Goal: Task Accomplishment & Management: Use online tool/utility

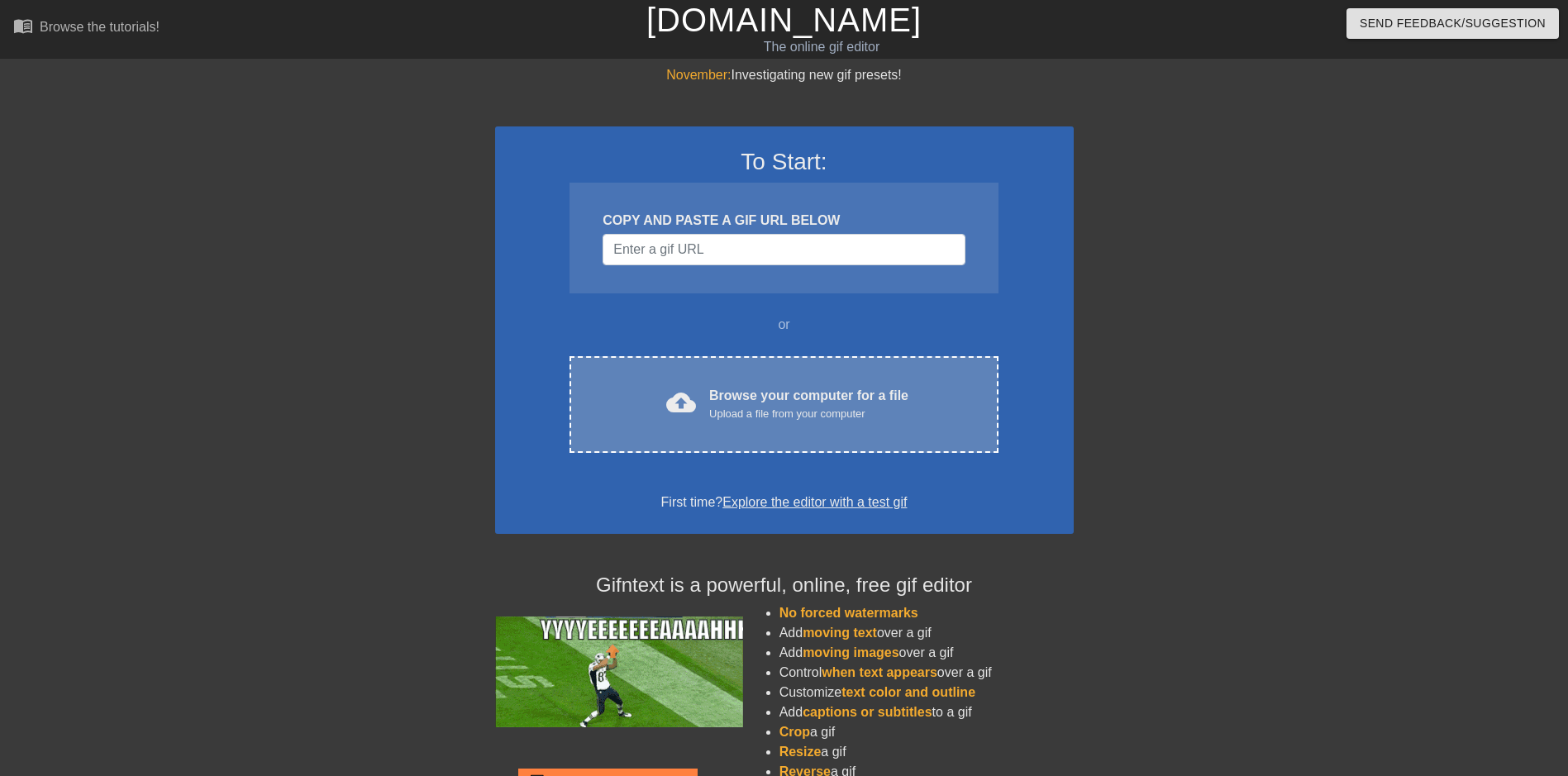
click at [735, 420] on div "Upload a file from your computer" at bounding box center [808, 414] width 200 height 17
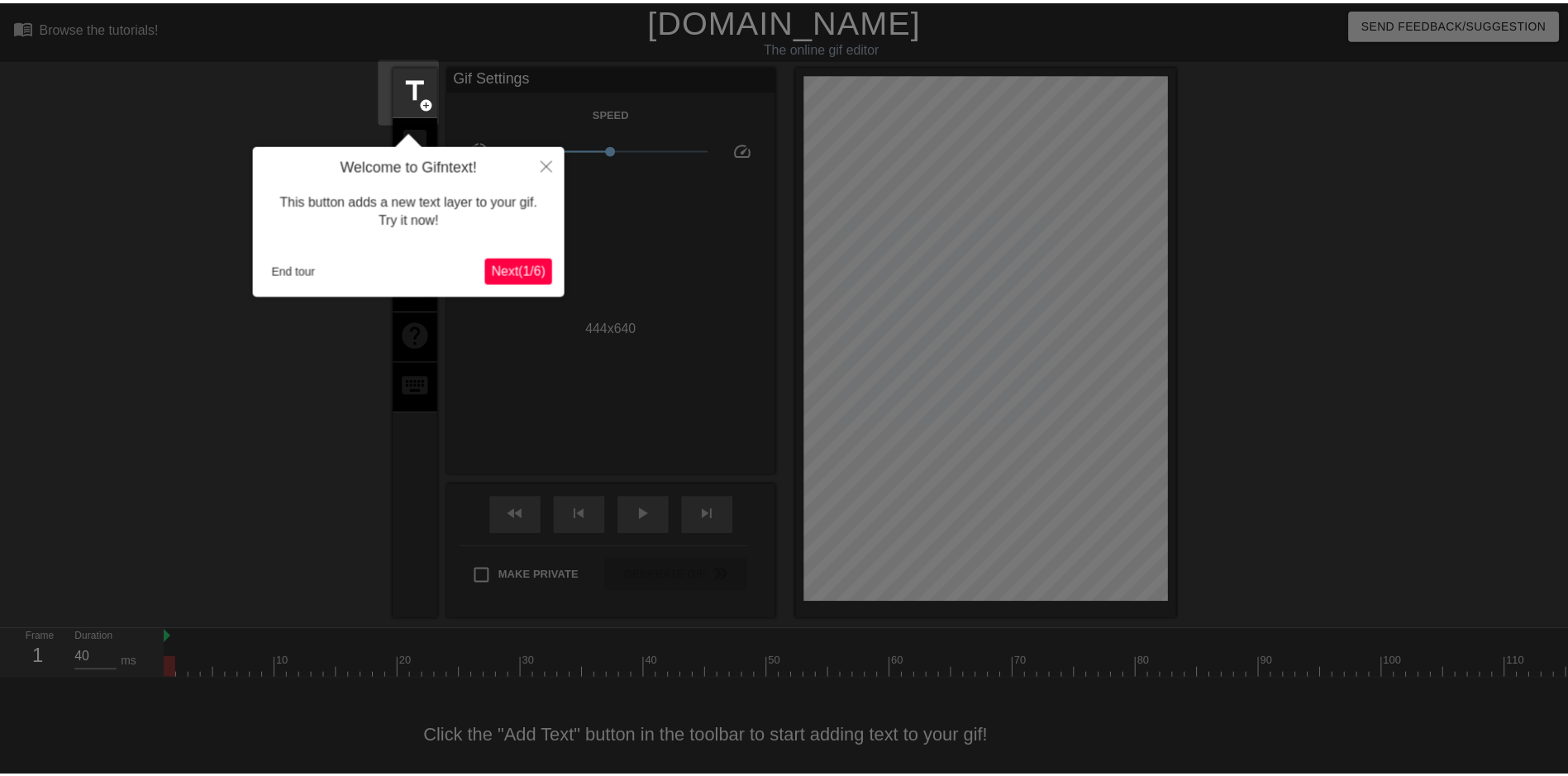
scroll to position [30, 0]
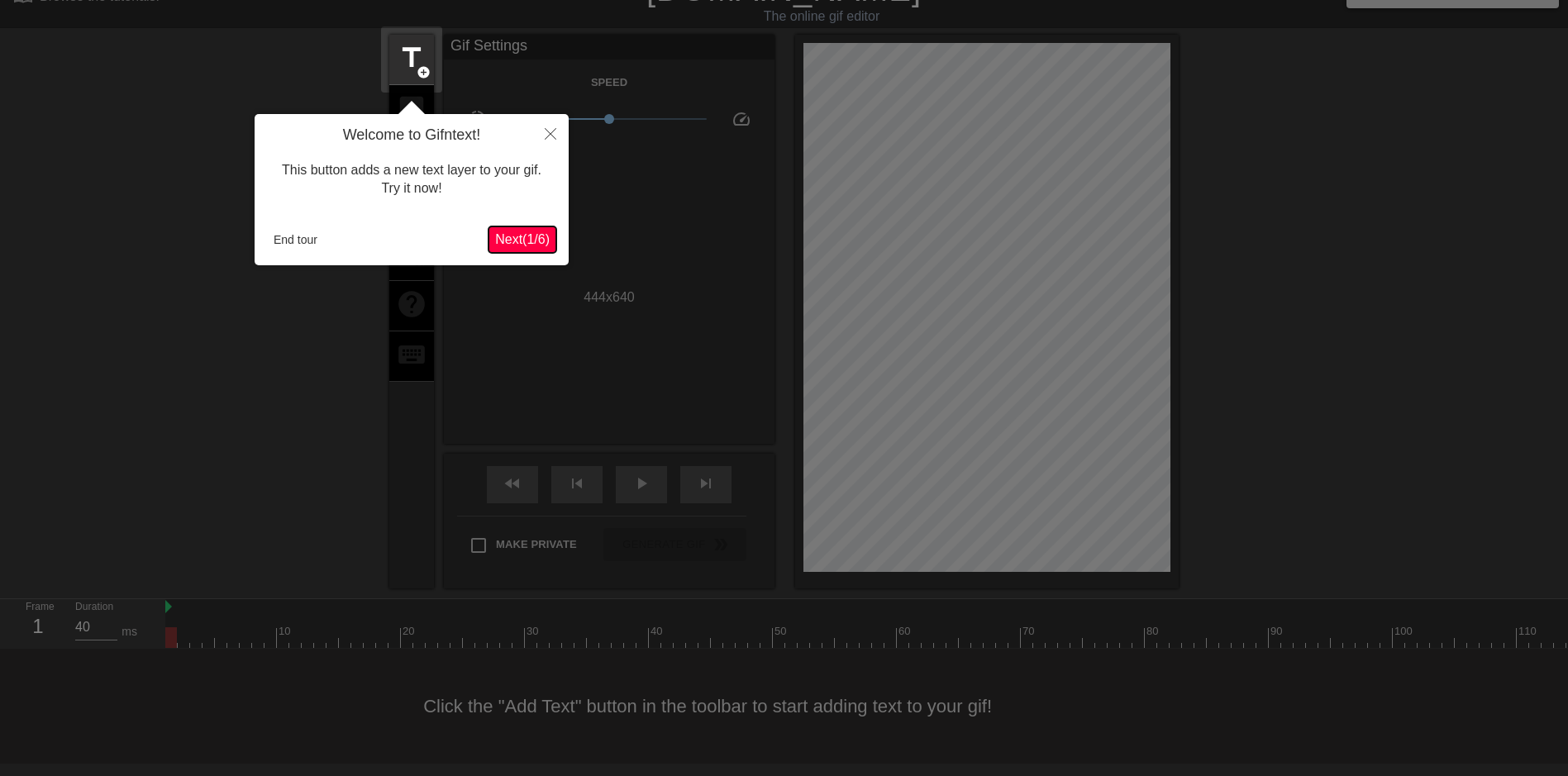
click at [536, 238] on span "Next ( 1 / 6 )" at bounding box center [522, 239] width 55 height 14
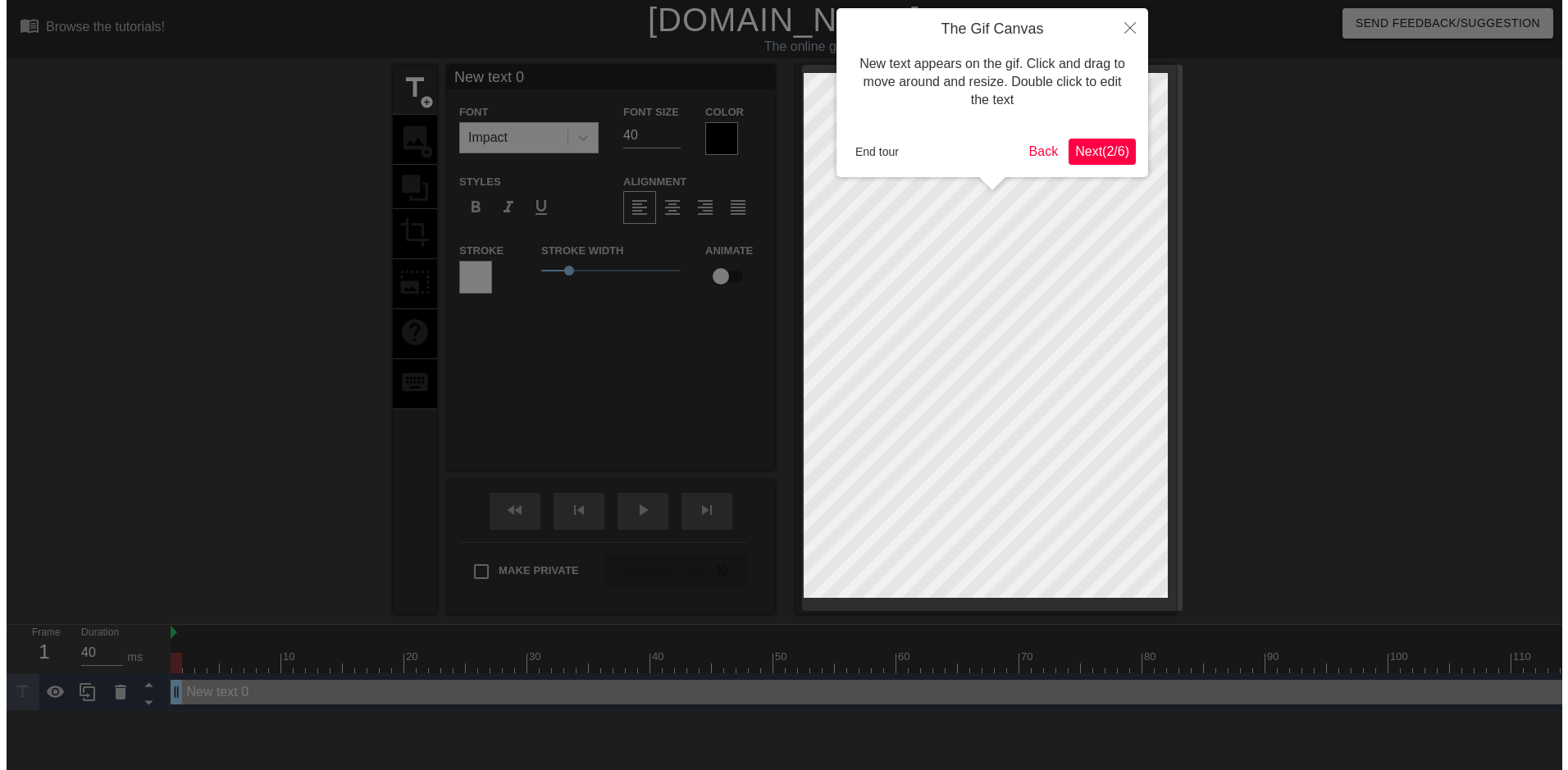
scroll to position [0, 0]
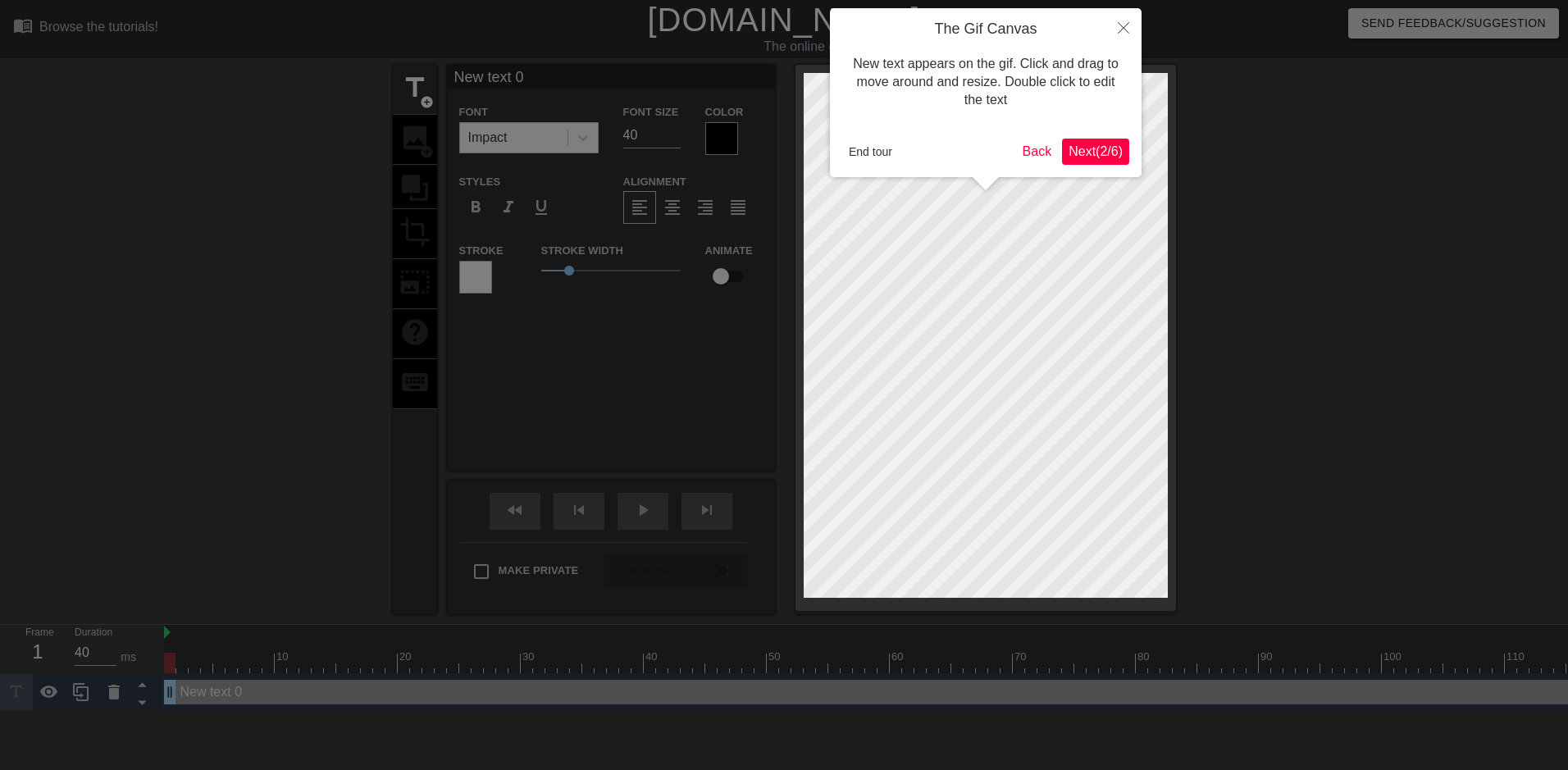
click at [1077, 155] on span "Next ( 2 / 6 )" at bounding box center [1096, 151] width 54 height 14
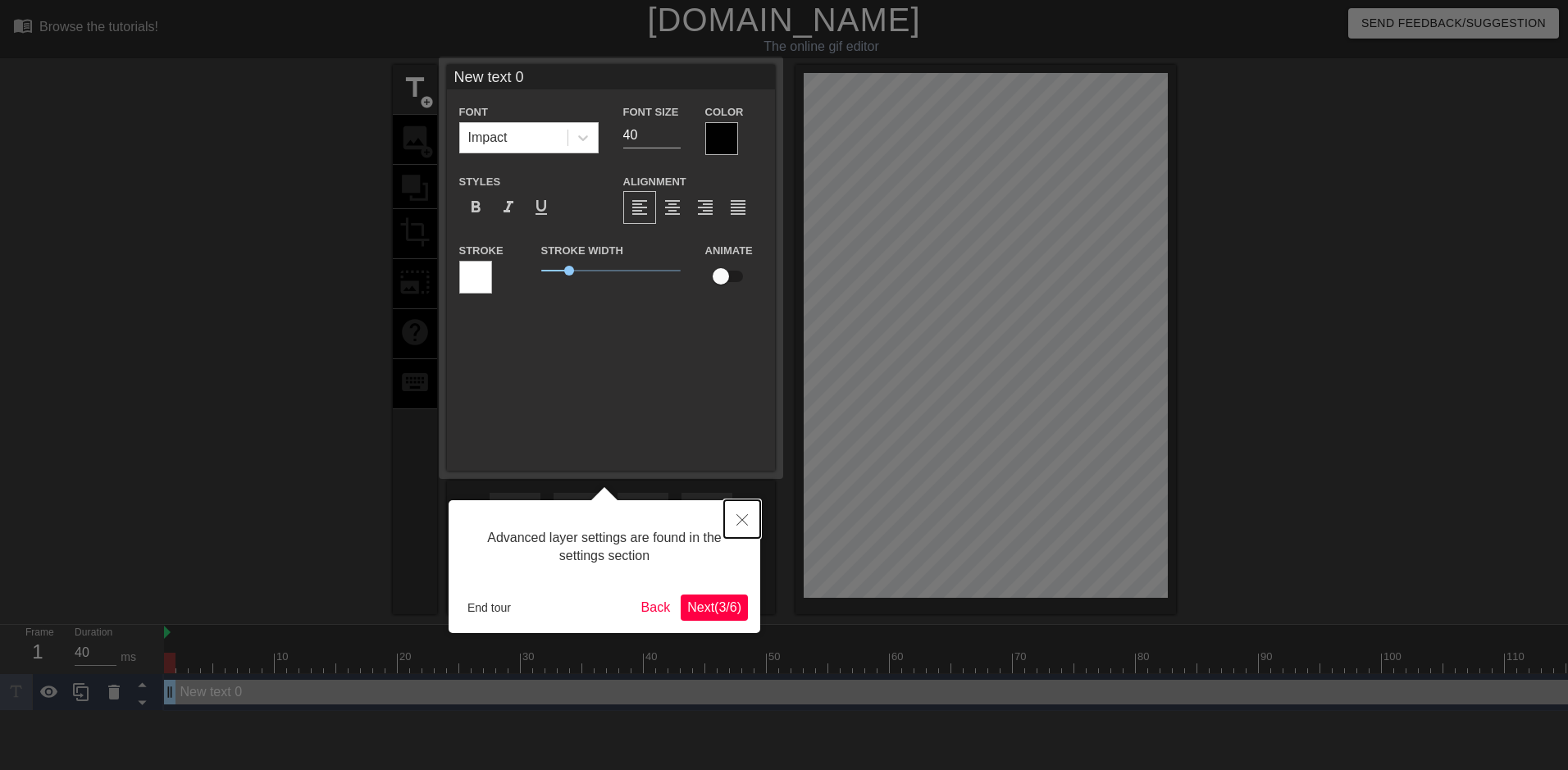
click at [741, 519] on icon "Close" at bounding box center [742, 520] width 12 height 12
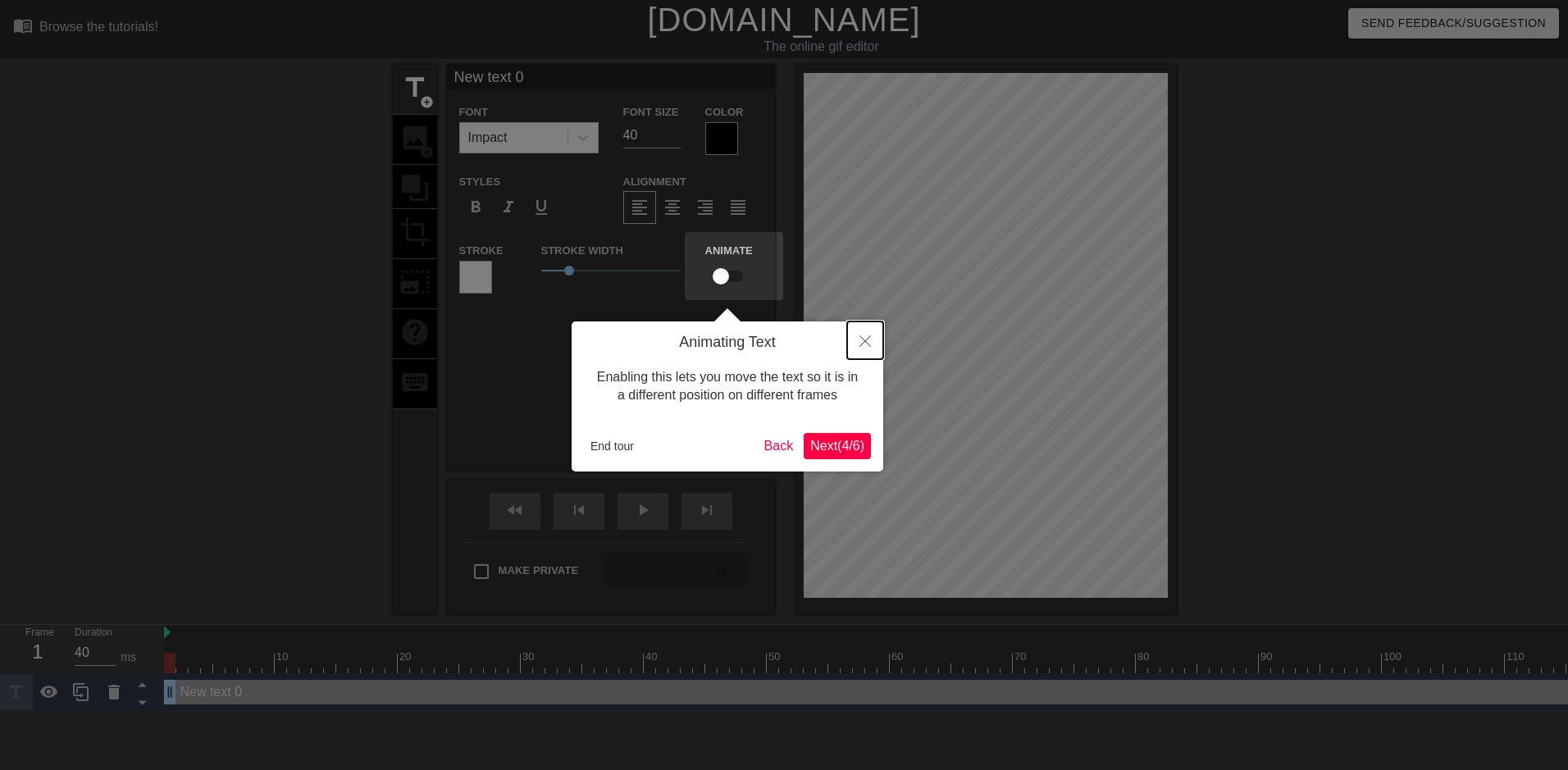
click at [859, 343] on button "Close" at bounding box center [865, 340] width 36 height 38
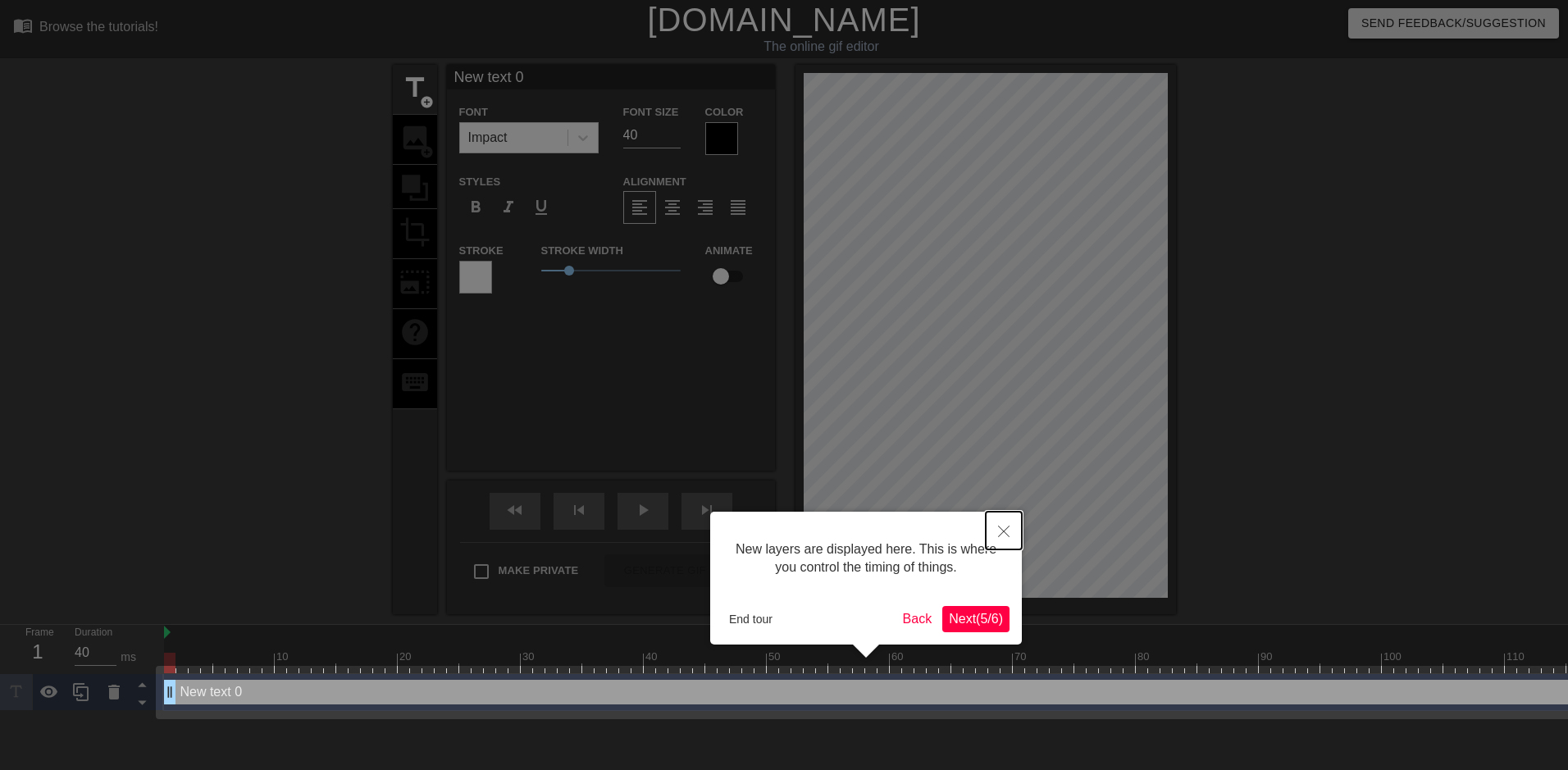
click at [1006, 530] on icon "Close" at bounding box center [1004, 531] width 12 height 12
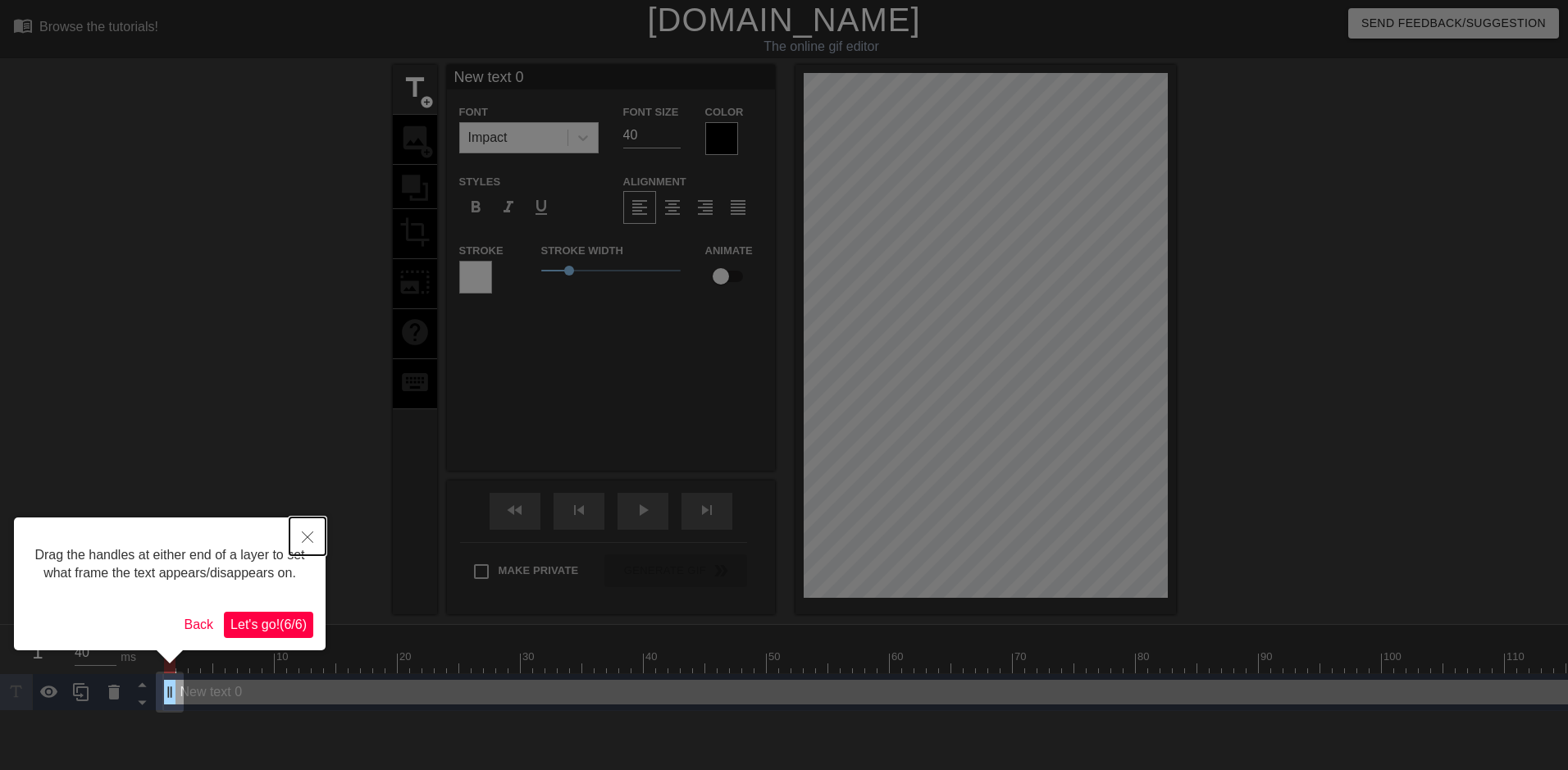
click at [316, 531] on button "Close" at bounding box center [307, 536] width 36 height 38
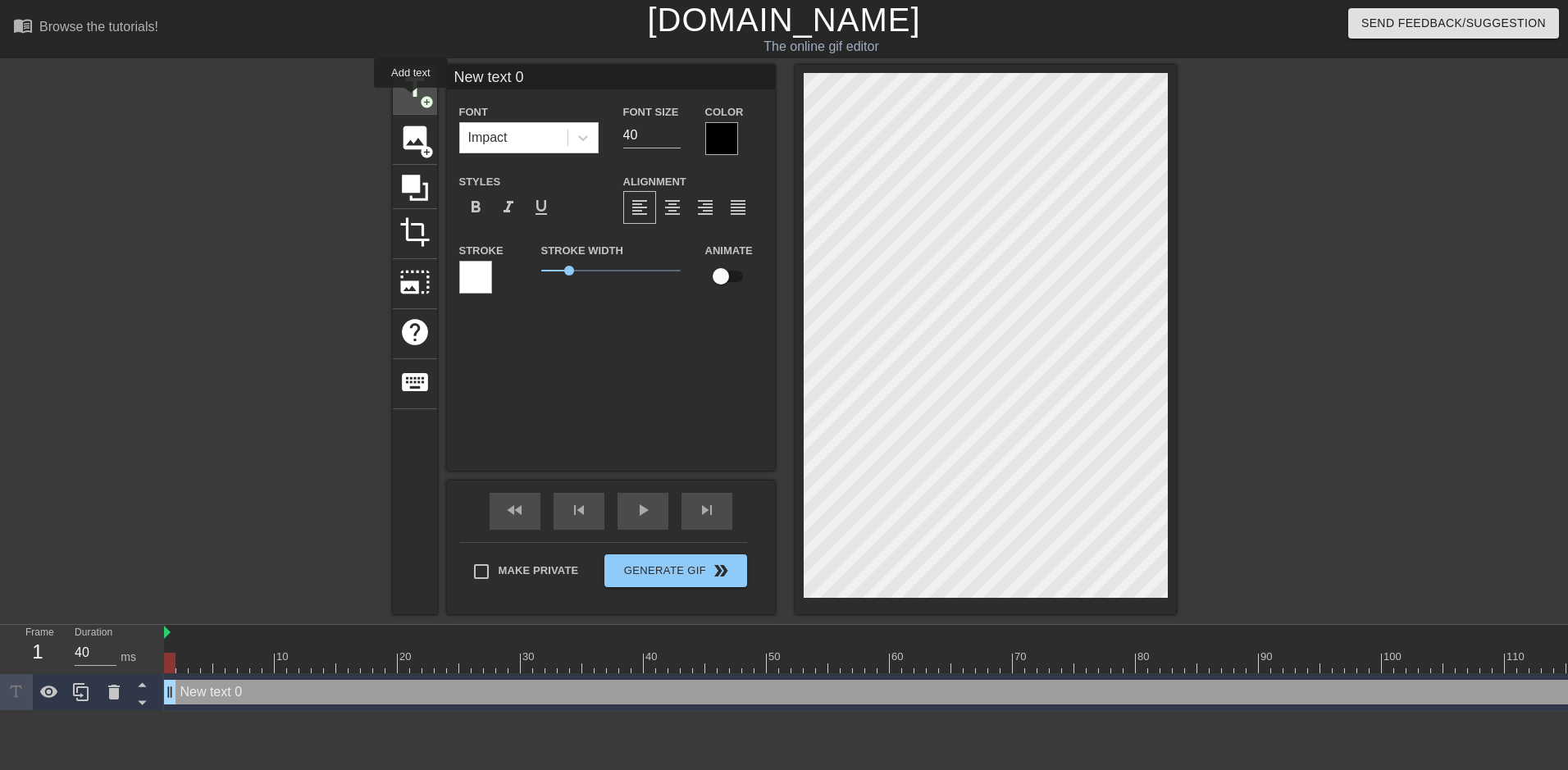
click at [411, 100] on span "title" at bounding box center [414, 88] width 31 height 31
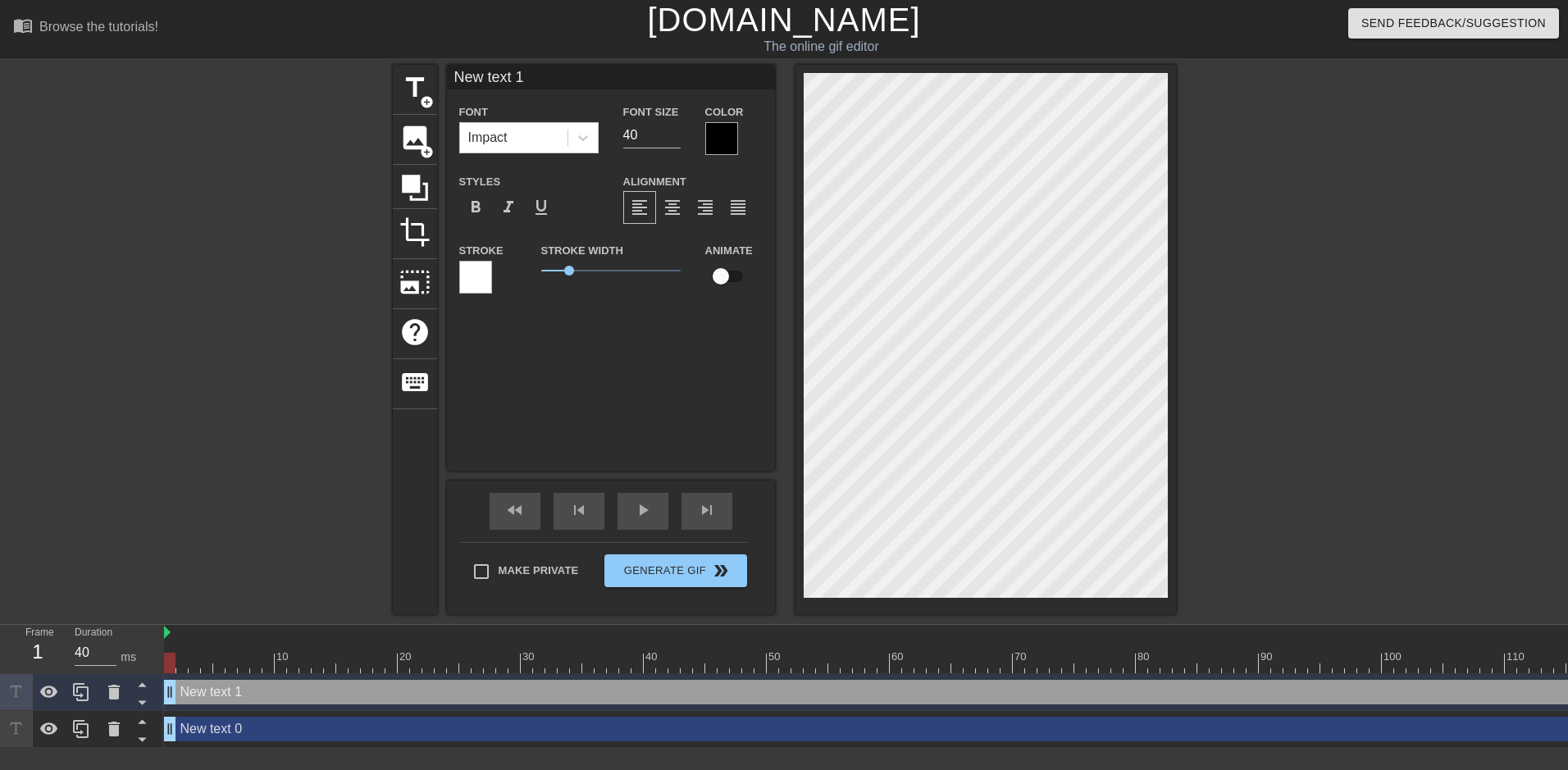
scroll to position [3, 3]
type input "New text"
type textarea "New text"
type input "New text"
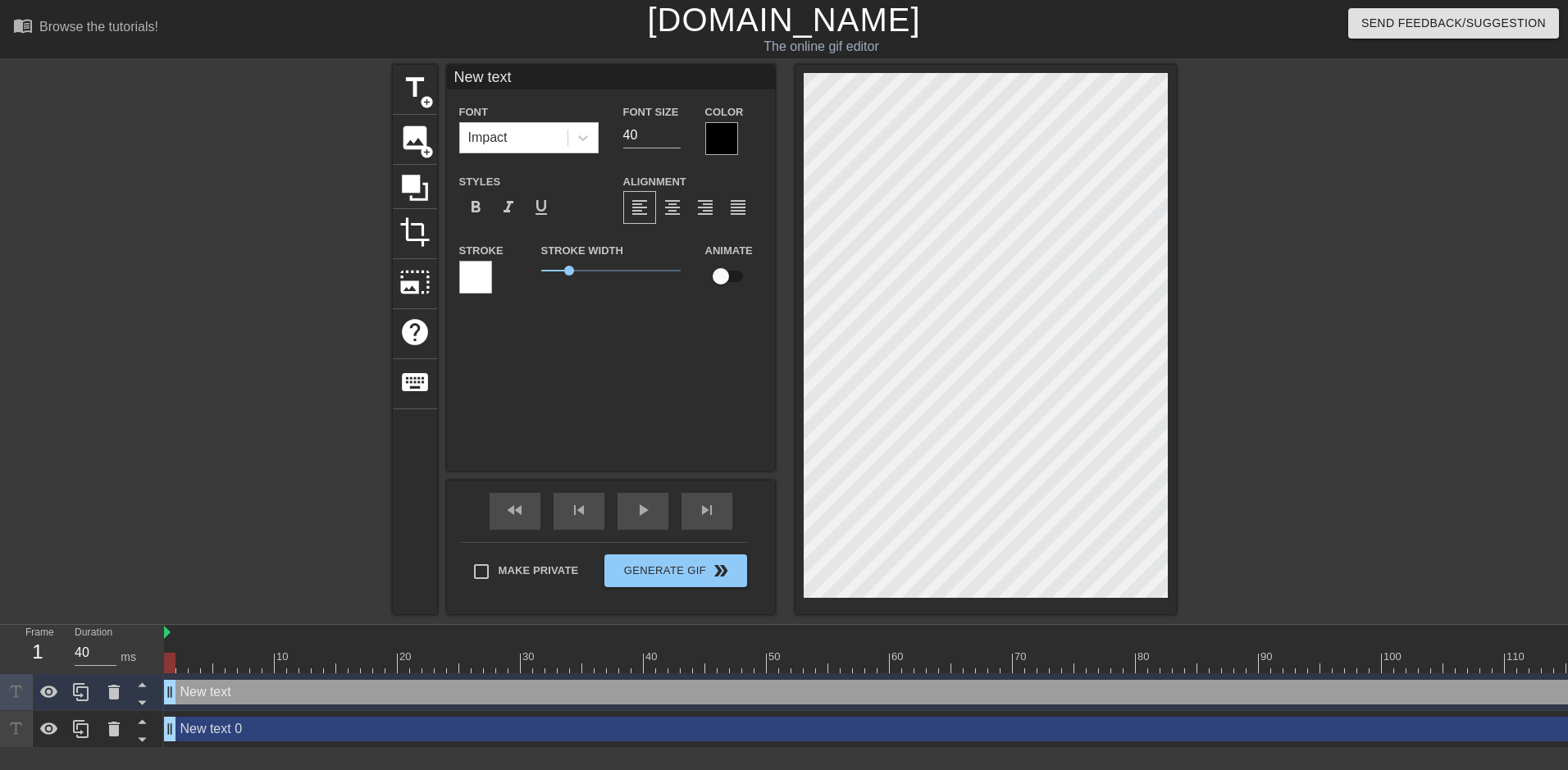
type textarea "New text"
type input "New tex"
type textarea "New tex"
type input "New te"
type textarea "New te"
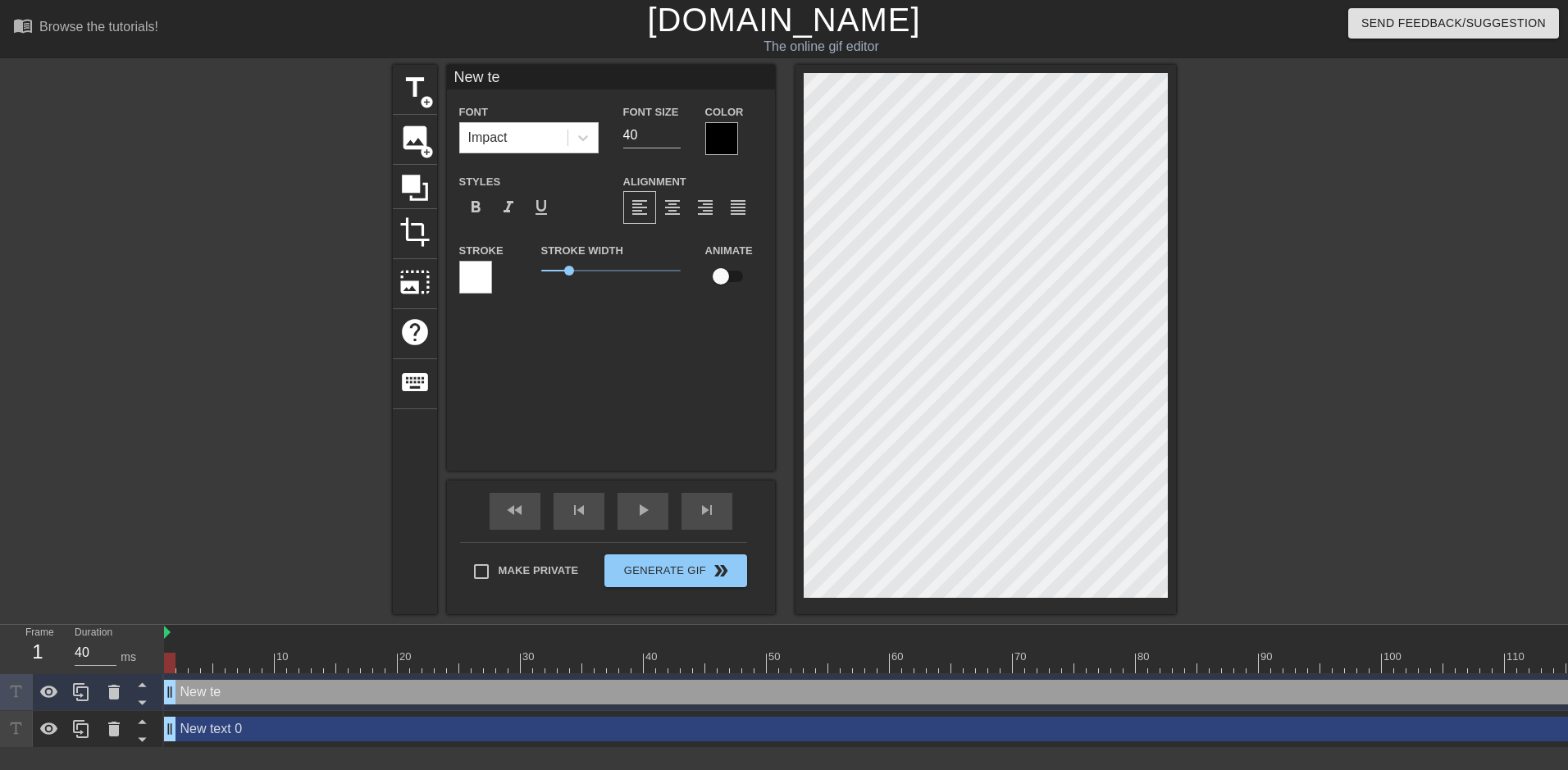
type input "New t"
type textarea "New t"
type input "New"
type textarea "New"
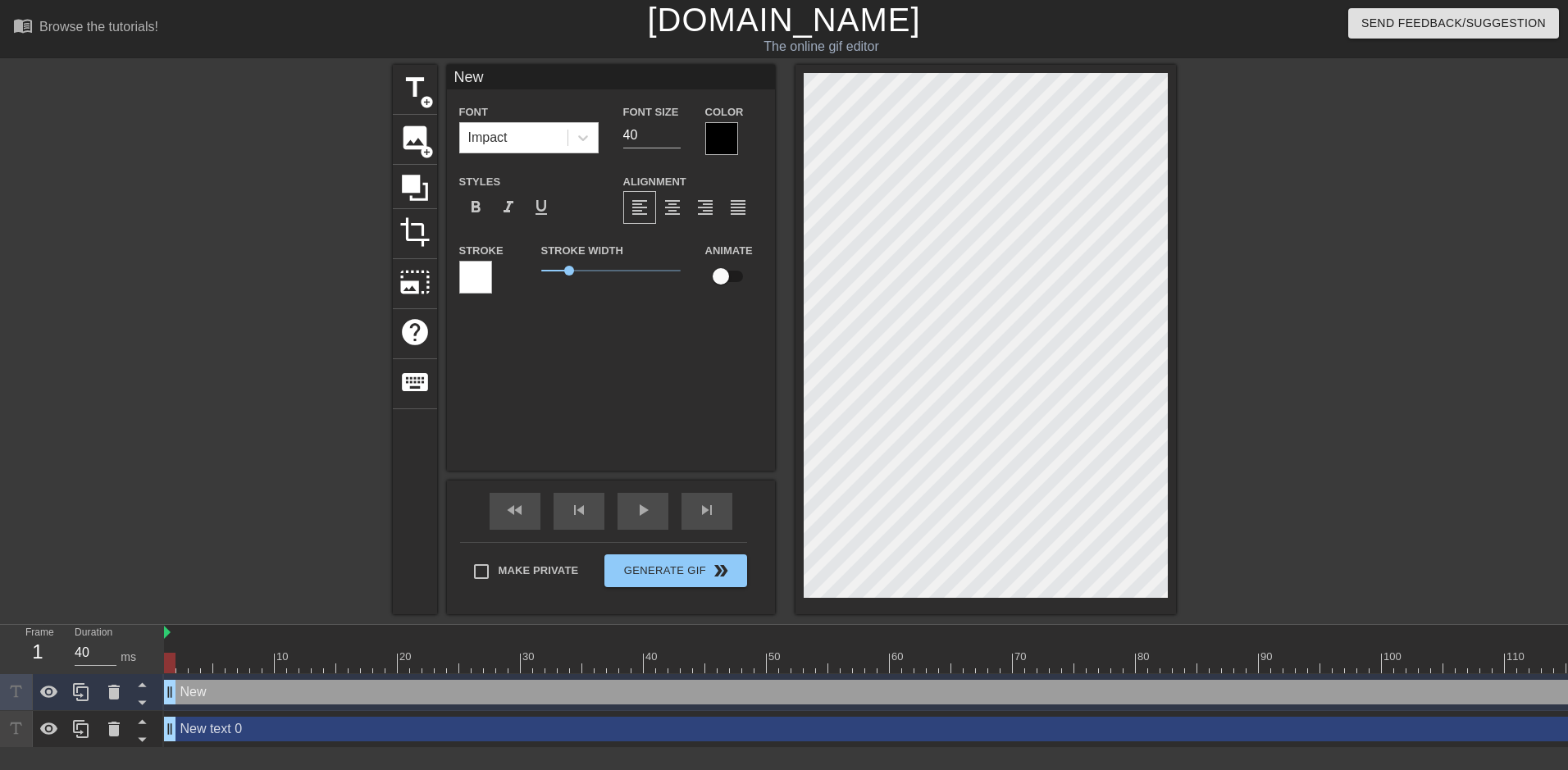
type input "New"
type textarea "New"
type input "Ne"
type textarea "Ne"
type input "N"
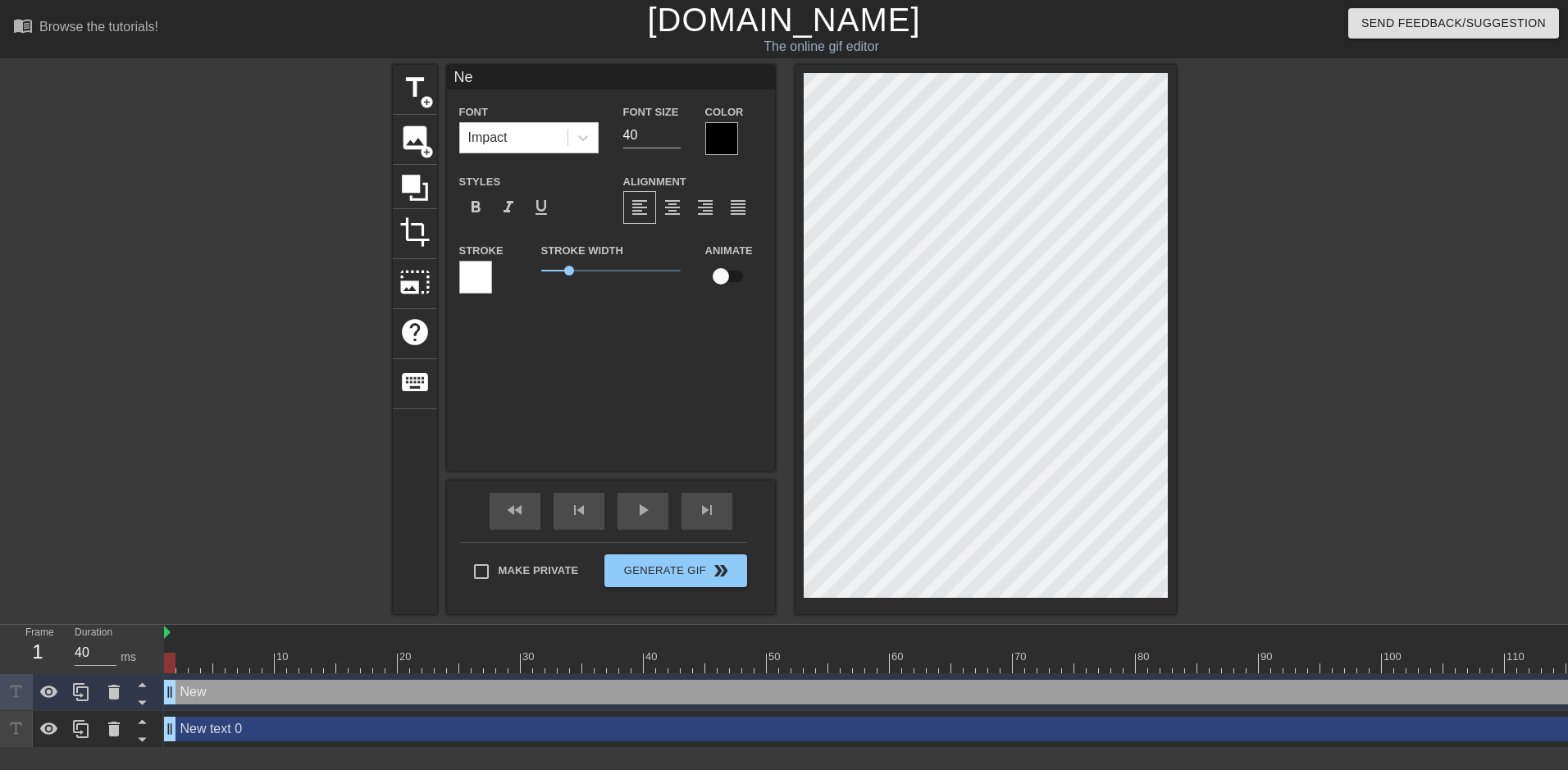
type textarea "N"
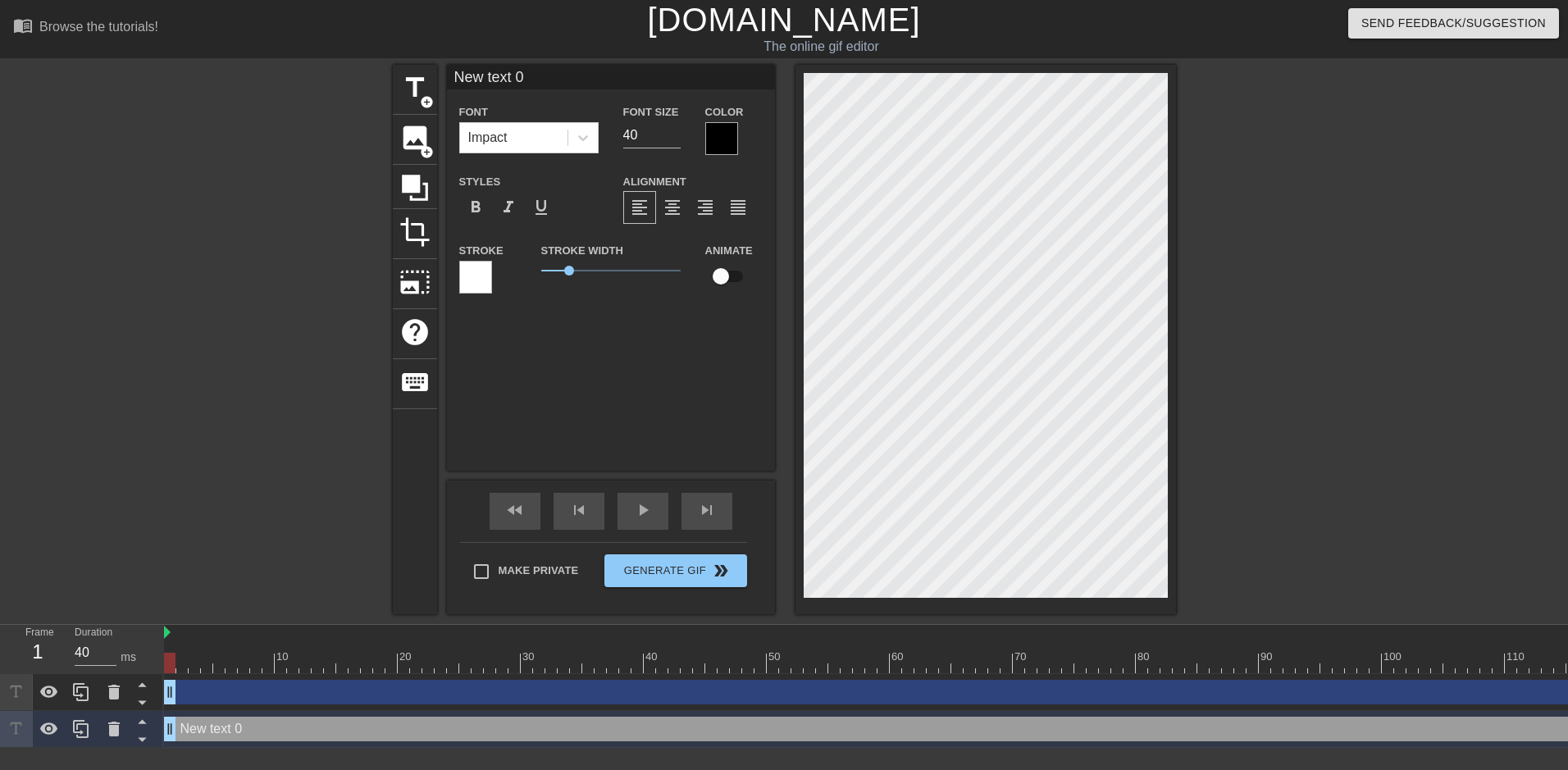
scroll to position [3, 4]
type input "New 0"
type textarea "New 0"
type input "New"
type textarea "New"
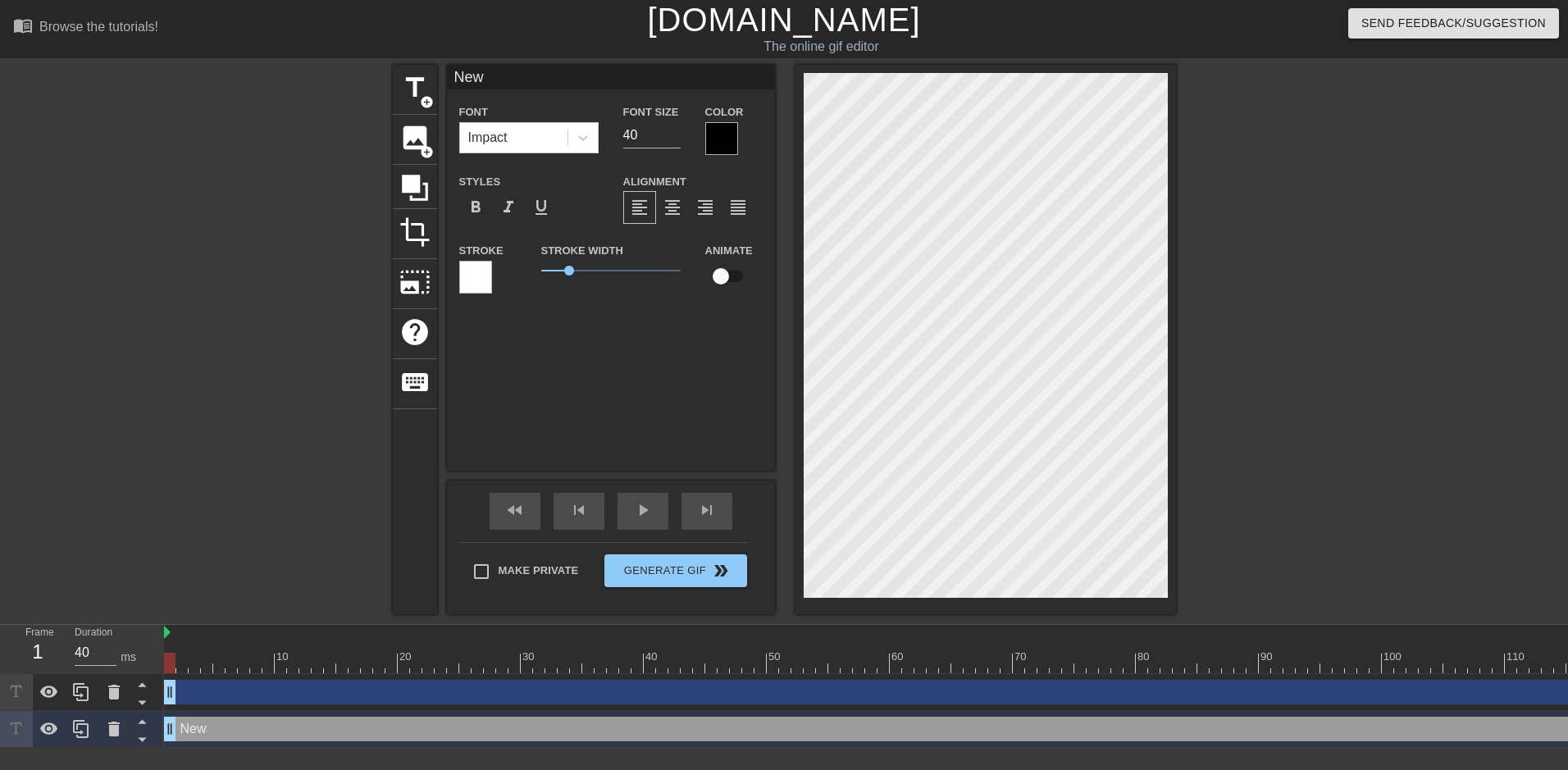
type input "New"
type textarea "New"
type input "Ne"
type textarea "Ne"
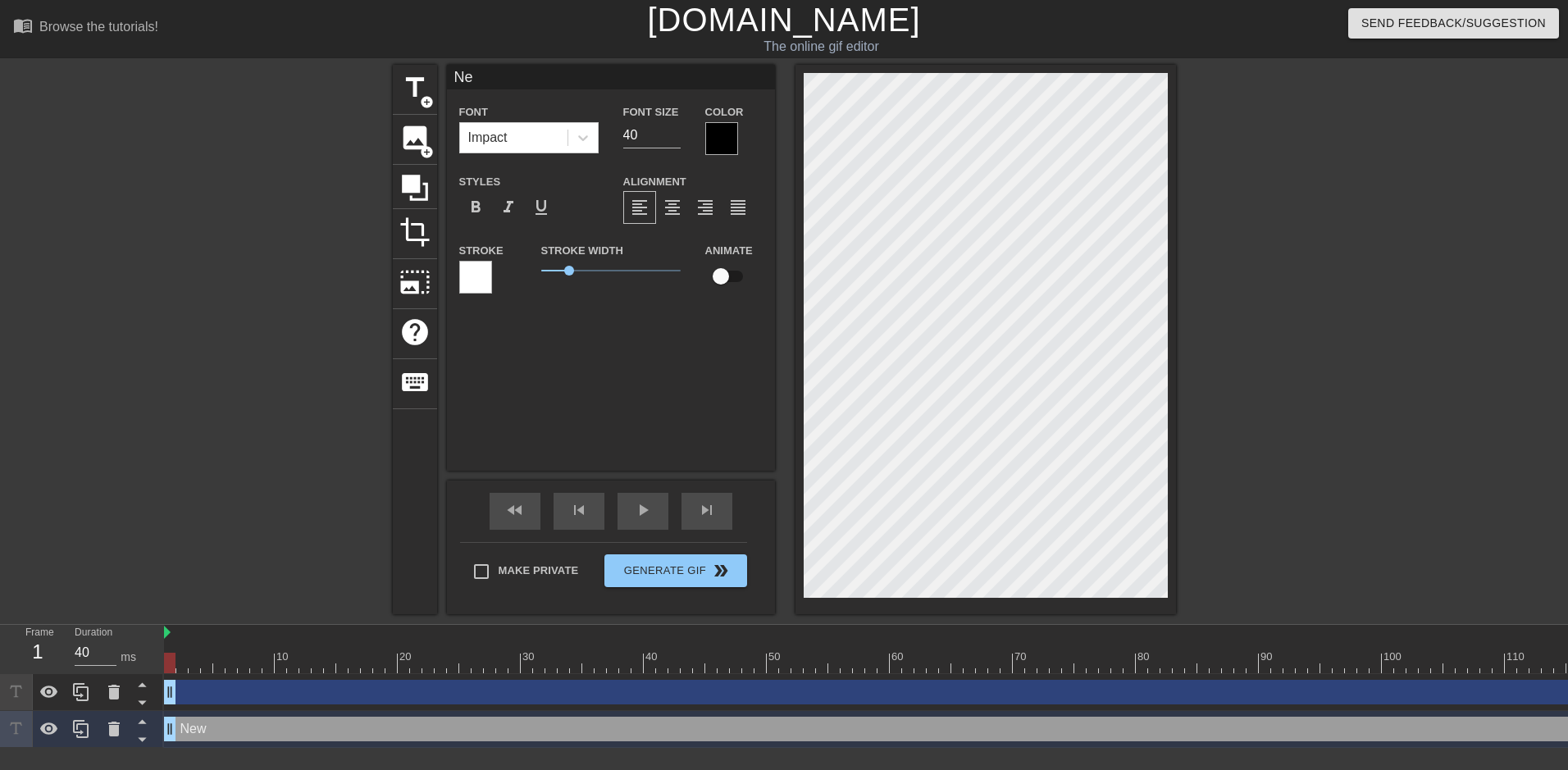
type input "N"
type textarea "N"
type input "D"
type textarea "D"
type input "Do"
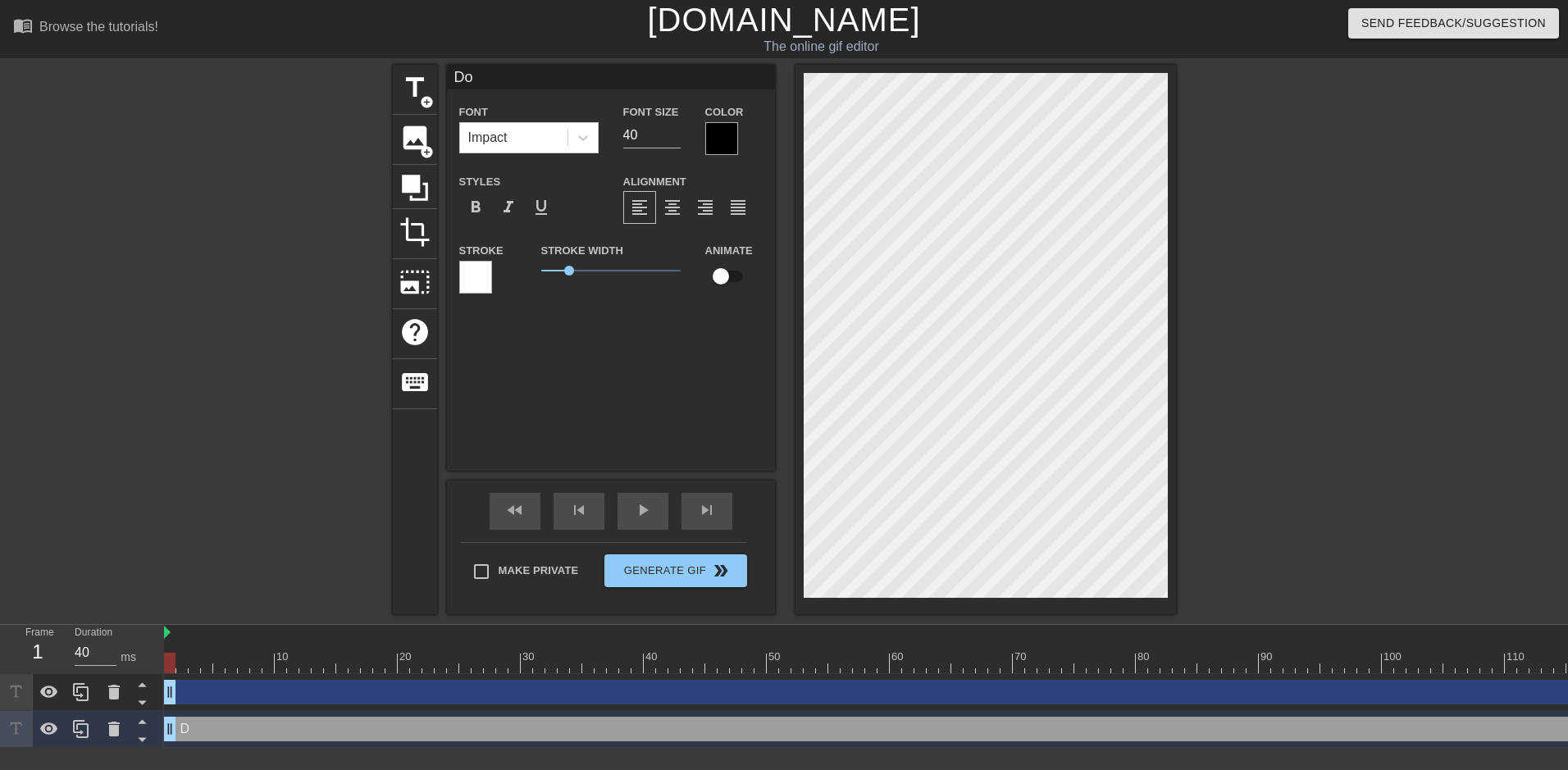
type textarea "Do"
type input "Dow"
type textarea "Dow"
type input "Down"
type textarea "Down"
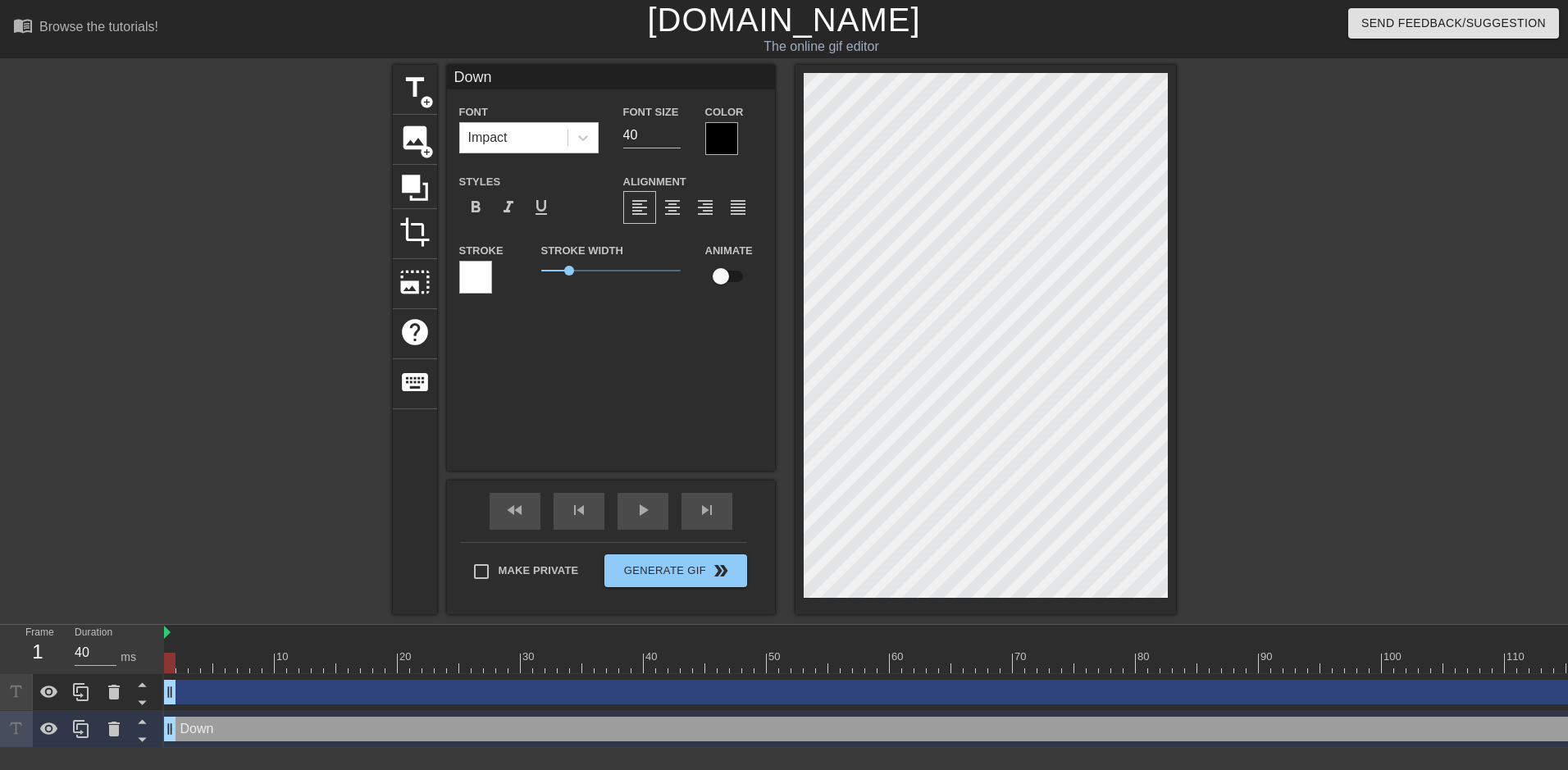
type input "Downt"
type textarea "Downt"
type input "Downto"
type textarea "Downto"
type input "Downtow"
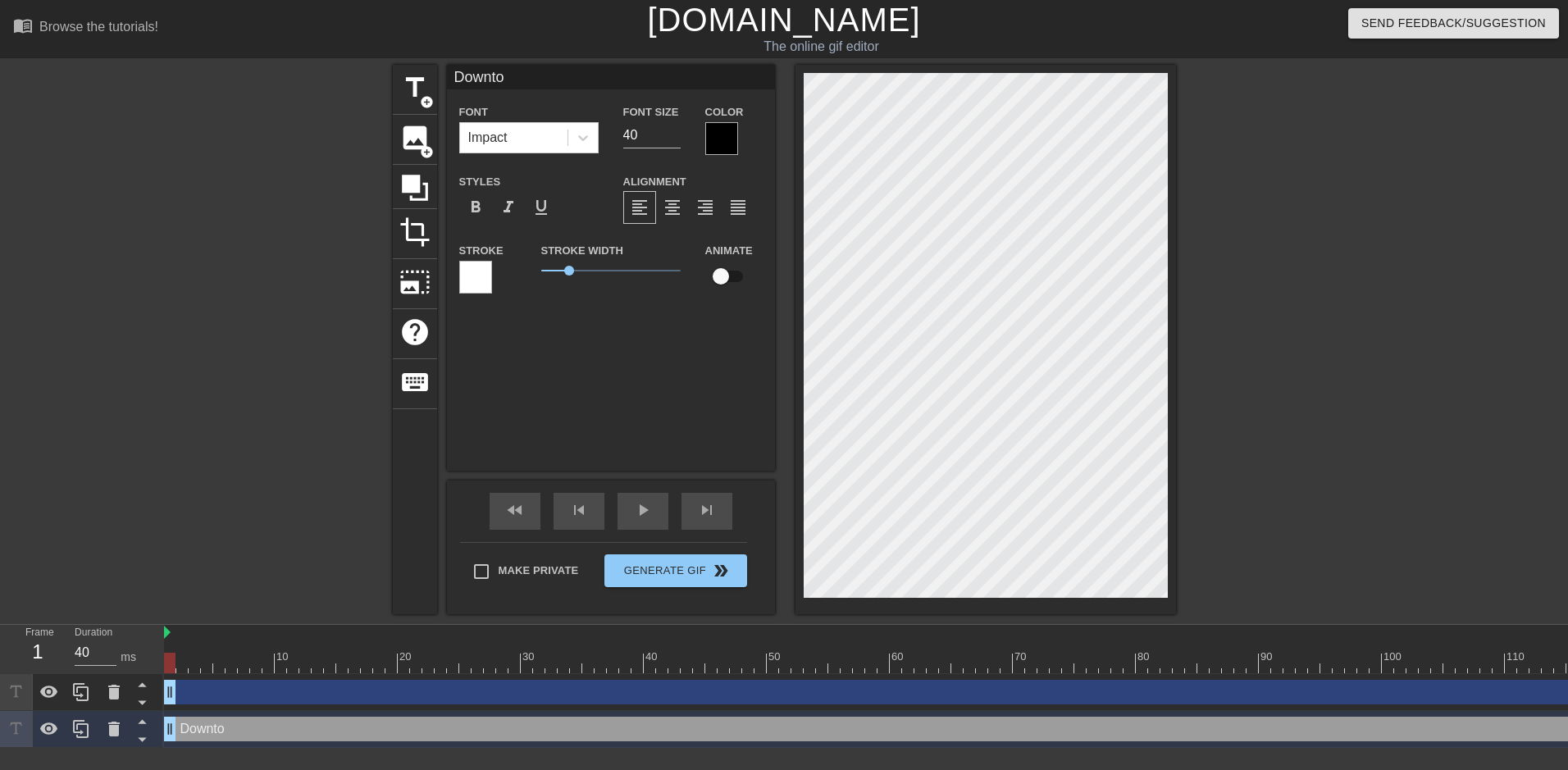
type textarea "Downtow"
type input "Downtown"
type textarea "Downtown"
type input "Downtown"
type textarea "Downtown"
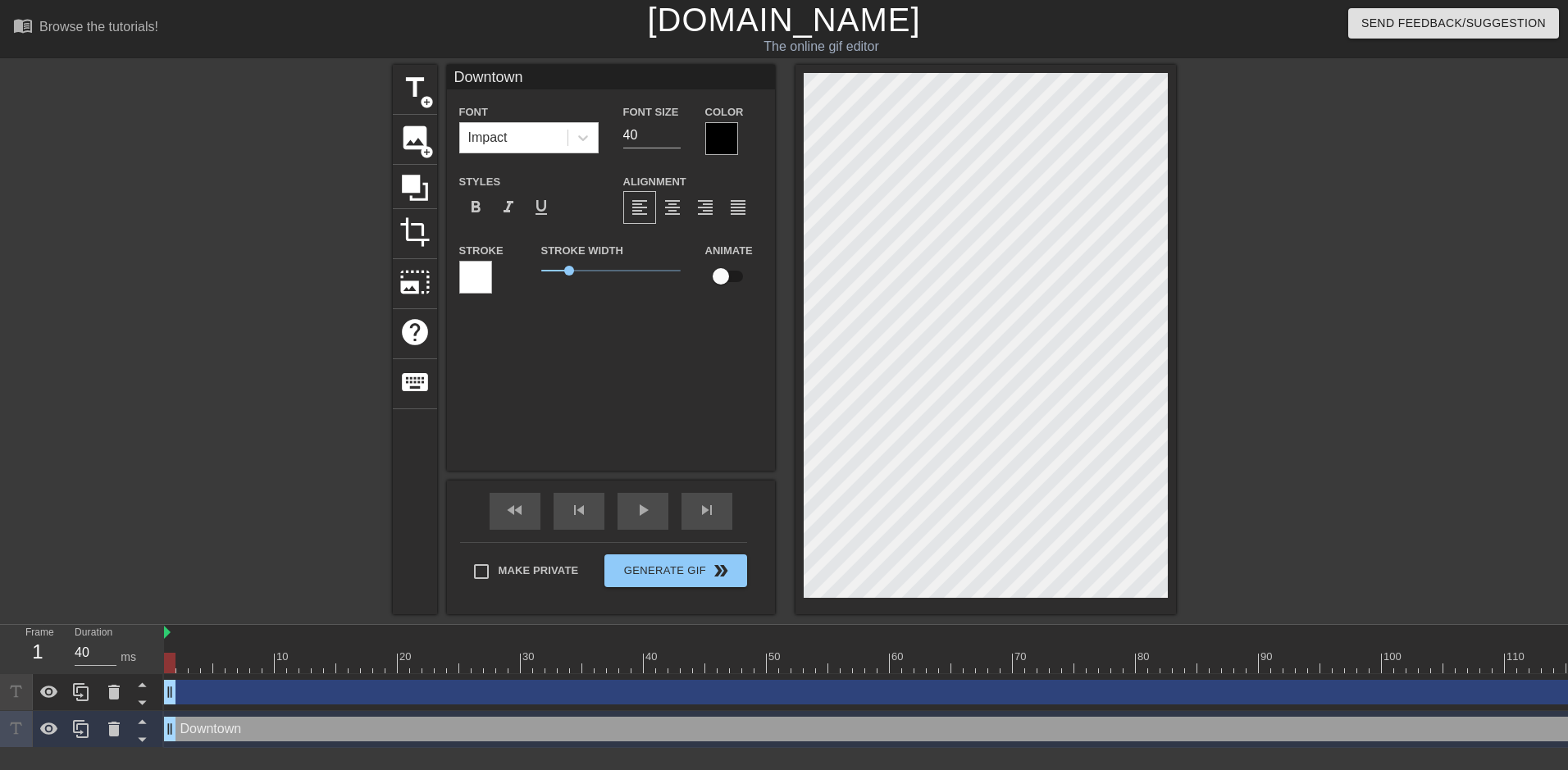
type input "Downtown G"
type textarea "Downtown G"
type input "Downtown Gl"
type textarea "Downtown Gl"
type input "Downtown Gla"
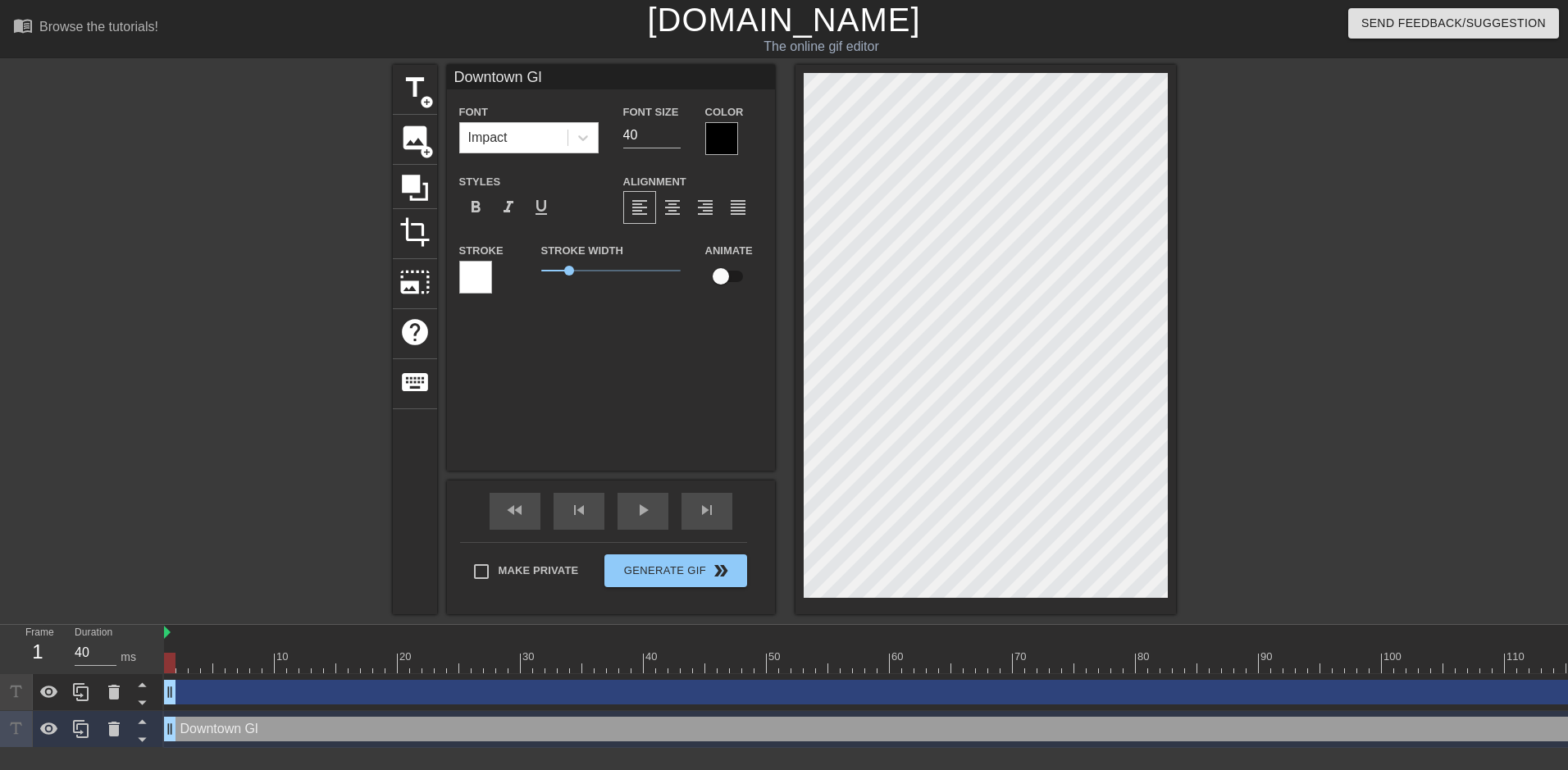
type textarea "Downtown Gla"
type input "Downtown Glas"
type textarea "Downtown Glas"
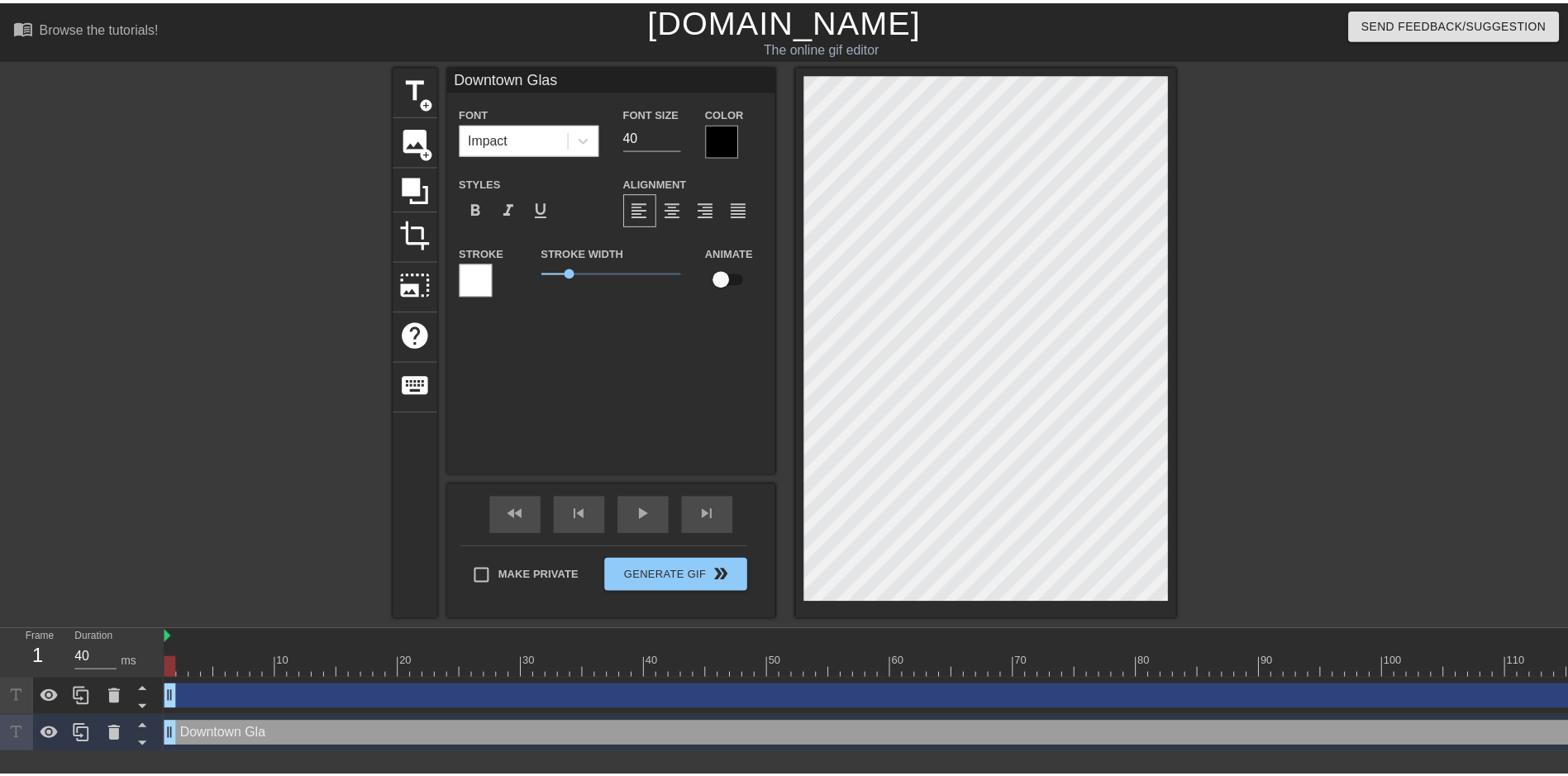
scroll to position [3, 6]
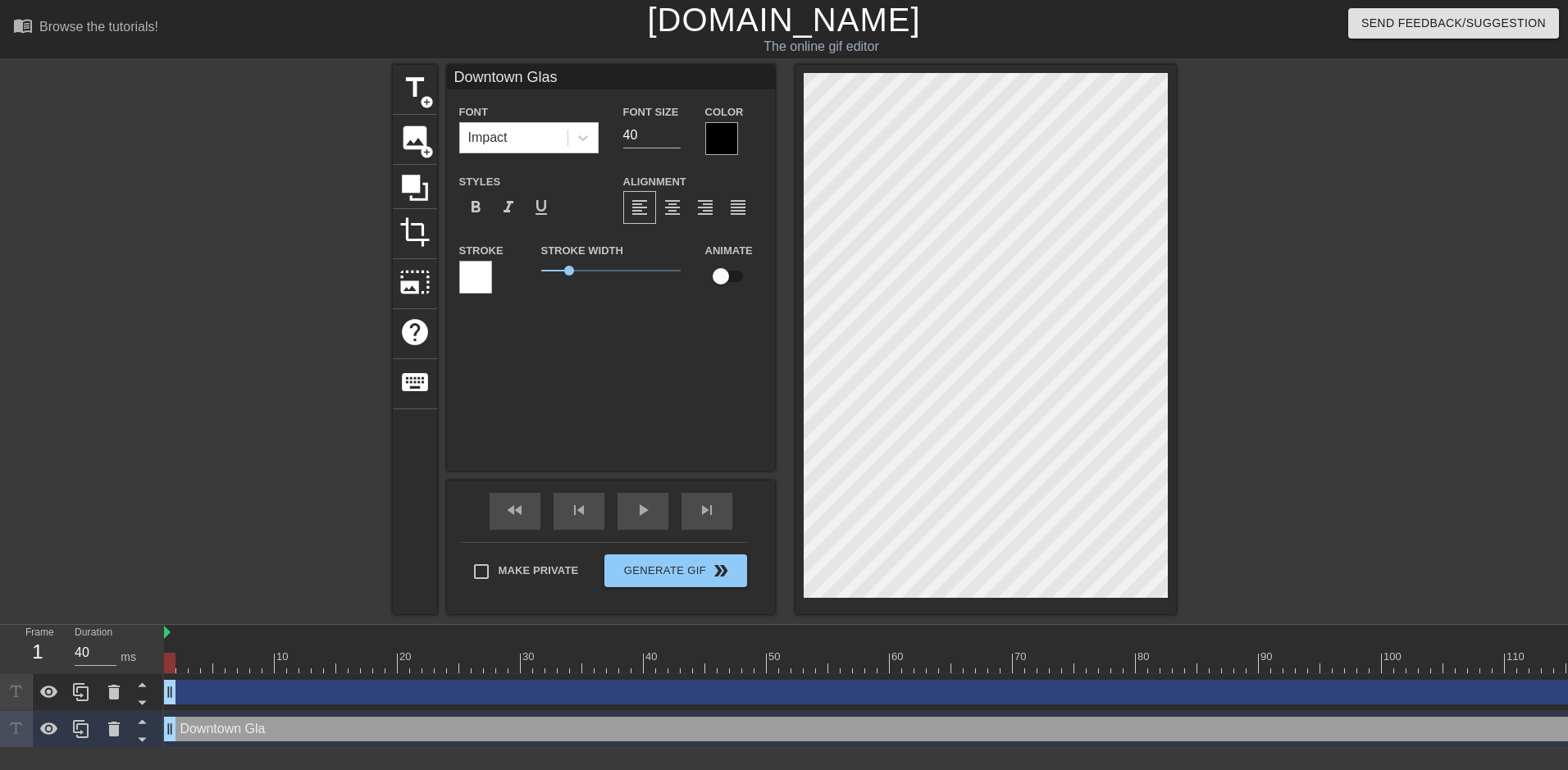
type input "Downtown Glass"
type textarea "Downtown Glass"
click at [727, 277] on input "checkbox" at bounding box center [721, 276] width 94 height 31
checkbox input "true"
click at [644, 505] on span "play_arrow" at bounding box center [642, 510] width 19 height 19
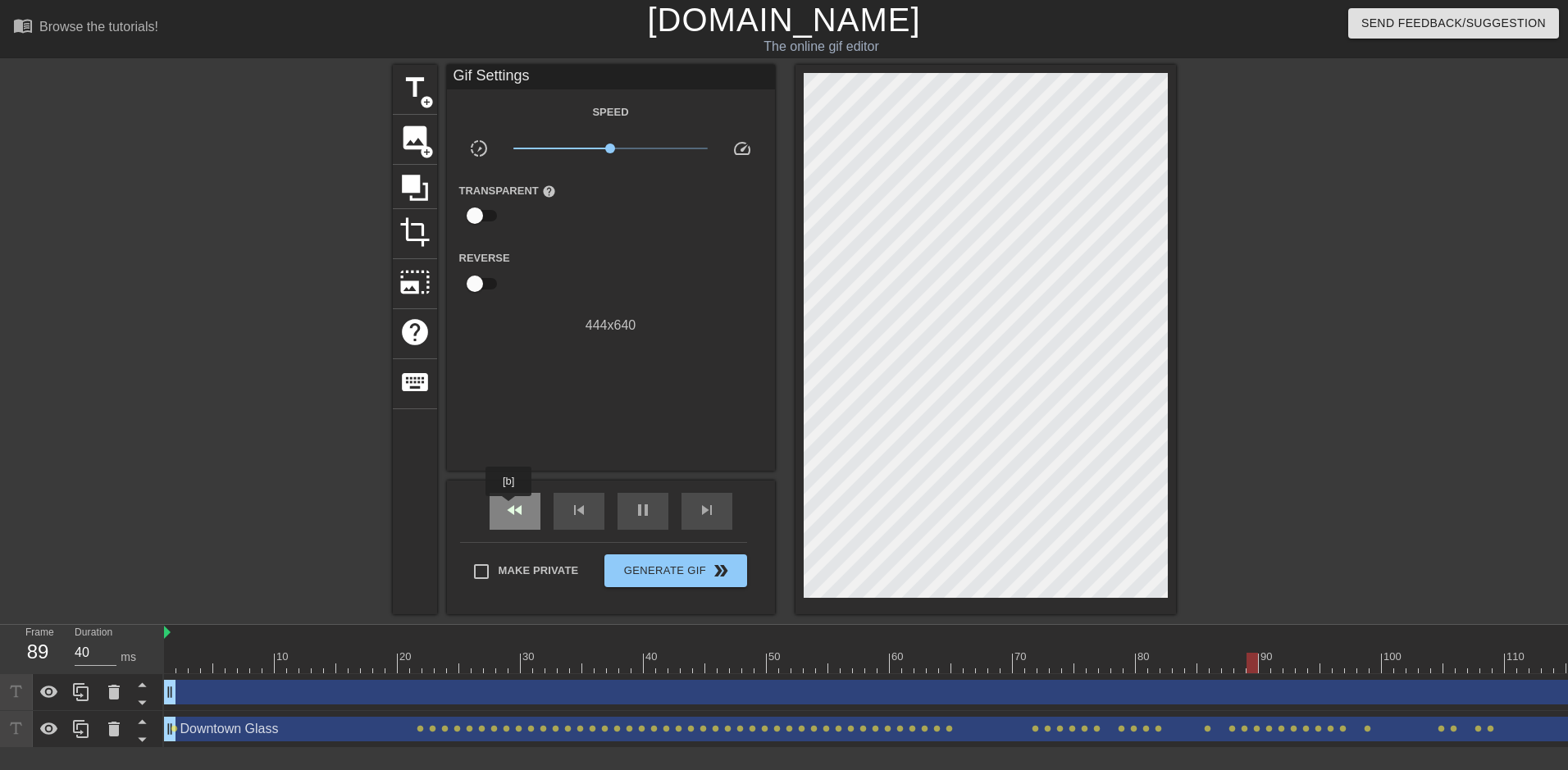
click at [509, 507] on span "fast_rewind" at bounding box center [515, 510] width 19 height 19
click at [644, 516] on span "pause" at bounding box center [642, 510] width 19 height 19
click at [414, 102] on span "title" at bounding box center [414, 88] width 31 height 31
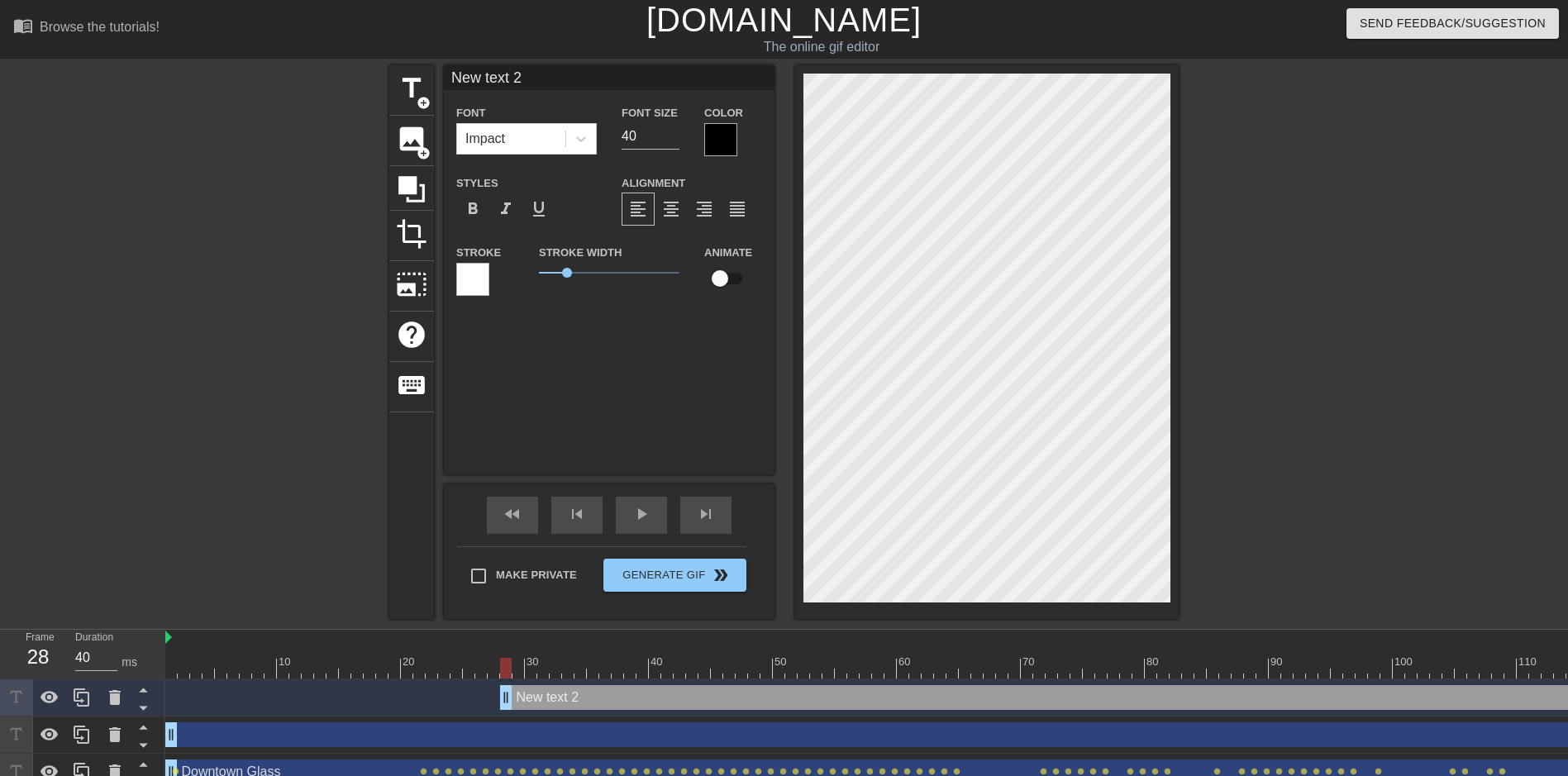
scroll to position [3, 5]
type input "New text"
type textarea "New text"
type input "New text"
type textarea "New text"
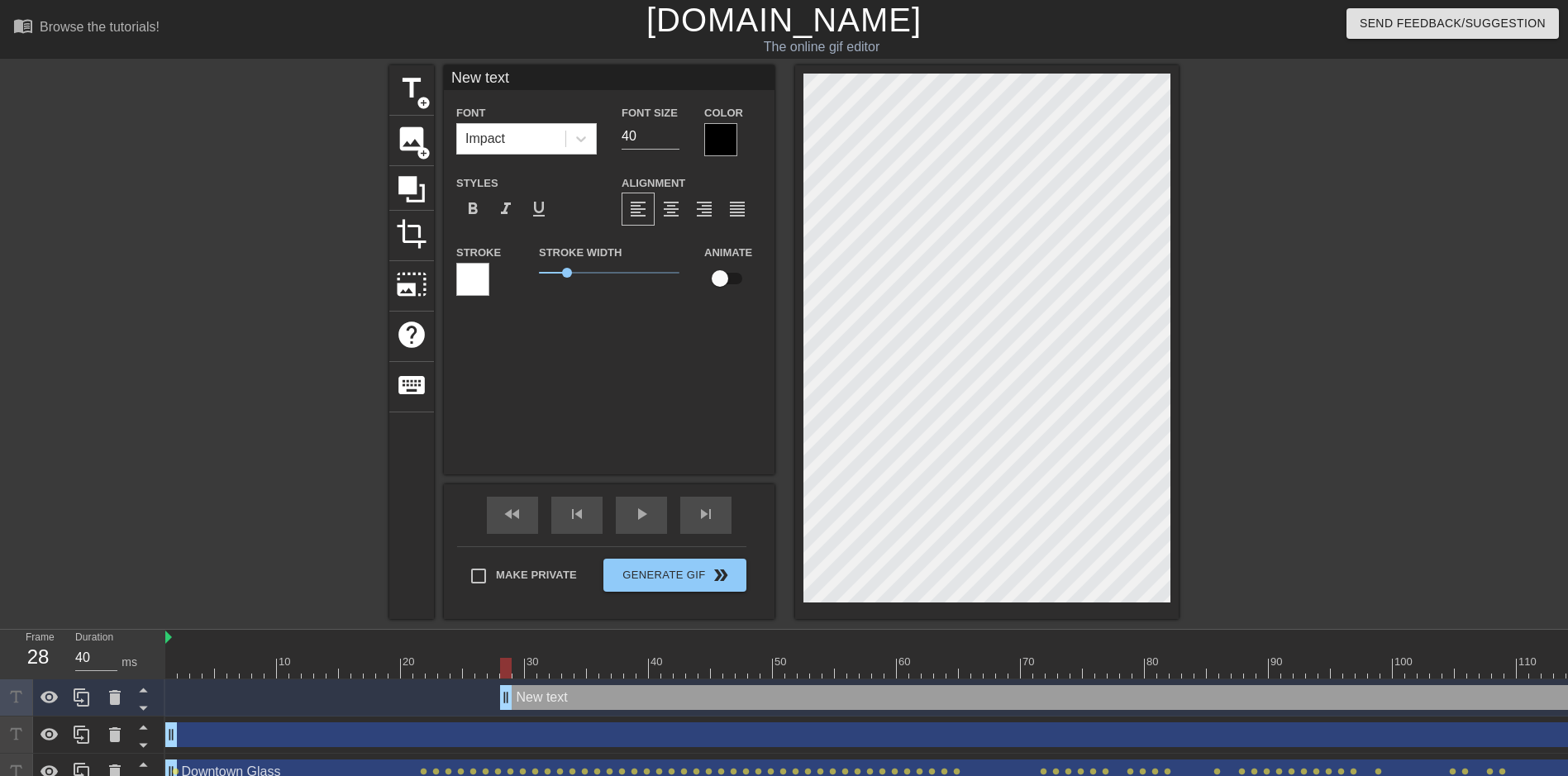
type input "New tex"
type textarea "New tex"
type input "New te"
type textarea "New te"
type input "New t"
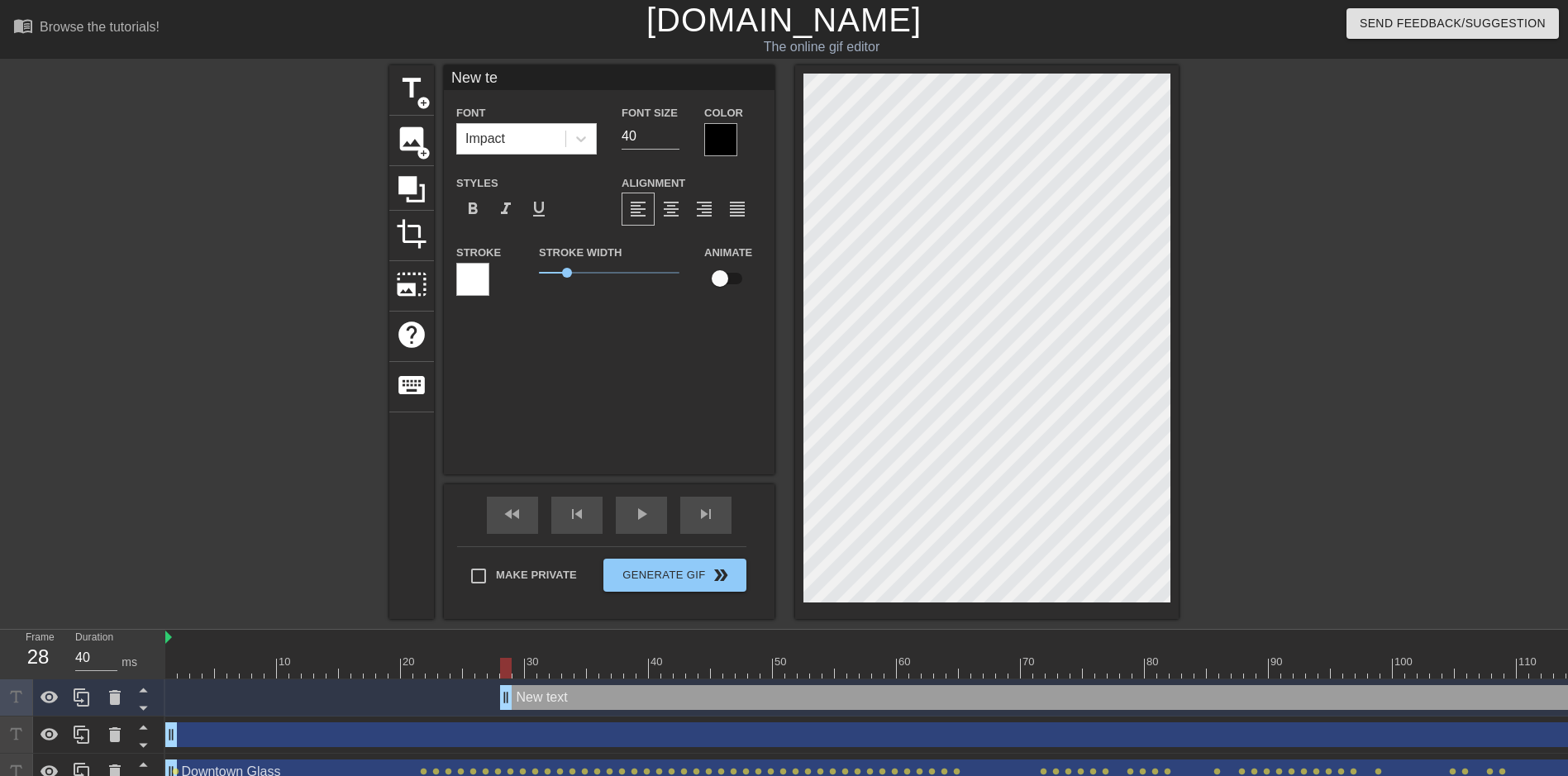
type textarea "New t"
type input "New"
type textarea "New"
type input "New"
type textarea "New"
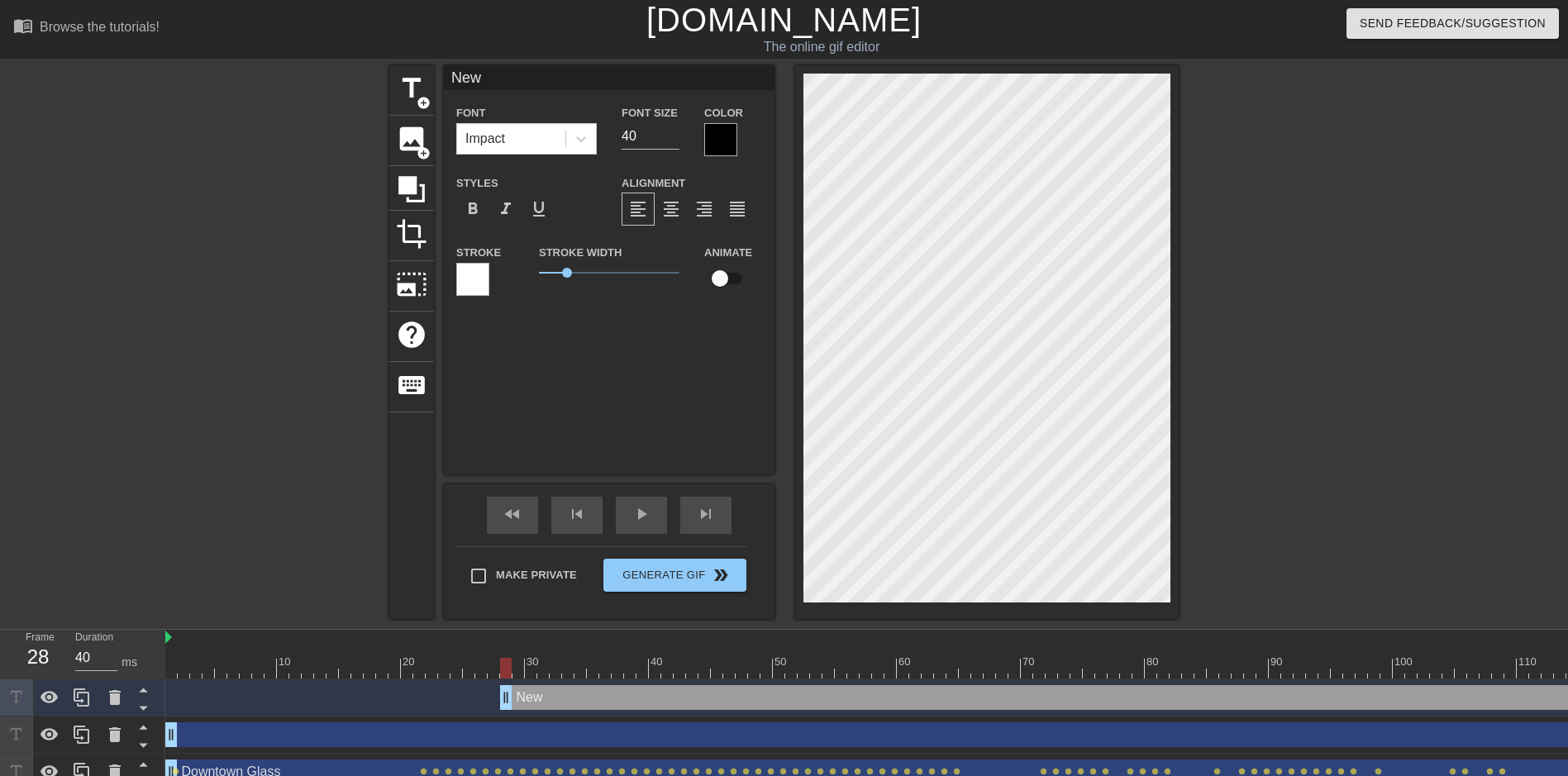
type input "Ne"
type textarea "Ne"
type input "N"
type textarea "N"
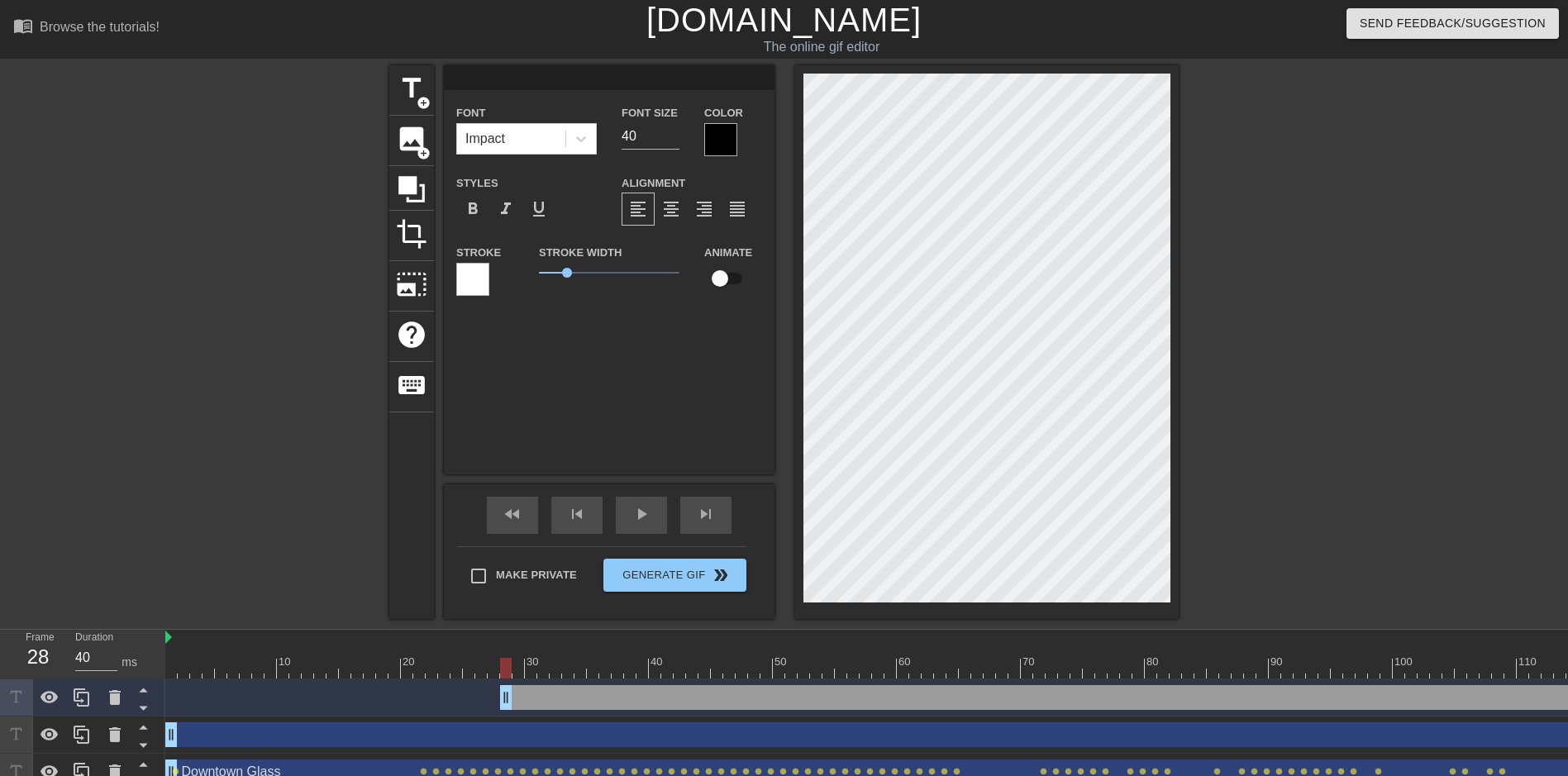
type input "Downtown Glass"
checkbox input "true"
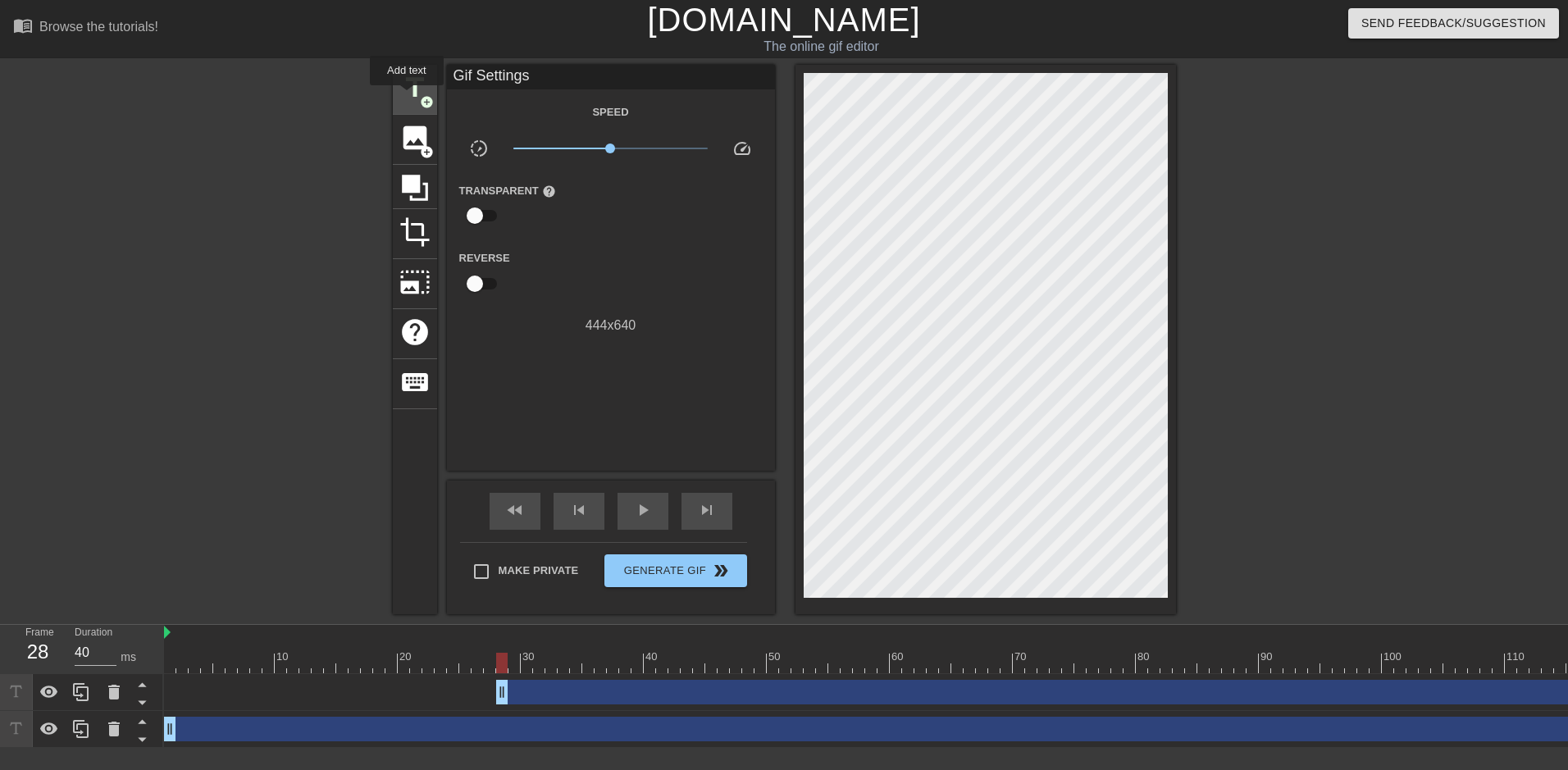
click at [410, 96] on span "title" at bounding box center [414, 88] width 31 height 31
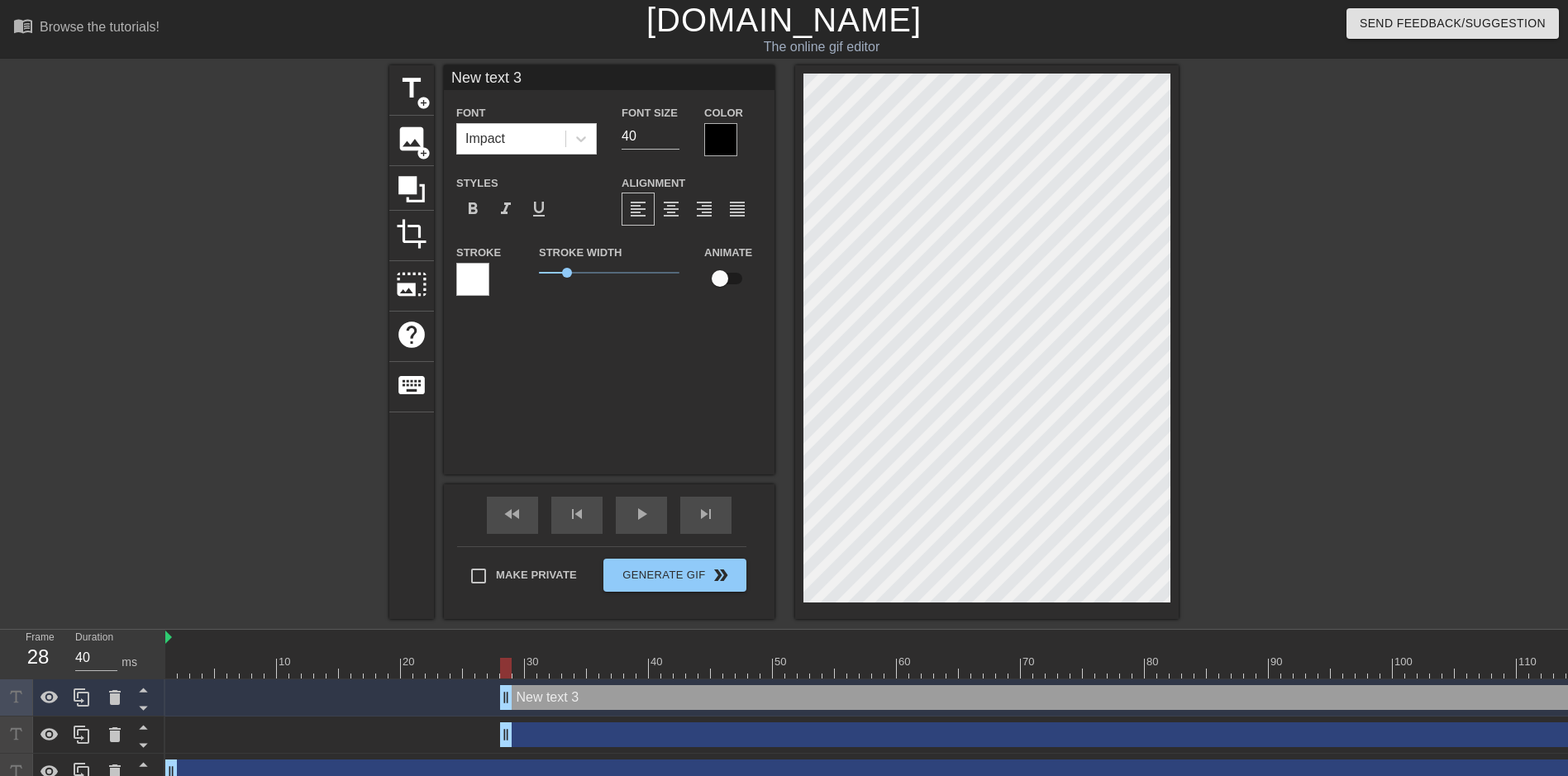
type input "New text"
type textarea "New text"
type input "New text"
type textarea "New text"
type input "New tex"
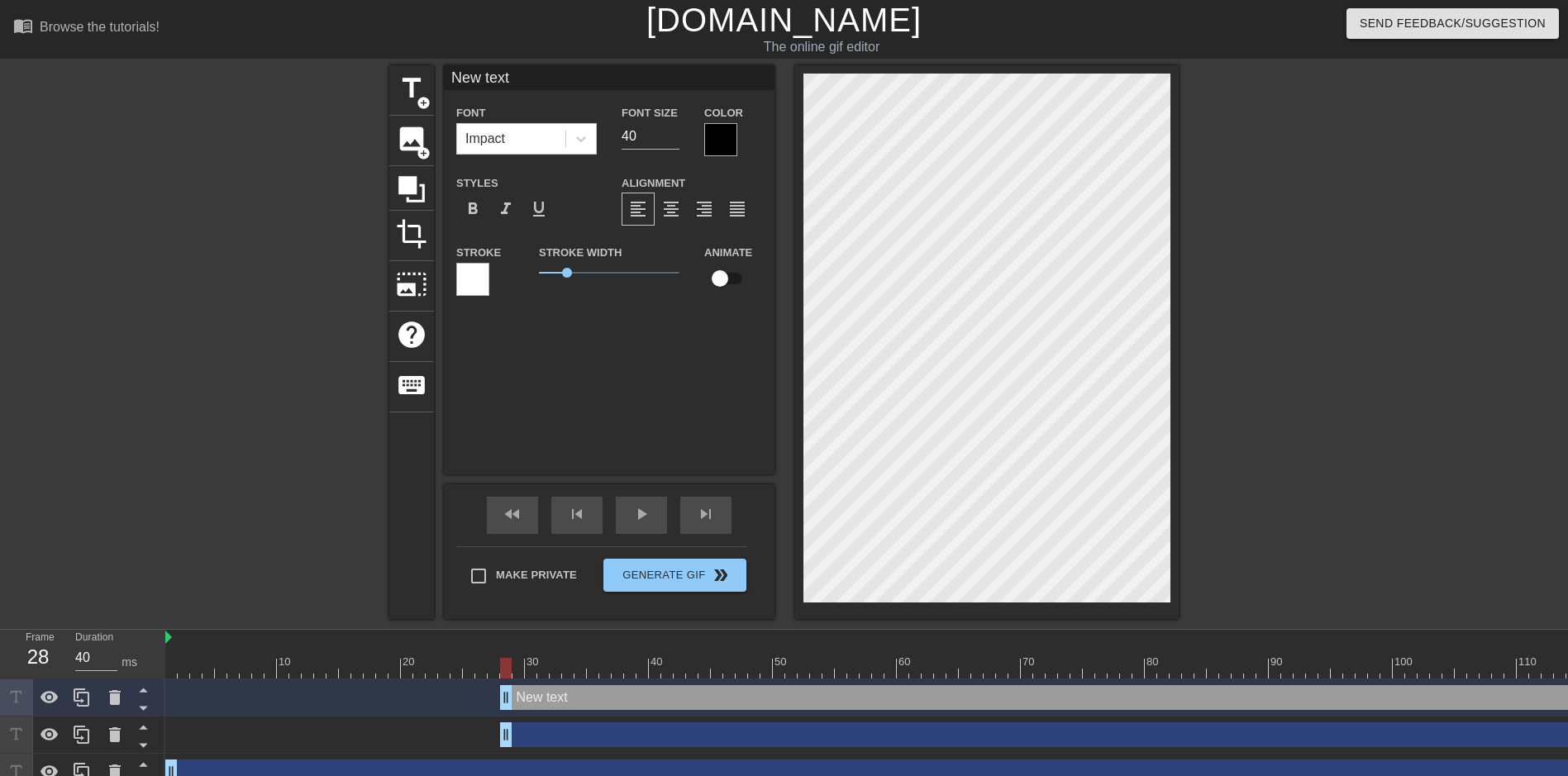
type textarea "New tex"
type input "New te"
type textarea "New te"
type input "New t"
type textarea "New t"
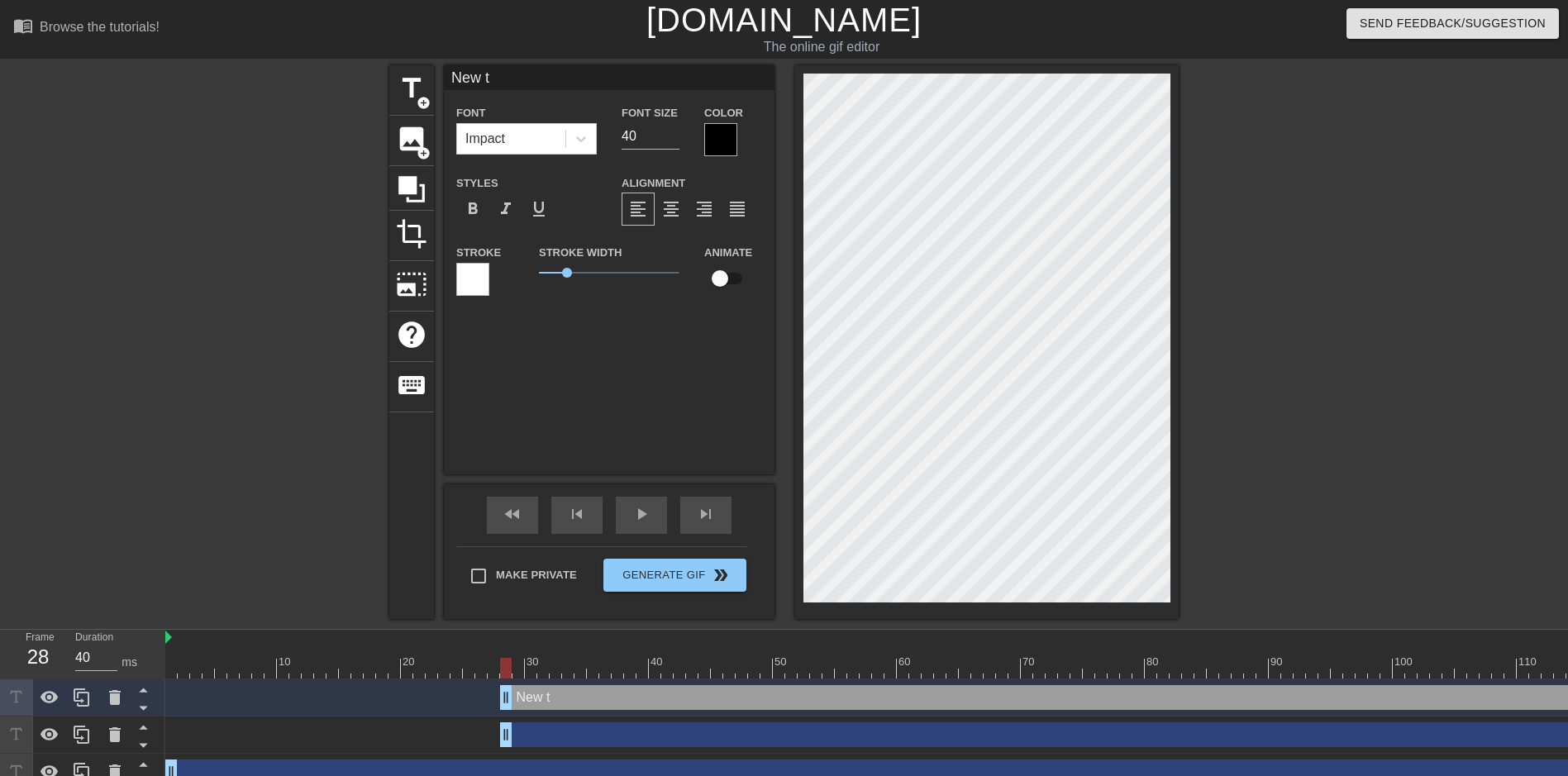
type input "New"
type textarea "New"
type input "New"
type textarea "New"
type input "Ne"
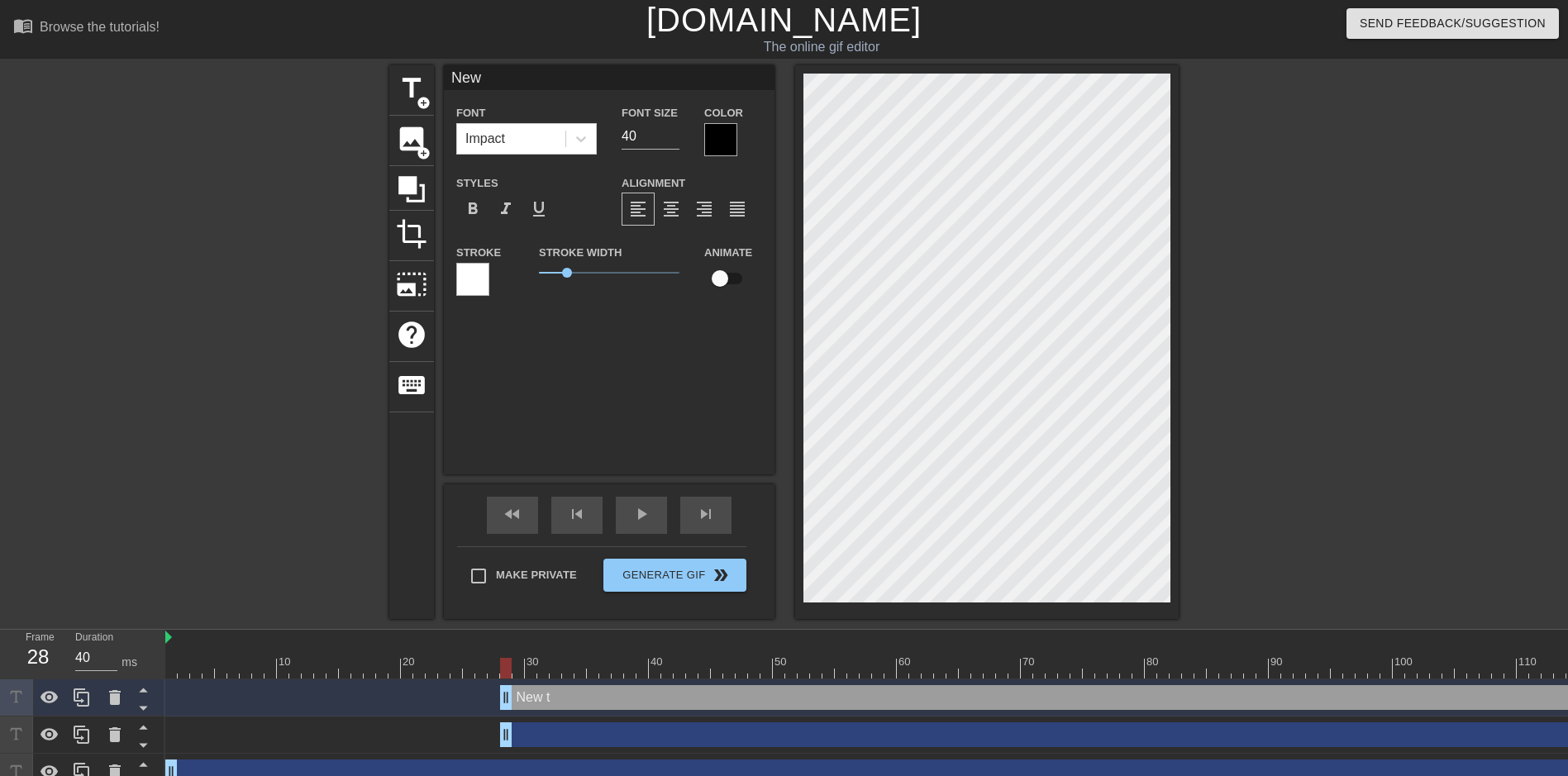
type textarea "Ne"
type input "N"
type textarea "N"
type input "D"
type textarea "D"
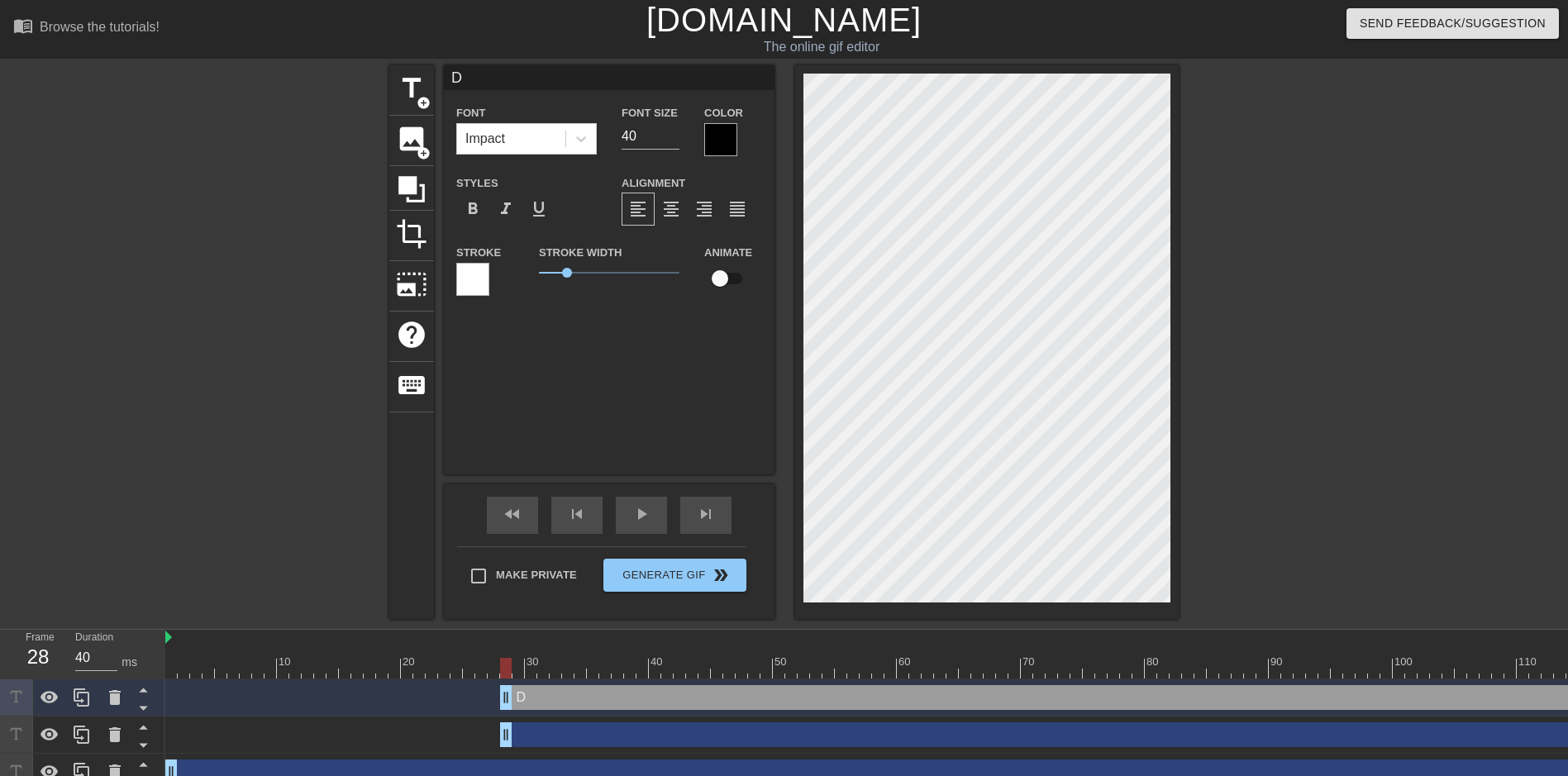
type input "Do"
type textarea "Do"
type input "Dow"
type textarea "Dow"
type input "Down"
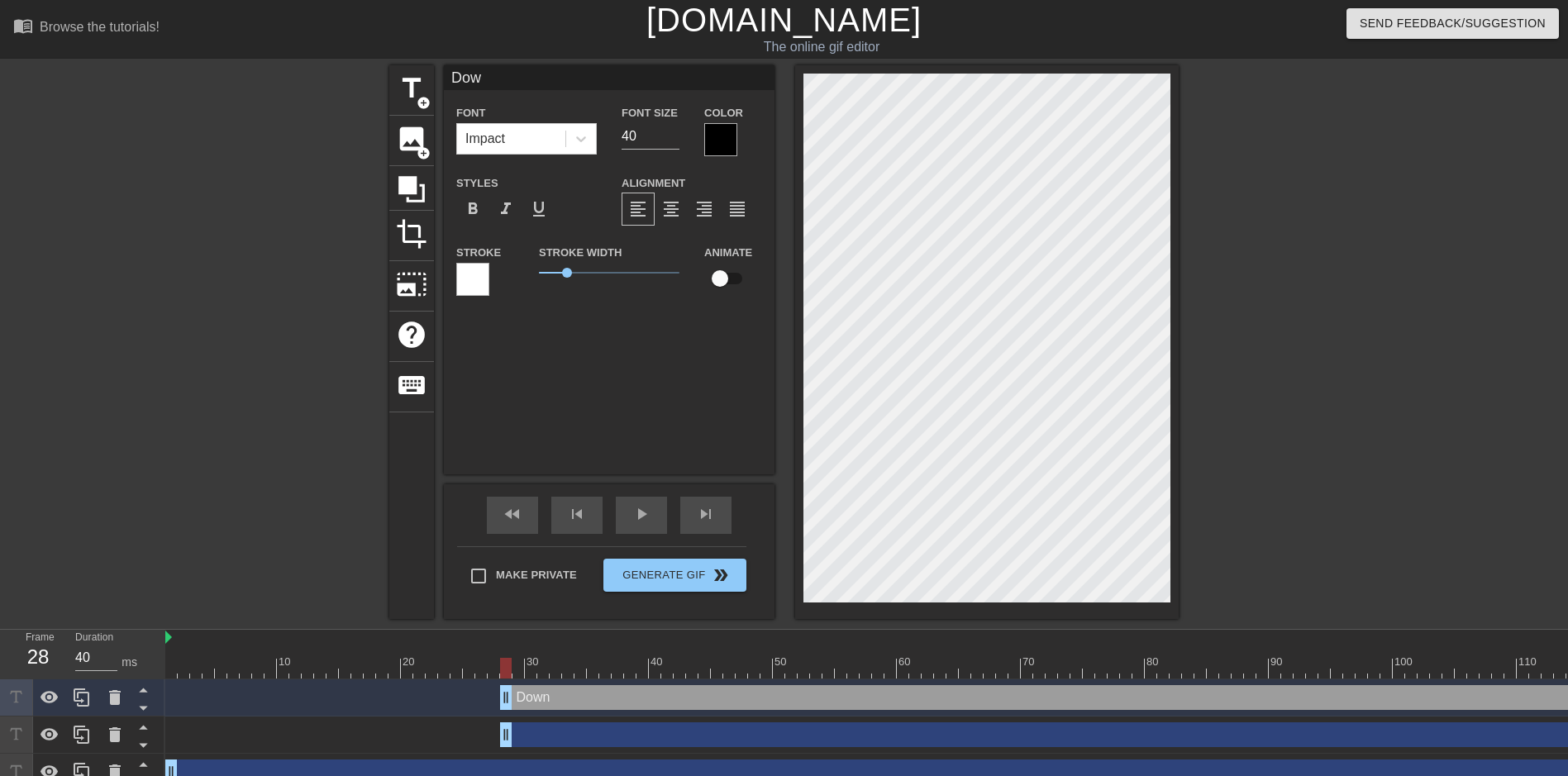
type textarea "Down"
type input "Downt"
type textarea "Downt"
type input "Downto"
type textarea "Downto"
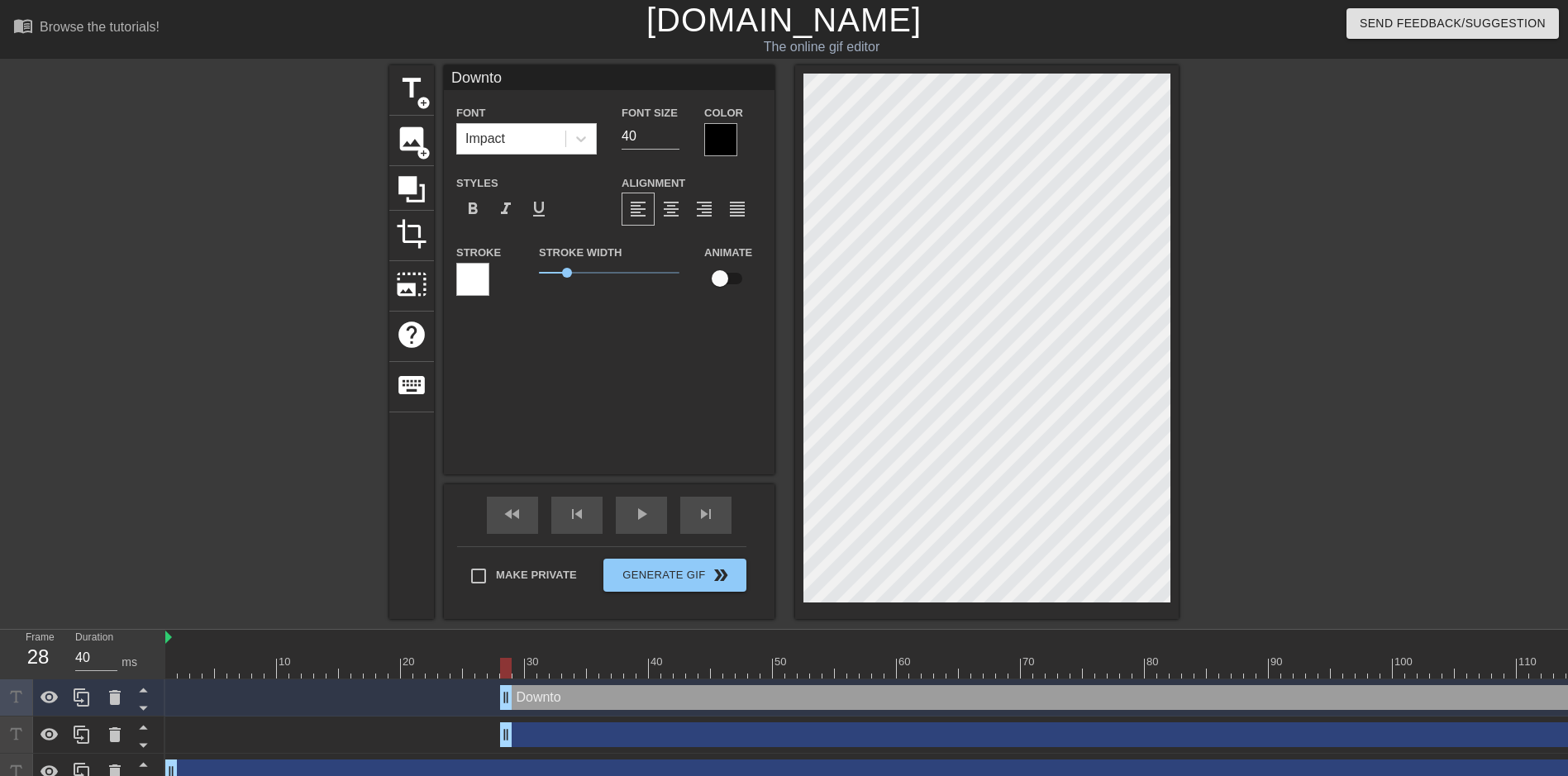
type input "Downtow"
type textarea "Downtow"
type input "Downtown"
type textarea "Downtown"
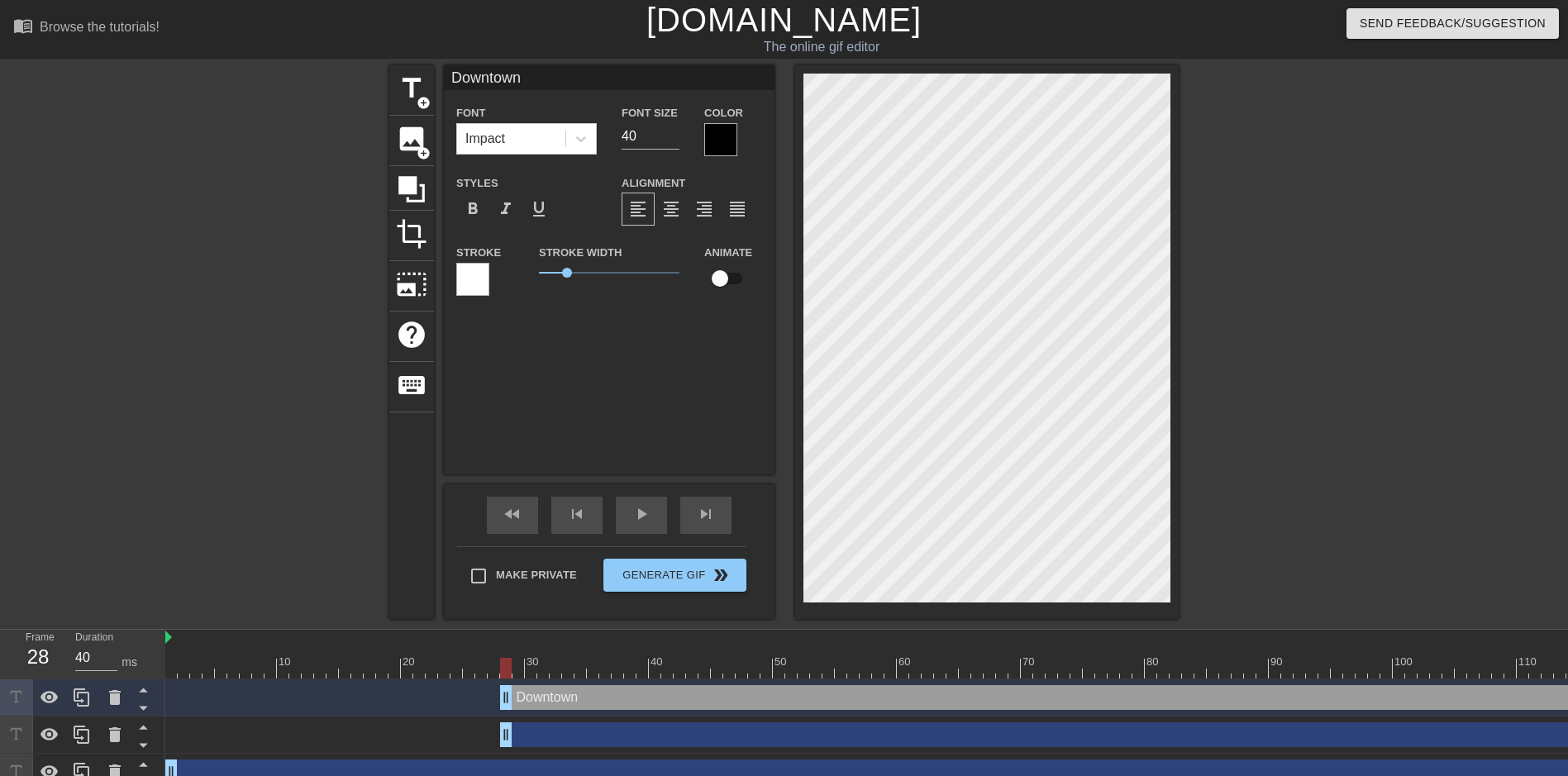
type input "Downtown"
type textarea "Downtown"
type input "Downtown G"
type textarea "Downtown G"
type input "Downtown Gl"
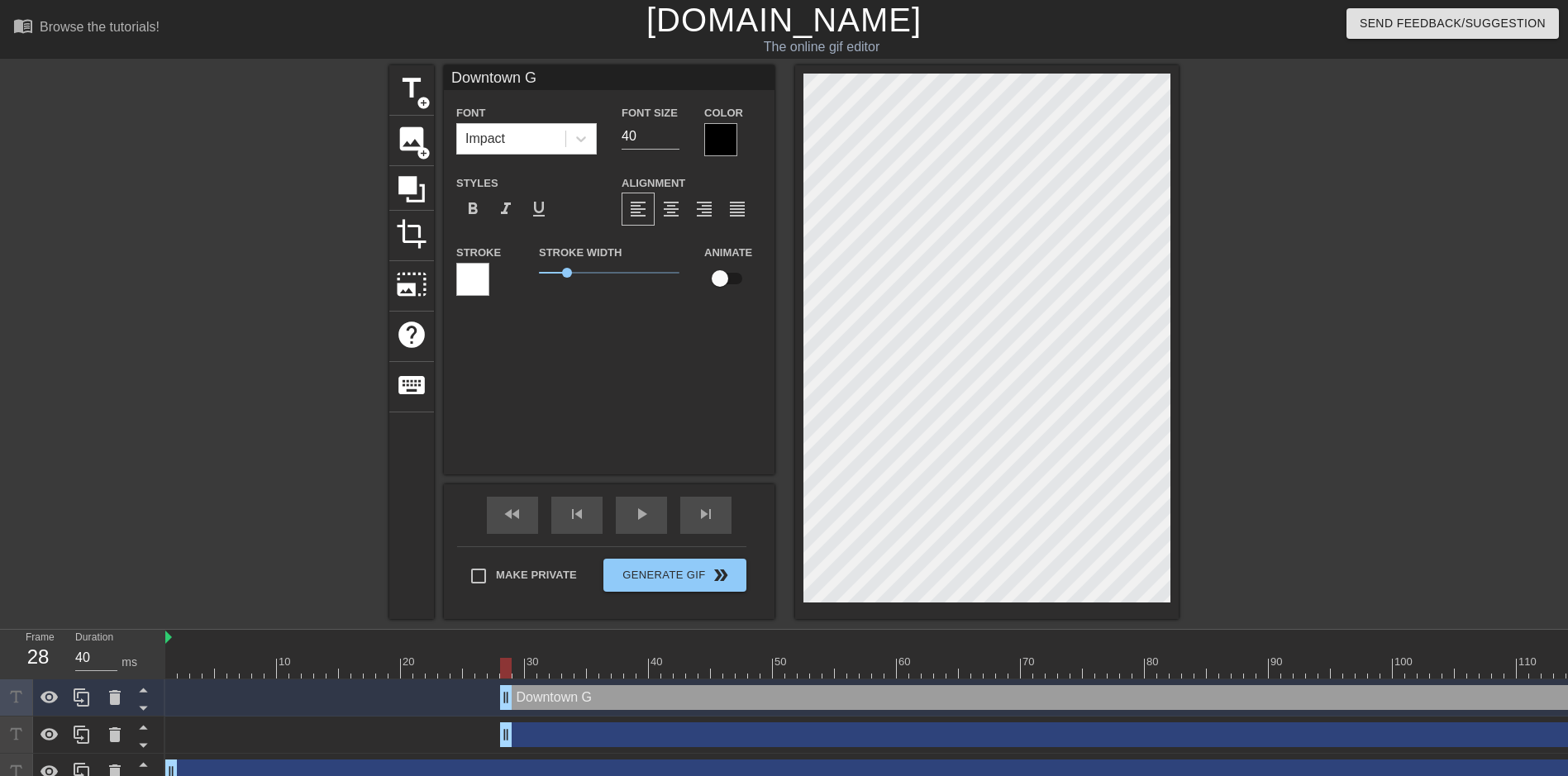
type textarea "Downtown Gl"
type input "Downtown Gla"
type textarea "Downtown Gla"
type input "Downtown Glas"
type textarea "Downtown Glas"
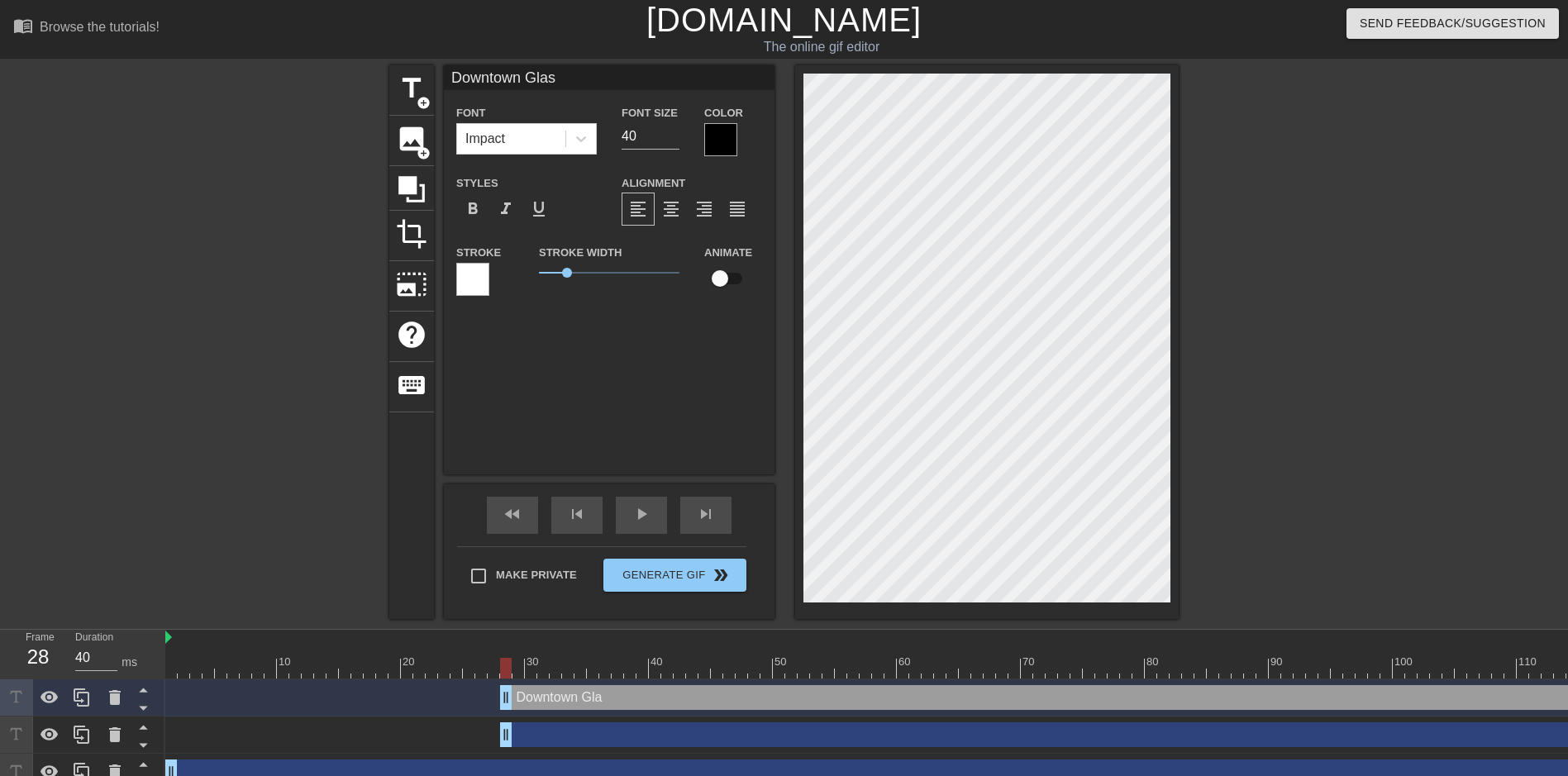
type input "Downtown Glass"
type textarea "Downtown Glass"
click at [677, 140] on input "39" at bounding box center [650, 135] width 57 height 26
click at [677, 140] on input "38" at bounding box center [650, 135] width 57 height 26
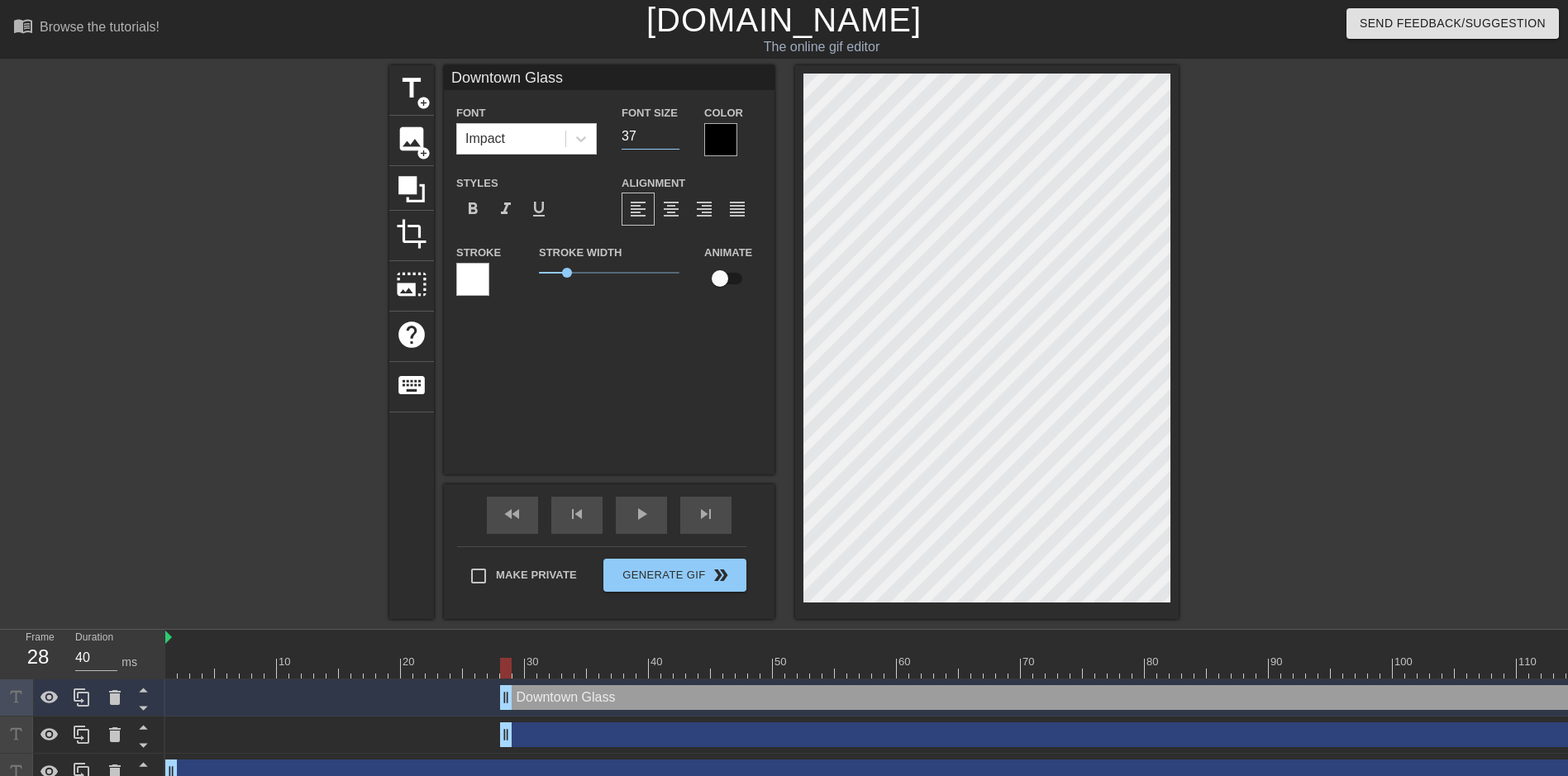
click at [677, 140] on input "37" at bounding box center [650, 135] width 57 height 26
click at [677, 140] on input "36" at bounding box center [650, 135] width 57 height 26
click at [677, 140] on input "35" at bounding box center [650, 135] width 57 height 26
type input "34"
click at [677, 140] on input "34" at bounding box center [650, 135] width 57 height 26
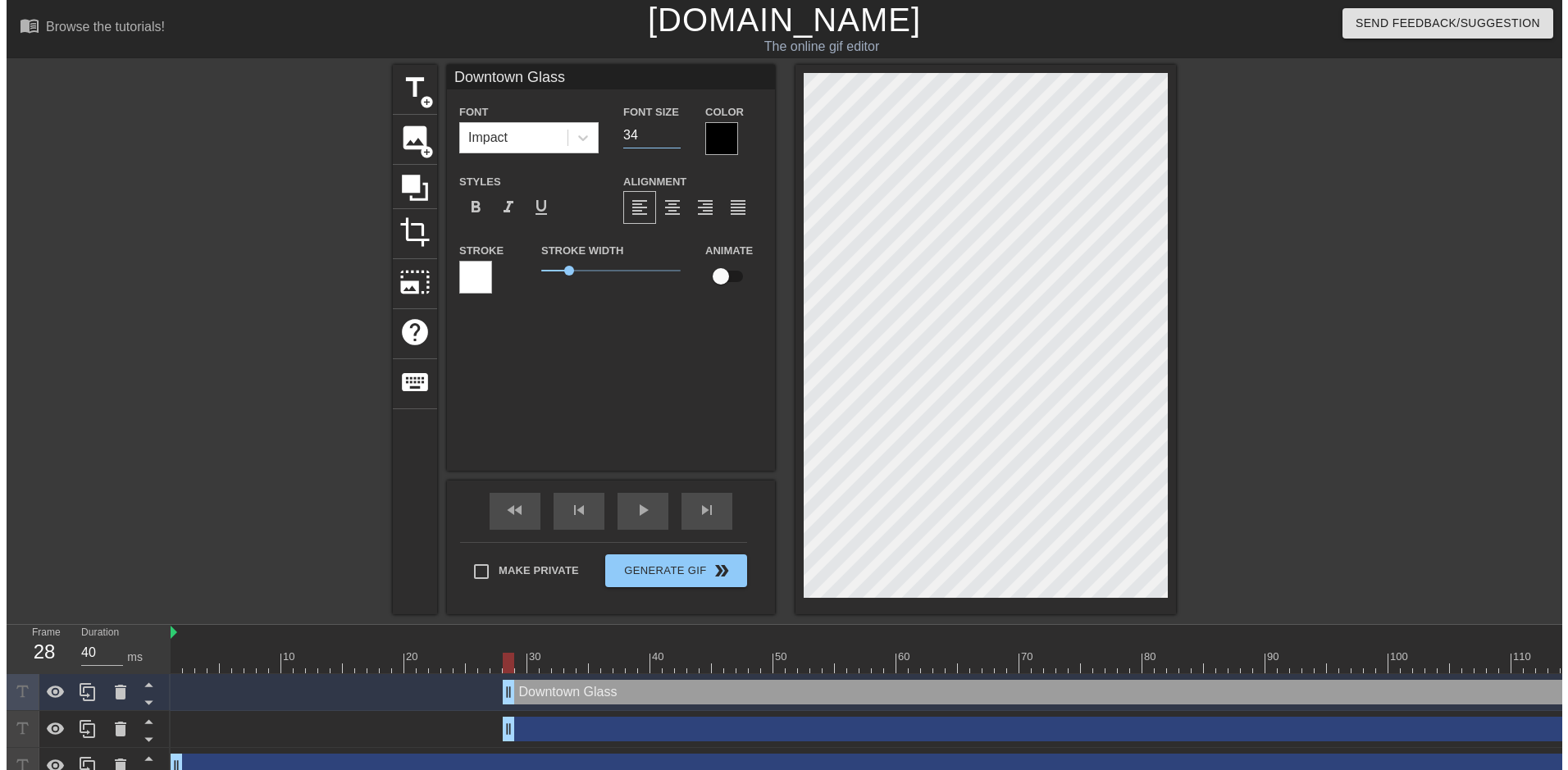
scroll to position [3, 5]
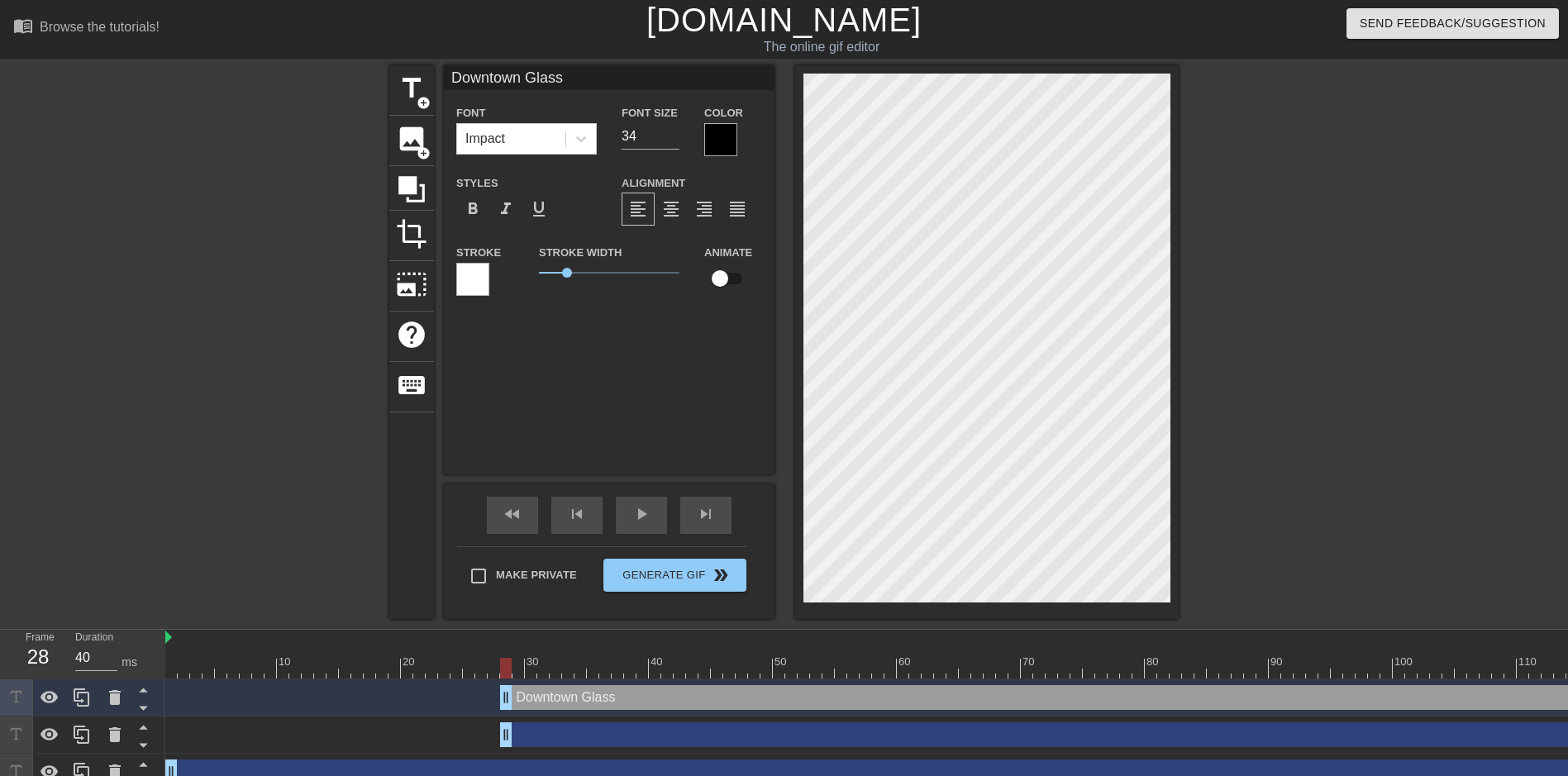
click at [724, 277] on input "checkbox" at bounding box center [720, 278] width 94 height 31
checkbox input "true"
click at [632, 514] on span "play_arrow" at bounding box center [641, 514] width 19 height 19
click at [595, 701] on div "Downtown Glass drag_handle drag_handle" at bounding box center [1163, 697] width 1326 height 24
click at [112, 699] on icon at bounding box center [115, 697] width 12 height 15
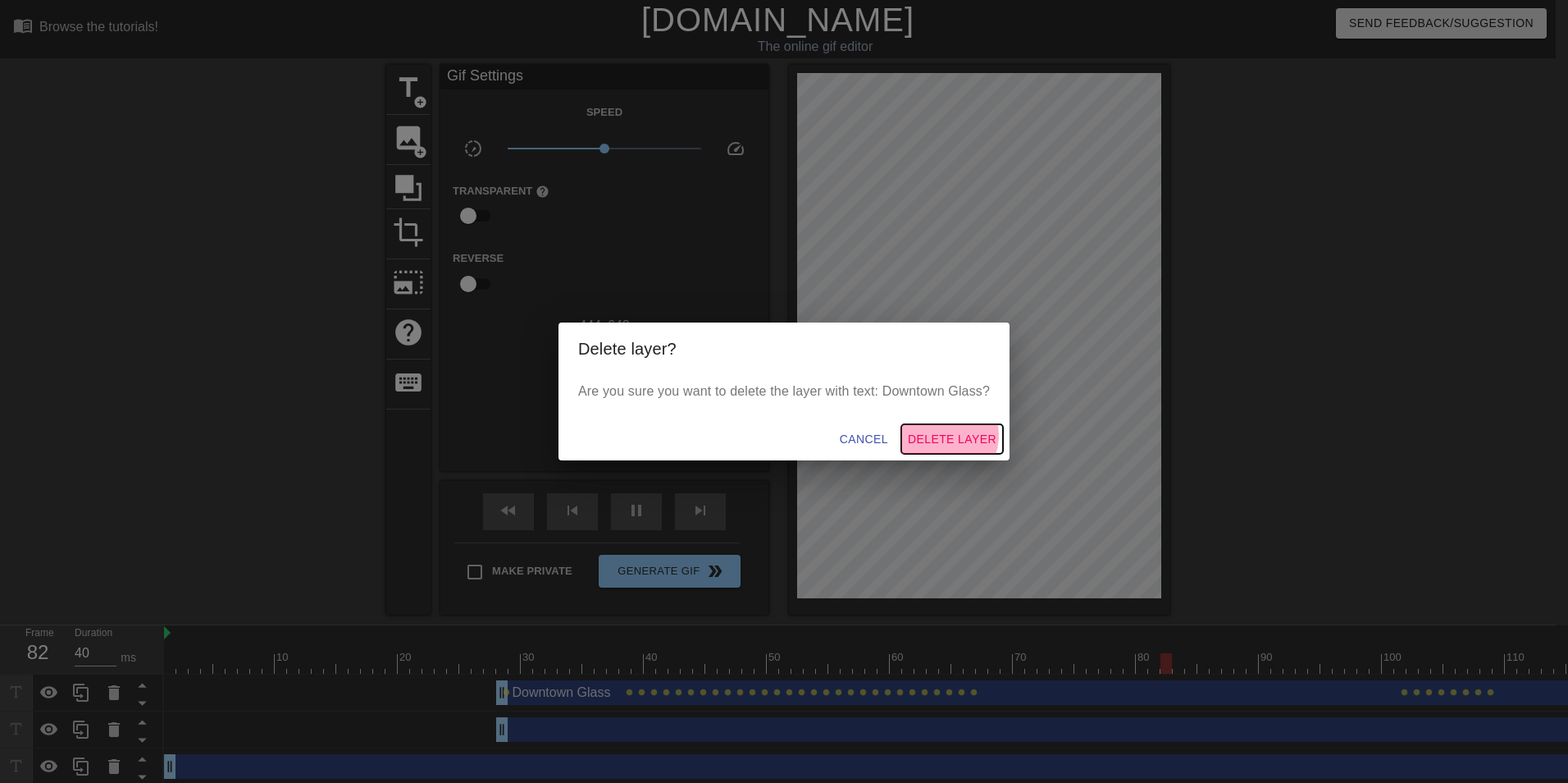
click at [951, 435] on span "Delete Layer" at bounding box center [953, 439] width 89 height 20
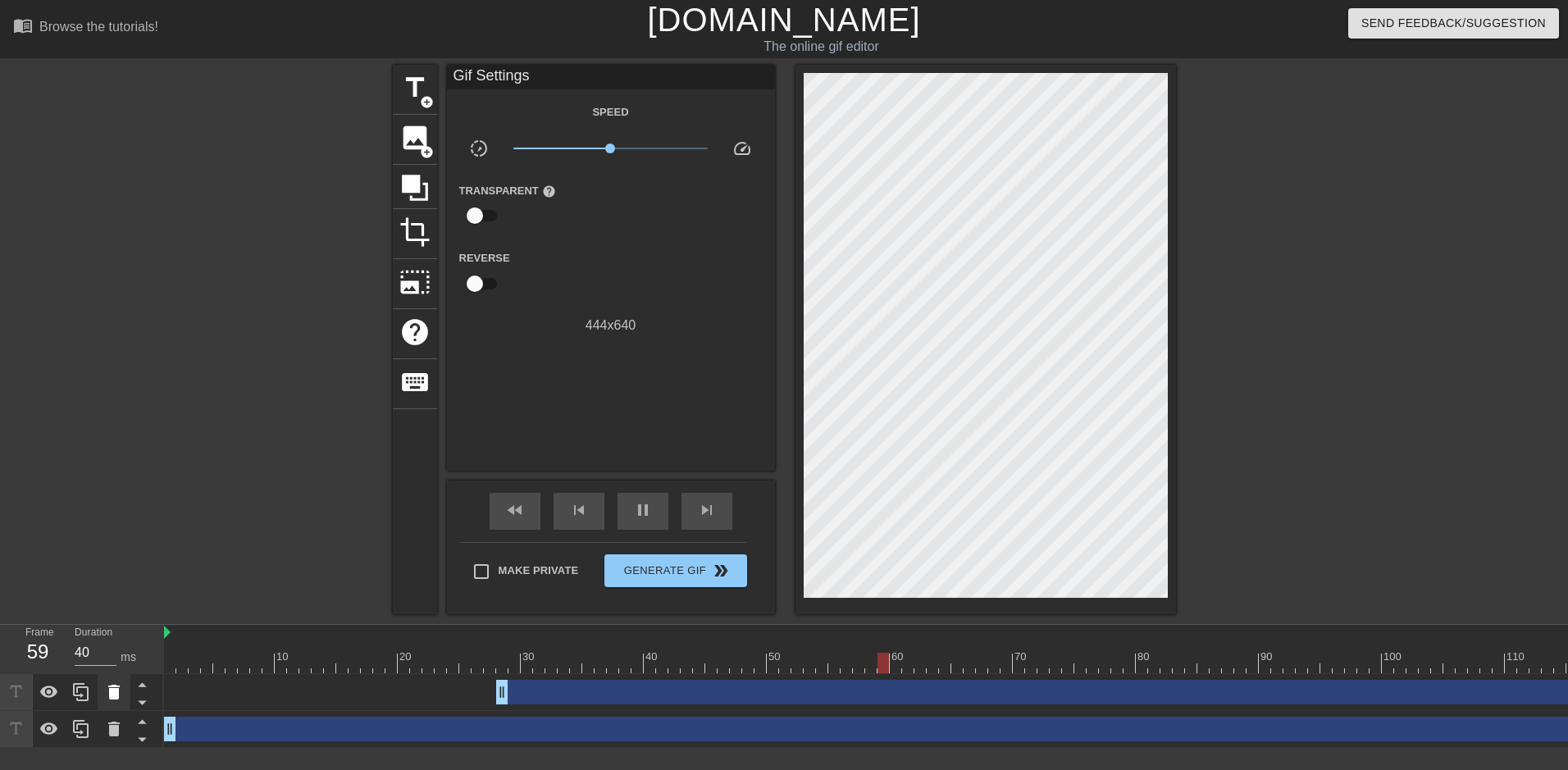
click at [109, 699] on icon at bounding box center [114, 692] width 19 height 19
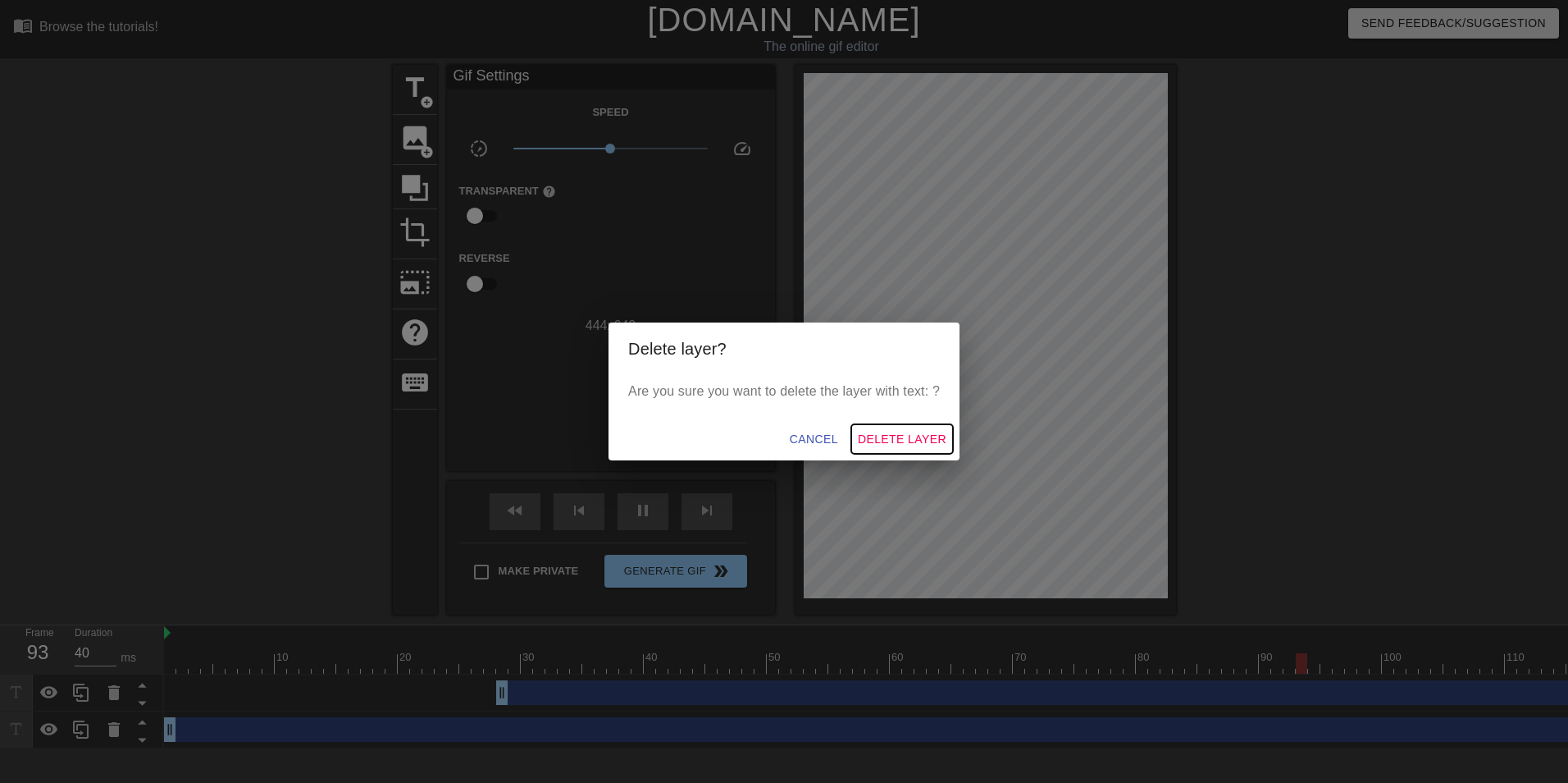
click at [885, 437] on span "Delete Layer" at bounding box center [902, 439] width 89 height 20
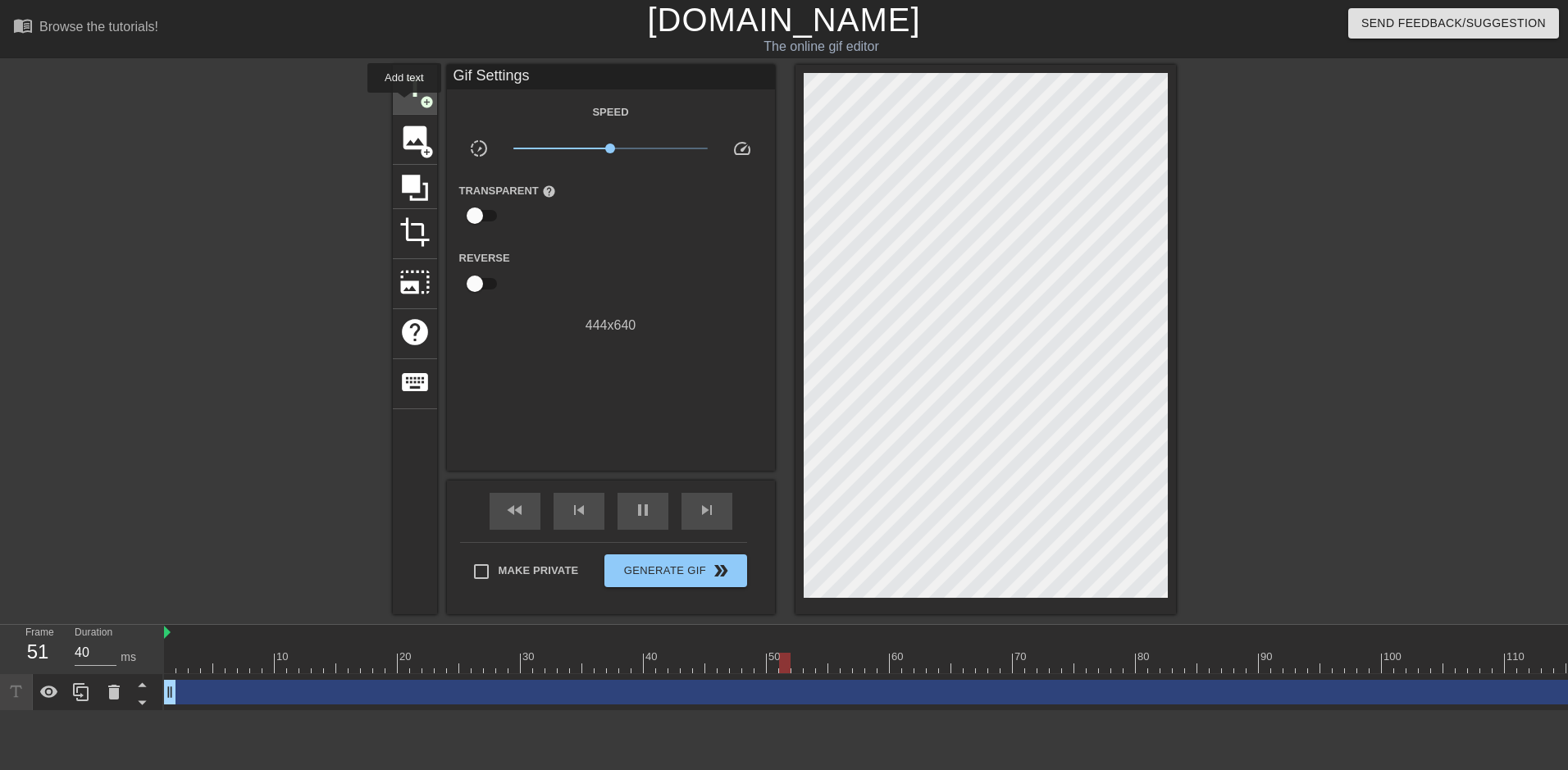
click at [404, 104] on div "title add_circle" at bounding box center [415, 90] width 44 height 50
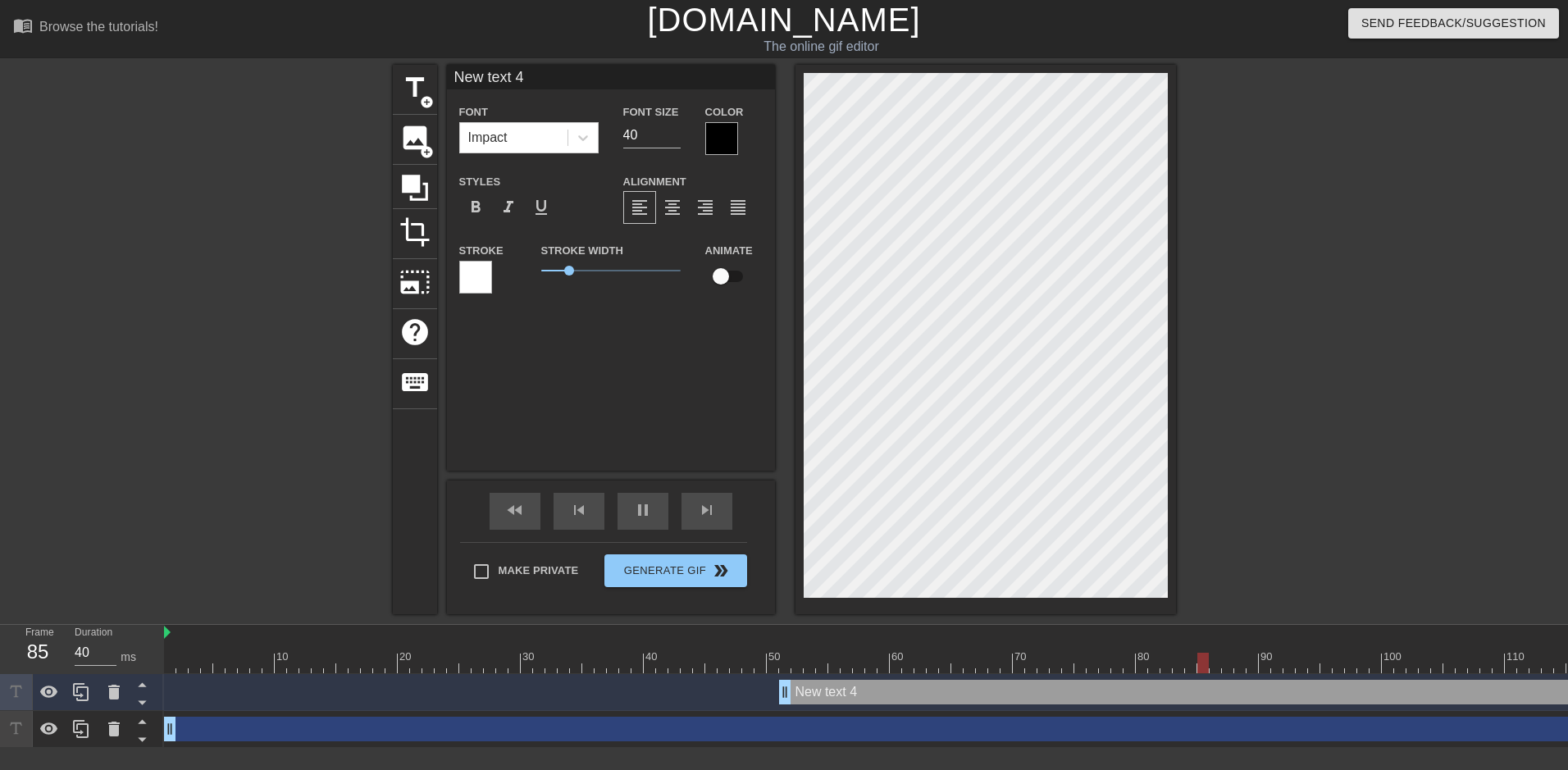
scroll to position [3, 3]
type input "N"
type textarea "N"
type input "D"
type textarea "D"
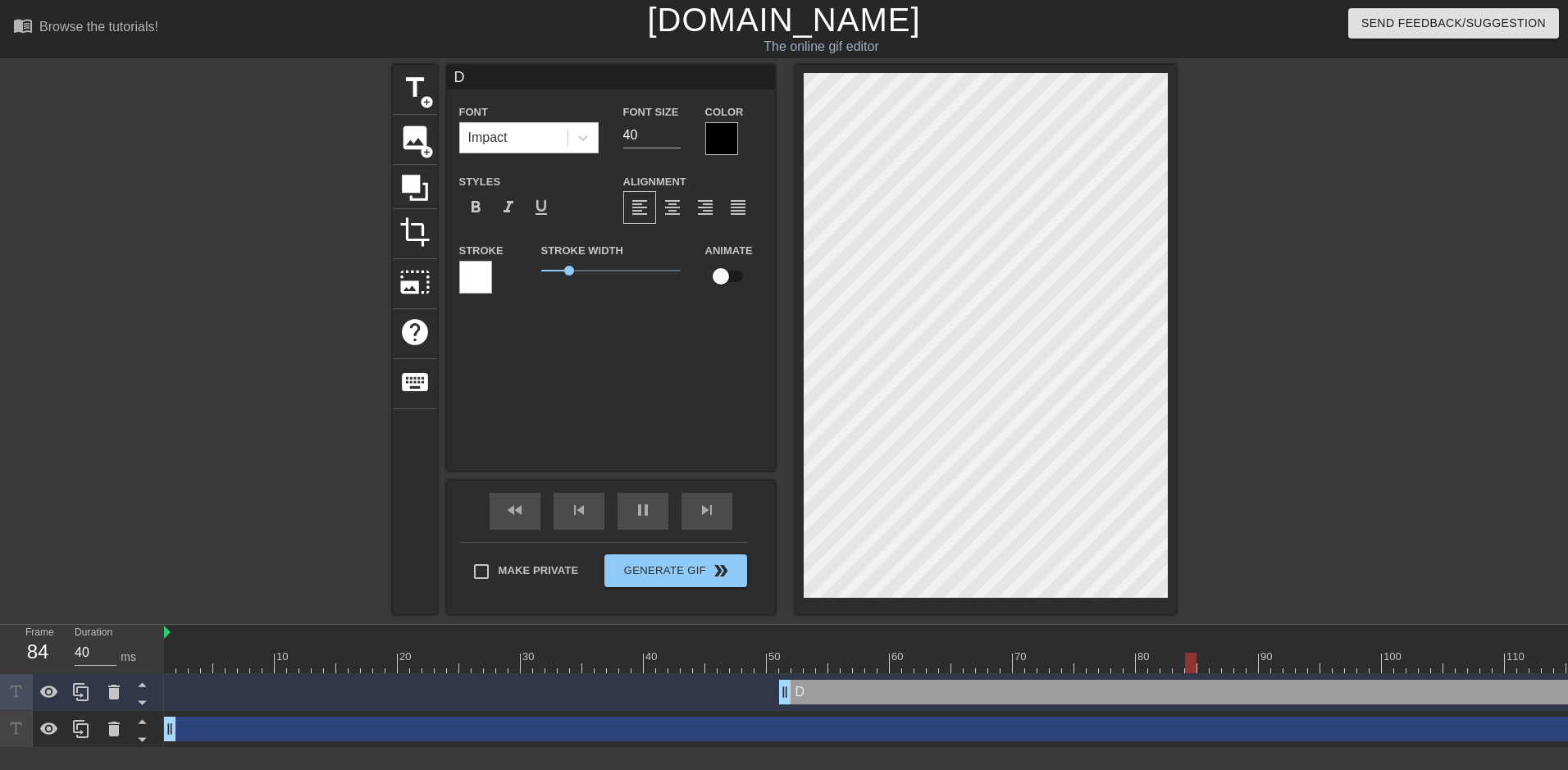
type input "Do"
type textarea "Do"
type input "Dow"
type textarea "Dow"
type input "Down"
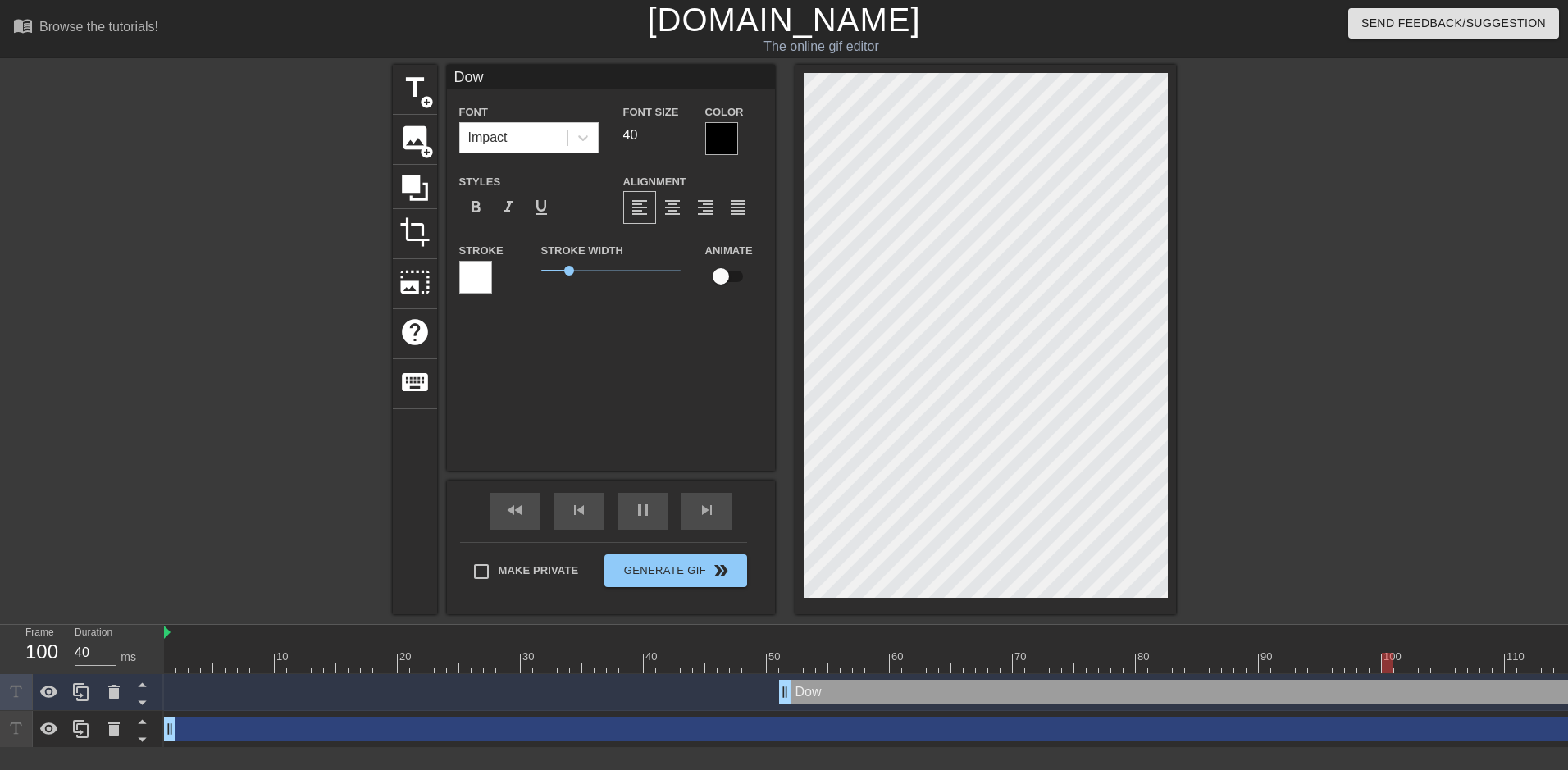
type textarea "Down"
type input "Downt"
type textarea "Downt"
type input "Downto"
type textarea "Downto"
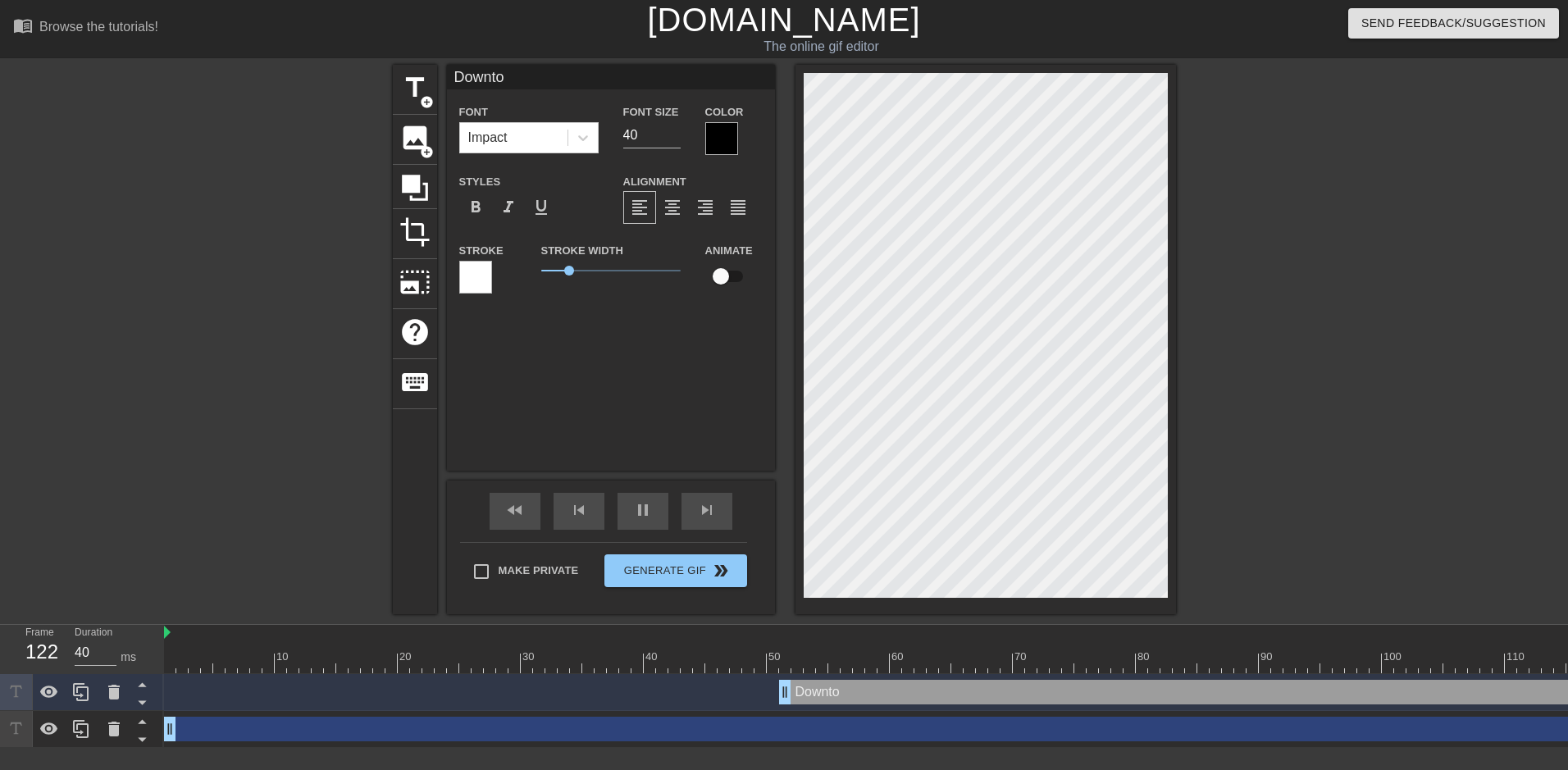
type input "Downtow"
type textarea "Downtow"
type input "Downtown"
type textarea "Downtown"
type input "Downtown"
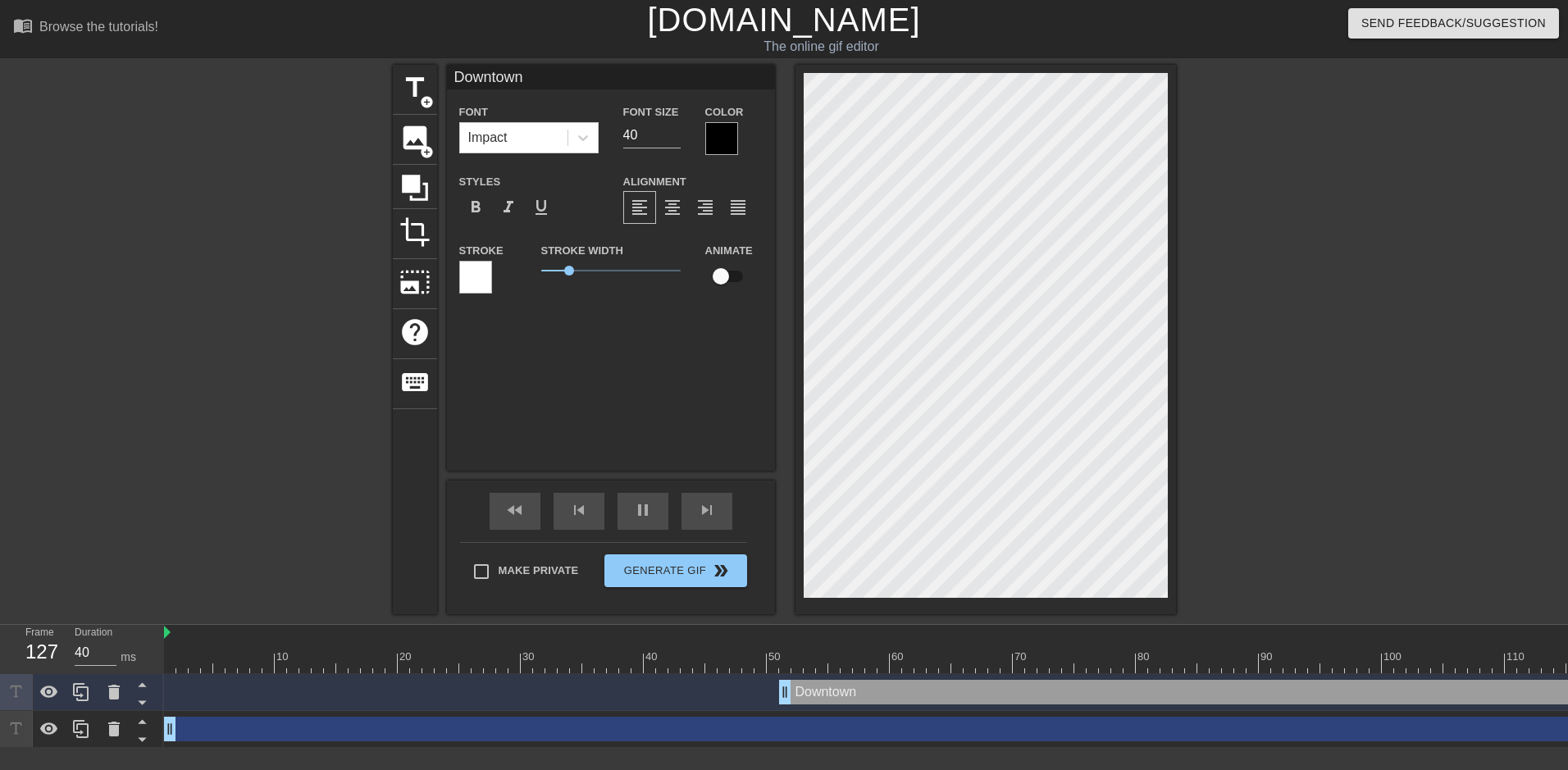
type textarea "Downtown"
type input "Downtown G"
type textarea "Downtown G"
type input "Downtown Gl"
type textarea "Downtown Gl"
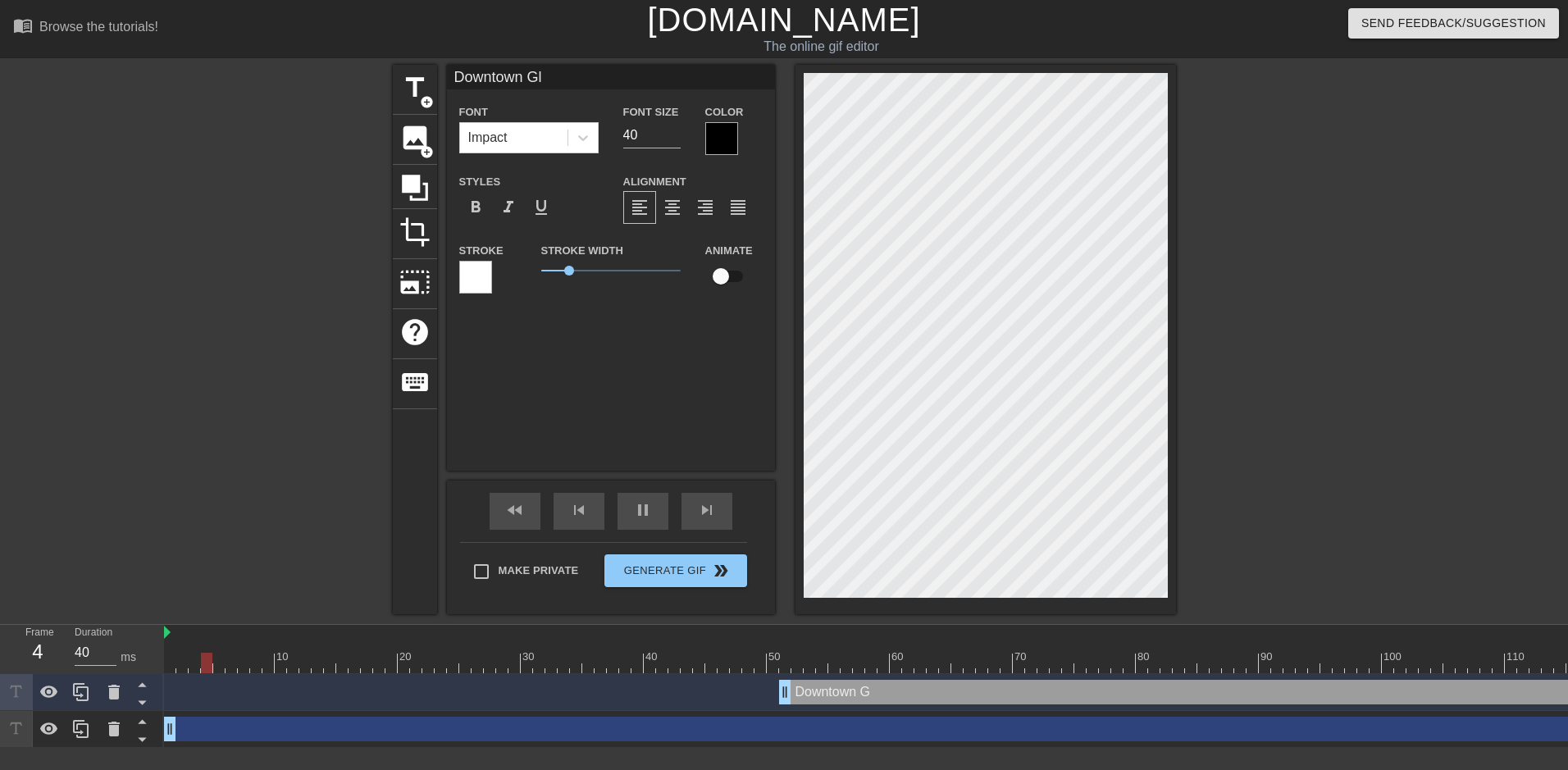
type input "Downtown Gla"
type textarea "Downtown Gla"
type input "Downtown Glas"
type textarea "Downtown Glas"
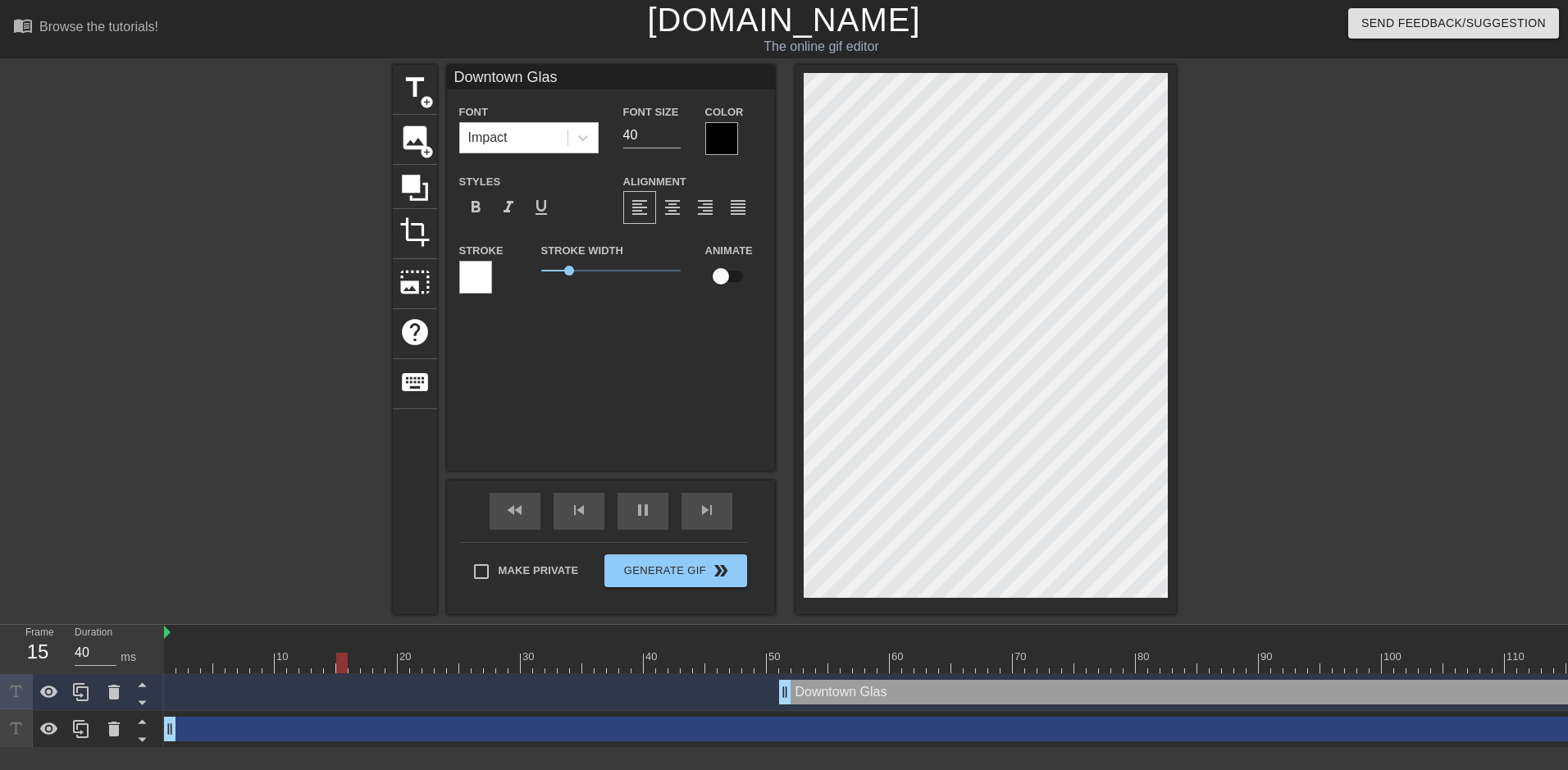
type input "Downtown Glass"
type textarea "Downtown Glass"
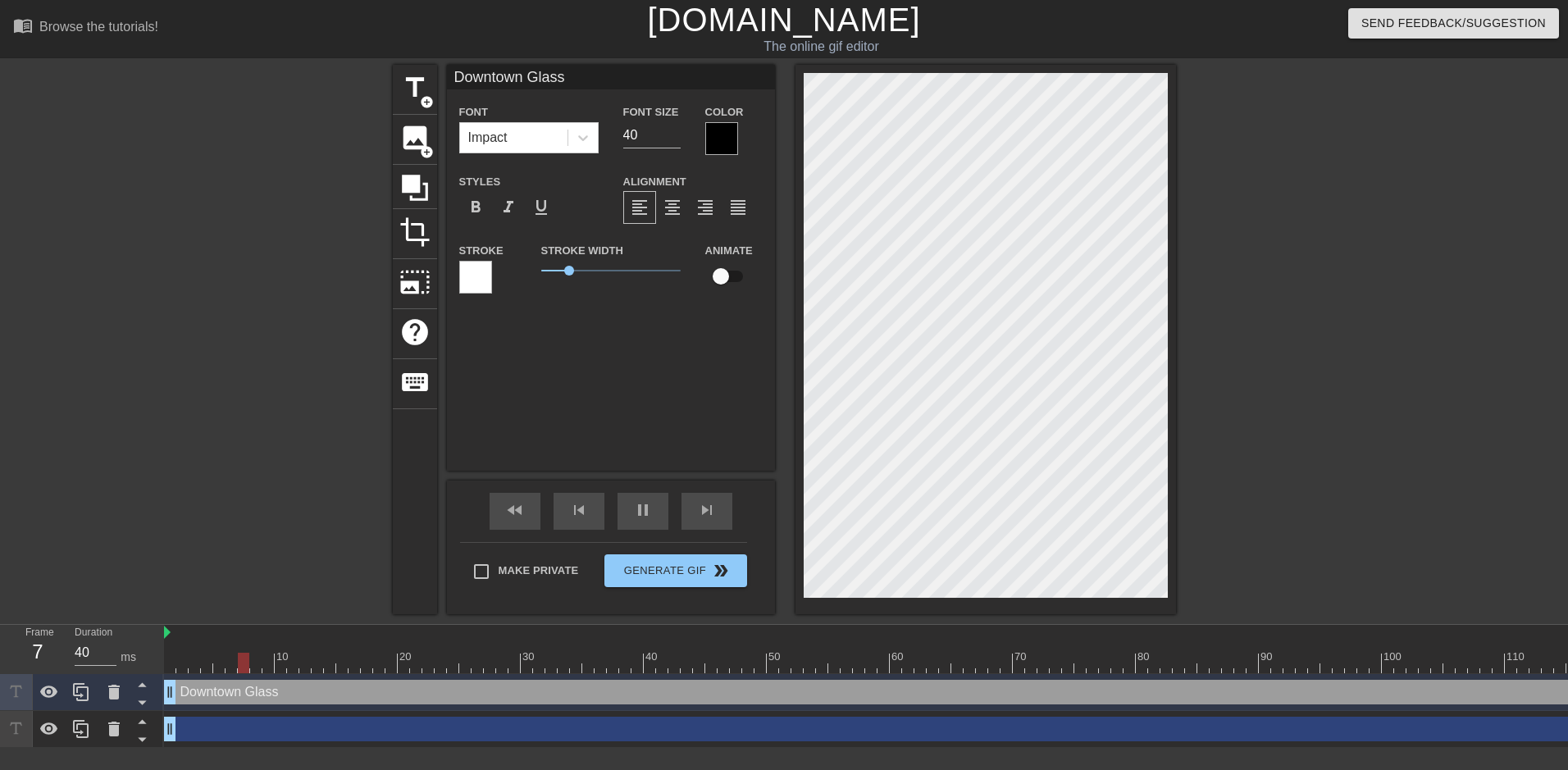
drag, startPoint x: 786, startPoint y: 692, endPoint x: 165, endPoint y: 697, distance: 621.0
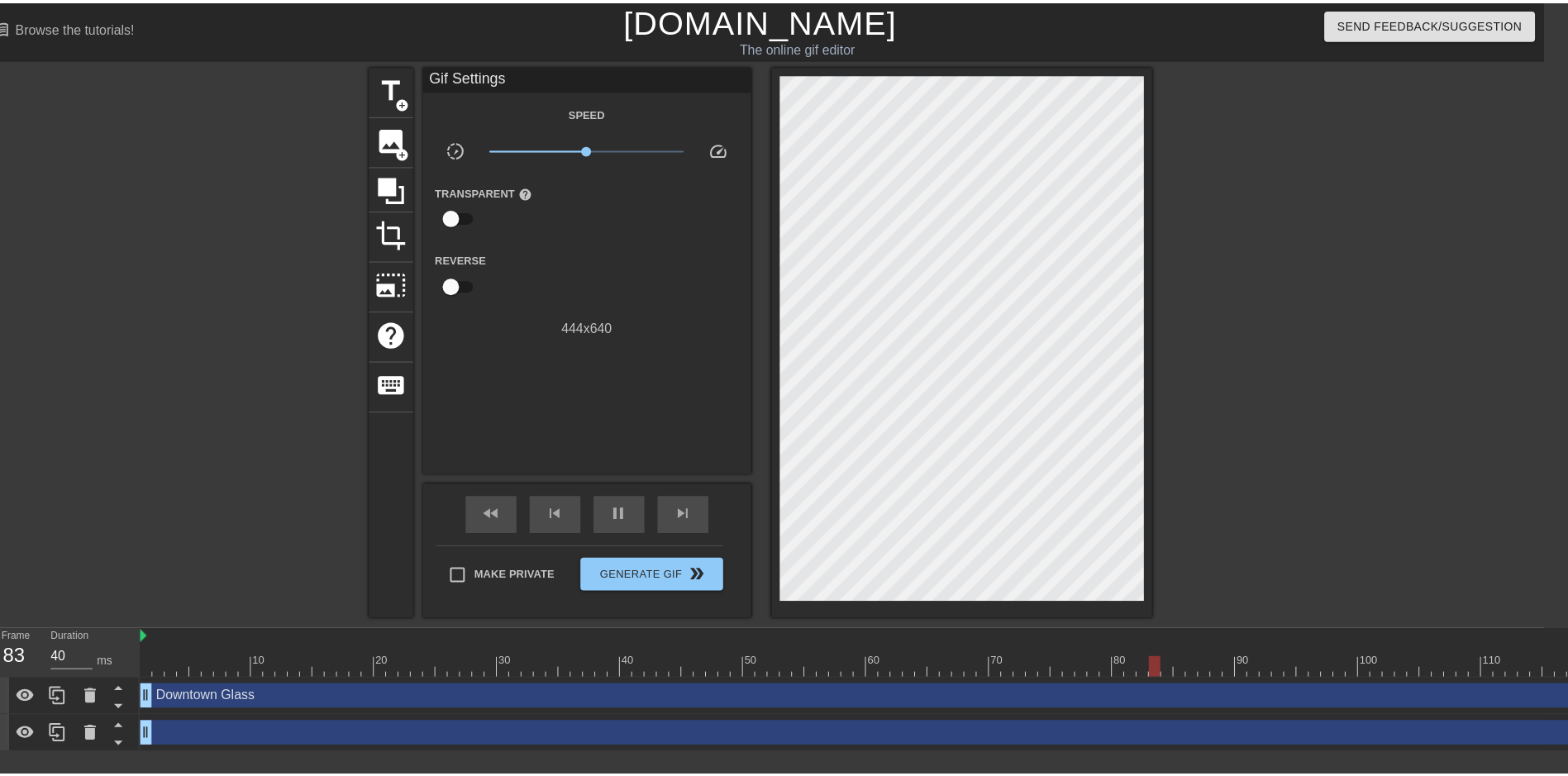
scroll to position [0, 0]
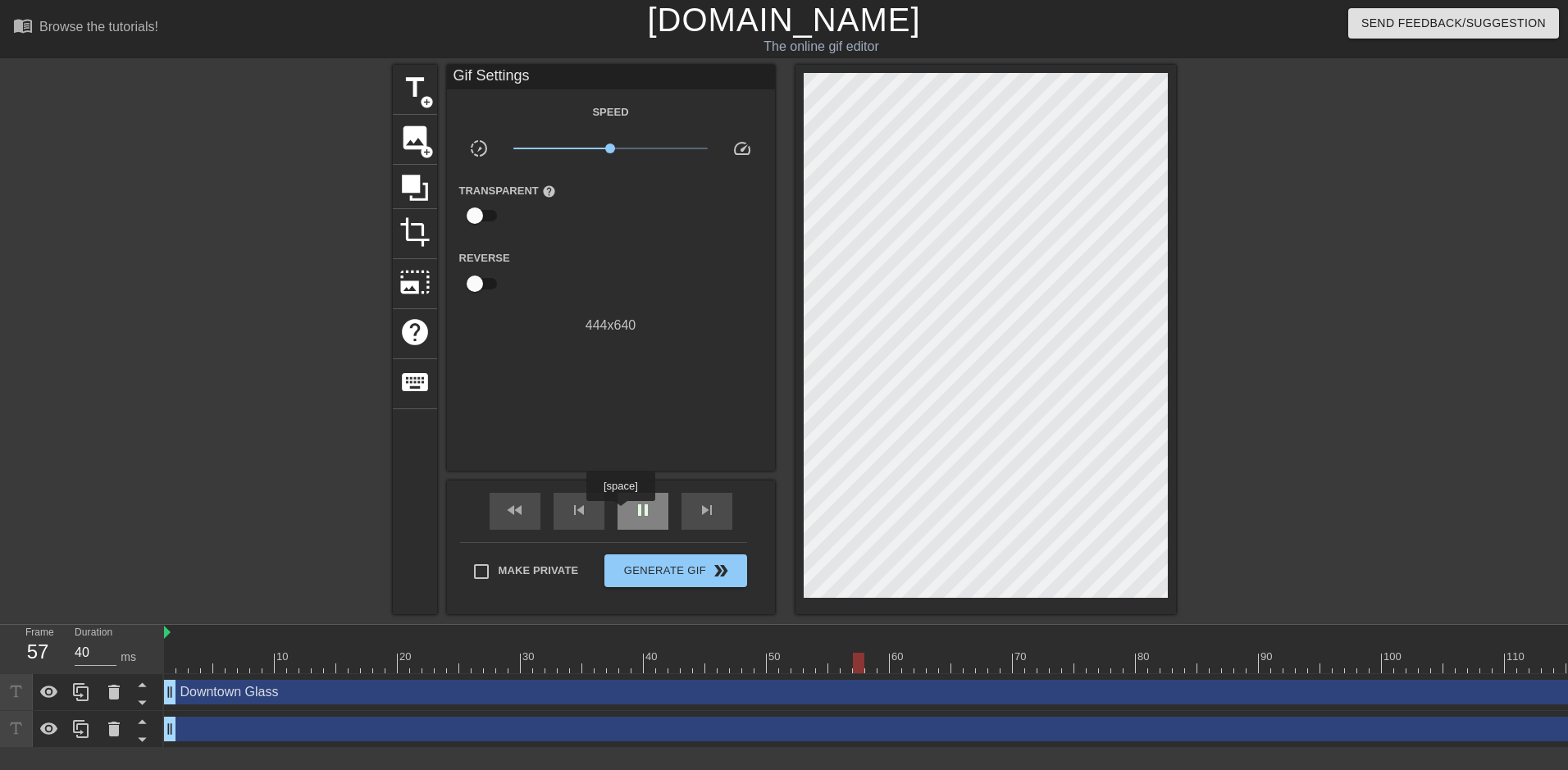
click at [620, 512] on div "pause" at bounding box center [642, 511] width 51 height 37
drag, startPoint x: 884, startPoint y: 665, endPoint x: 151, endPoint y: 667, distance: 733.0
click at [151, 667] on div "Frame 1 Duration 40 ms 10 20 30 40 50 60 70 80 90 100 110 120 130 Downtown Glas…" at bounding box center [784, 686] width 1568 height 123
drag, startPoint x: 613, startPoint y: 148, endPoint x: 508, endPoint y: 149, distance: 105.0
click at [508, 149] on span "x0.100" at bounding box center [513, 149] width 10 height 10
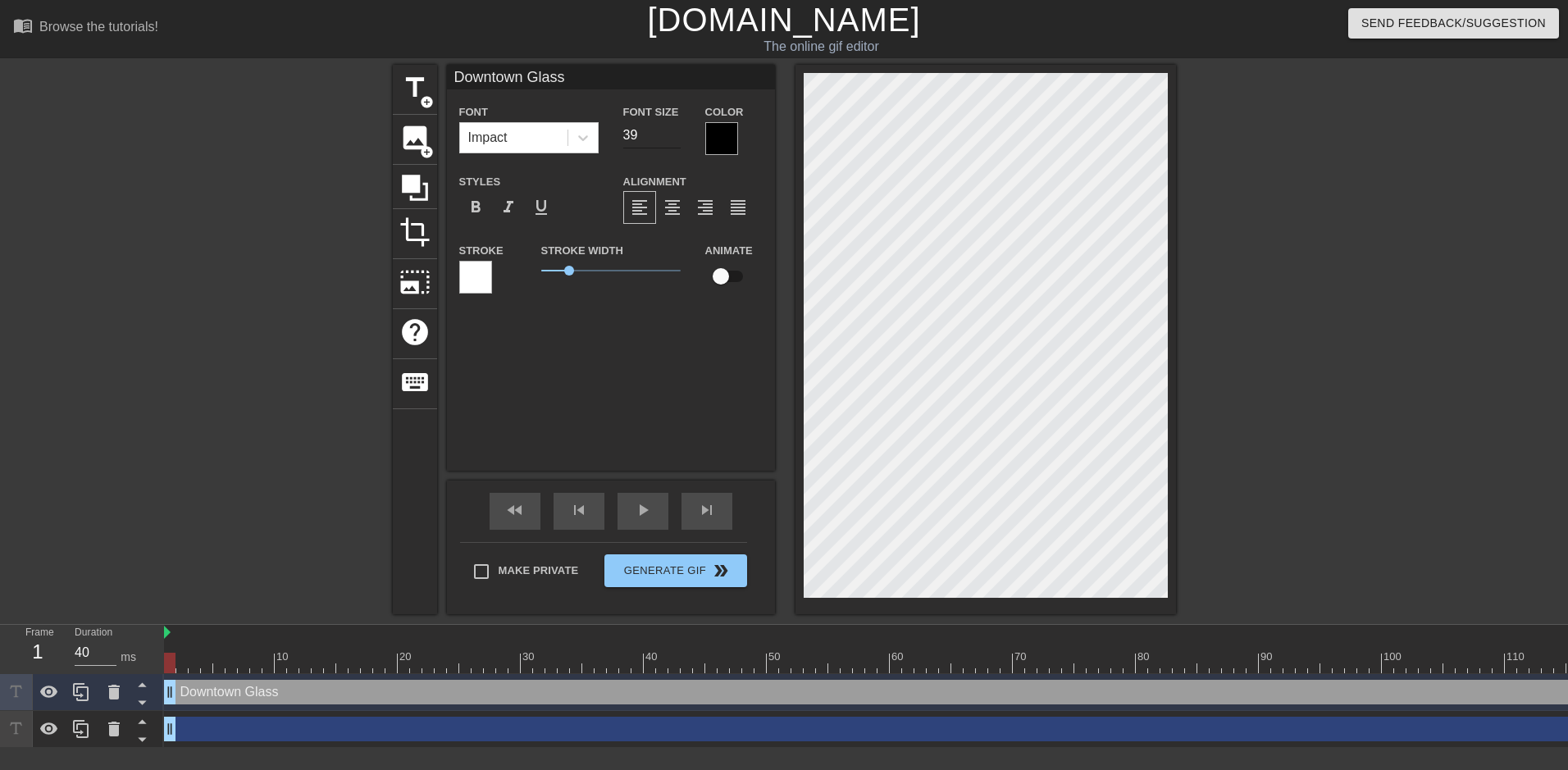
click at [672, 139] on input "39" at bounding box center [651, 134] width 57 height 26
click at [672, 139] on input "38" at bounding box center [651, 134] width 57 height 26
click at [672, 139] on input "37" at bounding box center [651, 134] width 57 height 26
click at [672, 139] on input "36" at bounding box center [651, 134] width 57 height 26
type input "26"
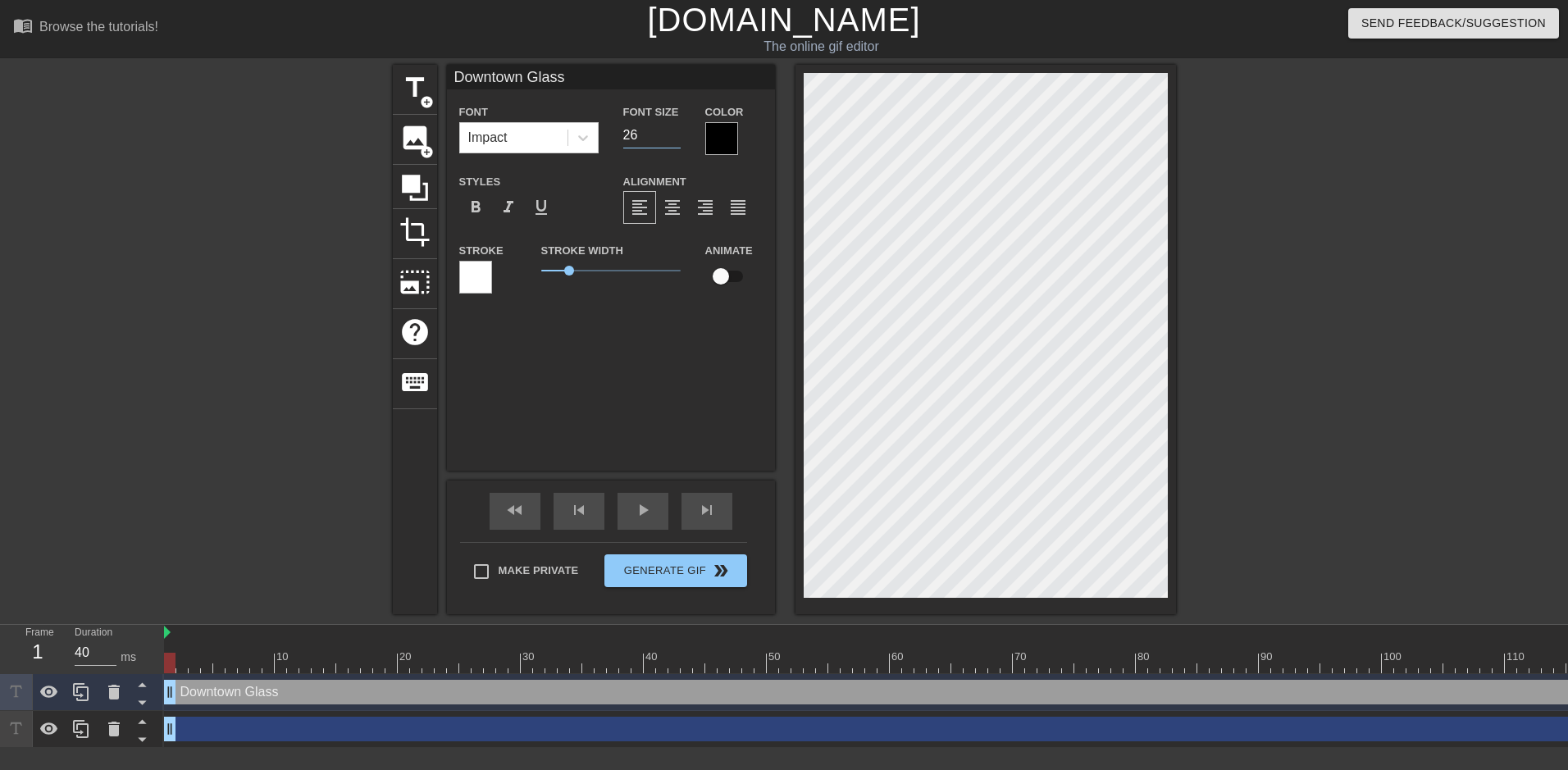
click at [672, 139] on input "26" at bounding box center [651, 134] width 57 height 26
click at [736, 274] on input "checkbox" at bounding box center [721, 276] width 94 height 31
checkbox input "true"
click at [646, 509] on span "play_arrow" at bounding box center [642, 510] width 19 height 19
click at [402, 83] on span "title" at bounding box center [414, 88] width 31 height 31
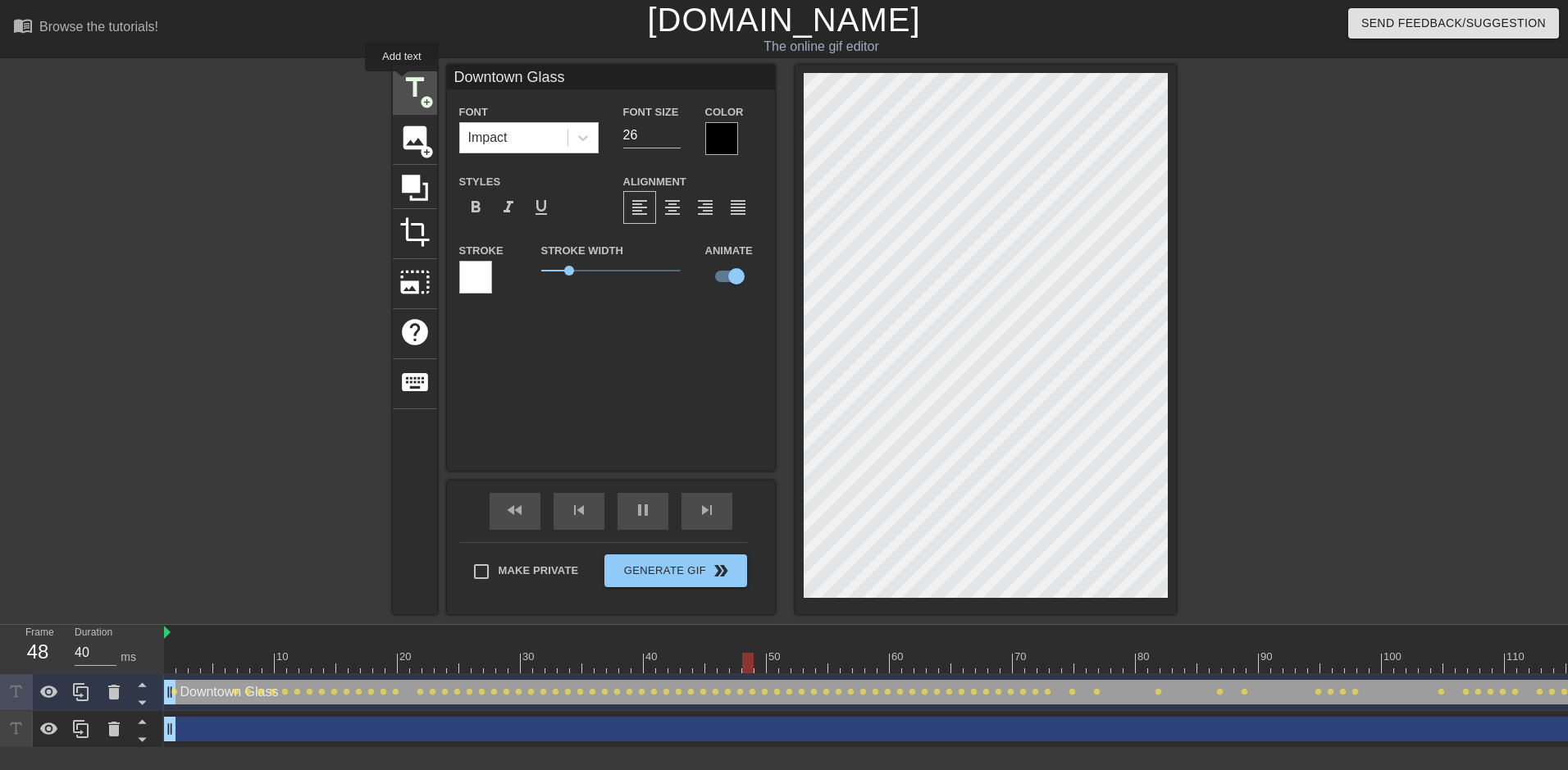
type input "New text 5"
type input "40"
checkbox input "false"
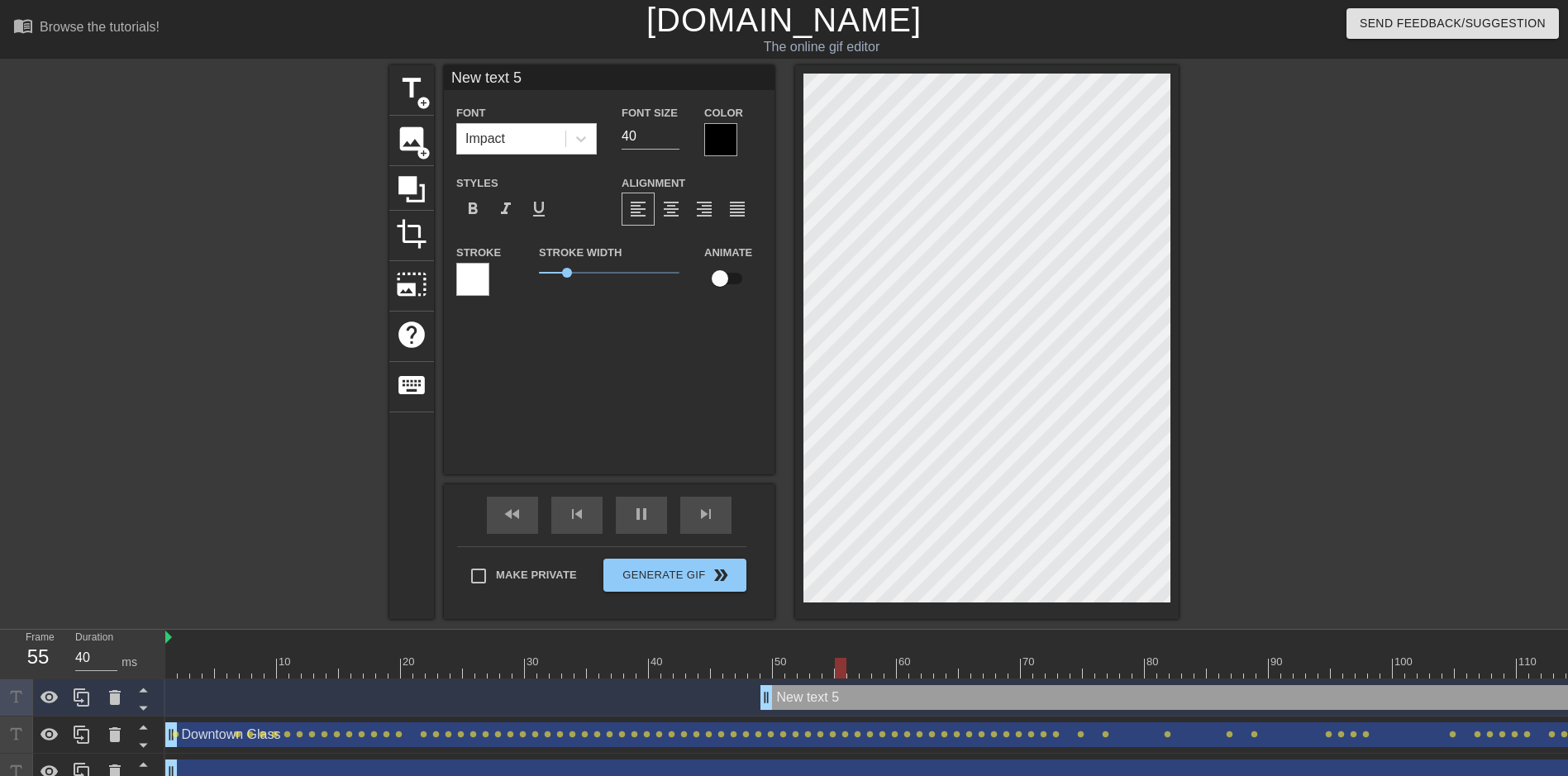
scroll to position [3, 3]
type input "New 5"
type textarea "New 5"
type input "New"
type textarea "New"
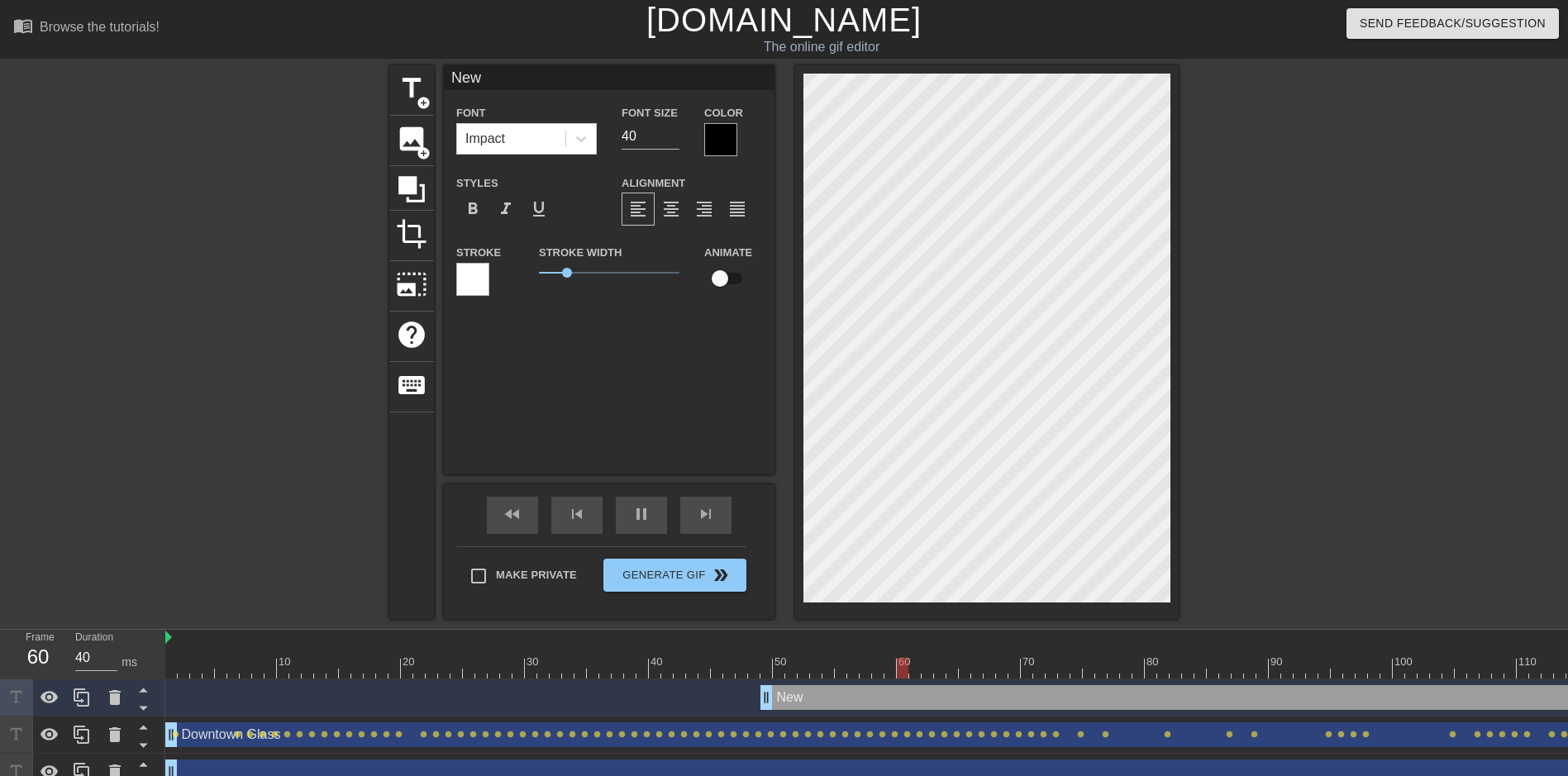
type input "New"
type textarea "New"
type input "New"
type textarea "New"
type input "Ne"
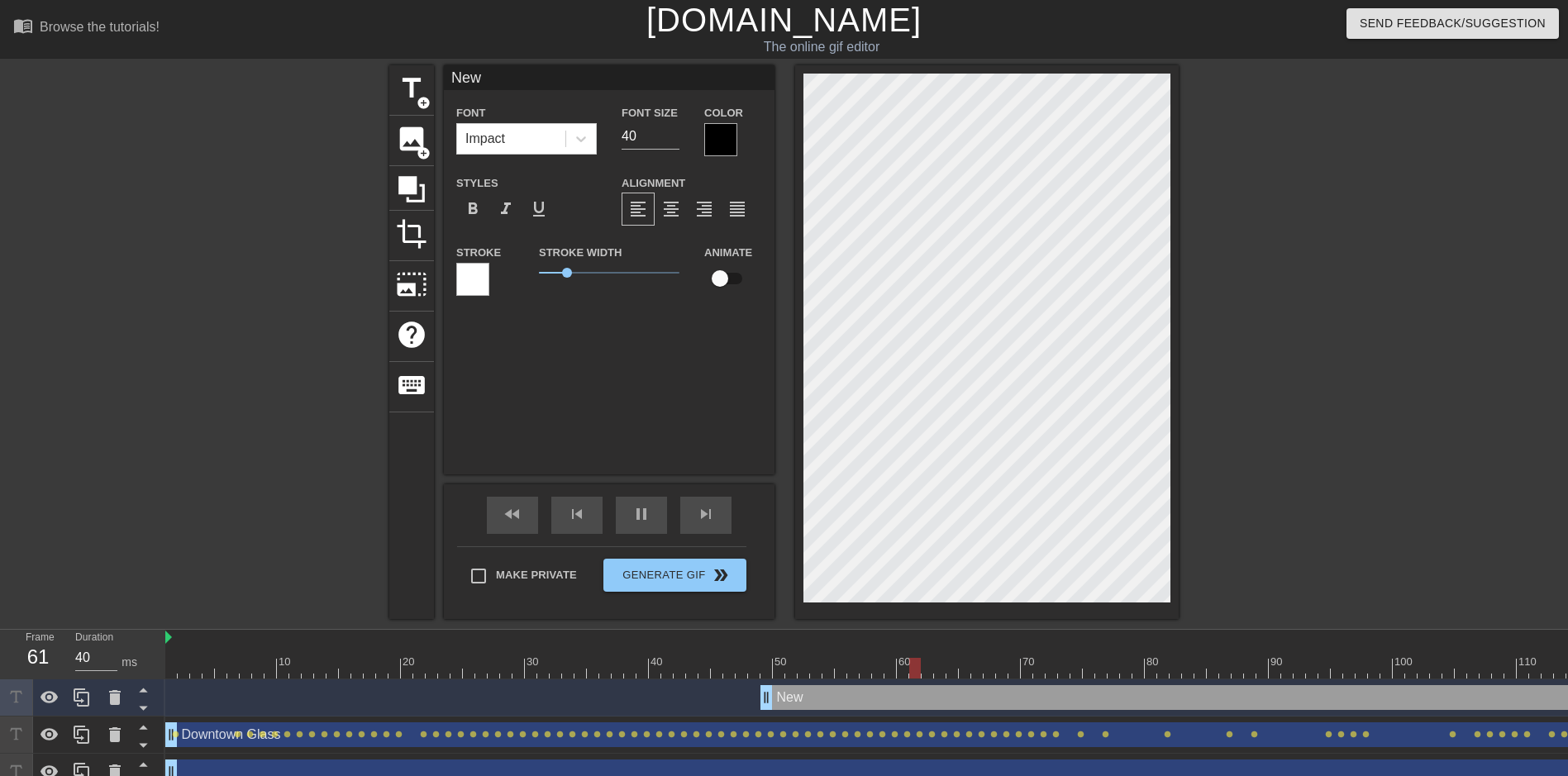
type textarea "Ne"
type input "N"
type textarea "N"
type input "R"
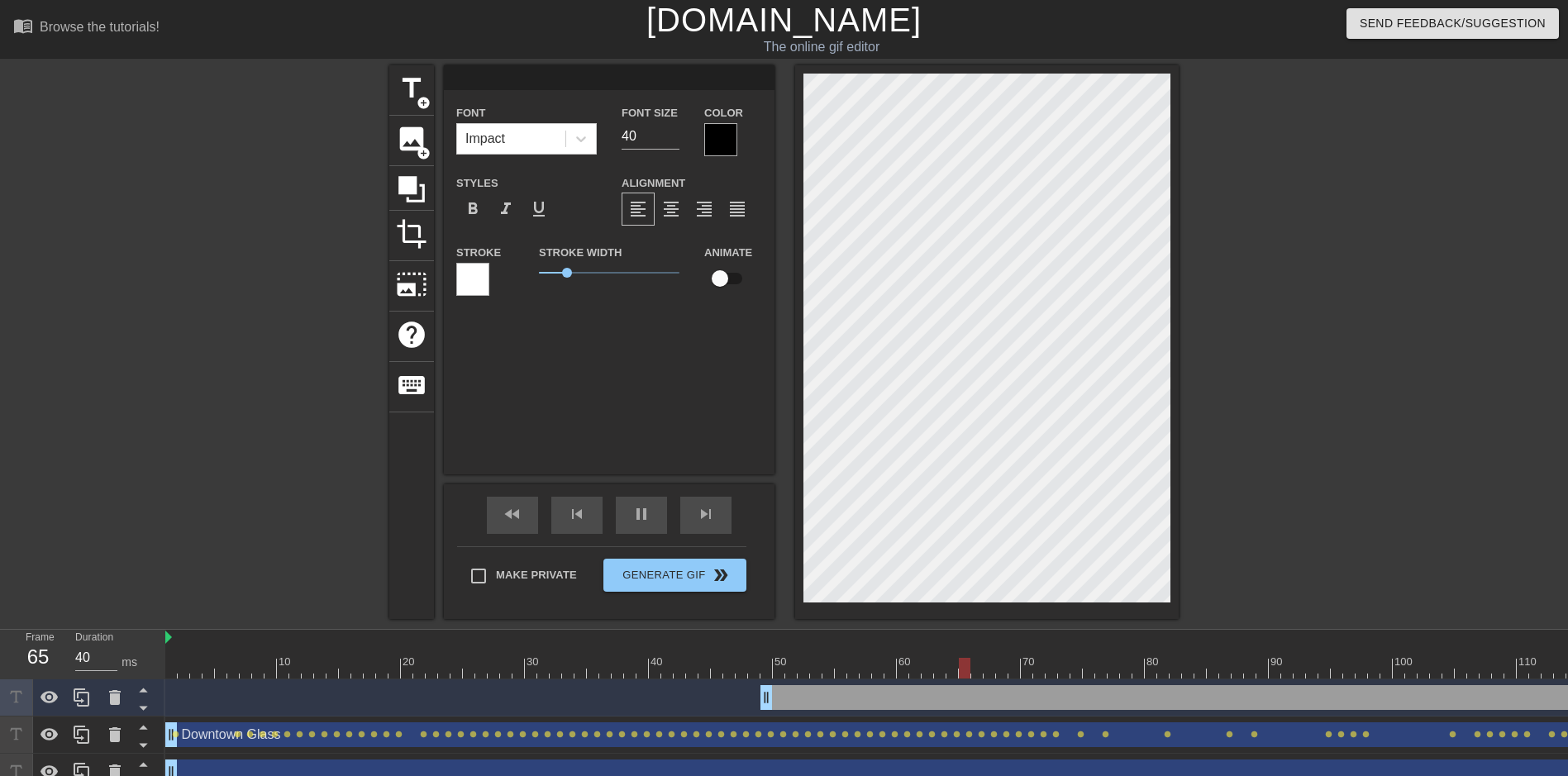
type textarea "R"
type input "Re"
type textarea "Re"
type input "Rev"
type textarea "Rev"
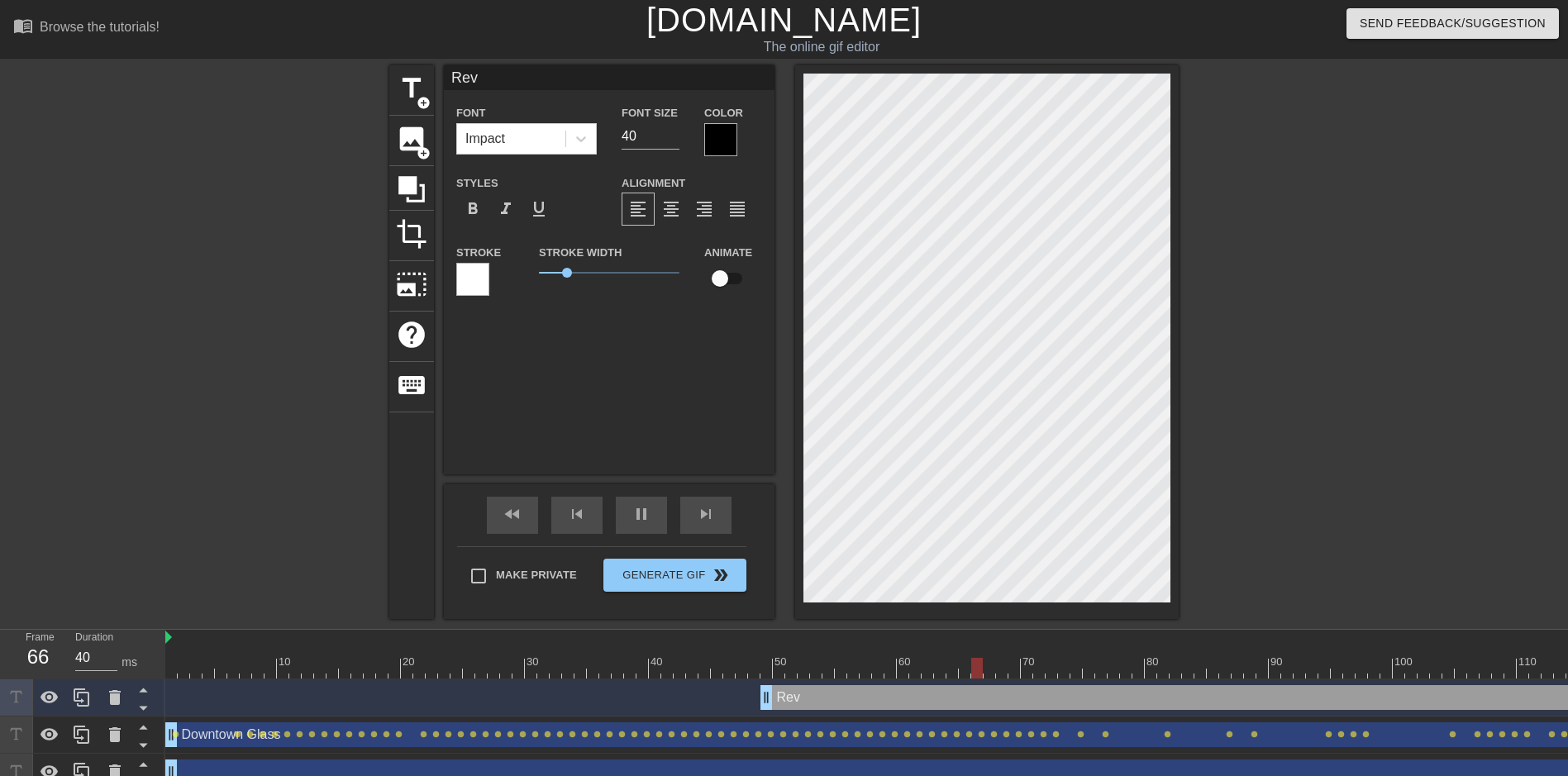
type input "Revi"
type textarea "Revi"
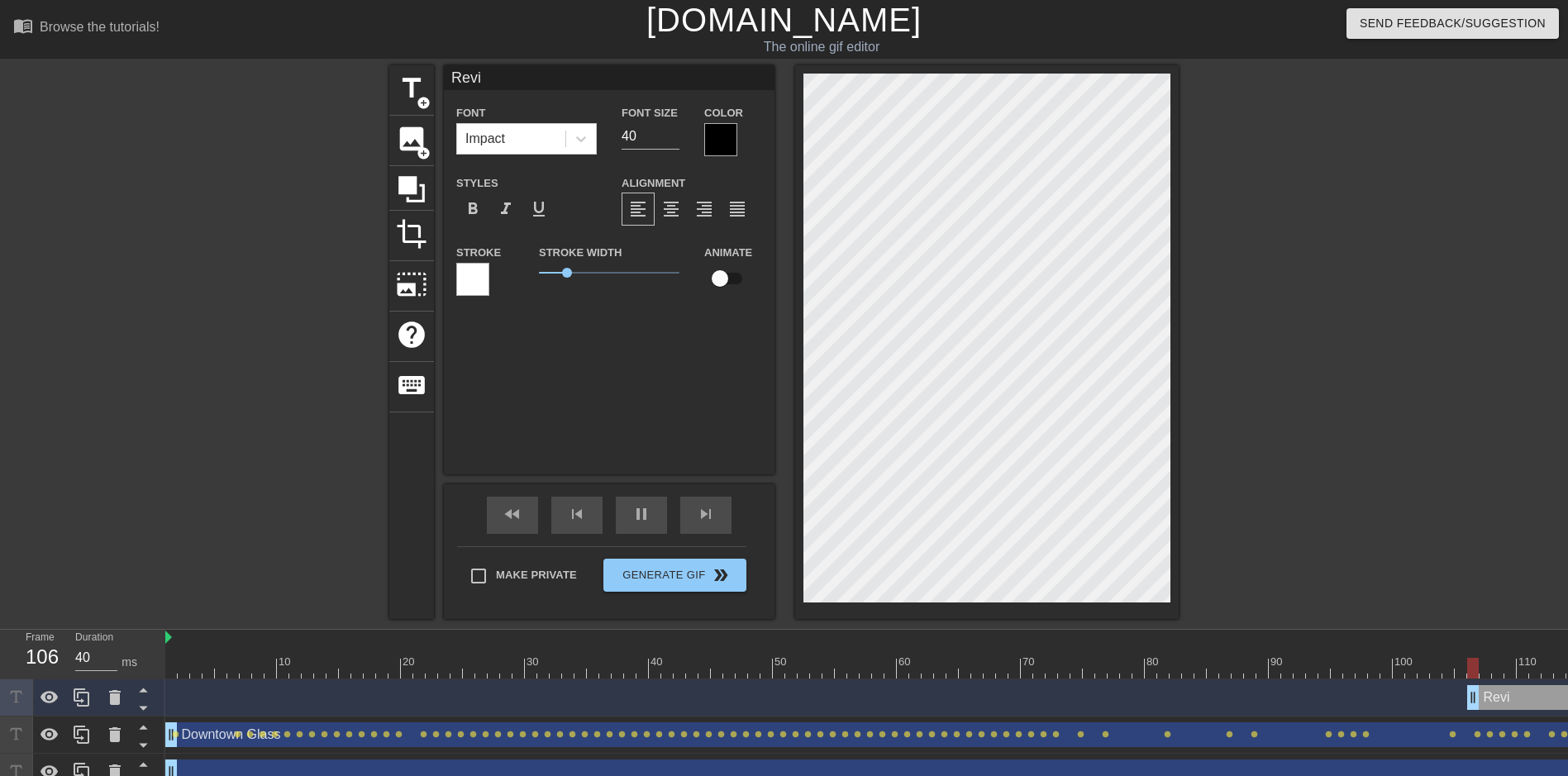
drag, startPoint x: 766, startPoint y: 699, endPoint x: 1475, endPoint y: 700, distance: 709.0
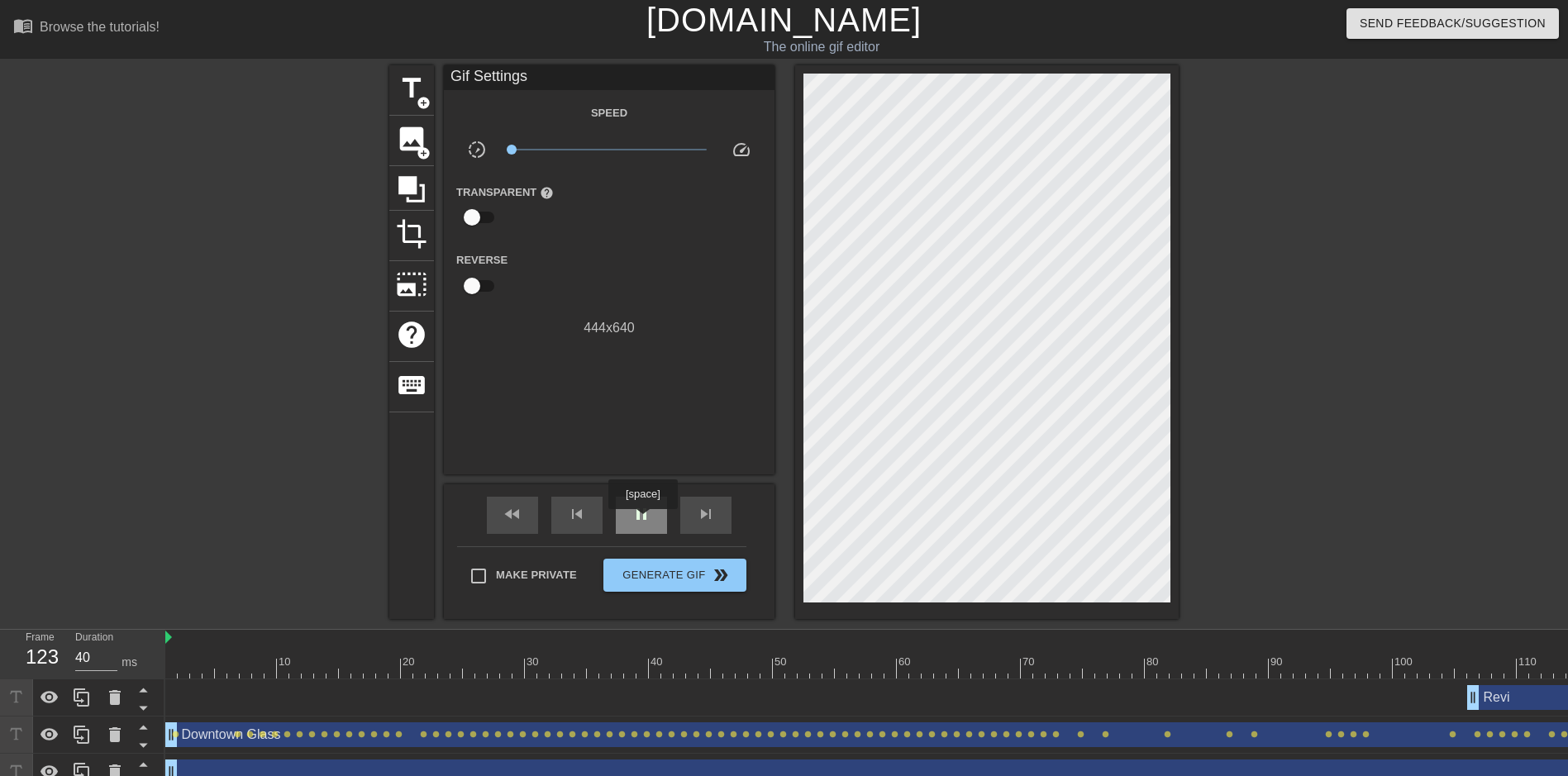
click at [642, 521] on span "pause" at bounding box center [641, 514] width 19 height 19
click at [1469, 670] on div at bounding box center [996, 668] width 1661 height 20
click at [1443, 666] on div at bounding box center [996, 668] width 1661 height 20
click at [1405, 669] on div at bounding box center [996, 668] width 1661 height 20
click at [246, 700] on div "Revi drag_handle drag_handle" at bounding box center [996, 697] width 1661 height 24
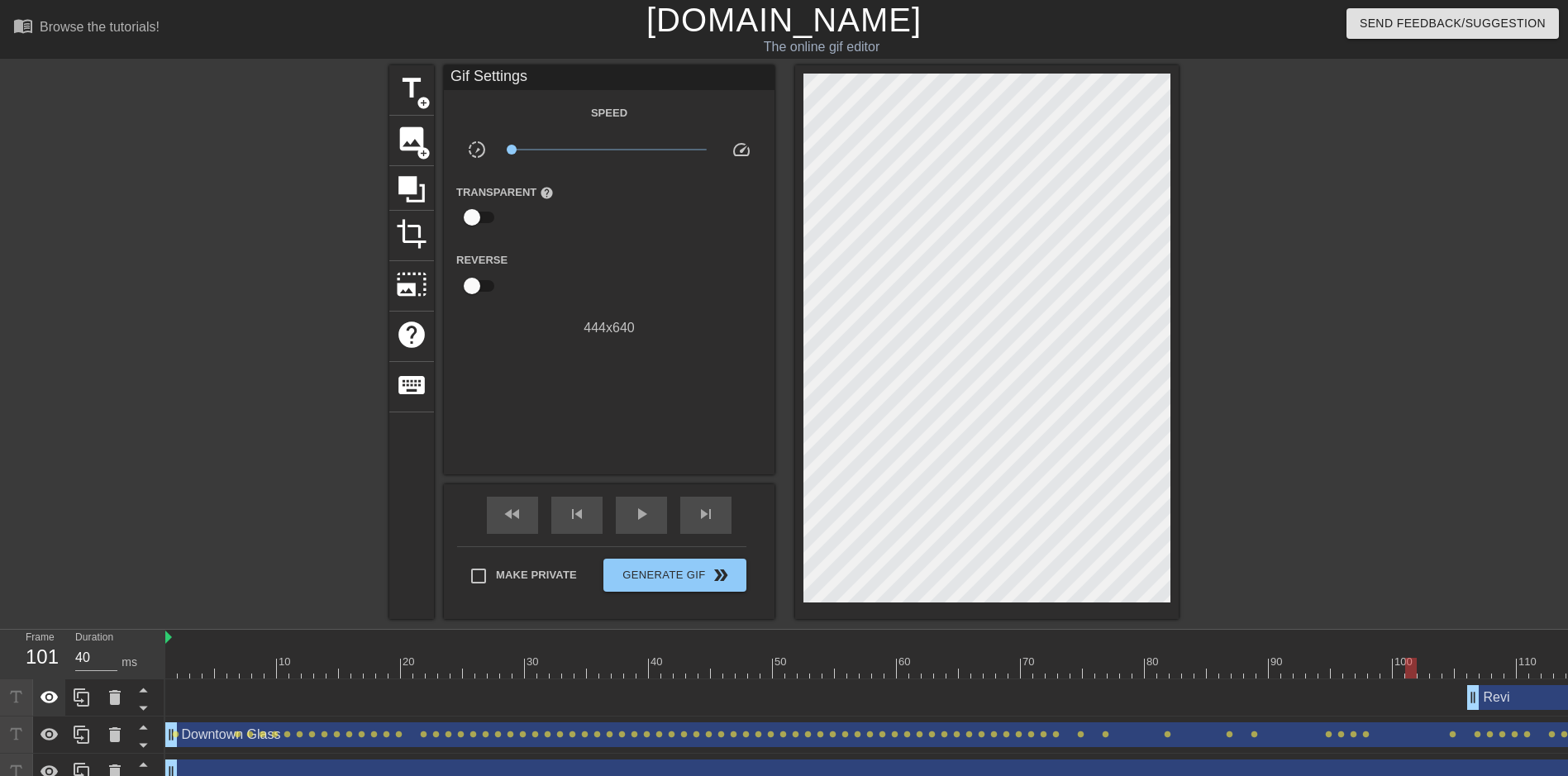
click at [36, 701] on div at bounding box center [50, 697] width 33 height 36
click at [48, 701] on icon at bounding box center [50, 697] width 19 height 19
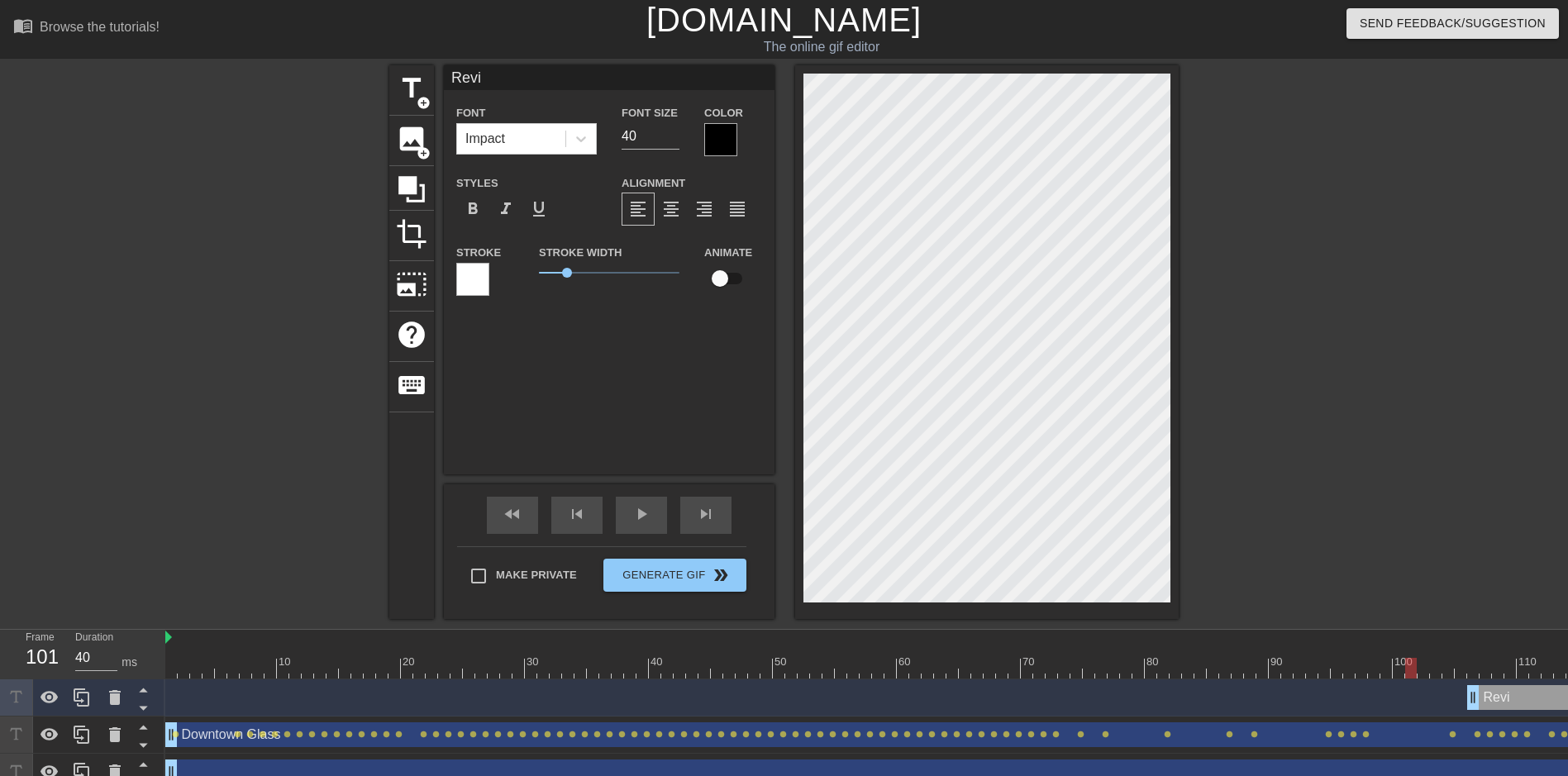
click at [713, 273] on input "checkbox" at bounding box center [720, 278] width 94 height 31
checkbox input "true"
click at [635, 518] on span "play_arrow" at bounding box center [641, 514] width 19 height 19
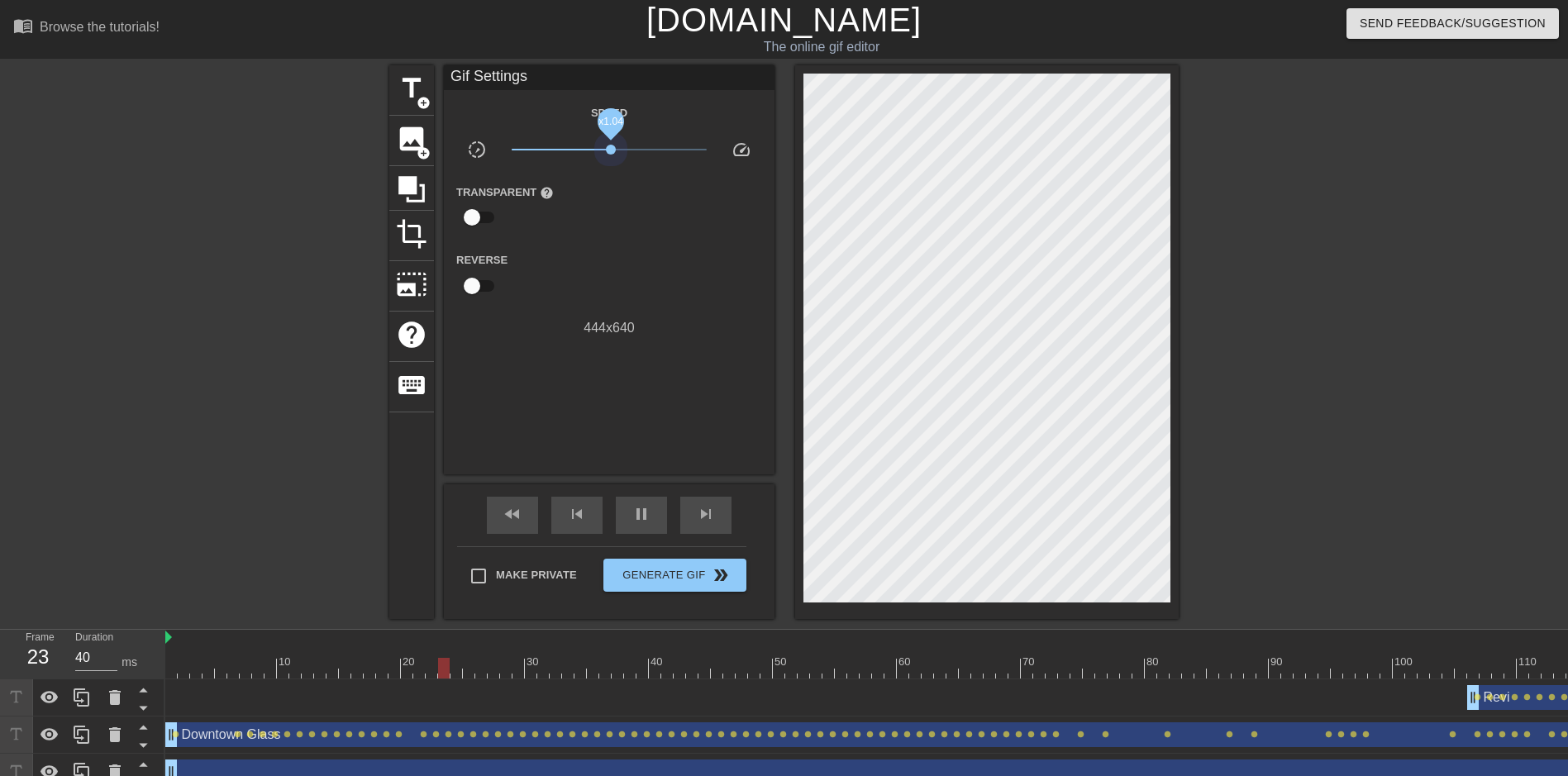
drag, startPoint x: 511, startPoint y: 146, endPoint x: 611, endPoint y: 171, distance: 103.1
click at [611, 171] on div "Speed slow_motion_video x1.04 speed Transparent help Reverse 444 x 640" at bounding box center [610, 220] width 306 height 236
drag, startPoint x: 604, startPoint y: 150, endPoint x: 511, endPoint y: 154, distance: 93.1
click at [511, 154] on span "x0.114" at bounding box center [609, 149] width 196 height 19
click at [1477, 695] on span "lens" at bounding box center [1477, 697] width 8 height 8
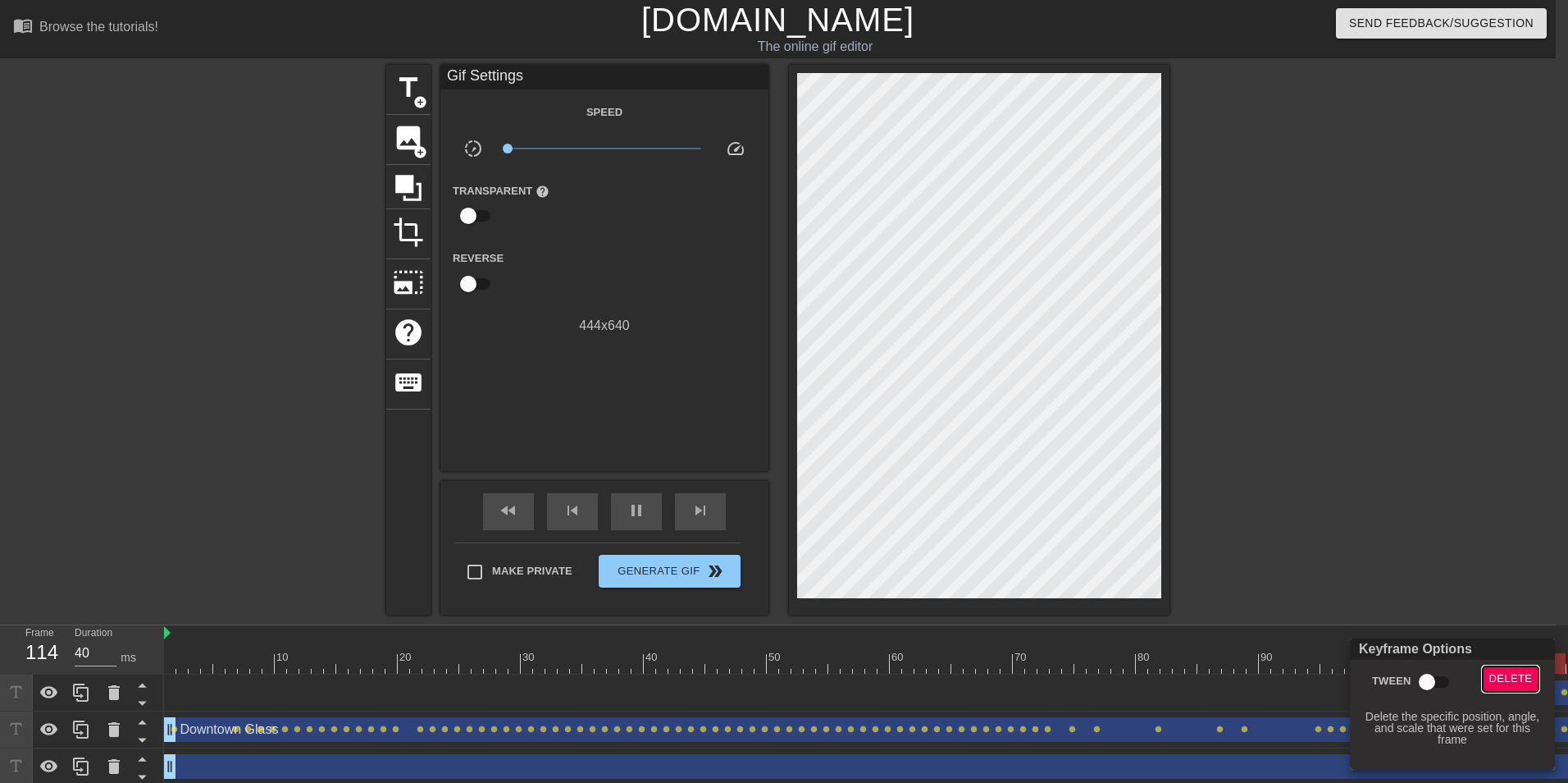
click at [1516, 679] on span "Delete" at bounding box center [1510, 680] width 43 height 19
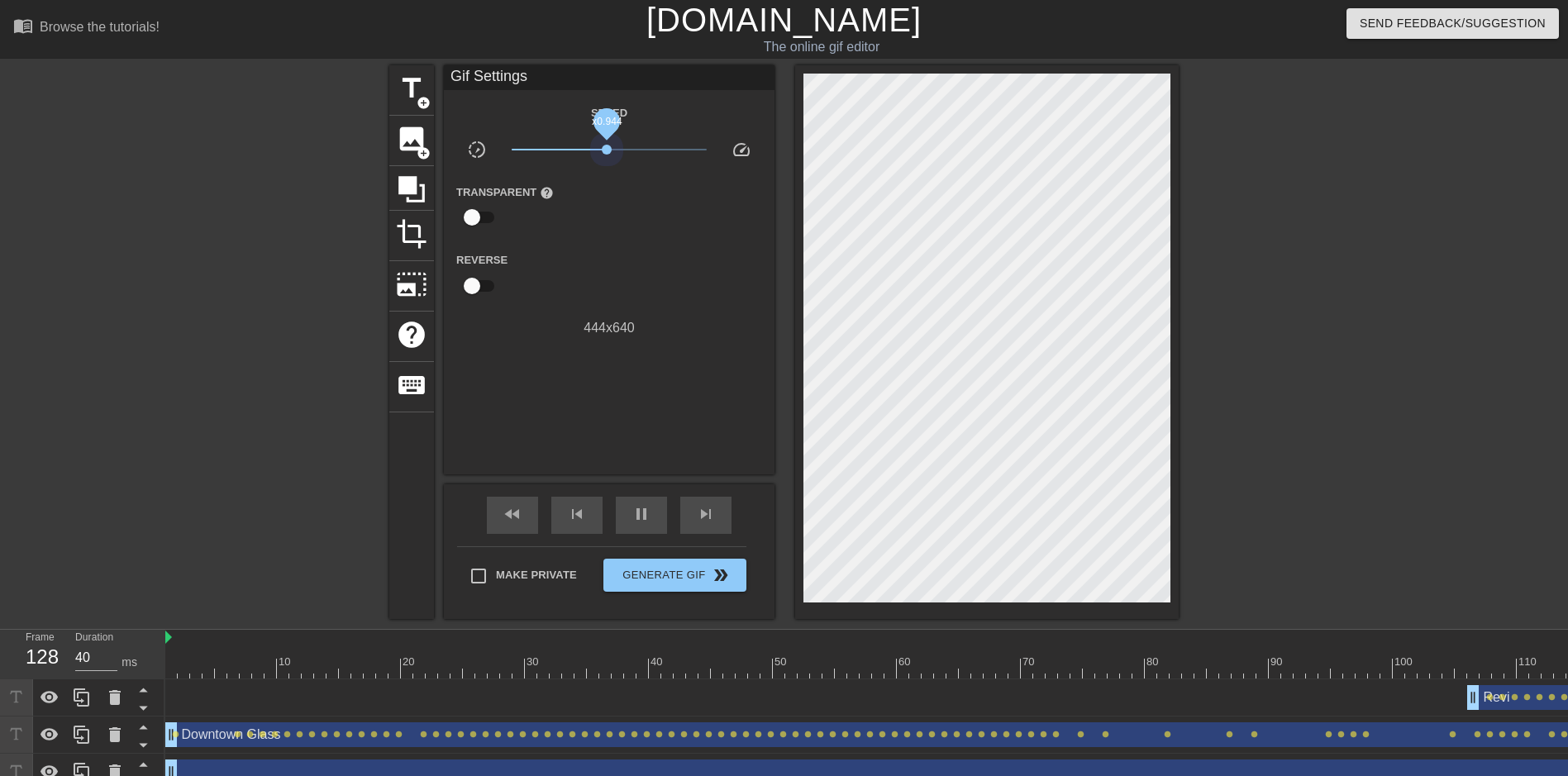
drag, startPoint x: 517, startPoint y: 149, endPoint x: 607, endPoint y: 162, distance: 90.9
click at [607, 162] on div "x0.944" at bounding box center [610, 152] width 221 height 25
click at [1489, 699] on span "lens" at bounding box center [1490, 697] width 8 height 8
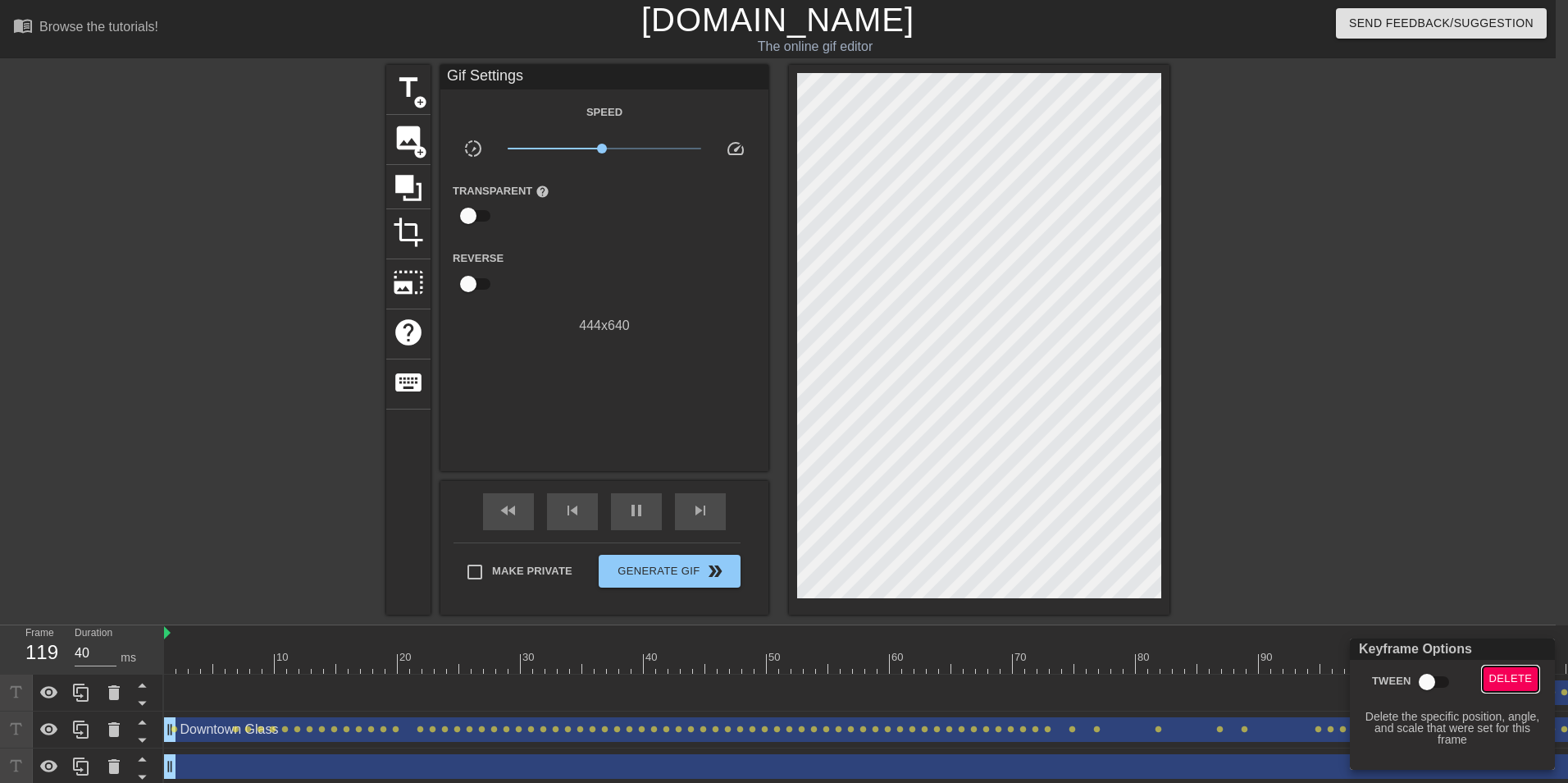
click at [1491, 682] on span "Delete" at bounding box center [1510, 680] width 43 height 19
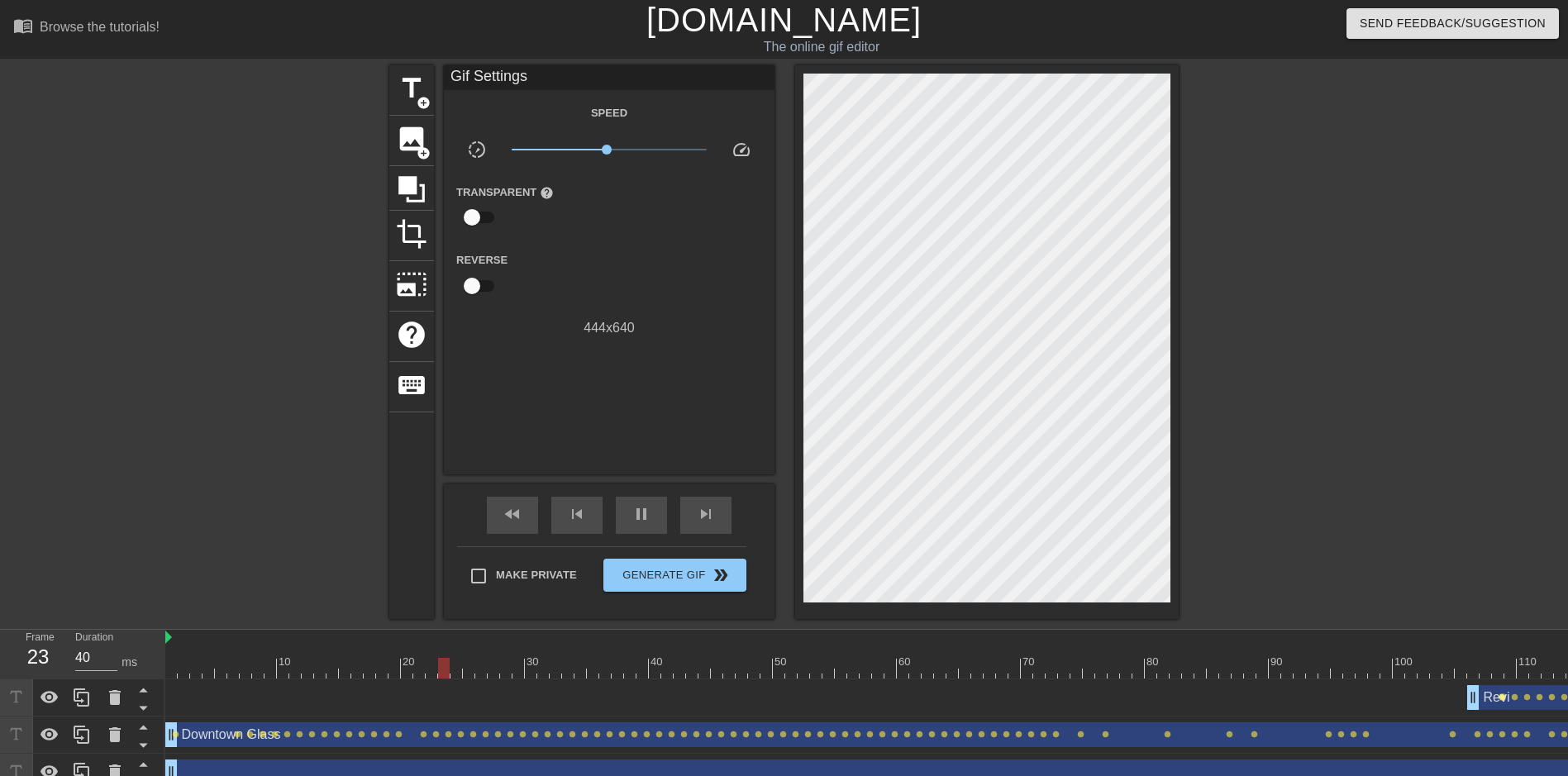
click at [1501, 696] on span "lens" at bounding box center [1503, 697] width 8 height 8
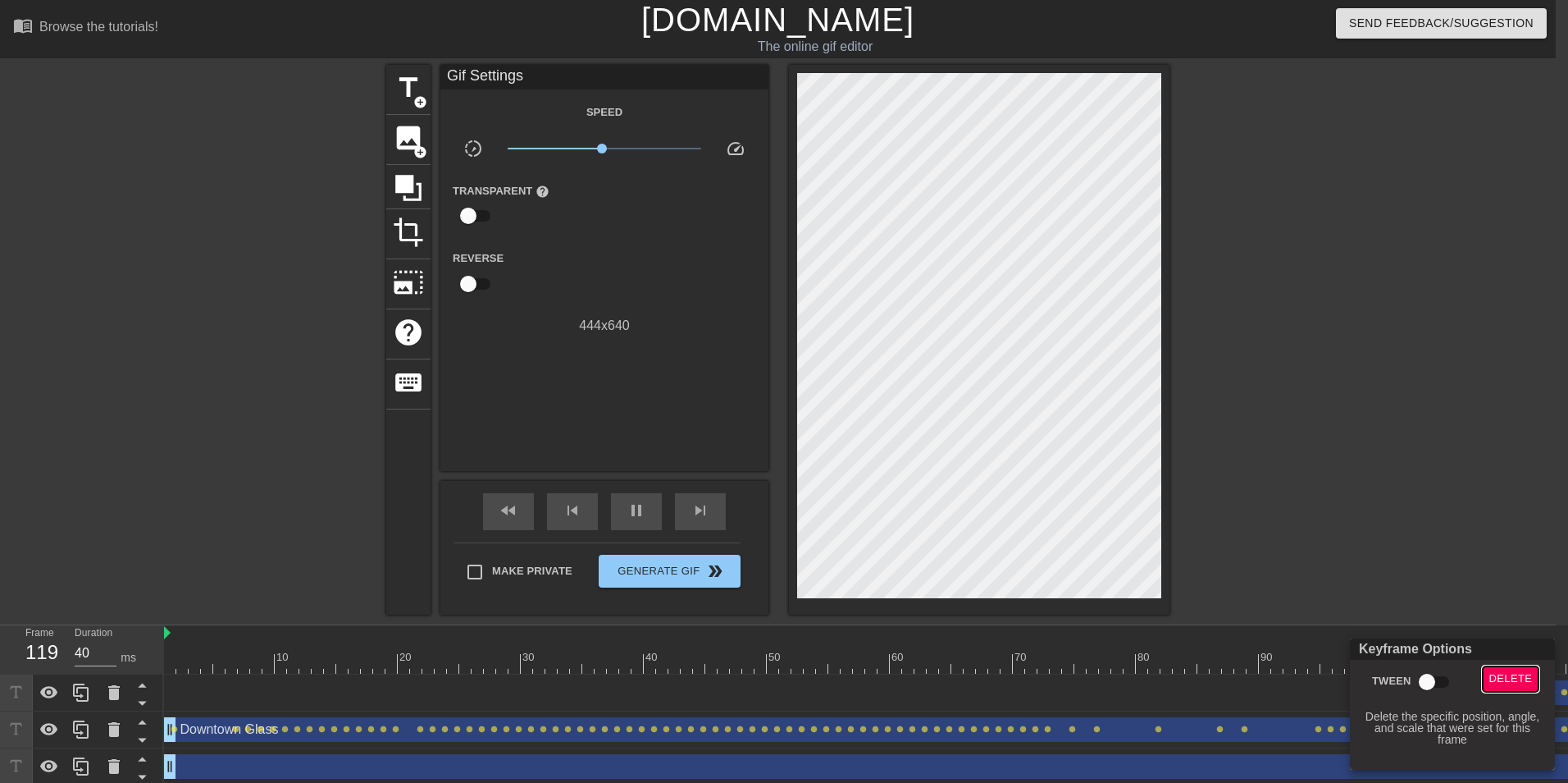
click at [1494, 679] on span "Delete" at bounding box center [1510, 680] width 43 height 19
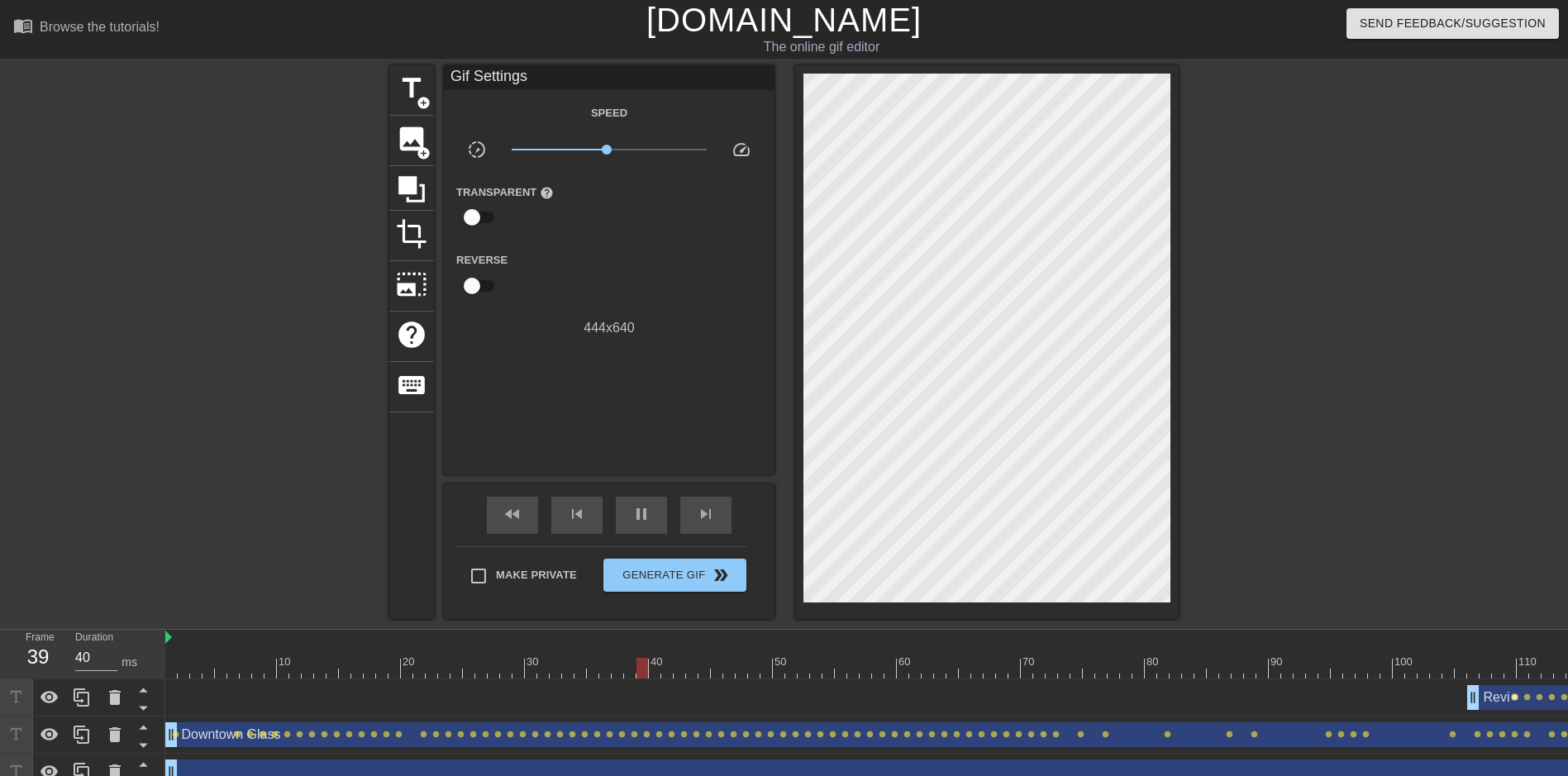
click at [1513, 697] on span "lens" at bounding box center [1515, 697] width 8 height 8
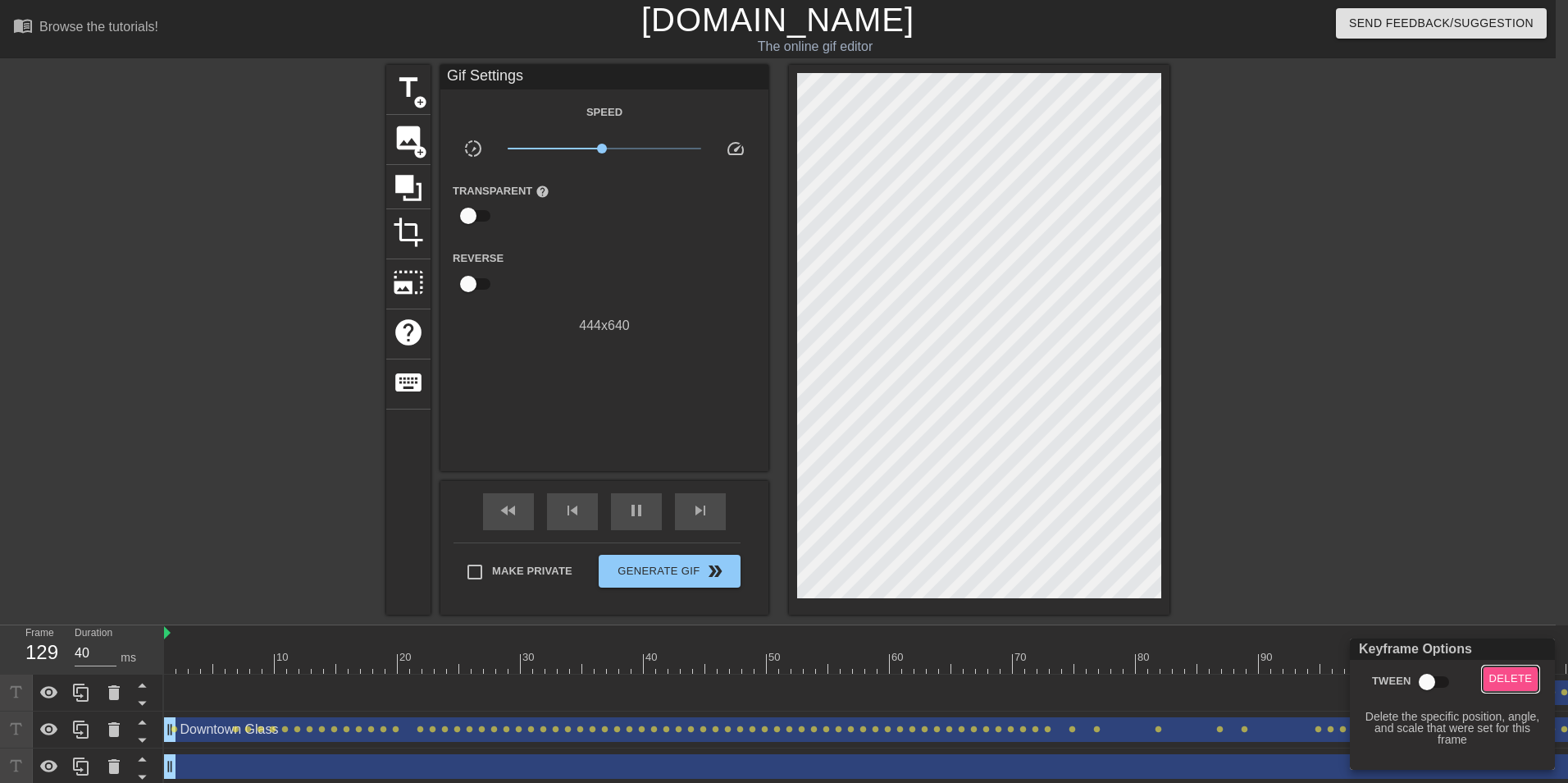
click at [1504, 681] on span "Delete" at bounding box center [1510, 680] width 43 height 19
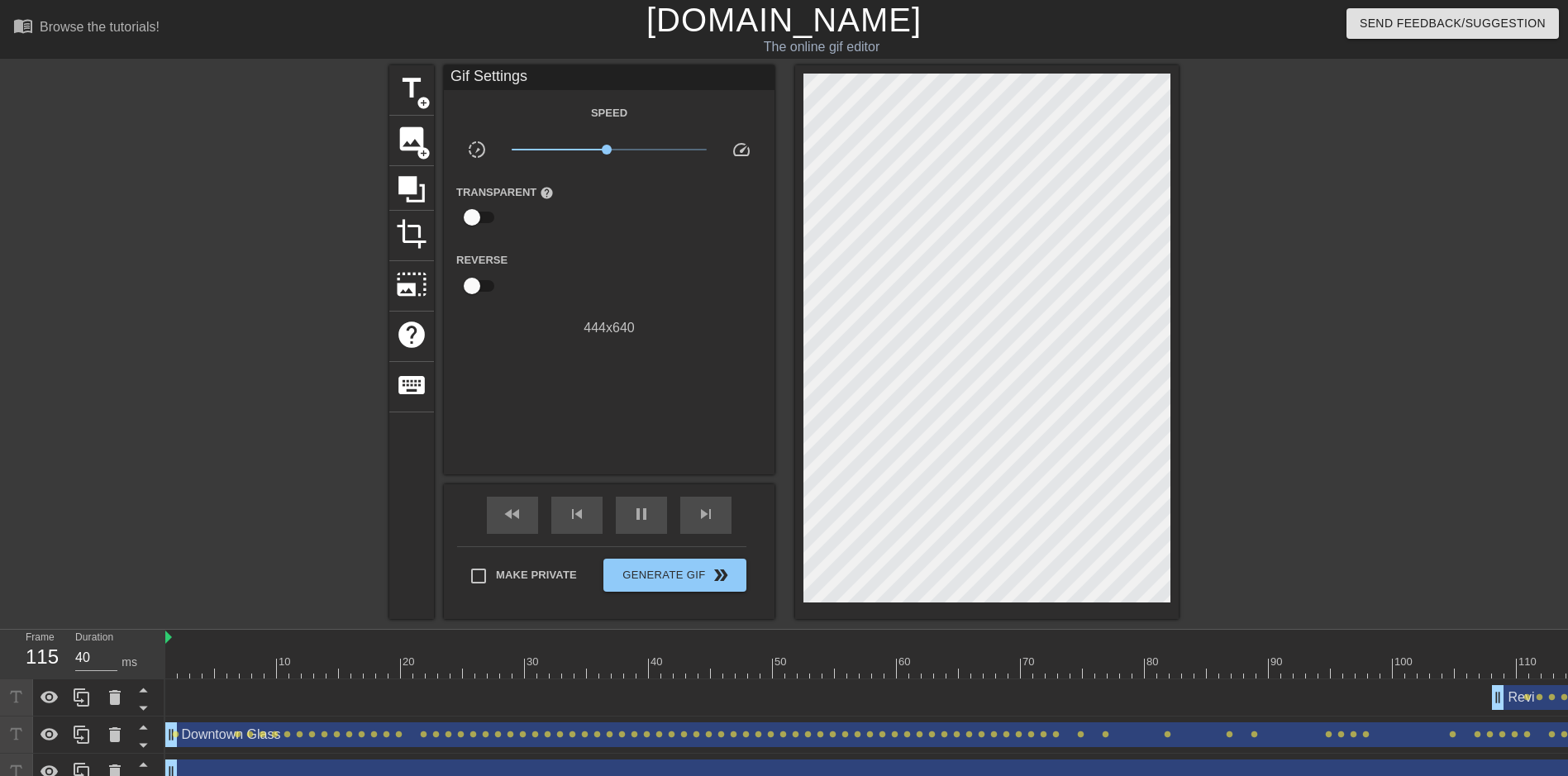
drag, startPoint x: 1469, startPoint y: 700, endPoint x: 1495, endPoint y: 708, distance: 27.2
drag, startPoint x: 1501, startPoint y: 702, endPoint x: 1512, endPoint y: 702, distance: 11.0
drag, startPoint x: 1512, startPoint y: 696, endPoint x: 1521, endPoint y: 698, distance: 9.2
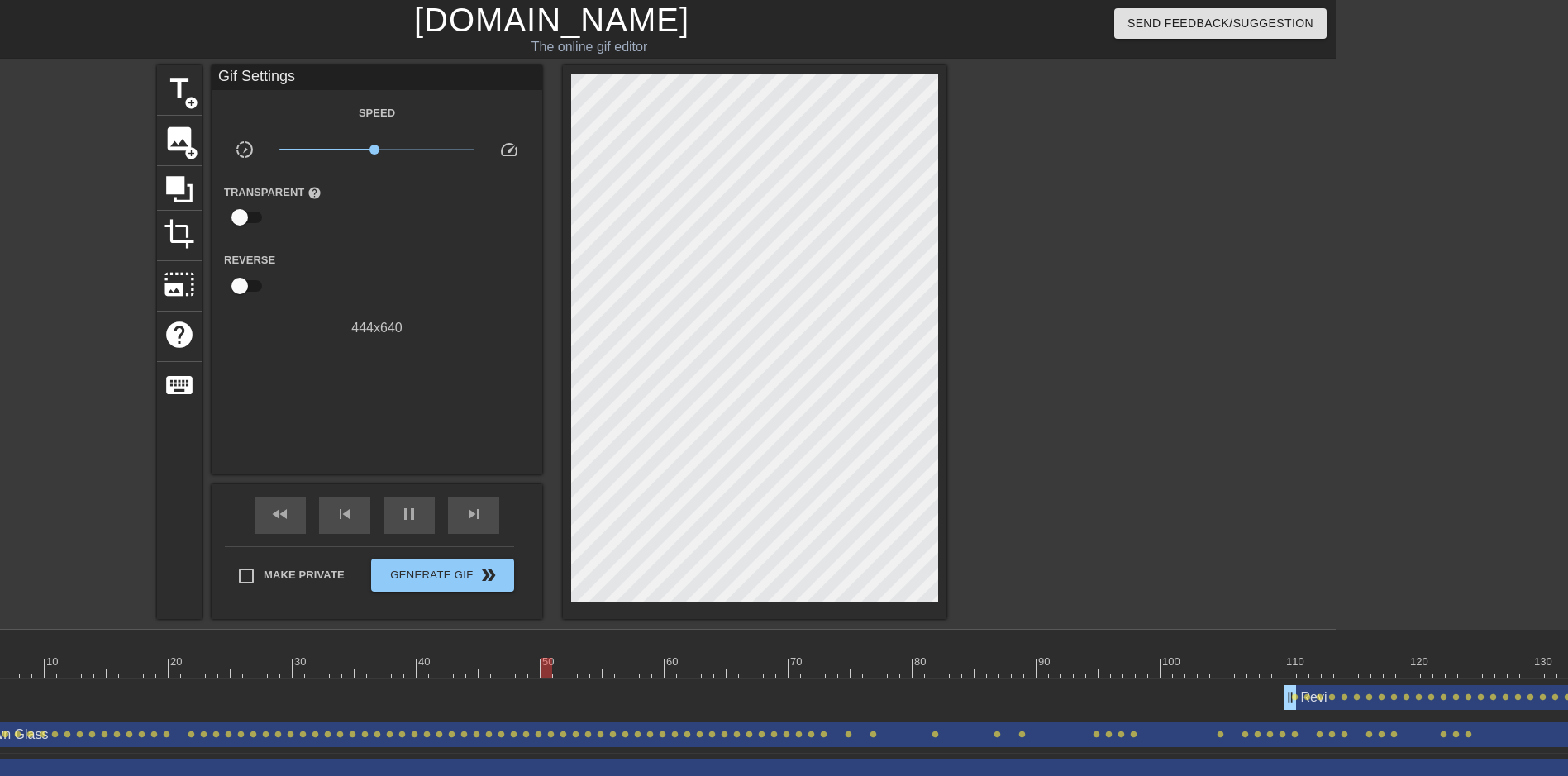
scroll to position [0, 263]
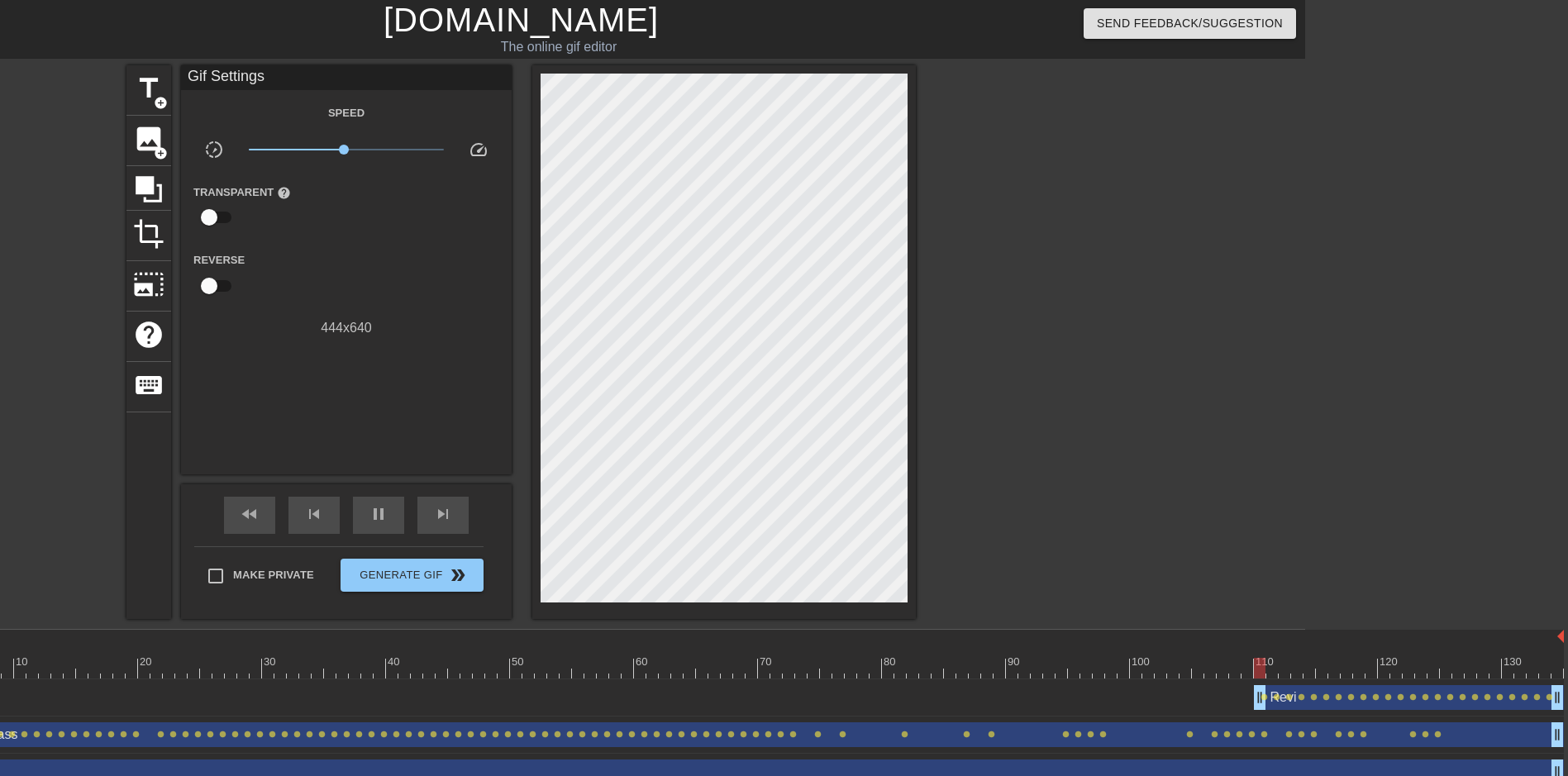
click at [762, 666] on div at bounding box center [733, 668] width 1661 height 20
click at [369, 505] on span "play_arrow" at bounding box center [379, 514] width 19 height 19
drag, startPoint x: 340, startPoint y: 150, endPoint x: 288, endPoint y: 149, distance: 52.0
click at [288, 149] on span "x0.266" at bounding box center [290, 150] width 10 height 10
click at [675, 678] on div at bounding box center [733, 668] width 1661 height 20
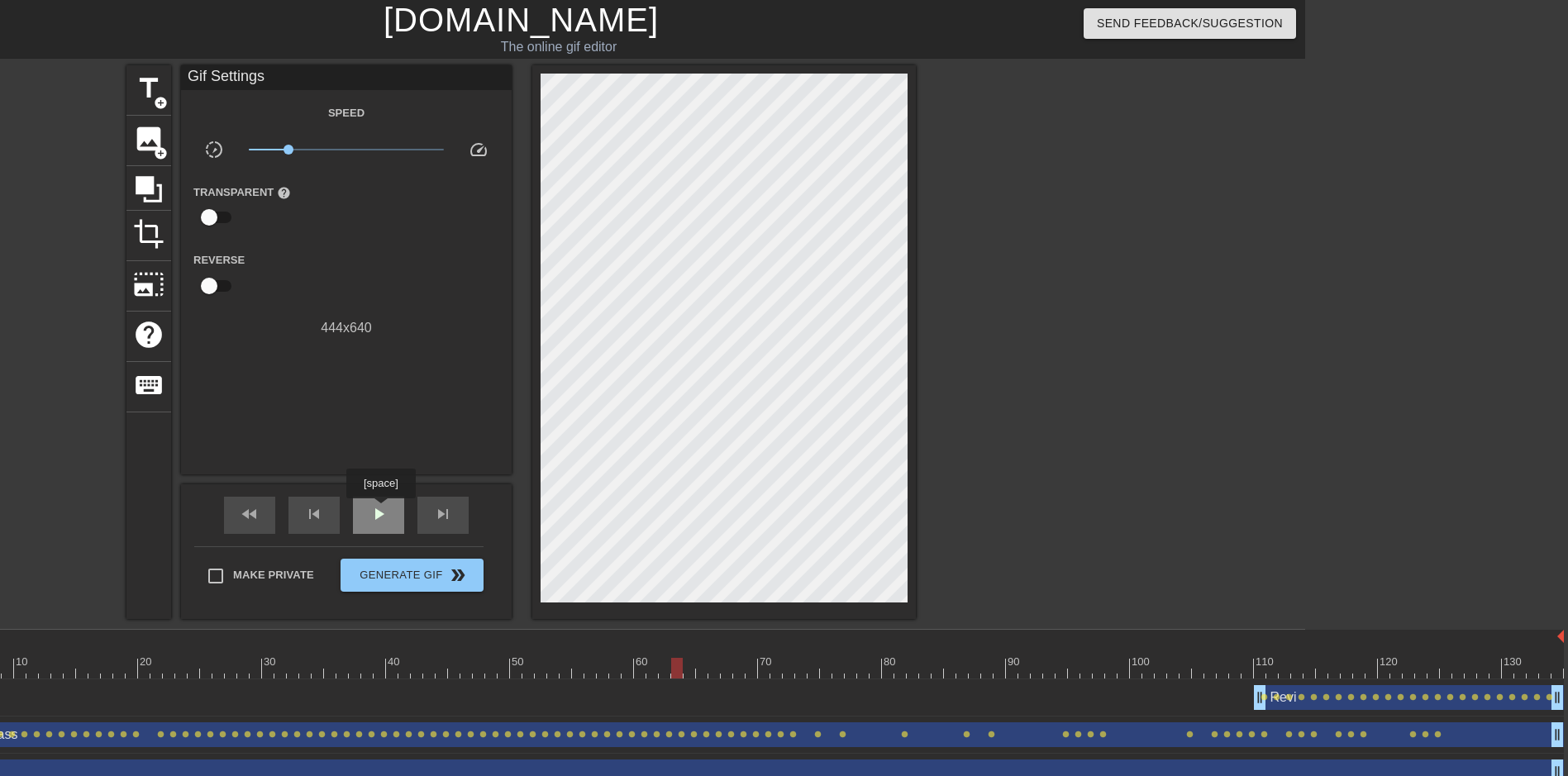
click at [380, 510] on span "play_arrow" at bounding box center [379, 514] width 19 height 19
click at [1067, 734] on span "lens" at bounding box center [1066, 734] width 8 height 8
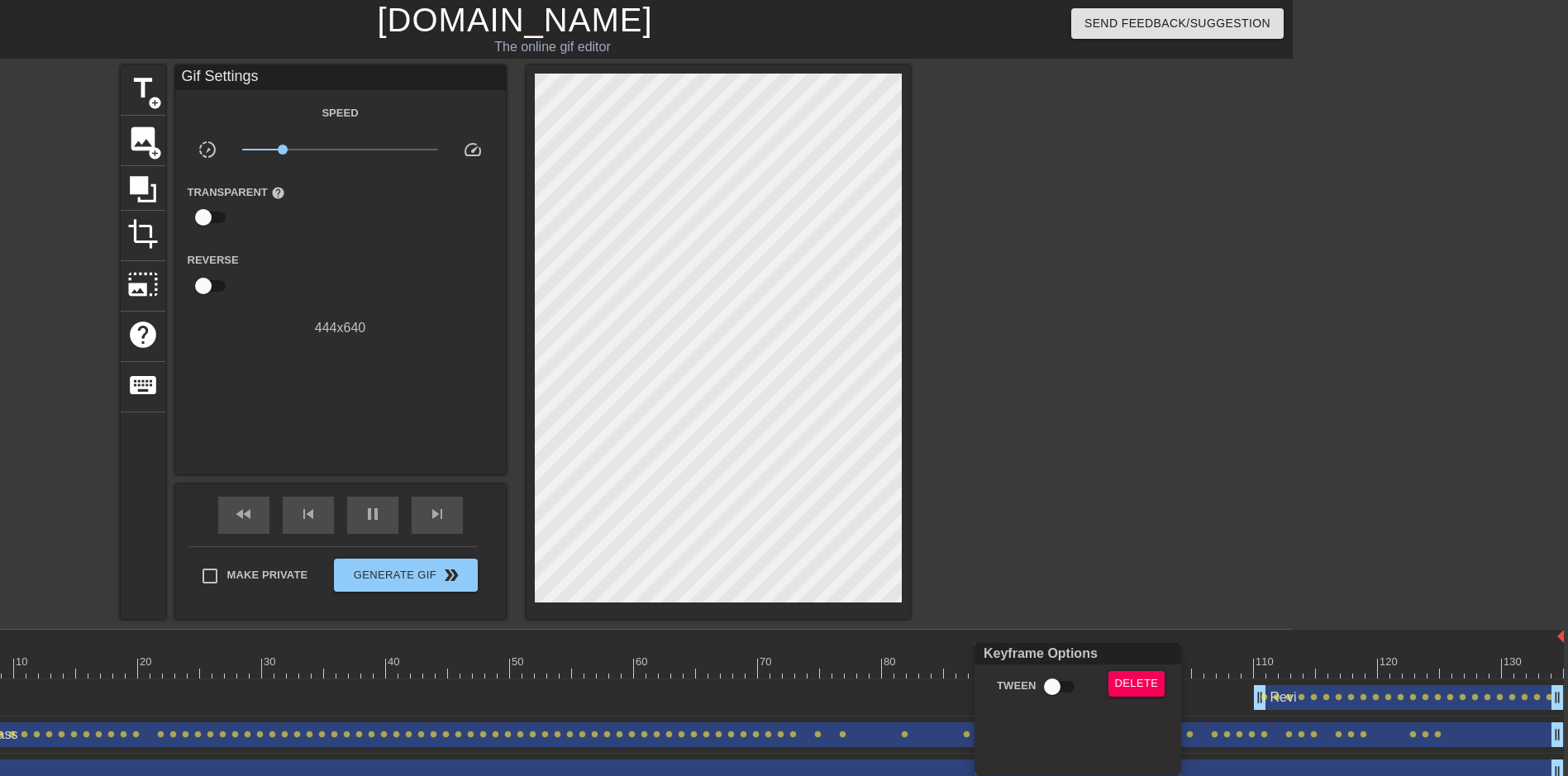
scroll to position [0, 250]
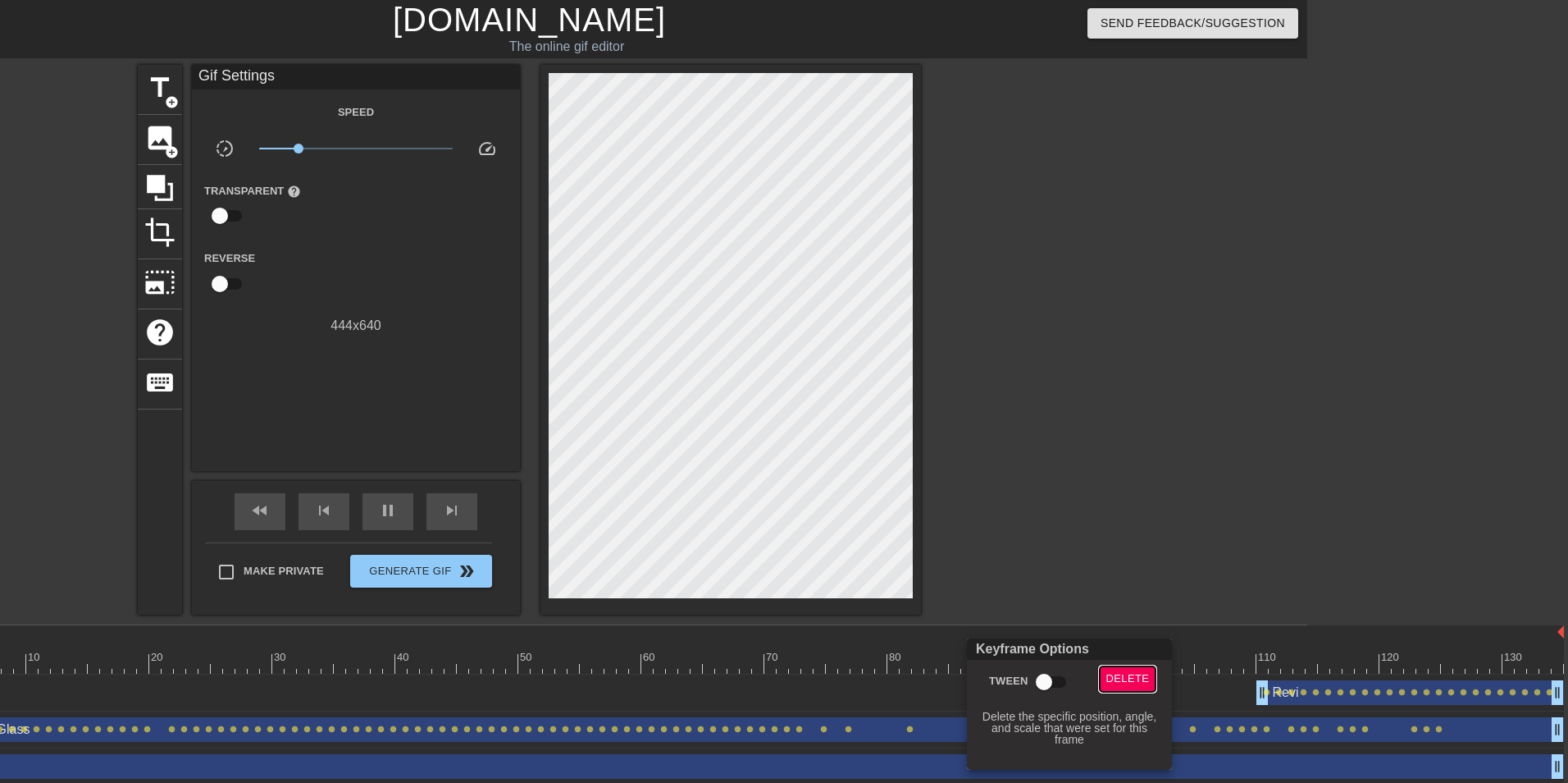
click at [1111, 681] on span "Delete" at bounding box center [1127, 680] width 43 height 19
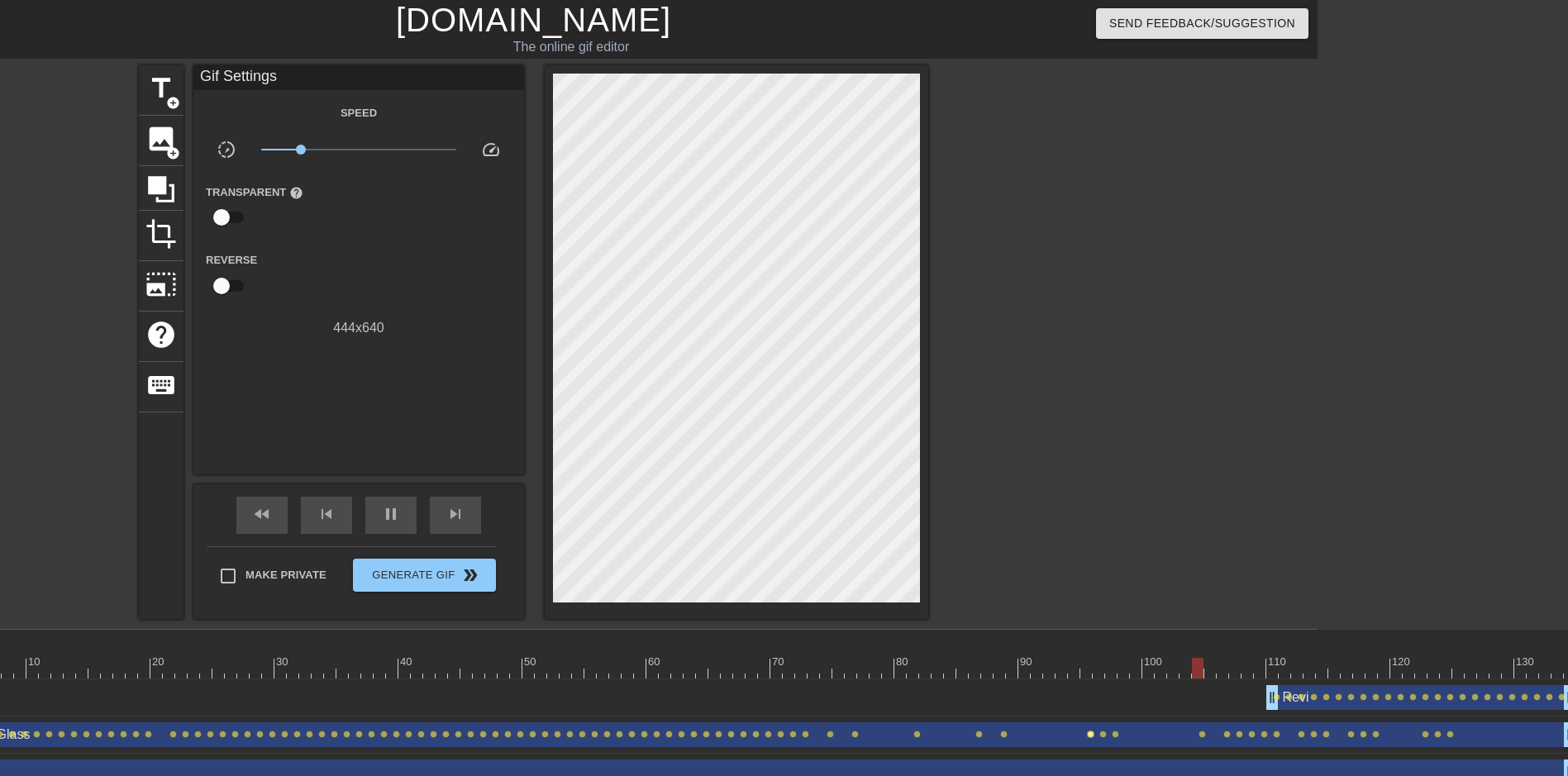
click at [1089, 735] on span "lens" at bounding box center [1091, 734] width 8 height 8
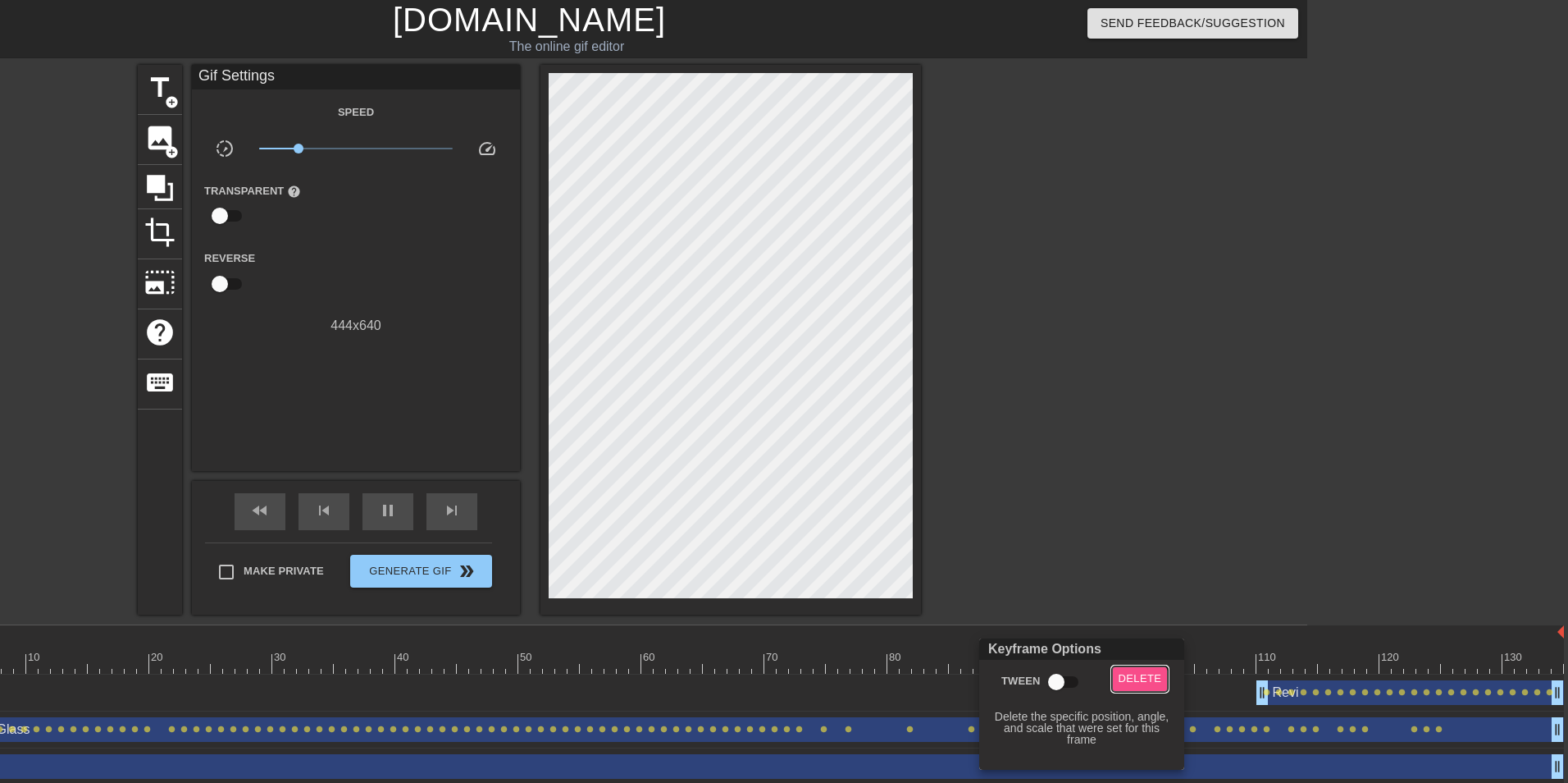
click at [1136, 685] on span "Delete" at bounding box center [1140, 680] width 43 height 19
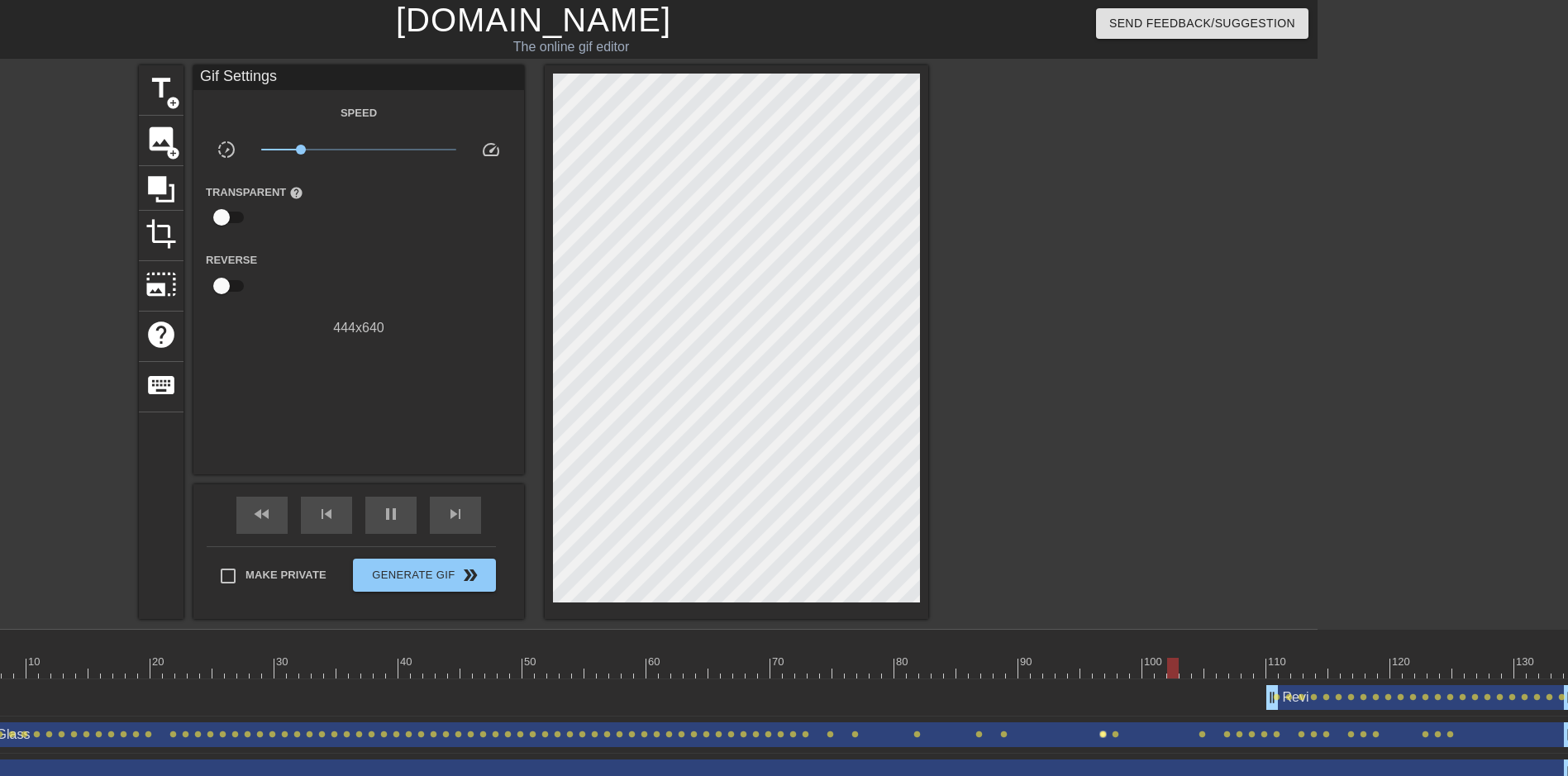
click at [1104, 736] on span "lens" at bounding box center [1103, 734] width 8 height 8
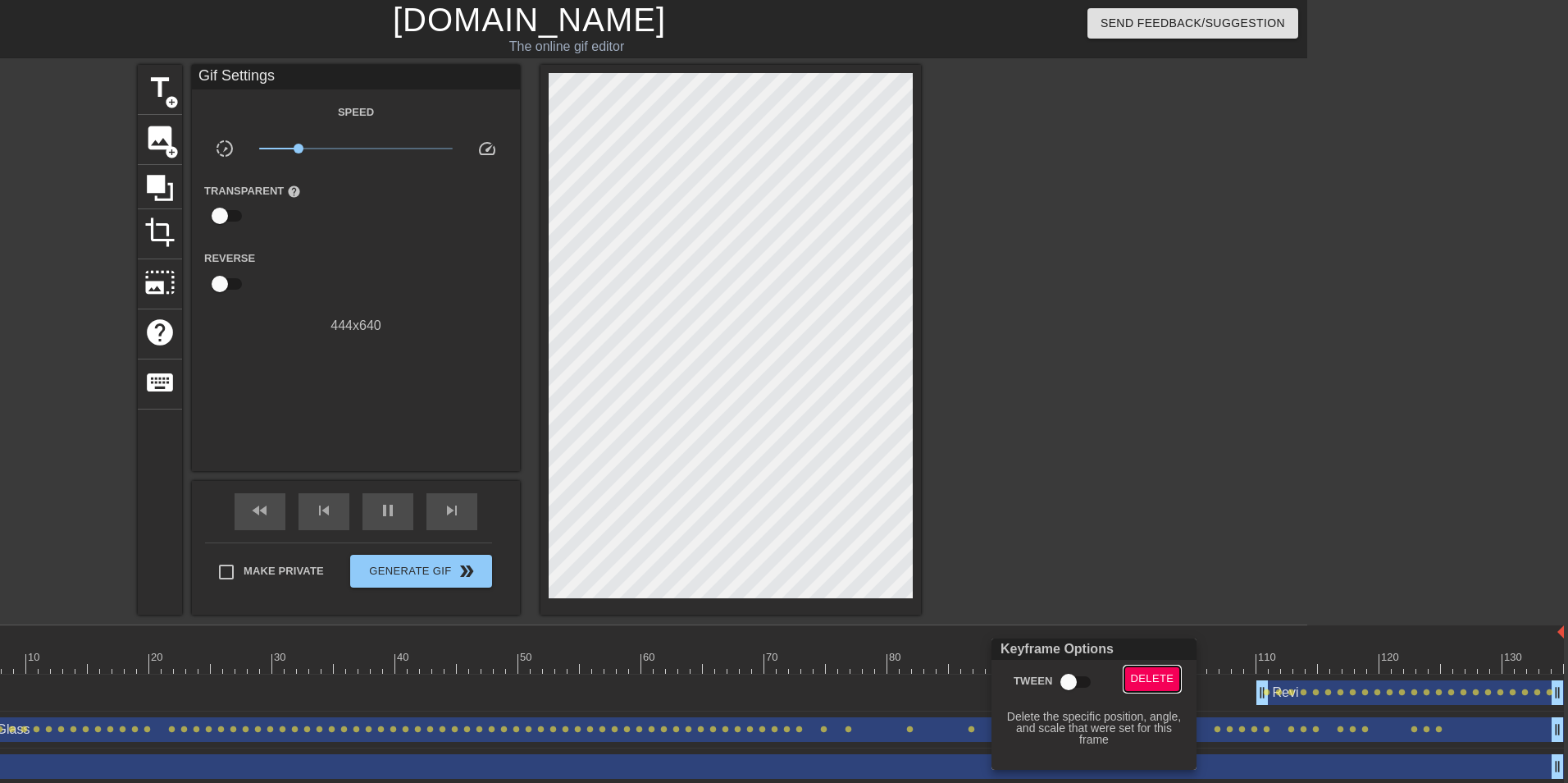
click at [1148, 678] on span "Delete" at bounding box center [1152, 680] width 43 height 19
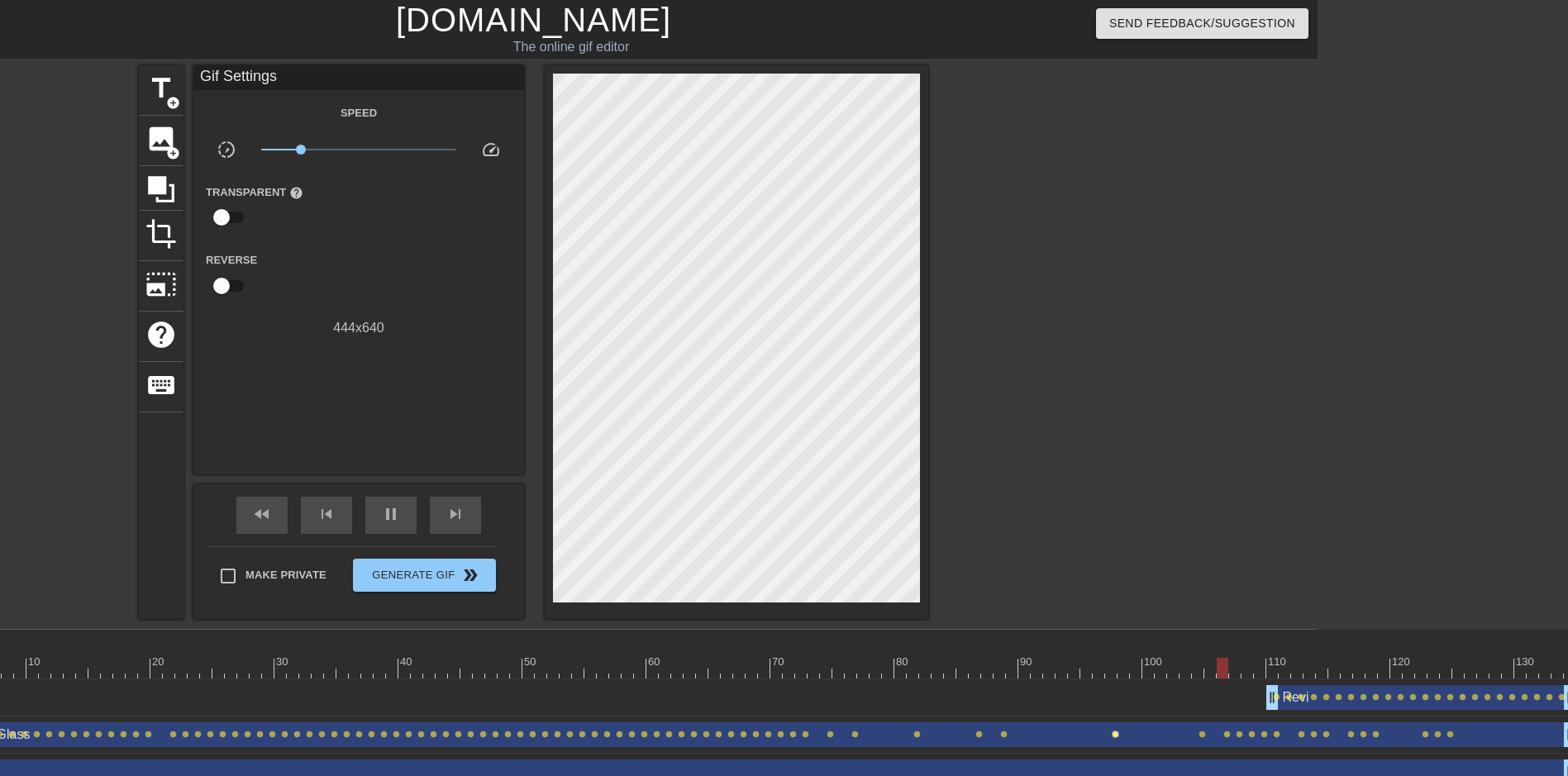
click at [1112, 736] on span "lens" at bounding box center [1116, 734] width 8 height 8
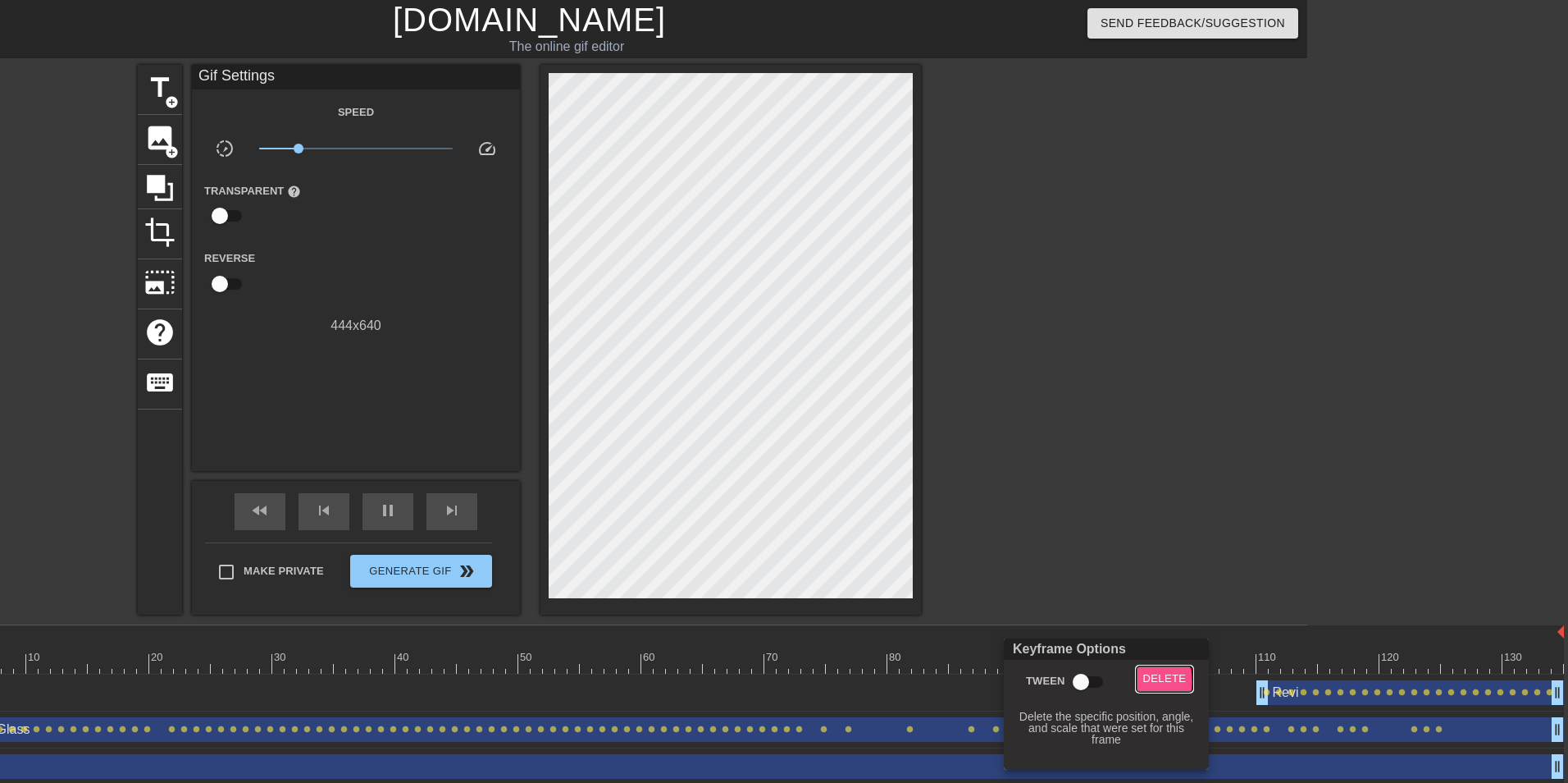
click at [1144, 682] on span "Delete" at bounding box center [1164, 680] width 43 height 19
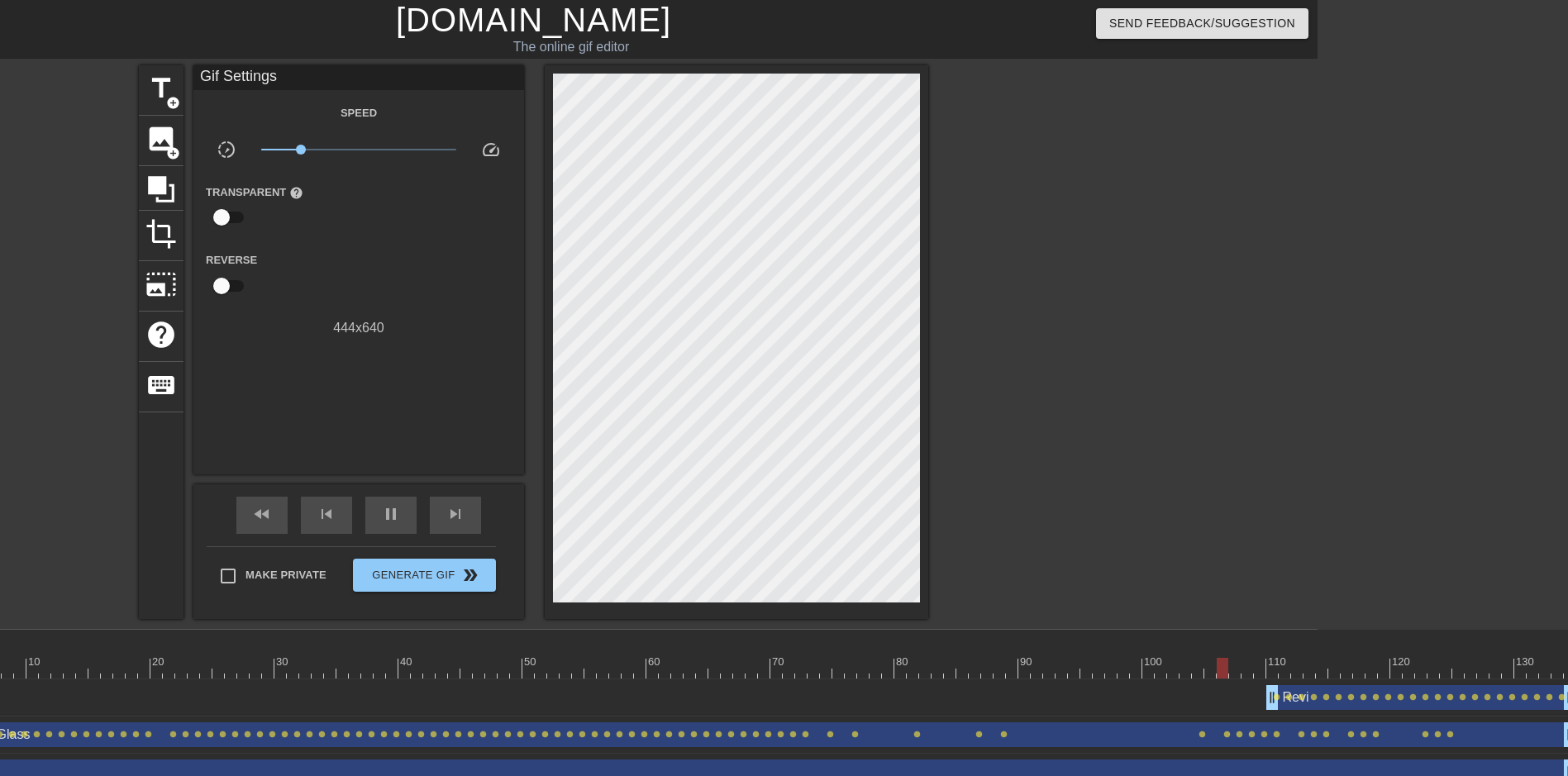
click at [633, 671] on div at bounding box center [746, 668] width 1661 height 20
click at [380, 521] on div "play_arrow" at bounding box center [391, 515] width 52 height 37
click at [1199, 735] on span "lens" at bounding box center [1203, 734] width 8 height 8
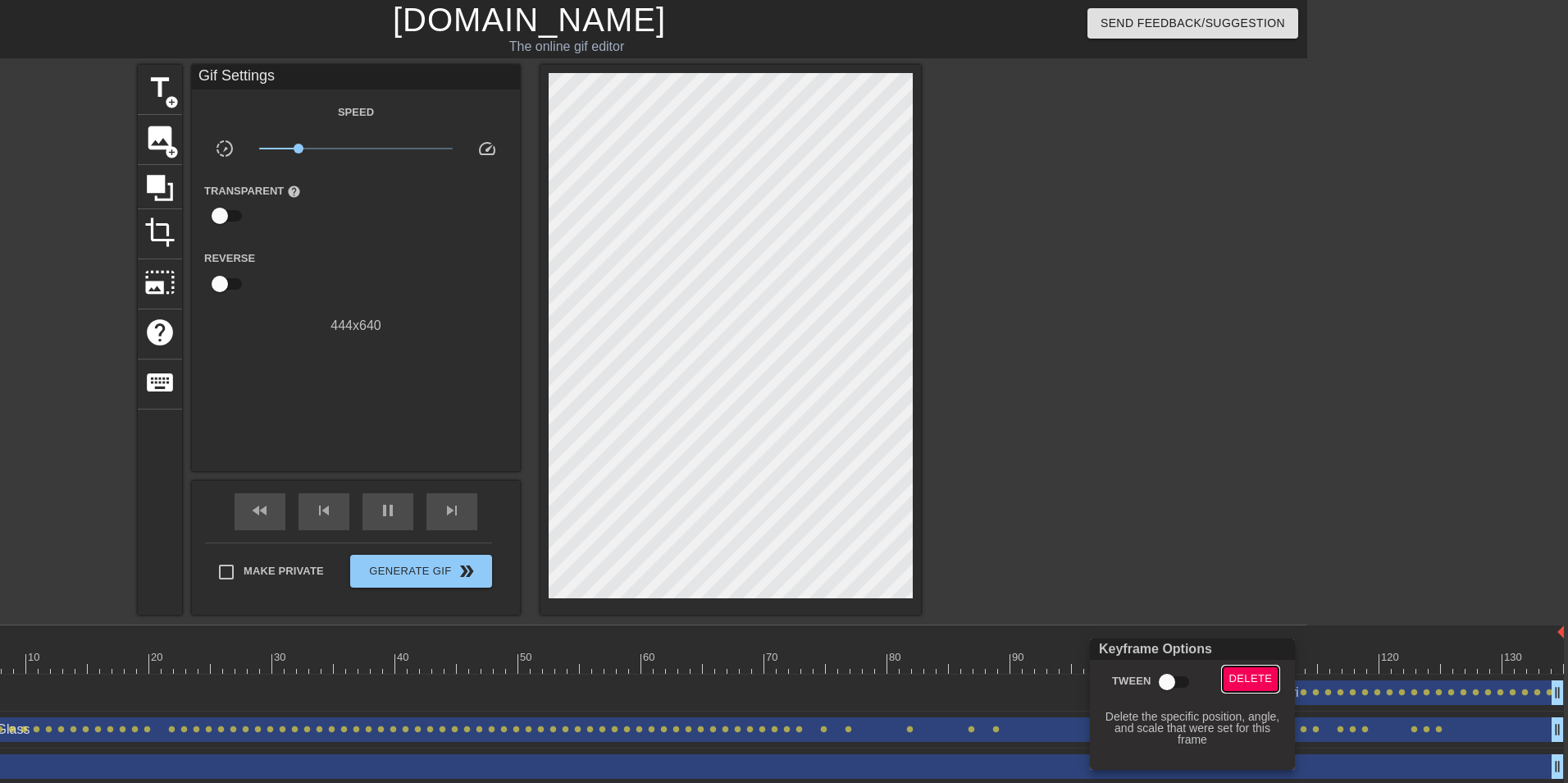
click at [1229, 686] on span "Delete" at bounding box center [1250, 680] width 43 height 19
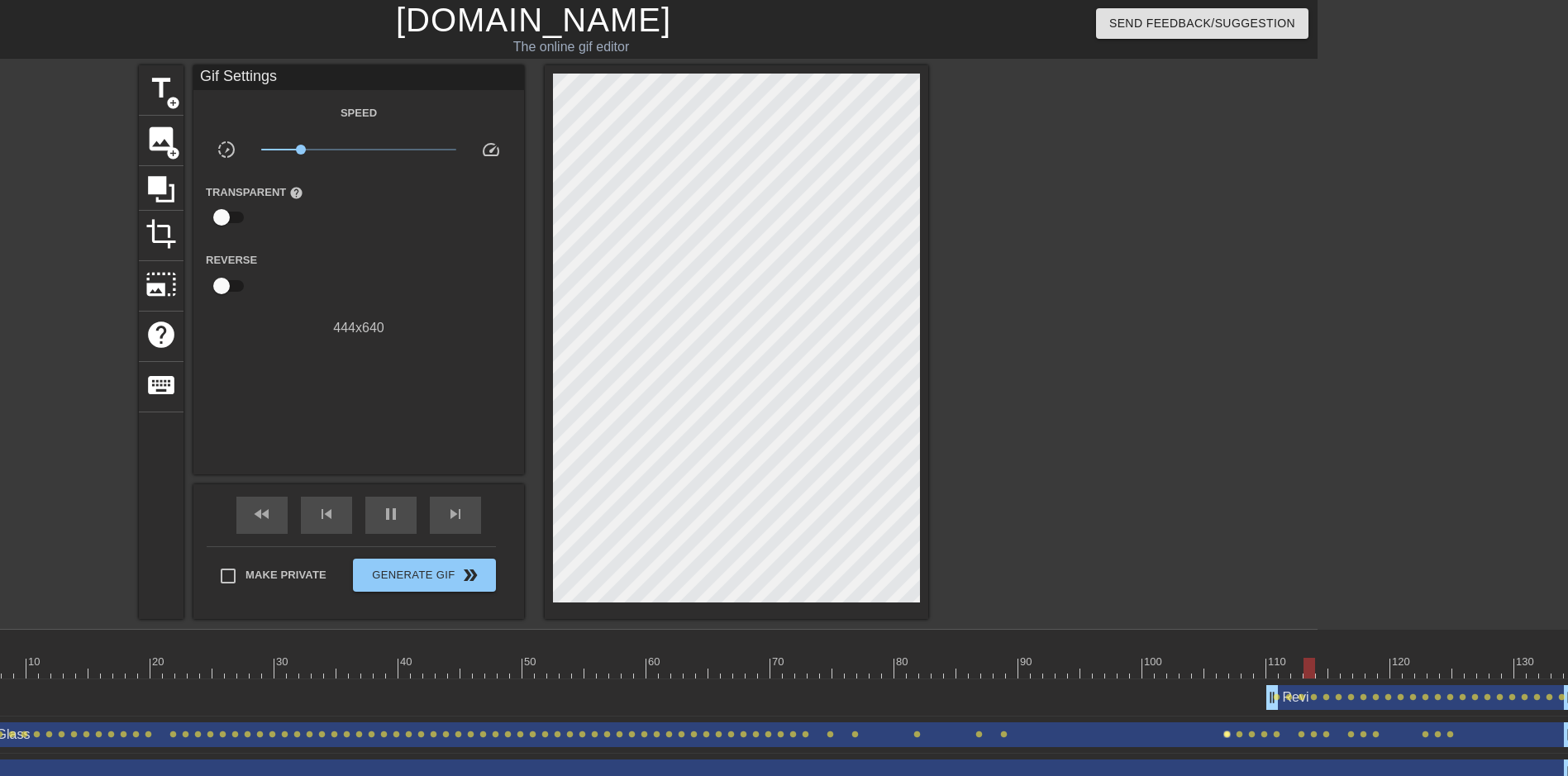
click at [1227, 733] on span "lens" at bounding box center [1227, 734] width 8 height 8
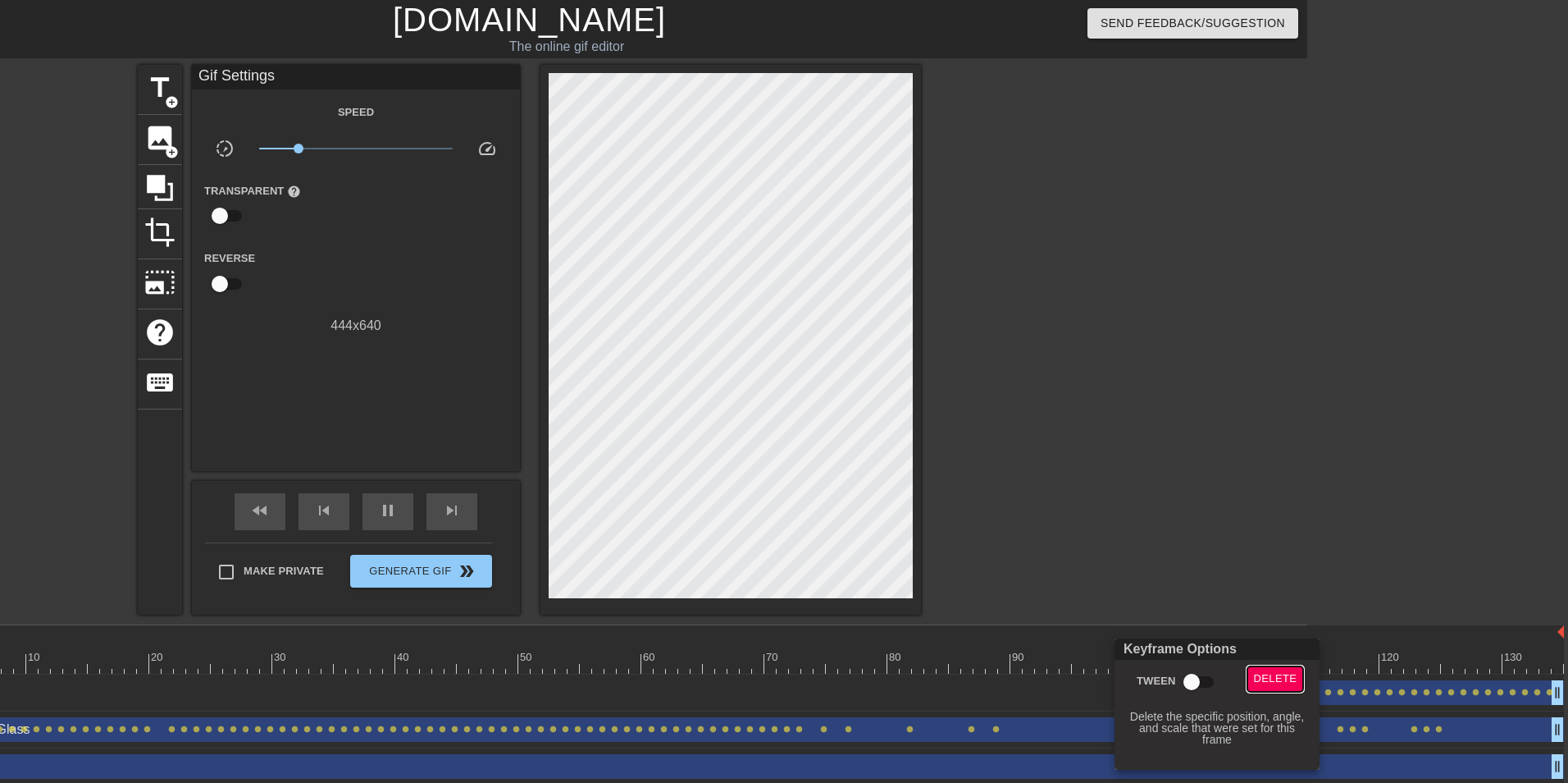
click at [1269, 691] on button "Delete" at bounding box center [1275, 679] width 57 height 25
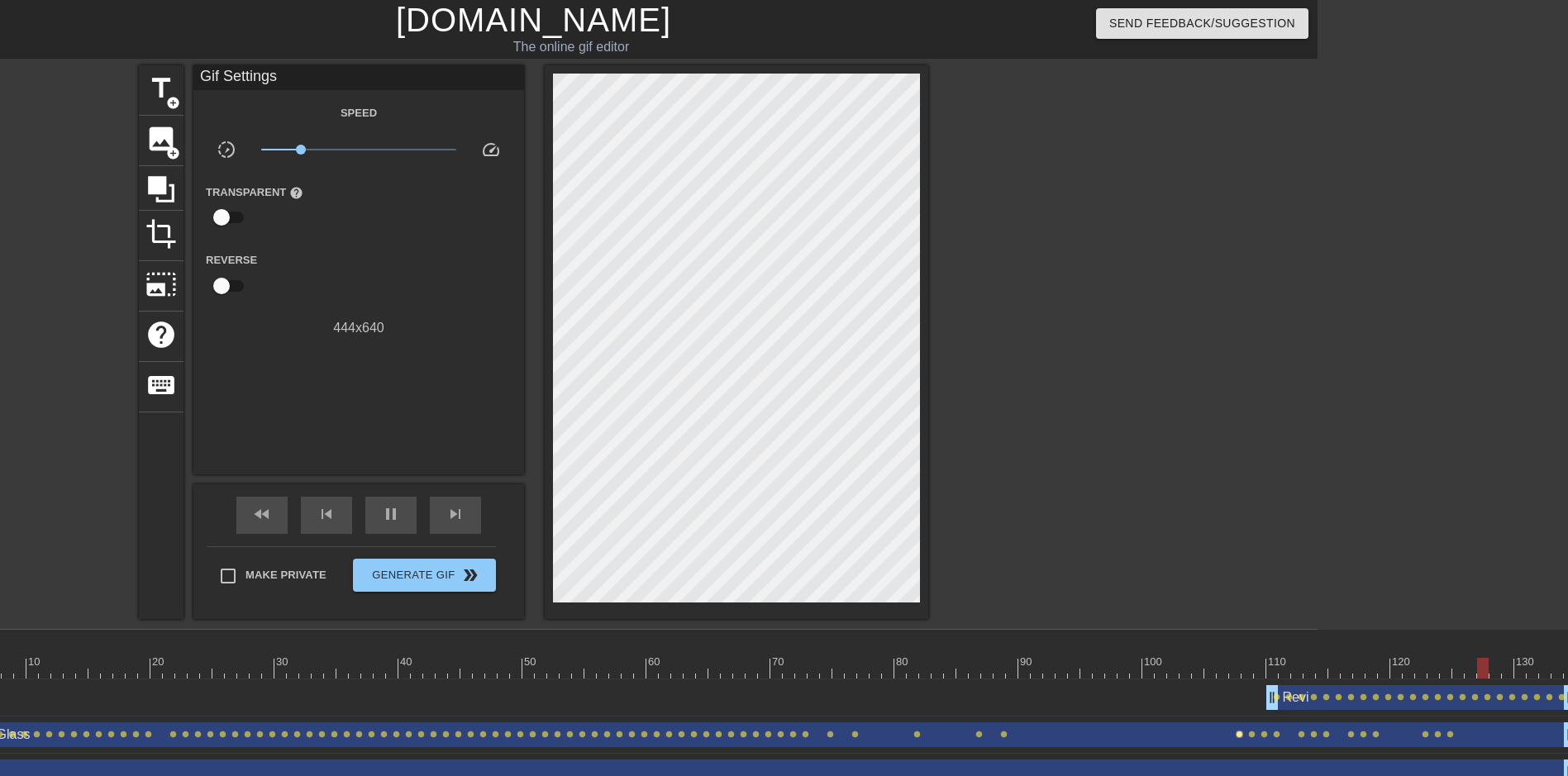
click at [1236, 737] on span "lens" at bounding box center [1240, 734] width 8 height 8
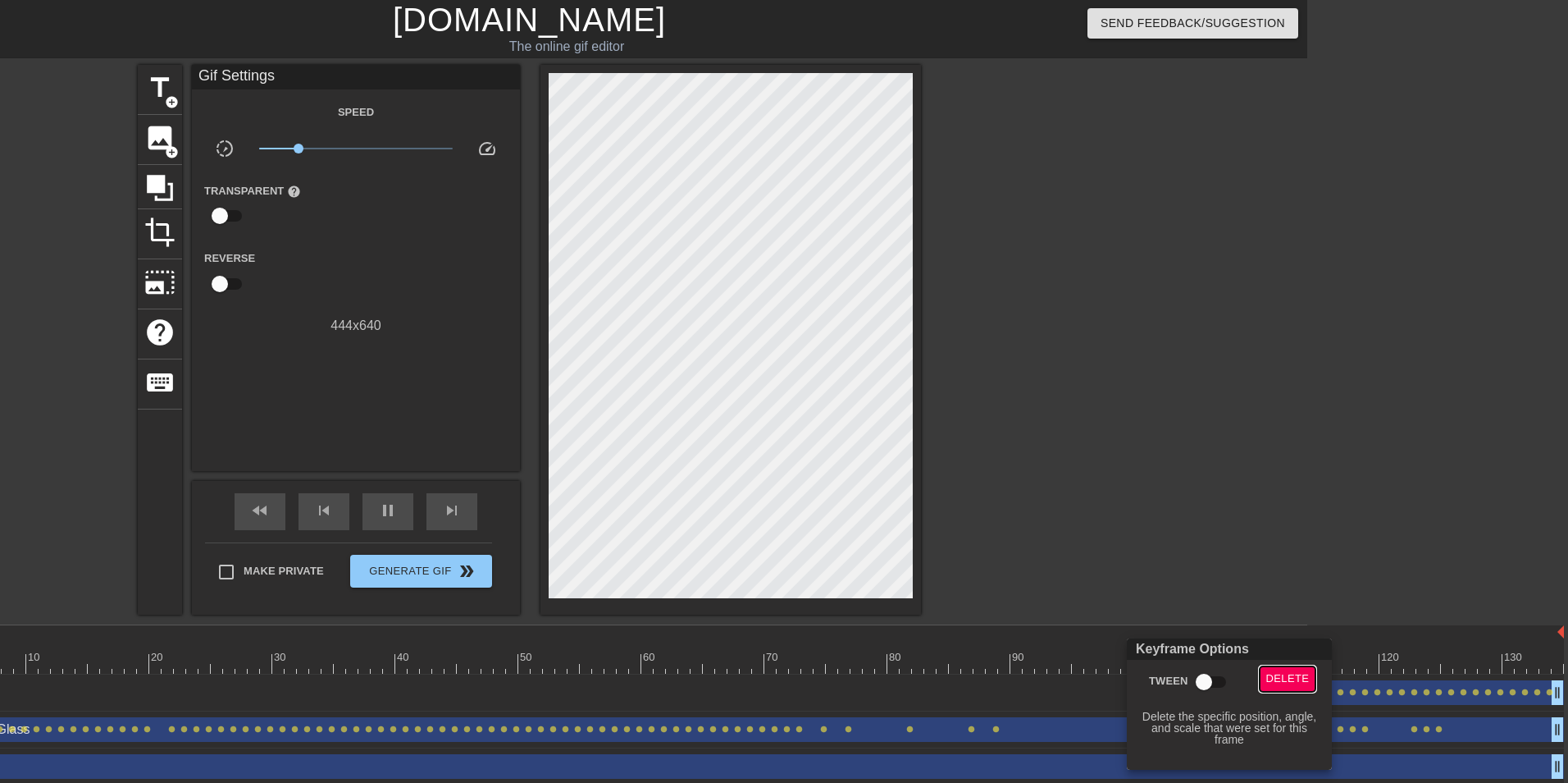
click at [1263, 684] on button "Delete" at bounding box center [1288, 679] width 57 height 25
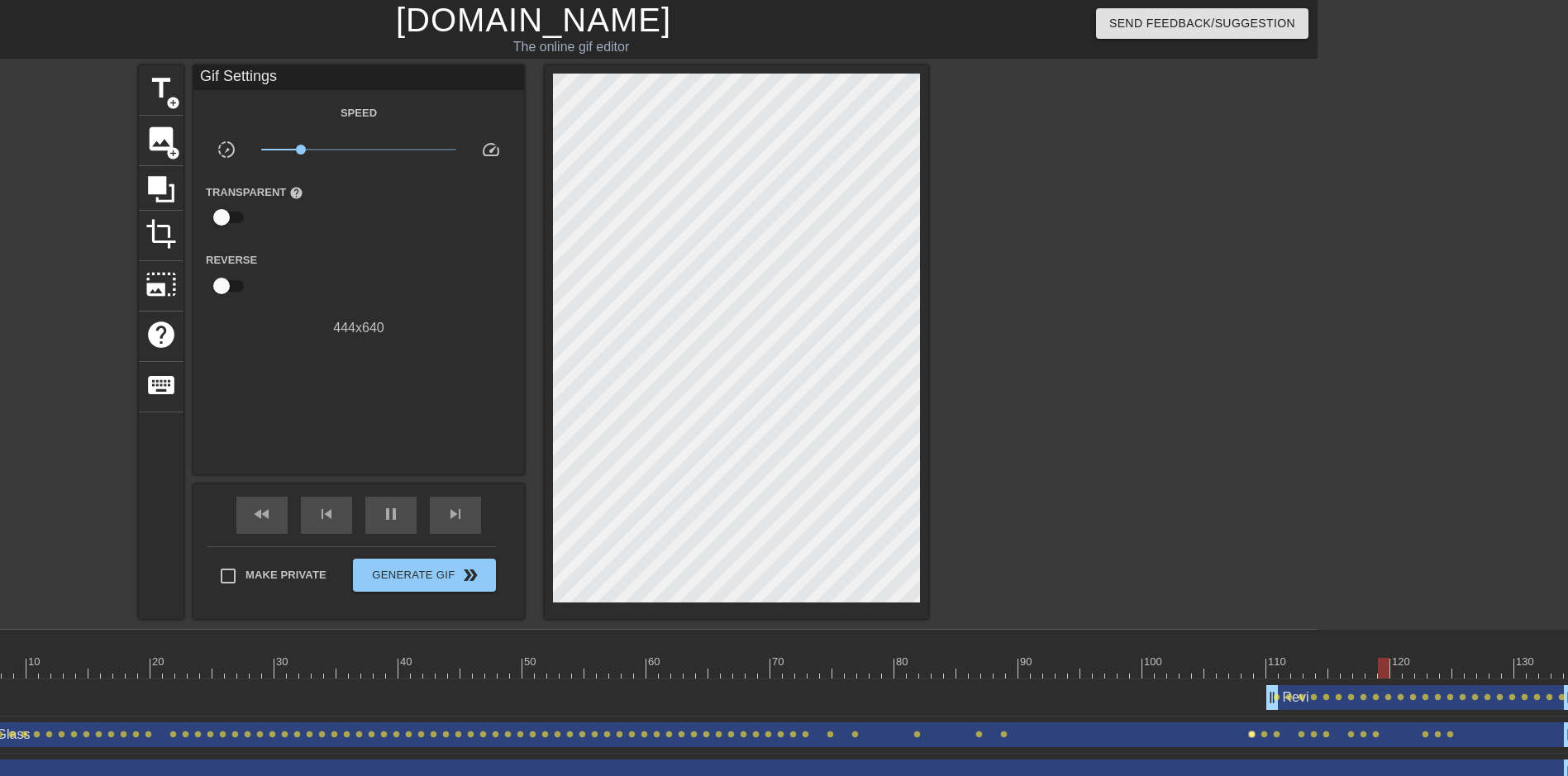
click at [1252, 730] on span "lens" at bounding box center [1252, 734] width 8 height 8
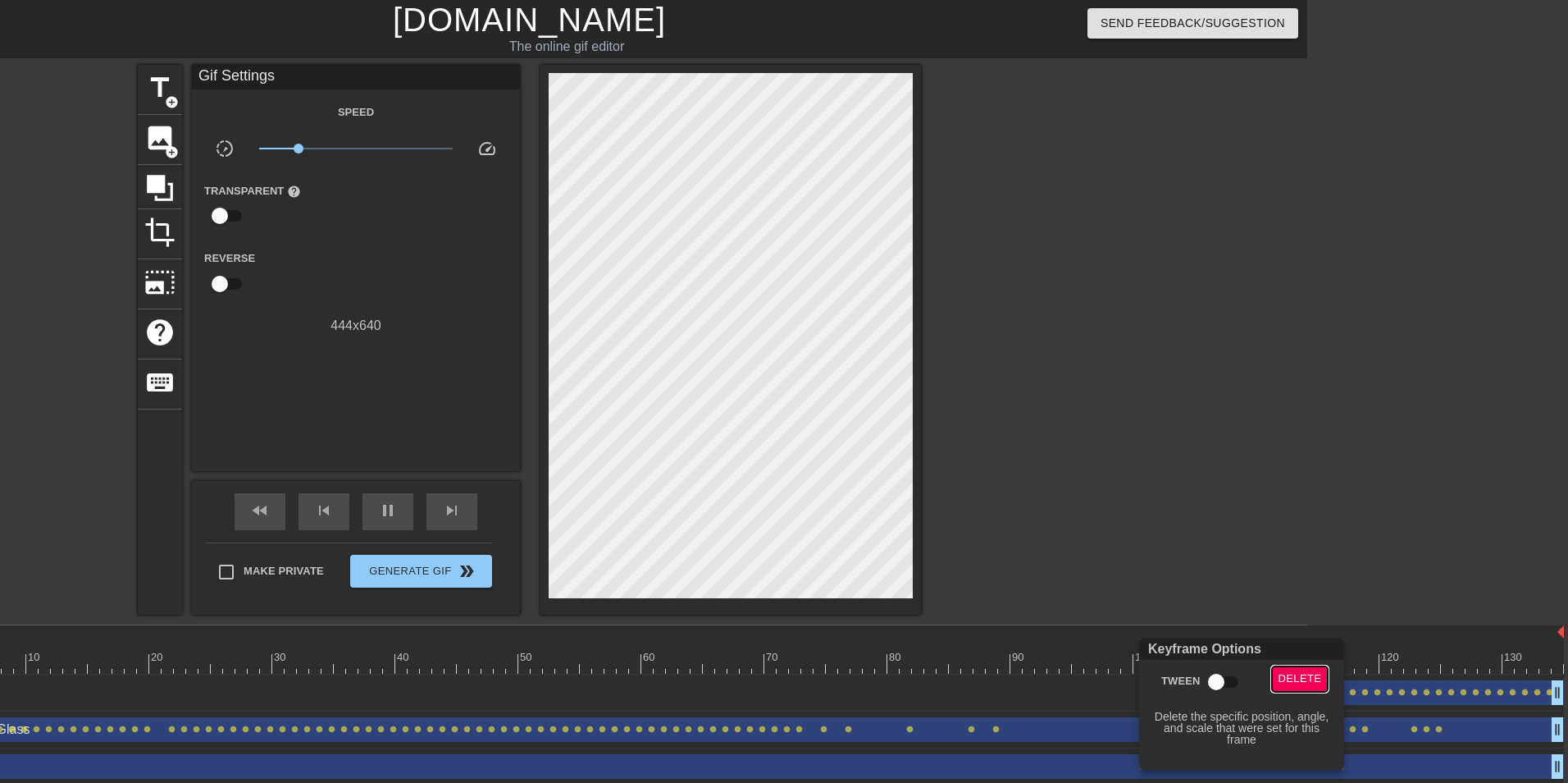
click at [1274, 680] on button "Delete" at bounding box center [1299, 679] width 57 height 25
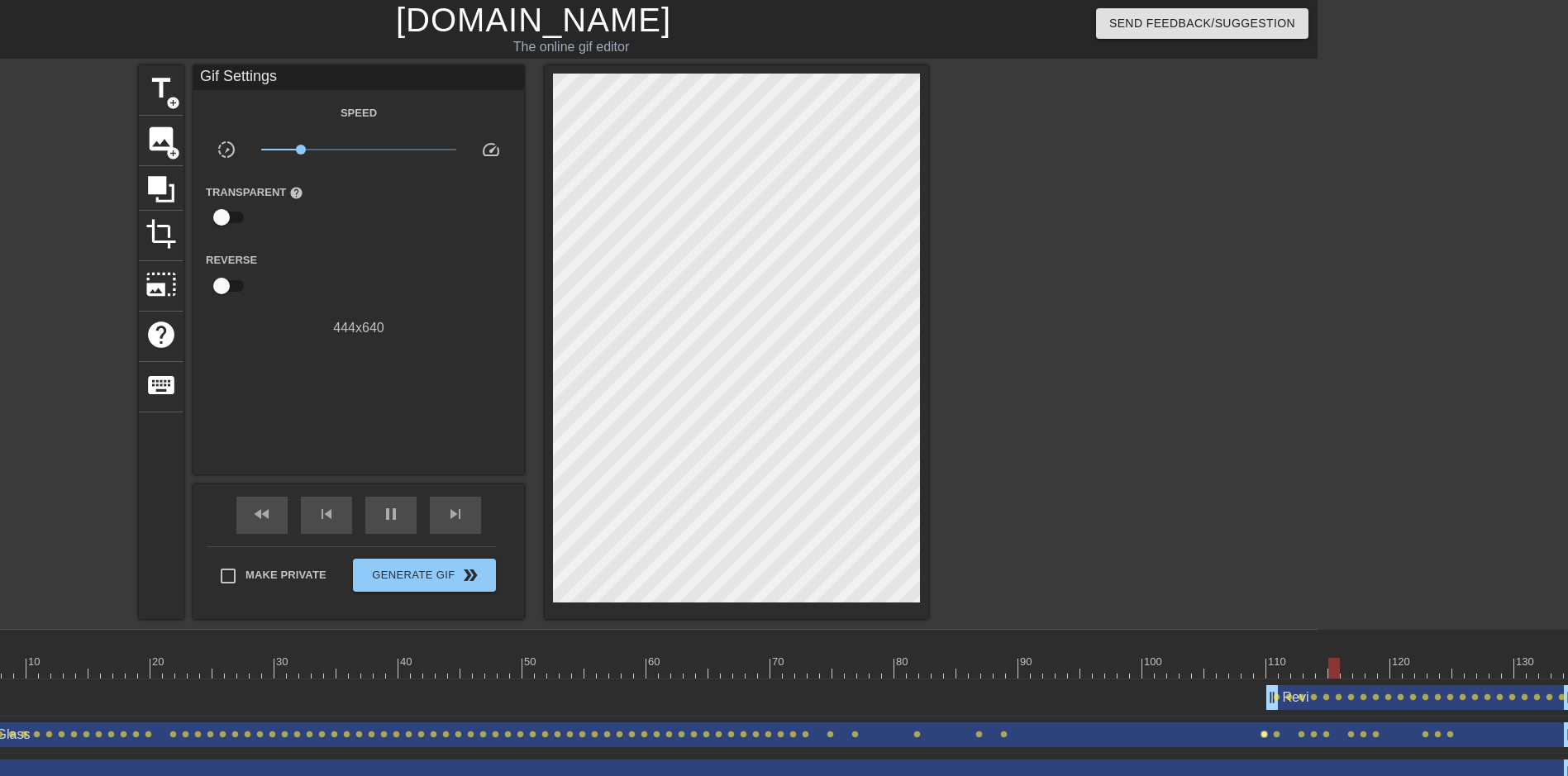
click at [1264, 734] on span "lens" at bounding box center [1264, 734] width 8 height 8
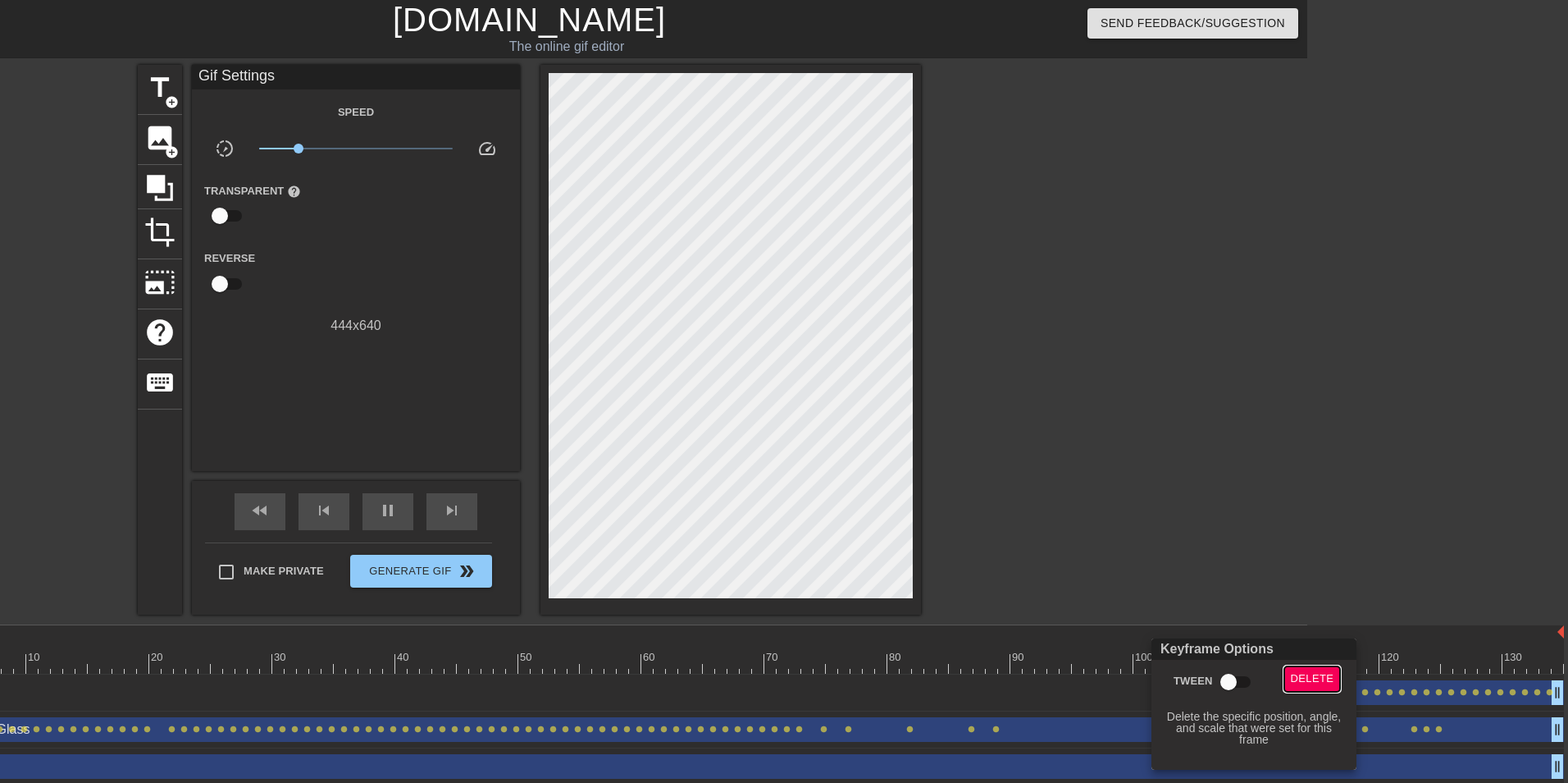
click at [1292, 681] on span "Delete" at bounding box center [1312, 680] width 43 height 19
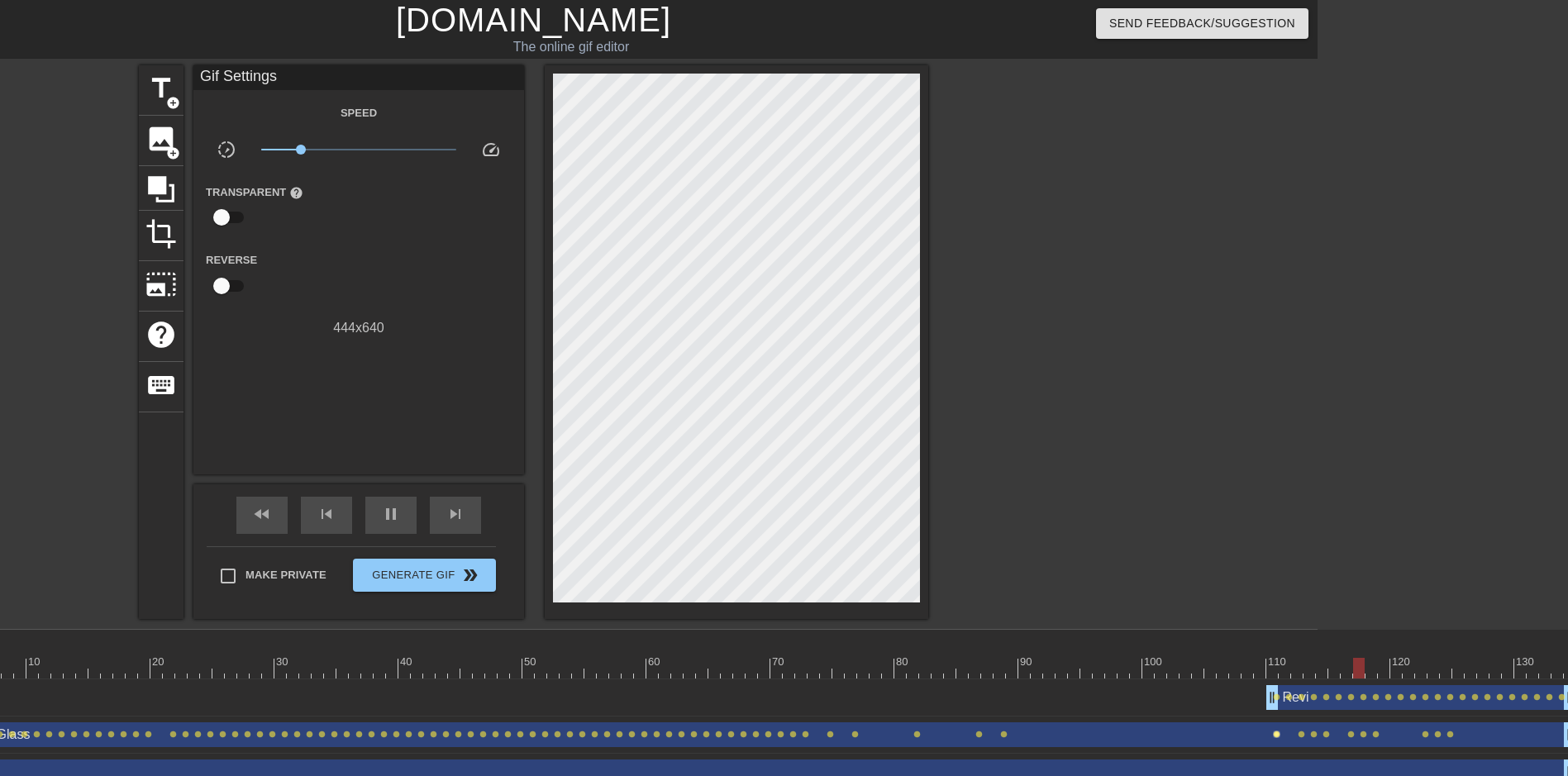
click at [1276, 737] on span "lens" at bounding box center [1277, 734] width 8 height 8
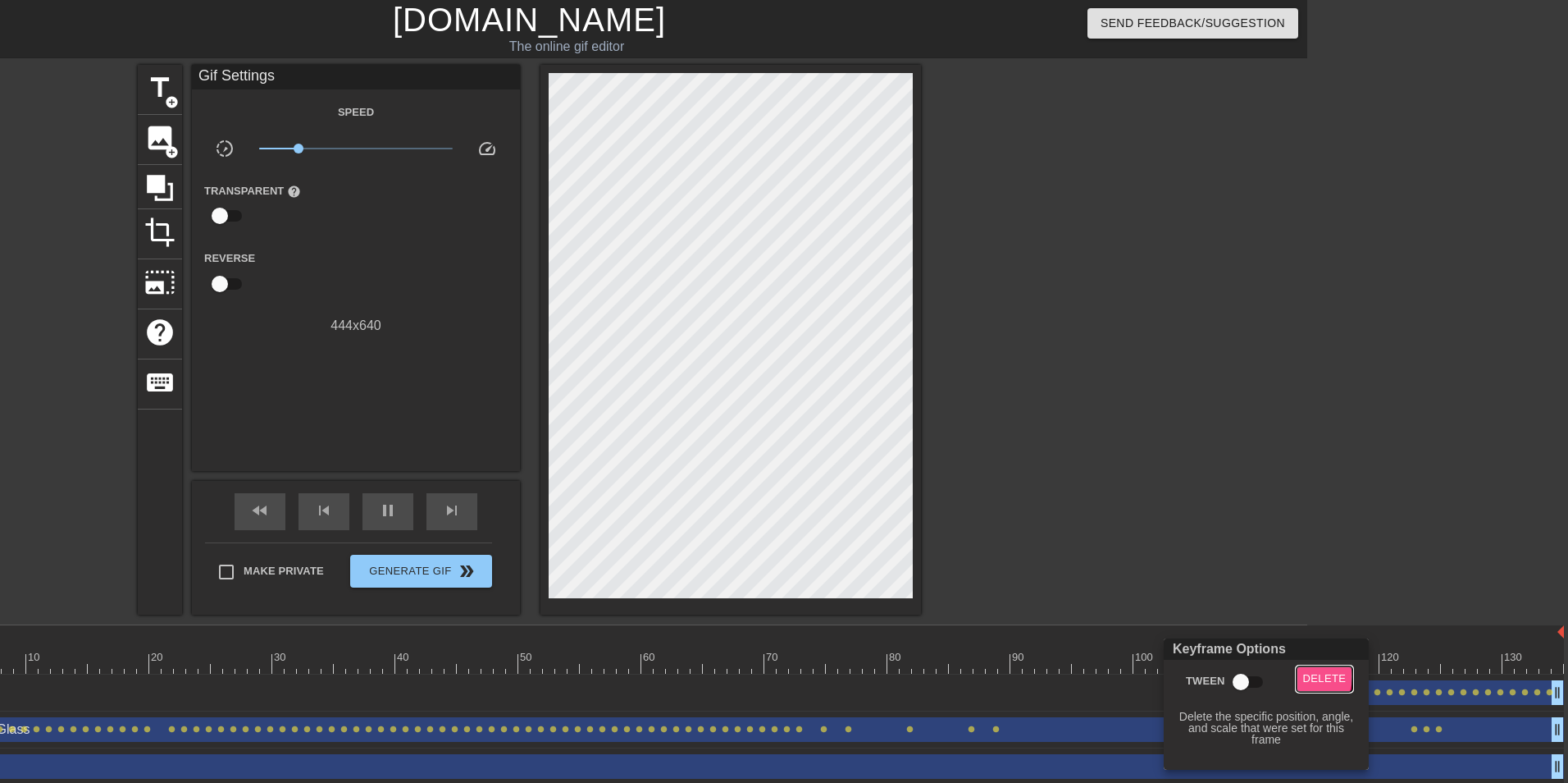
click at [1300, 676] on button "Delete" at bounding box center [1325, 679] width 57 height 25
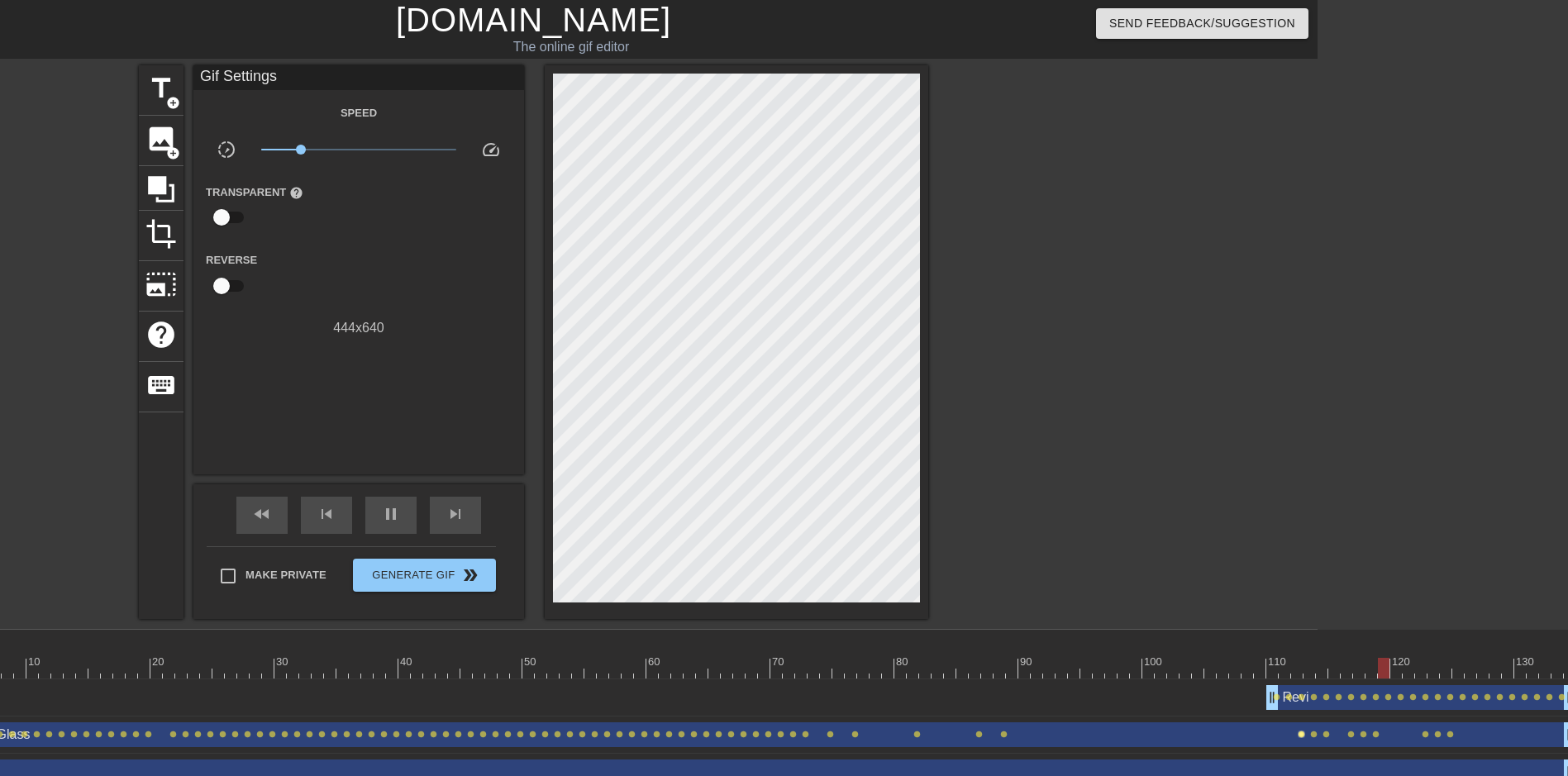
click at [1301, 737] on span "lens" at bounding box center [1302, 734] width 8 height 8
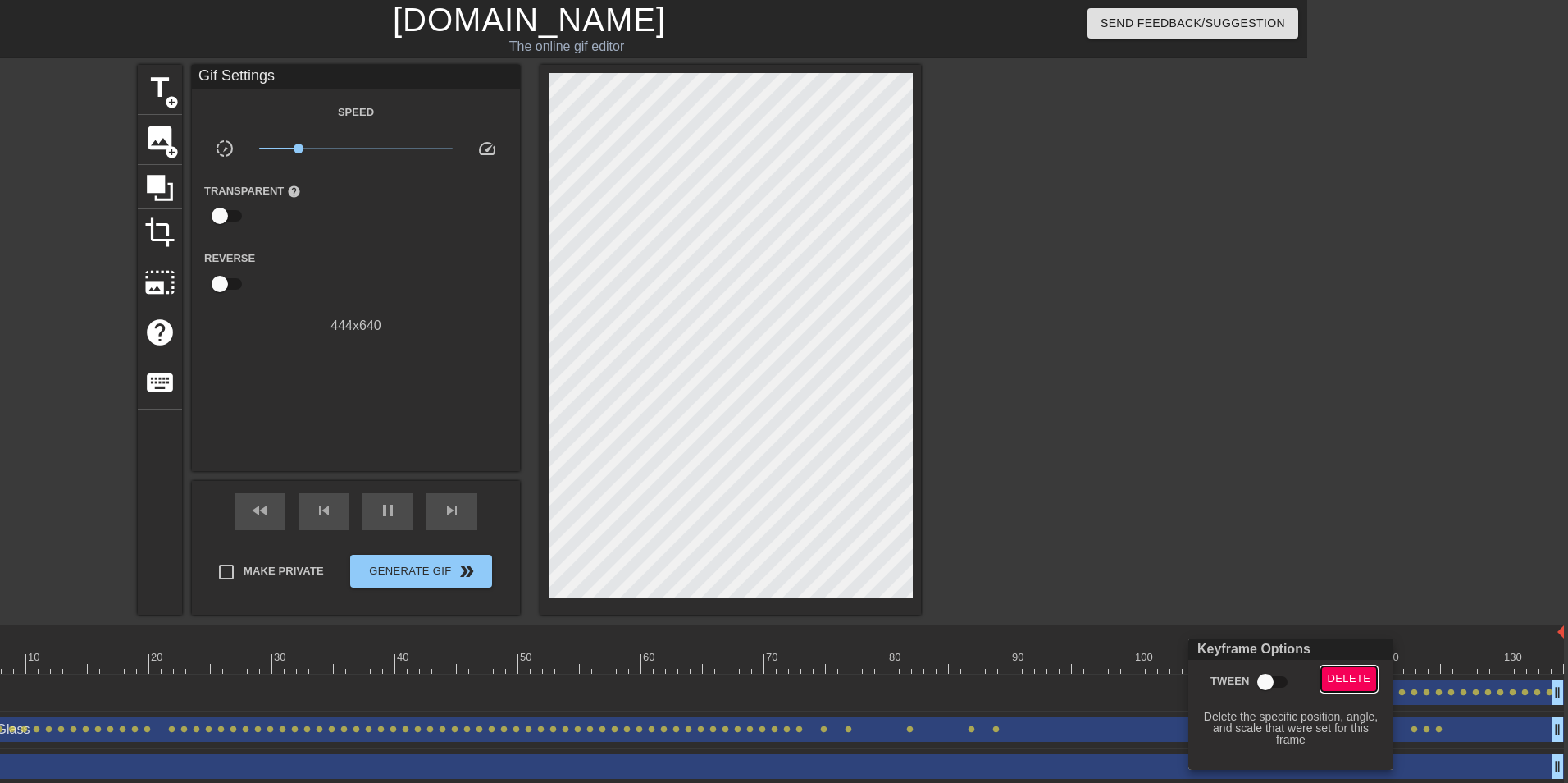
click at [1331, 682] on span "Delete" at bounding box center [1349, 680] width 43 height 19
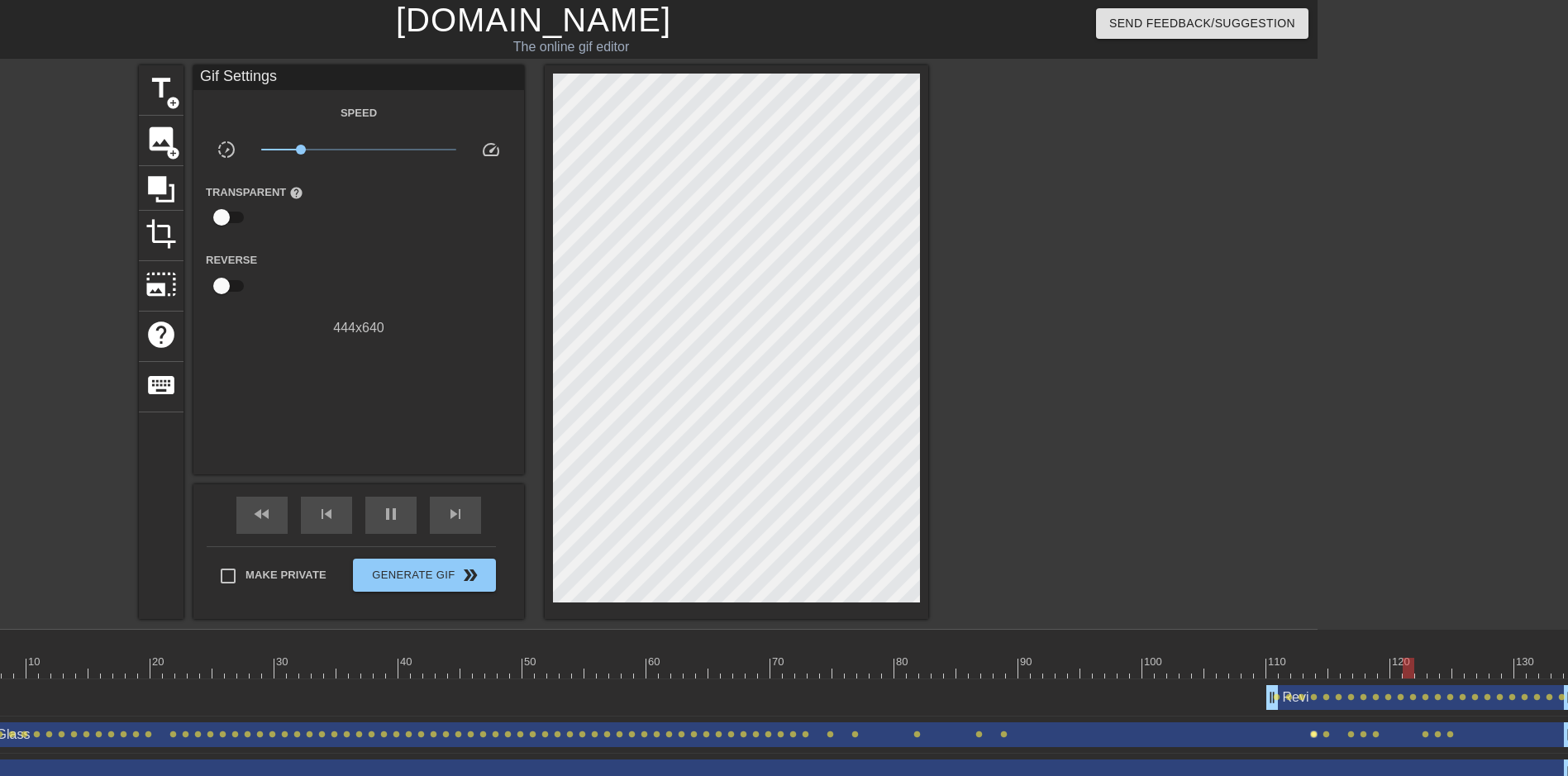
click at [1312, 736] on span "lens" at bounding box center [1314, 734] width 8 height 8
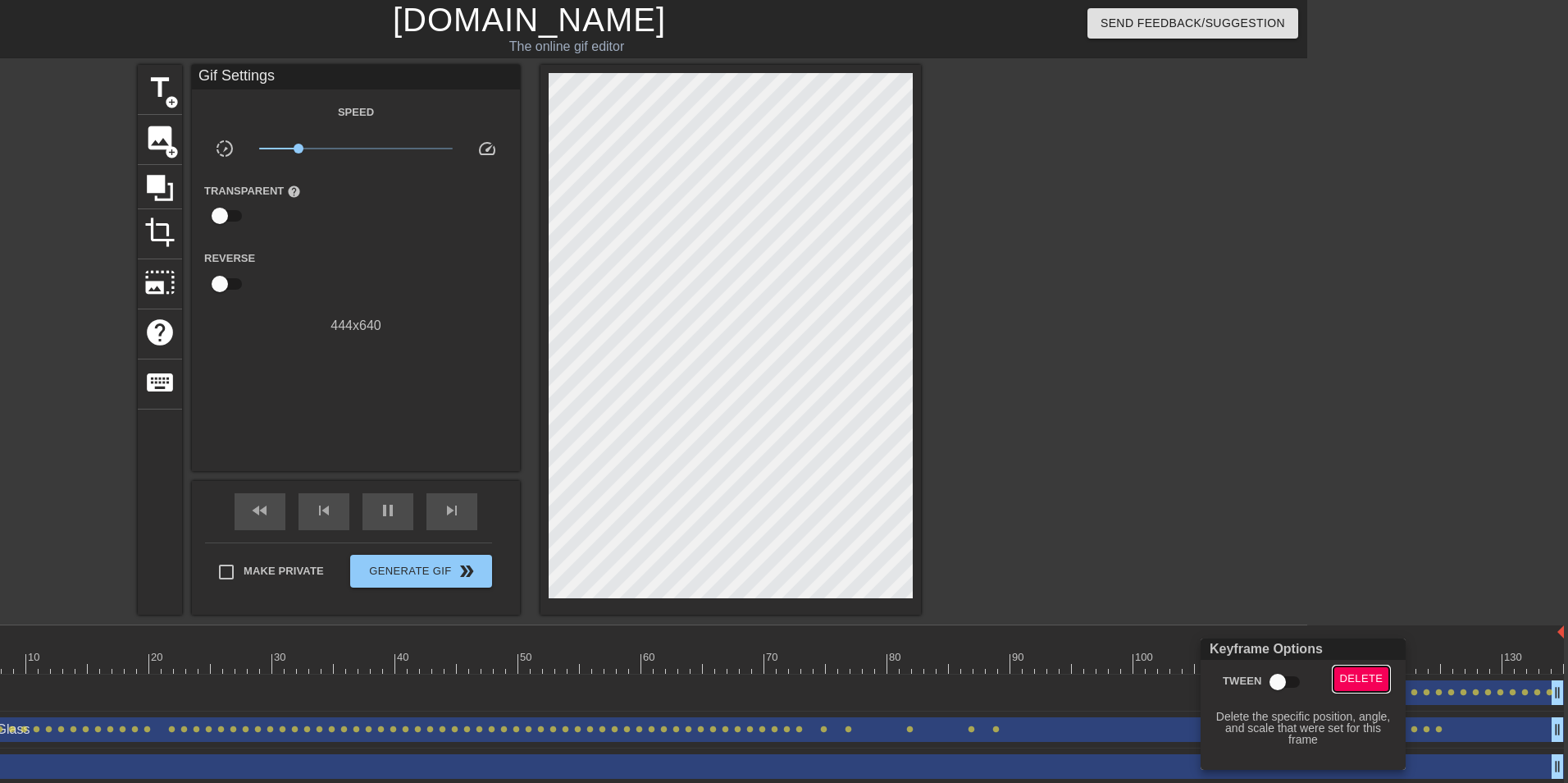
click at [1341, 674] on span "Delete" at bounding box center [1361, 680] width 43 height 19
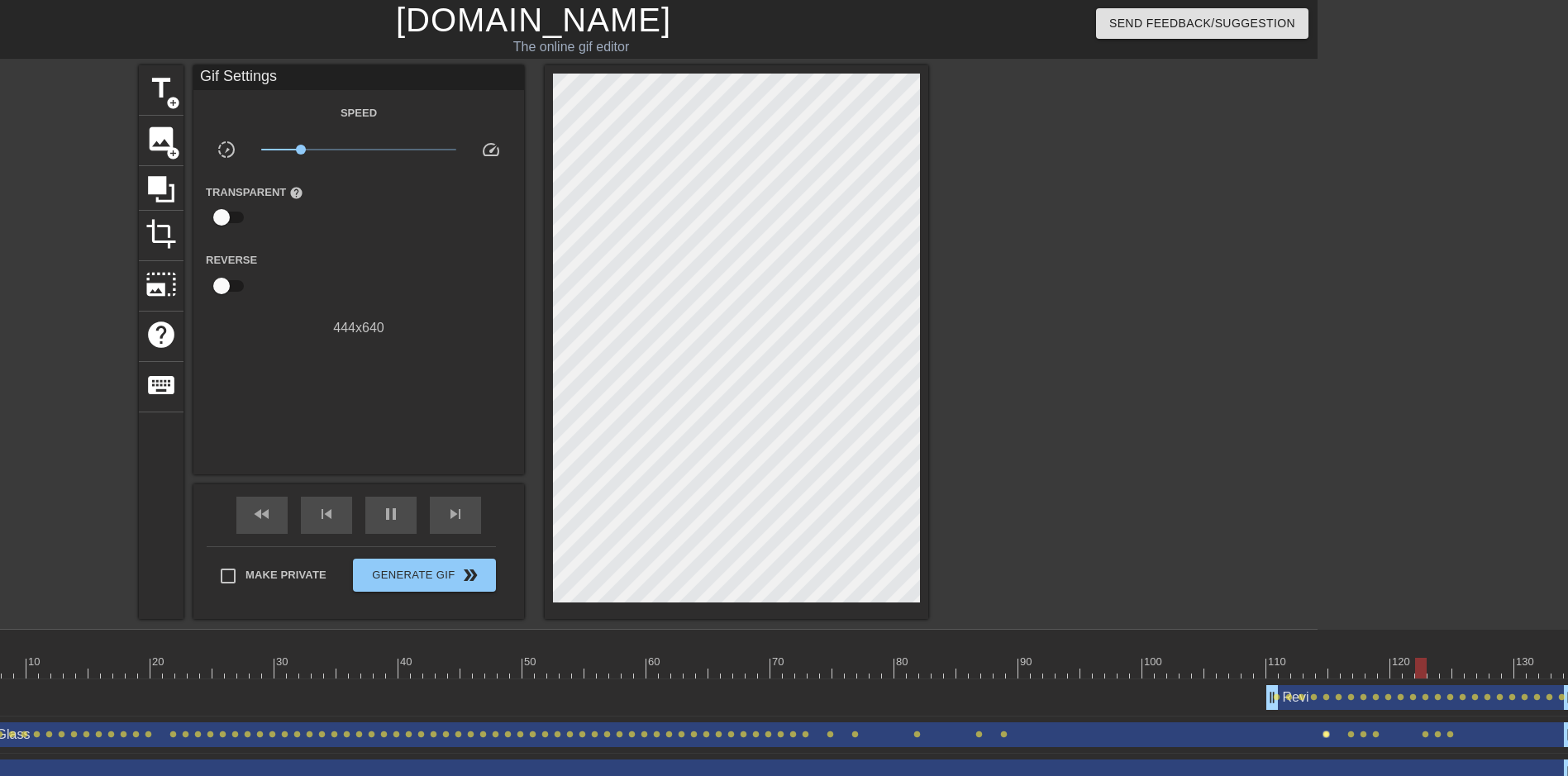
click at [1324, 730] on span "lens" at bounding box center [1326, 734] width 8 height 8
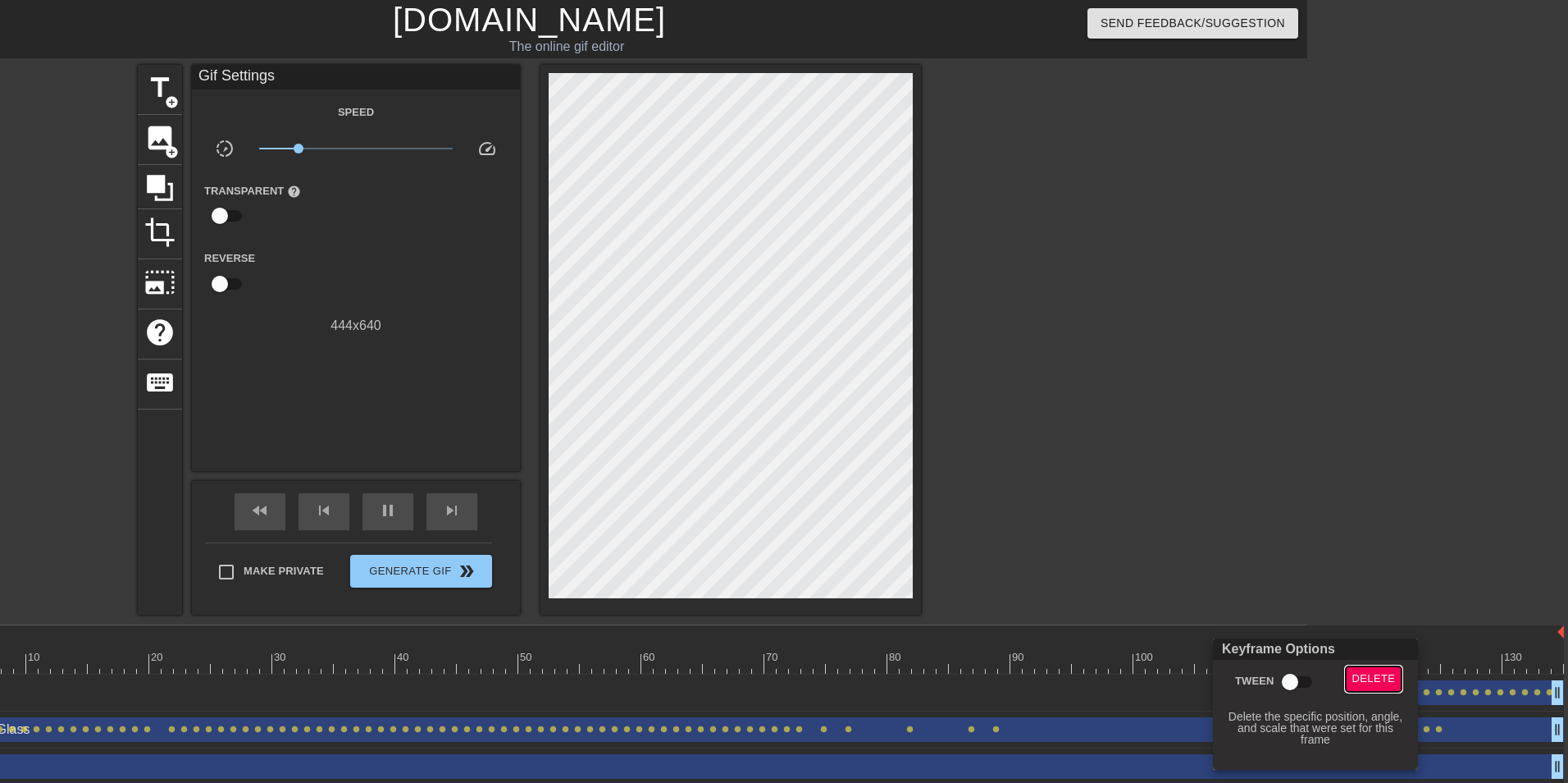
click at [1350, 681] on button "Delete" at bounding box center [1374, 679] width 57 height 25
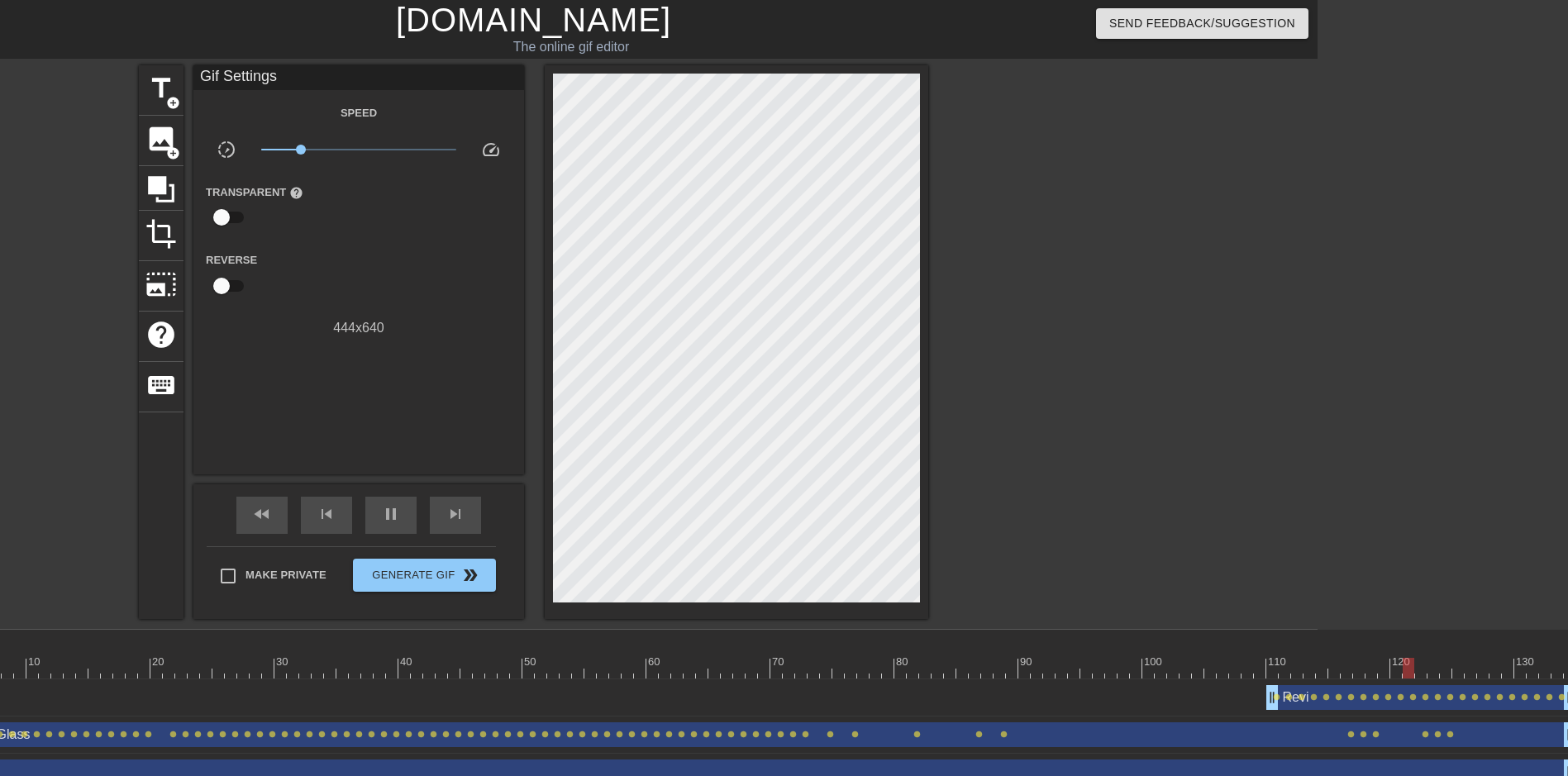
click at [1350, 740] on div "Downtown Glass drag_handle drag_handle" at bounding box center [746, 734] width 1661 height 24
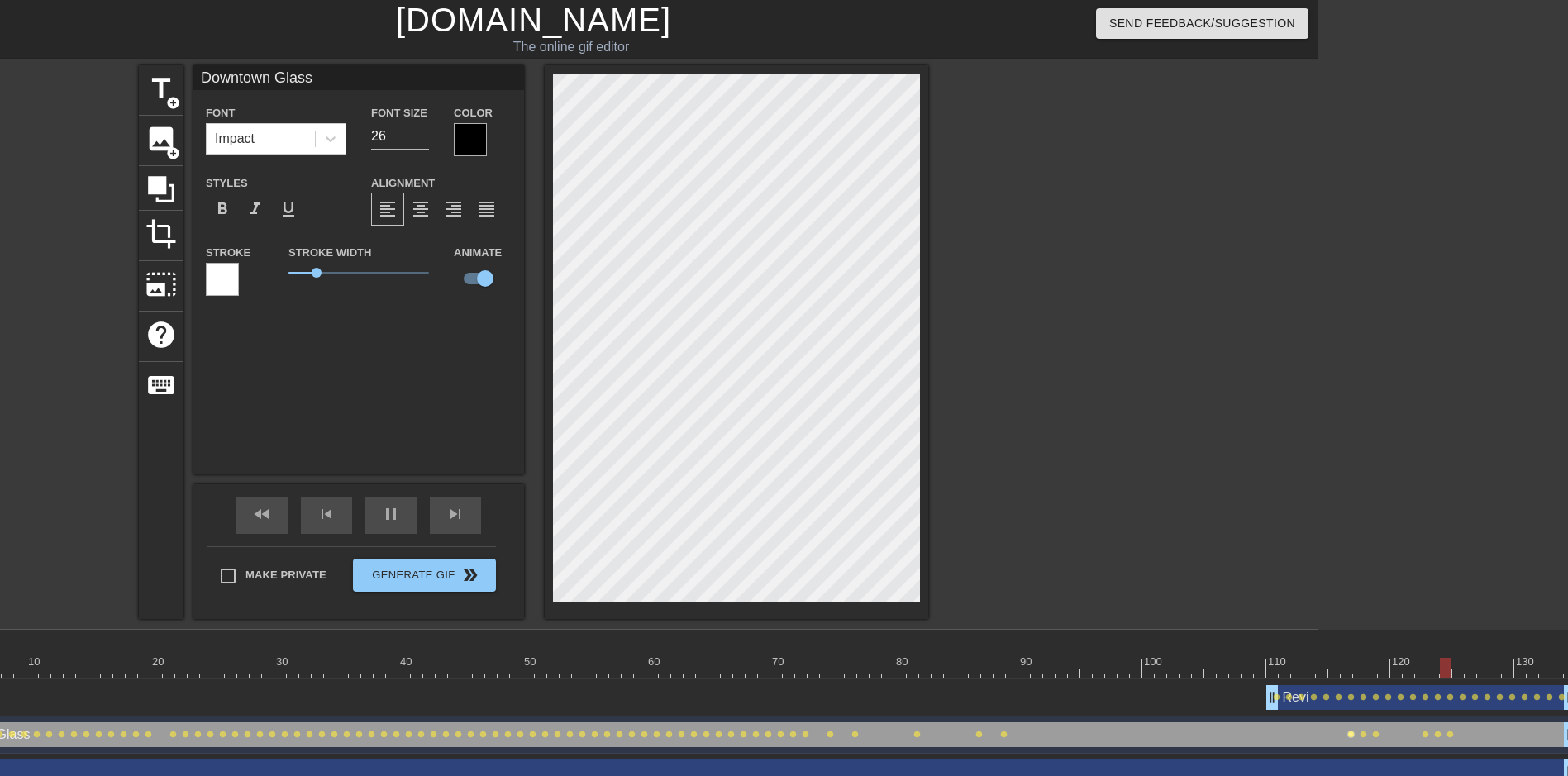
click at [1351, 730] on span "lens" at bounding box center [1351, 734] width 8 height 8
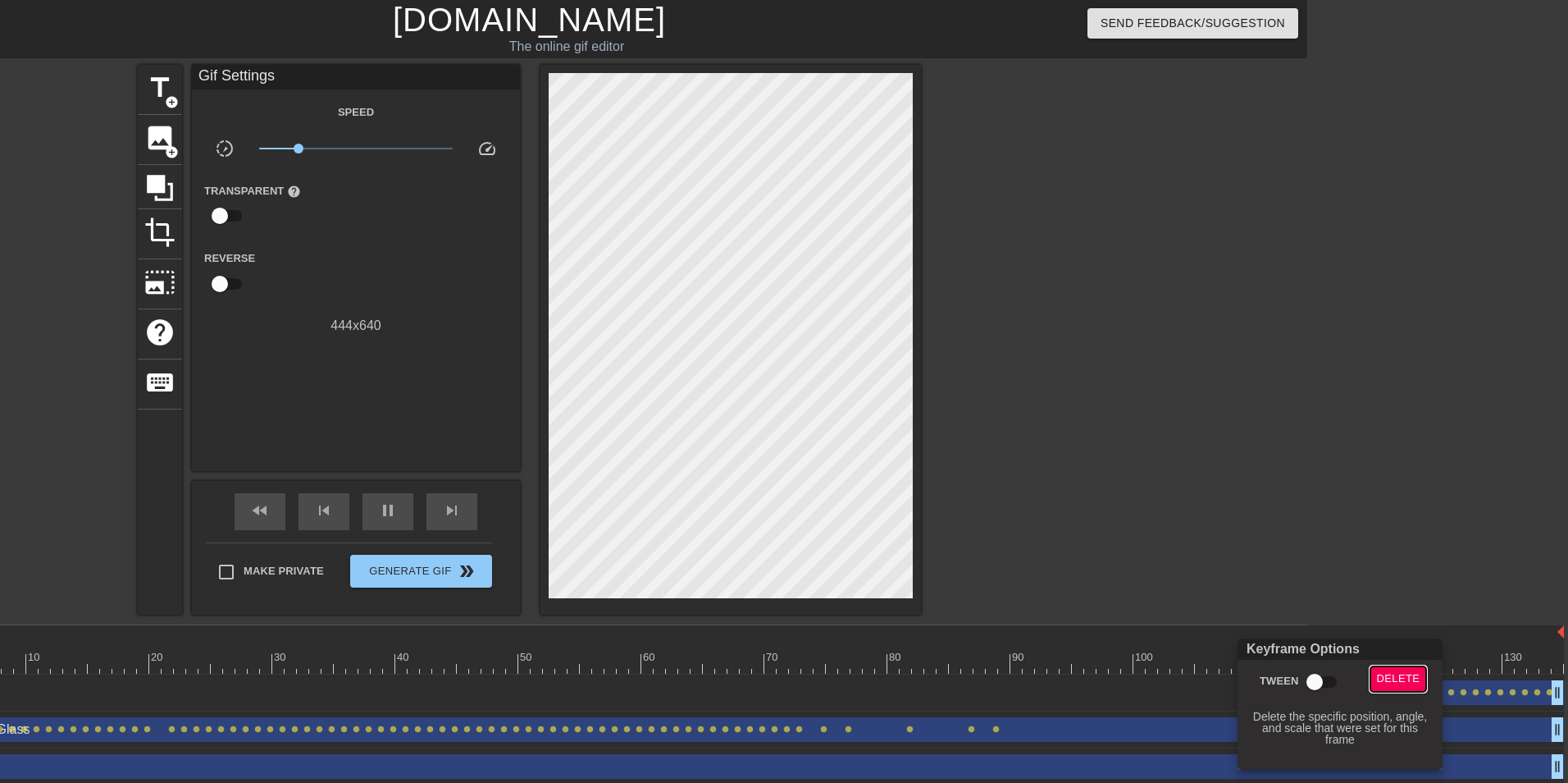
click at [1386, 681] on span "Delete" at bounding box center [1398, 680] width 43 height 19
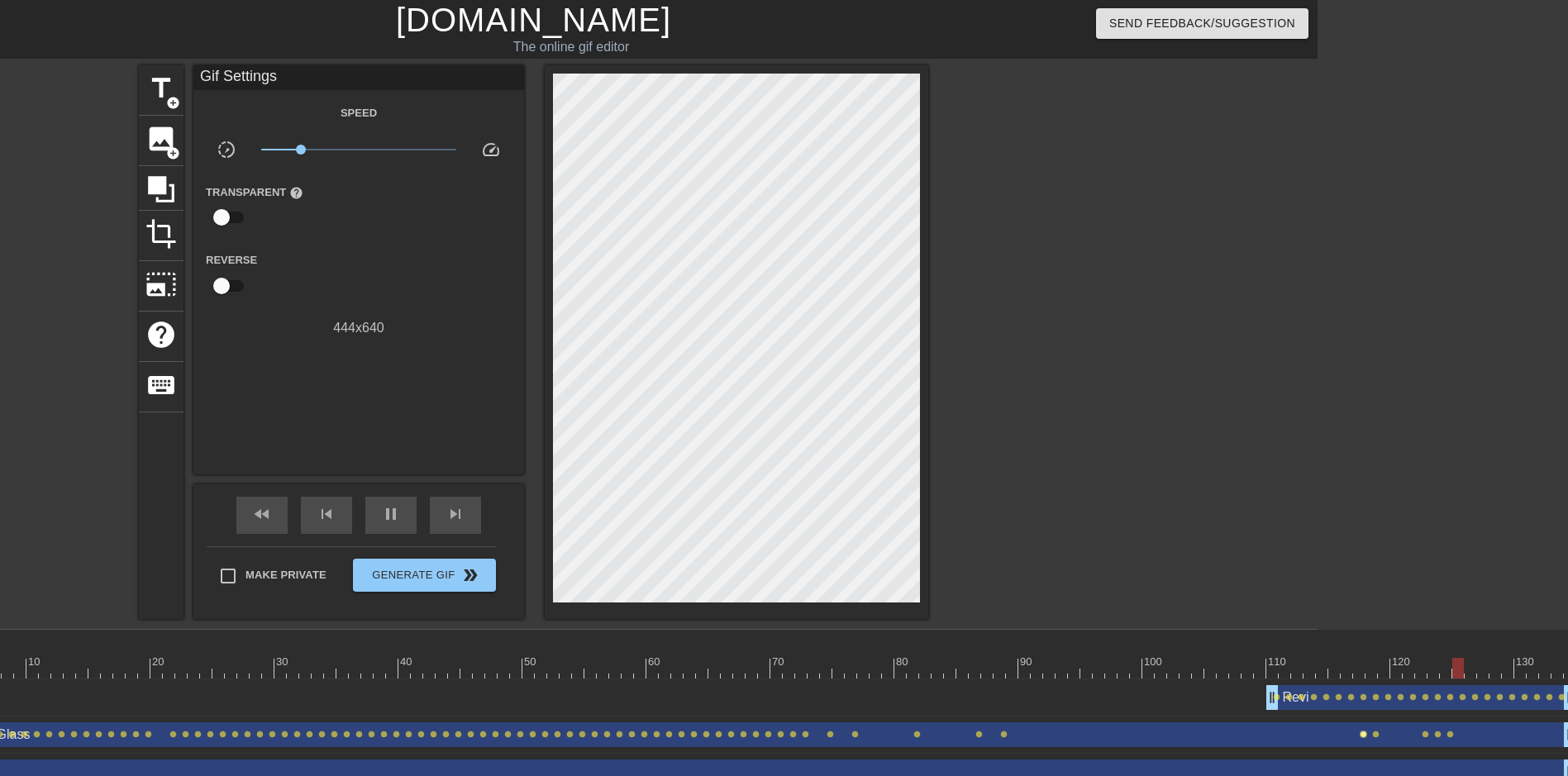
click at [1363, 734] on span "lens" at bounding box center [1363, 734] width 8 height 8
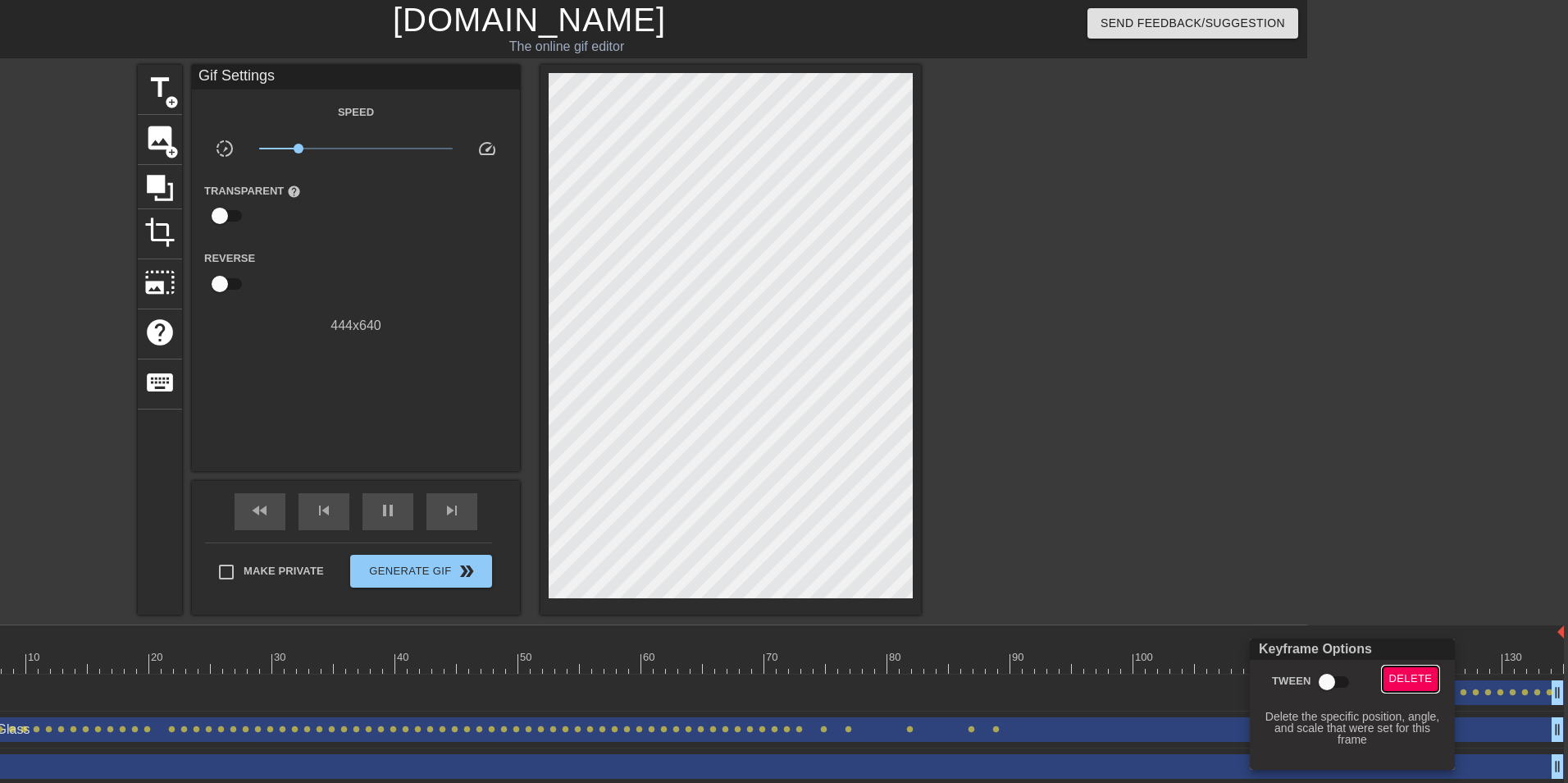
click at [1394, 684] on span "Delete" at bounding box center [1411, 680] width 43 height 19
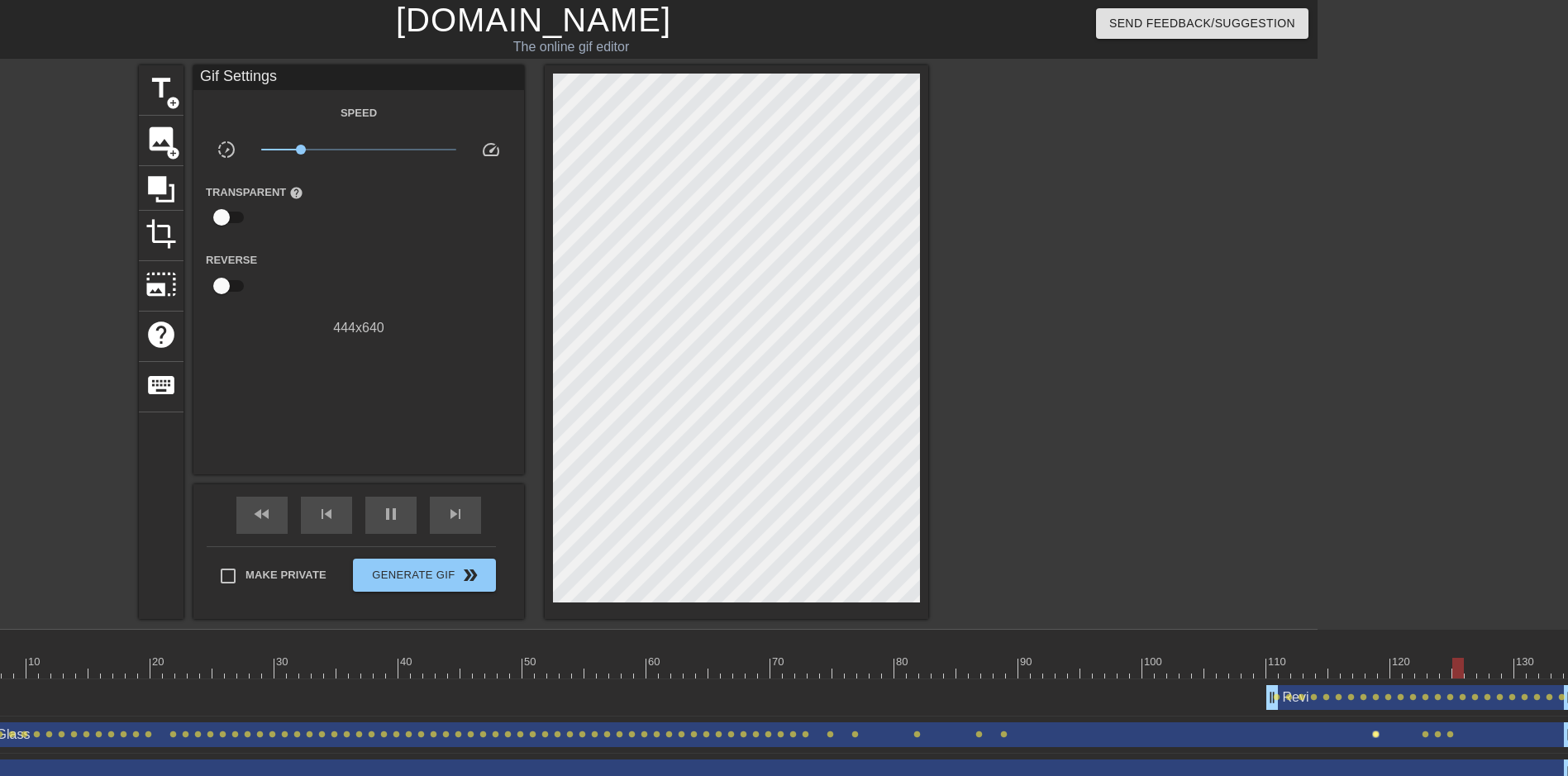
click at [1373, 735] on span "lens" at bounding box center [1376, 734] width 8 height 8
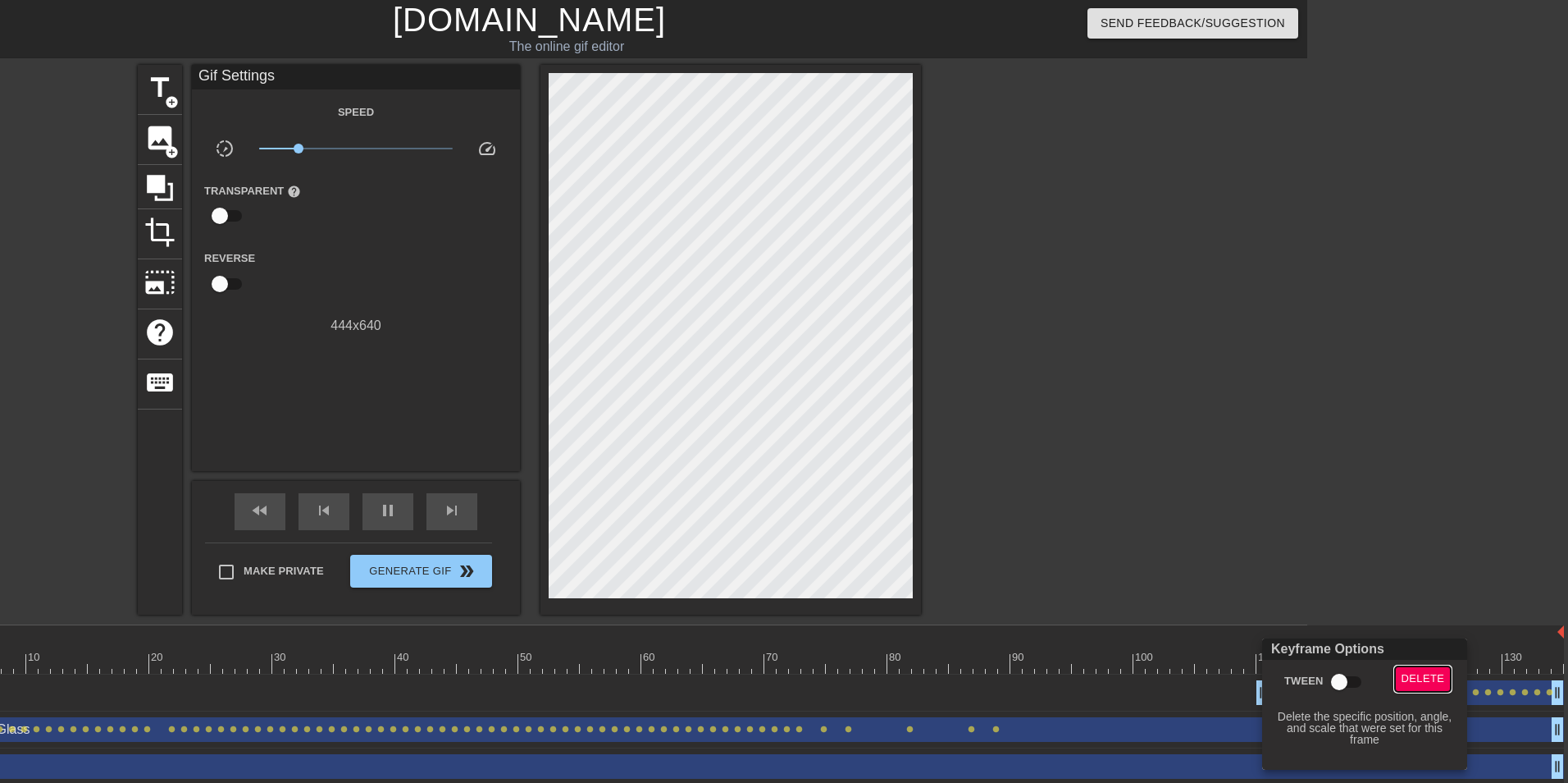
click at [1403, 678] on span "Delete" at bounding box center [1423, 680] width 43 height 19
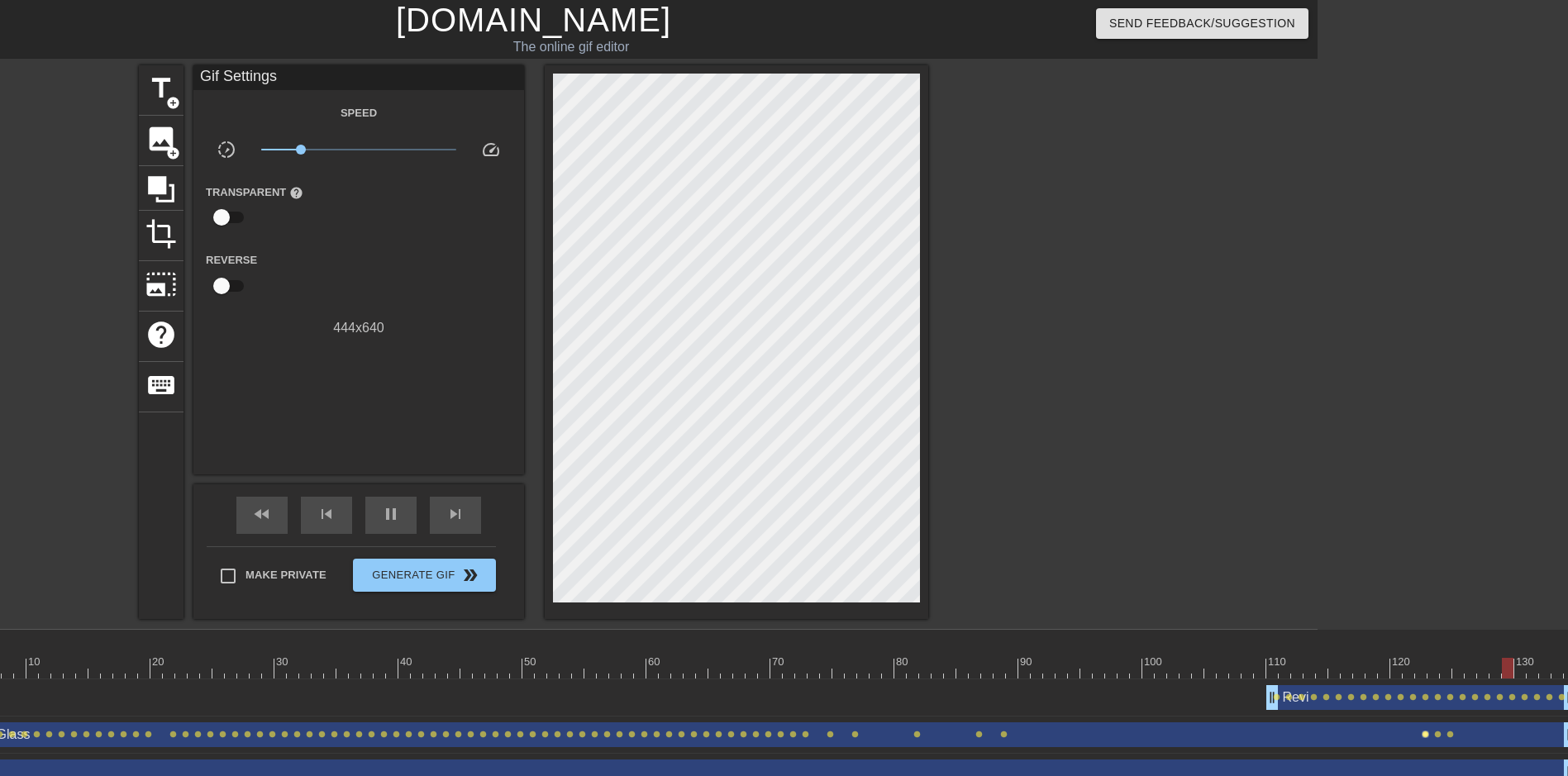
click at [1425, 734] on span "lens" at bounding box center [1426, 734] width 8 height 8
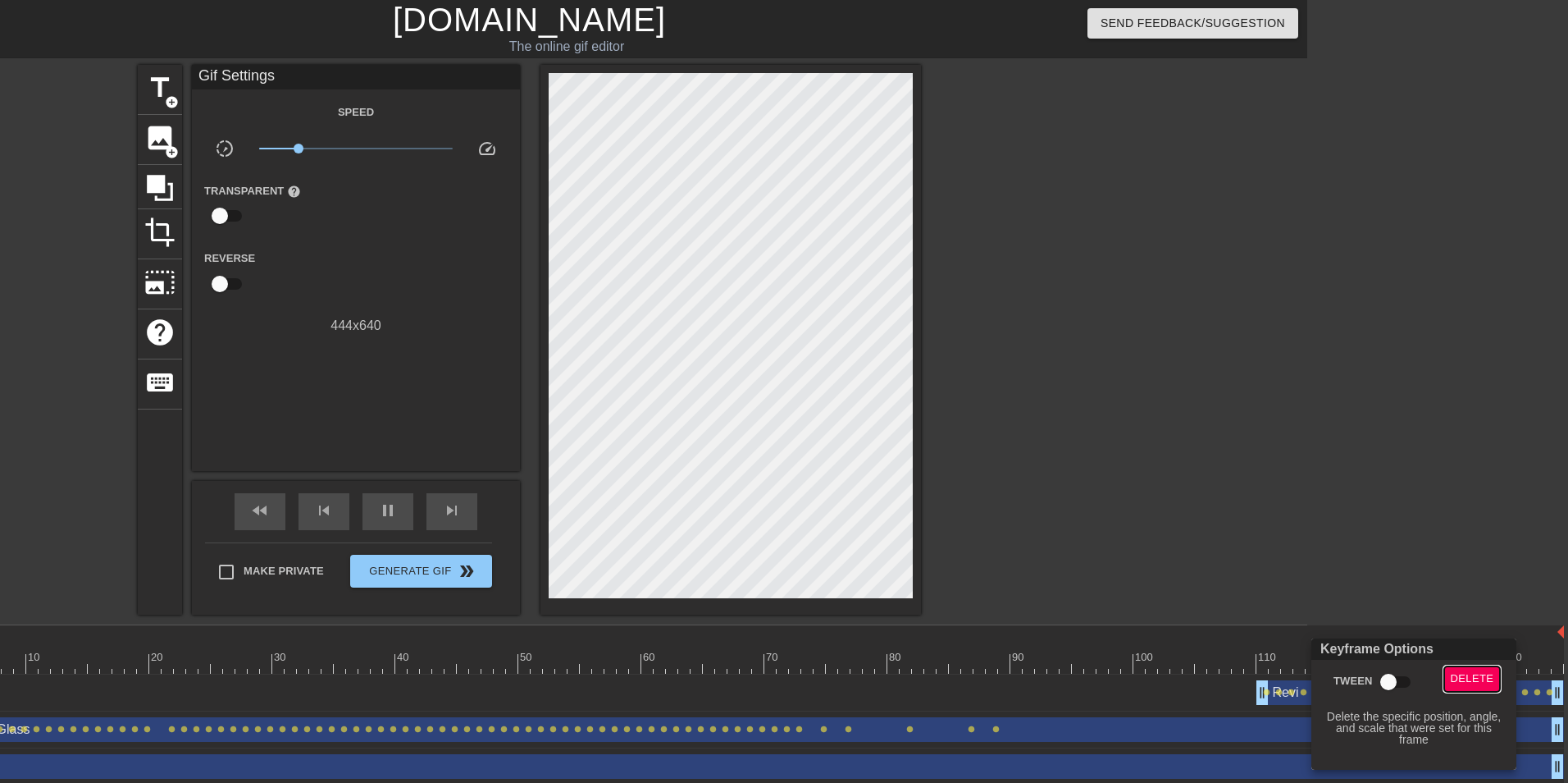
click at [1462, 683] on span "Delete" at bounding box center [1471, 680] width 43 height 19
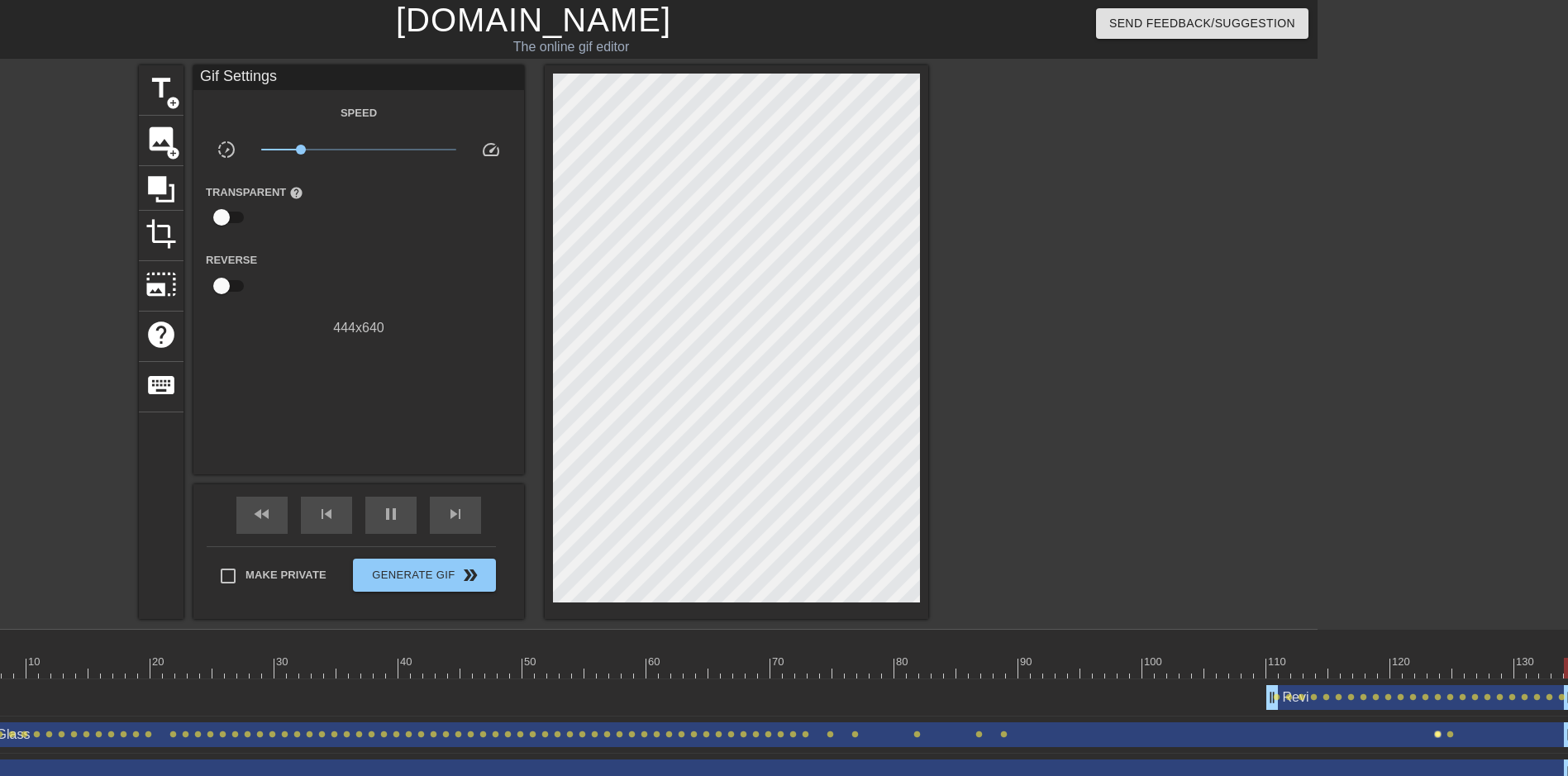
click at [1436, 732] on span "lens" at bounding box center [1438, 734] width 8 height 8
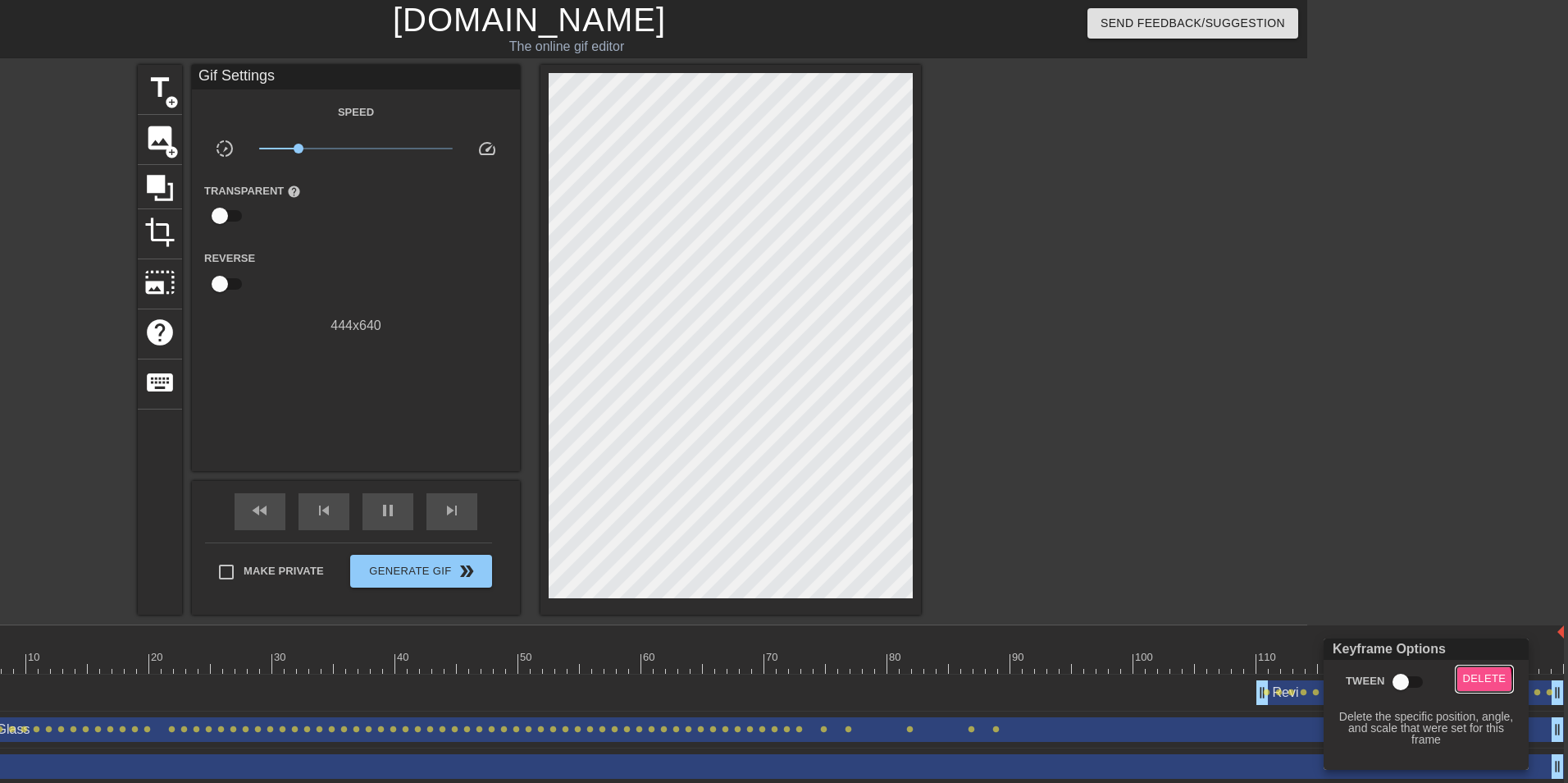
click at [1458, 682] on button "Delete" at bounding box center [1484, 679] width 57 height 25
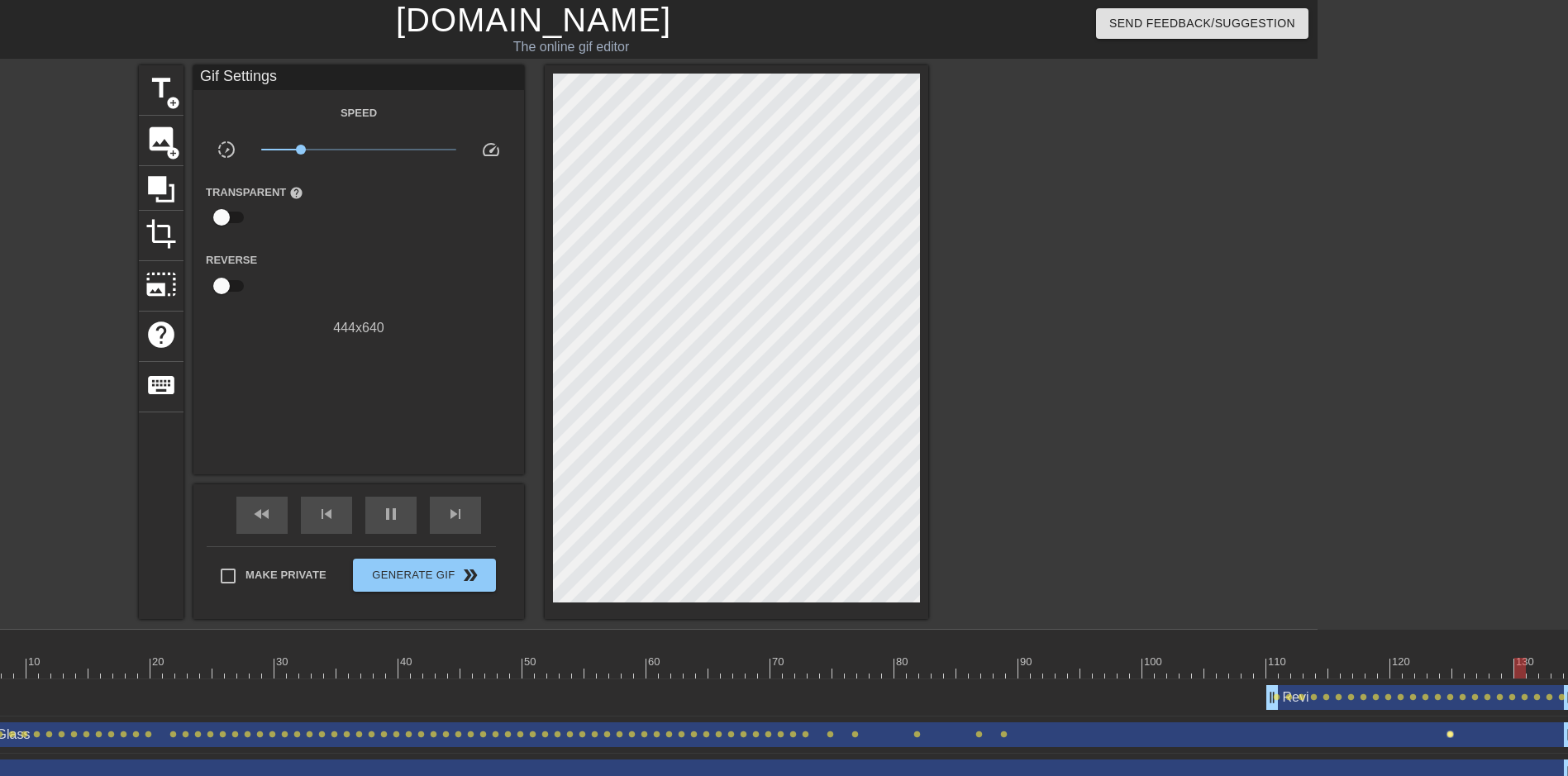
click at [1450, 734] on span "lens" at bounding box center [1450, 734] width 8 height 8
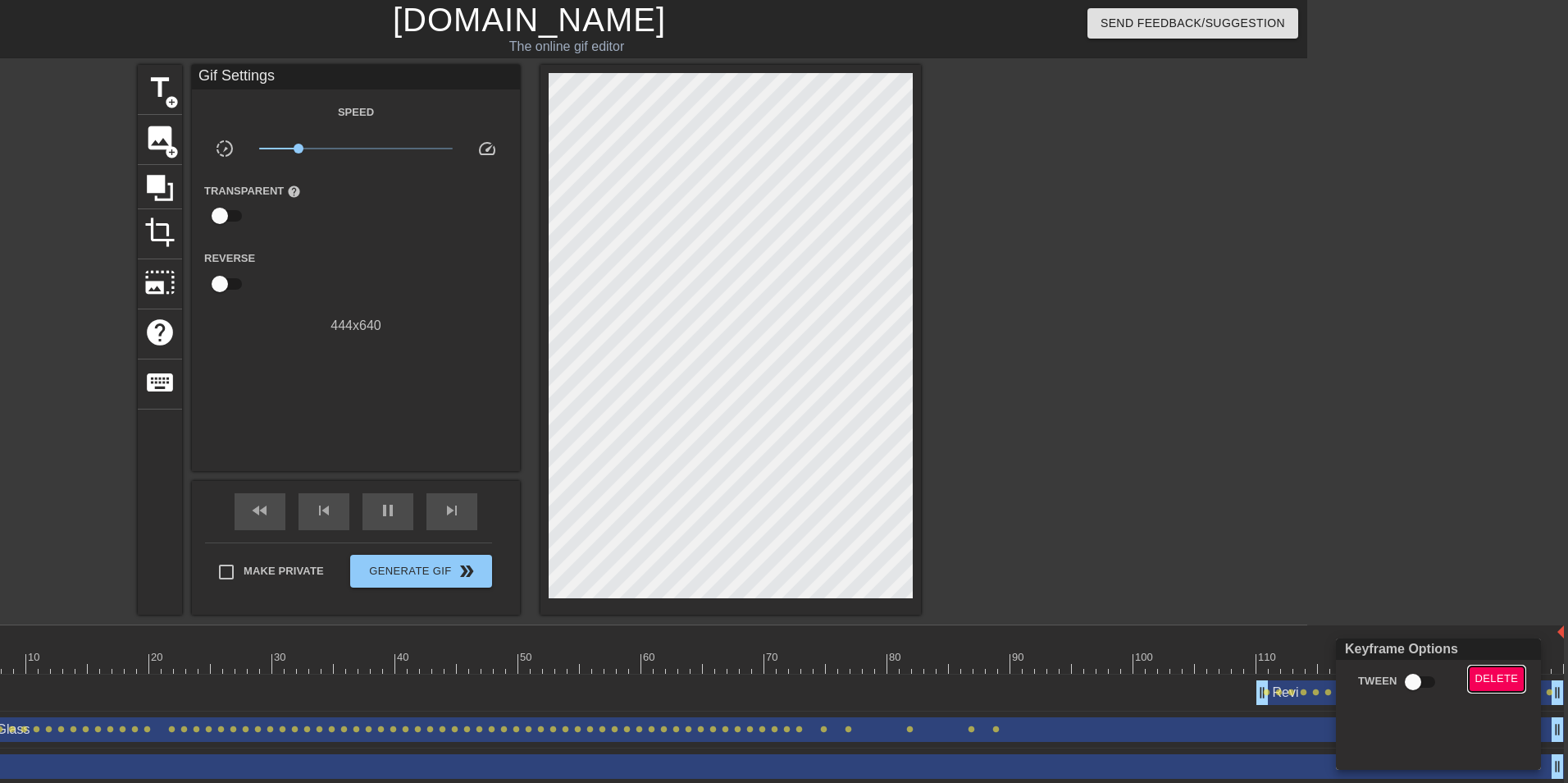
click at [1477, 680] on span "Delete" at bounding box center [1497, 680] width 43 height 19
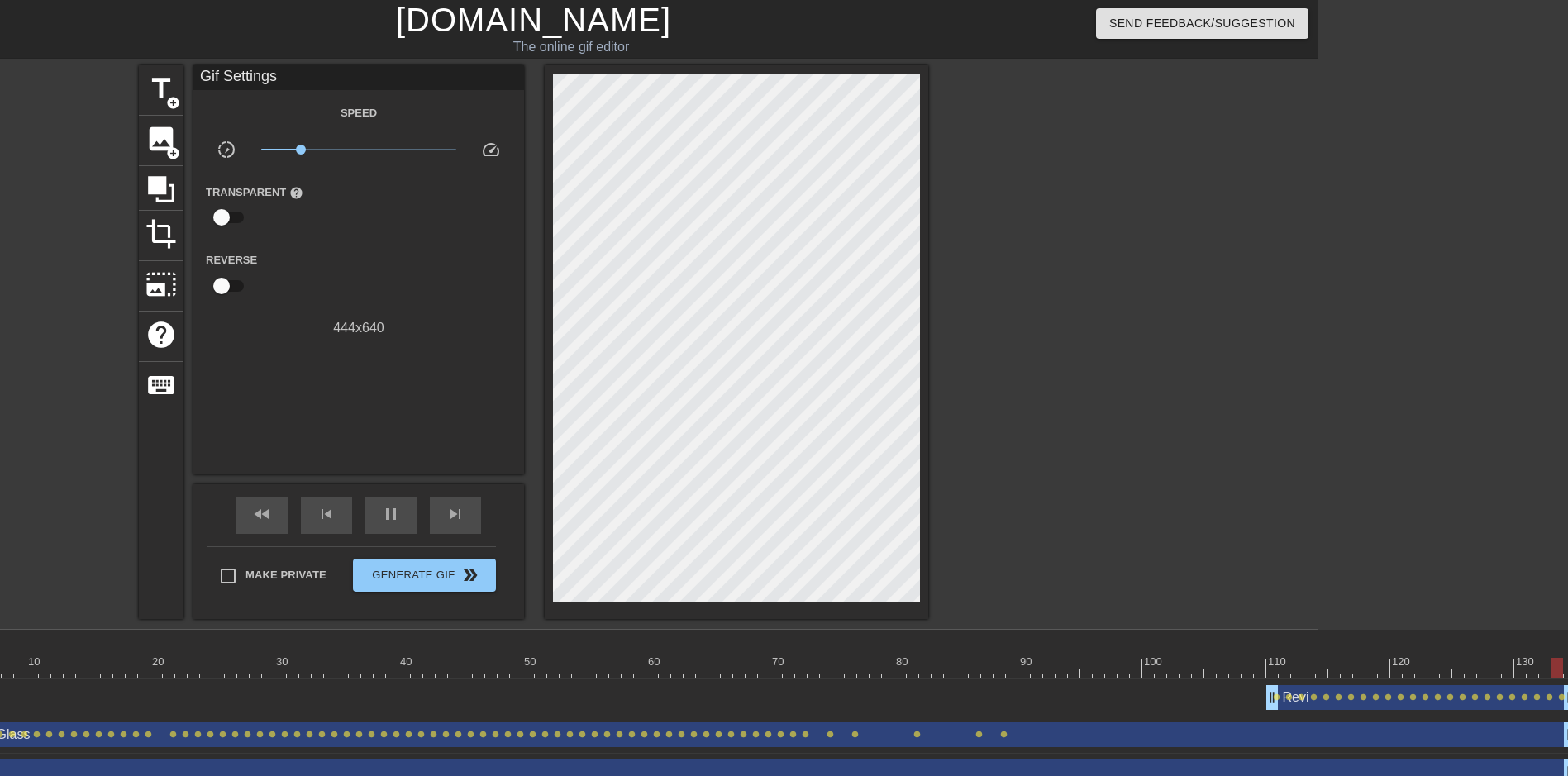
click at [541, 672] on div at bounding box center [746, 668] width 1661 height 20
click at [399, 520] on span "play_arrow" at bounding box center [391, 514] width 19 height 19
drag, startPoint x: 304, startPoint y: 146, endPoint x: 358, endPoint y: 188, distance: 68.4
click at [358, 188] on div "Speed slow_motion_video x1.00 speed Transparent help Reverse 444 x 640" at bounding box center [358, 220] width 306 height 236
click at [424, 576] on span "Generate Gif double_arrow" at bounding box center [424, 575] width 130 height 19
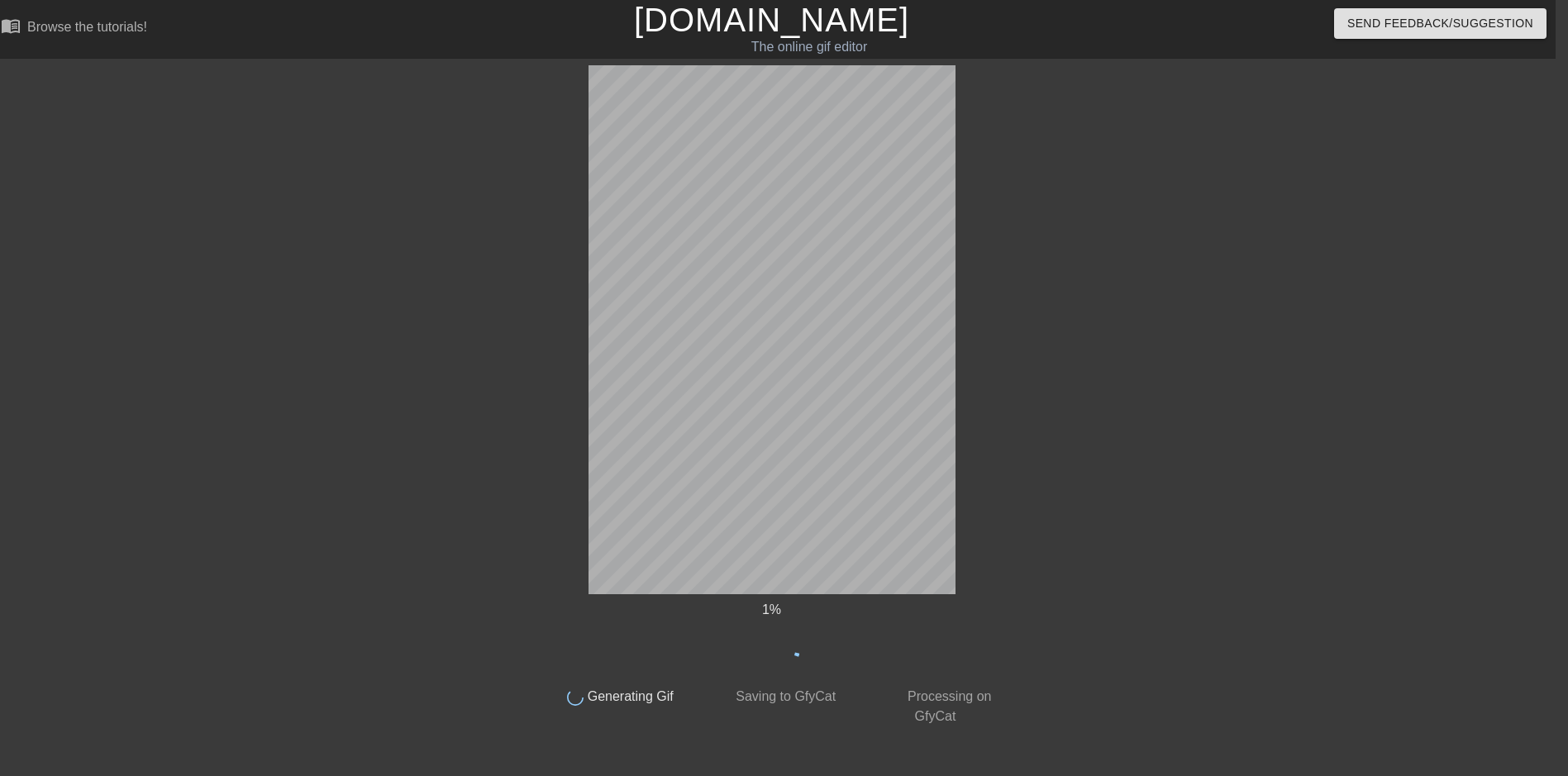
scroll to position [0, 13]
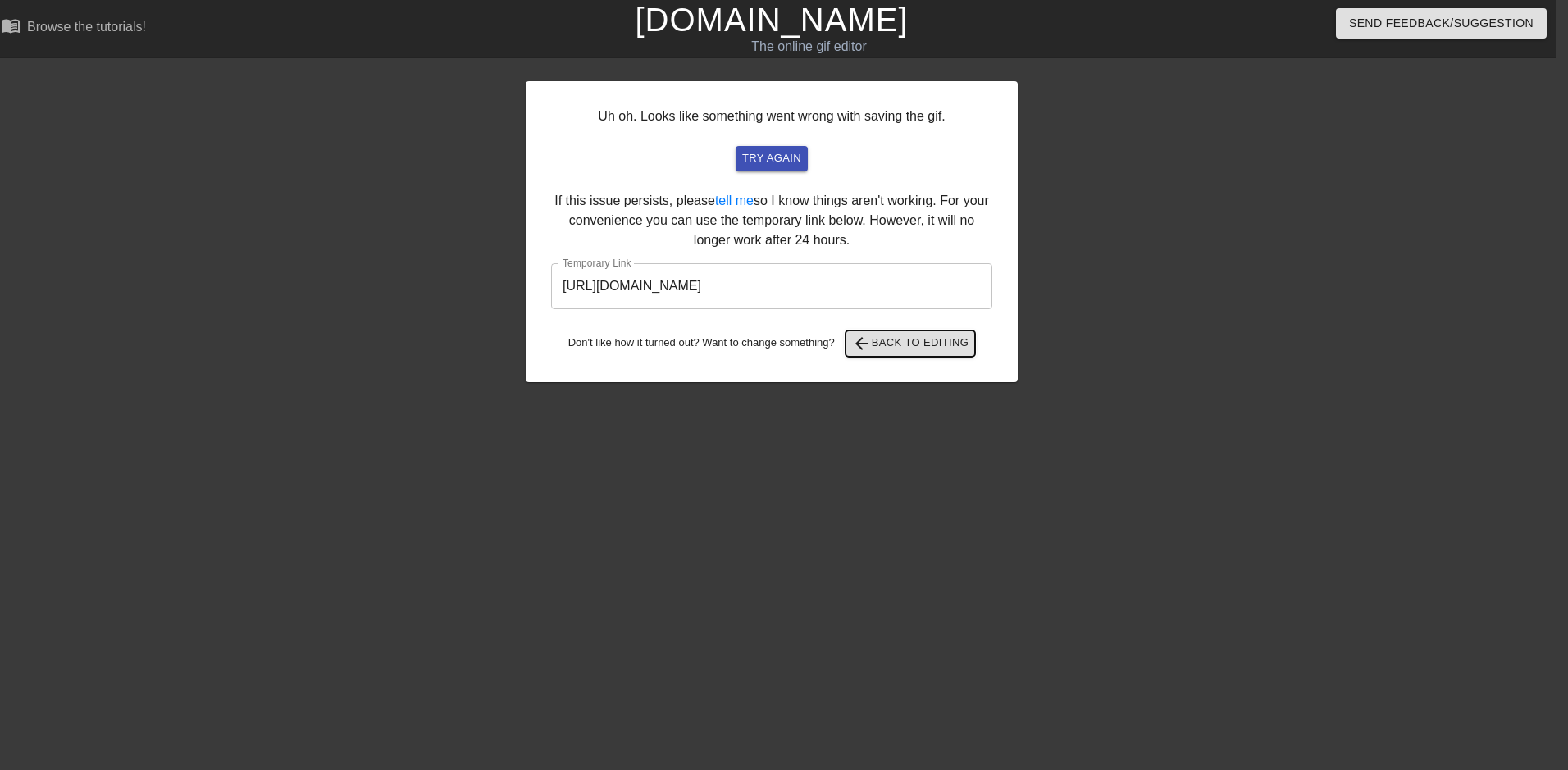
click at [925, 355] on button "arrow_back Back to Editing" at bounding box center [910, 343] width 130 height 26
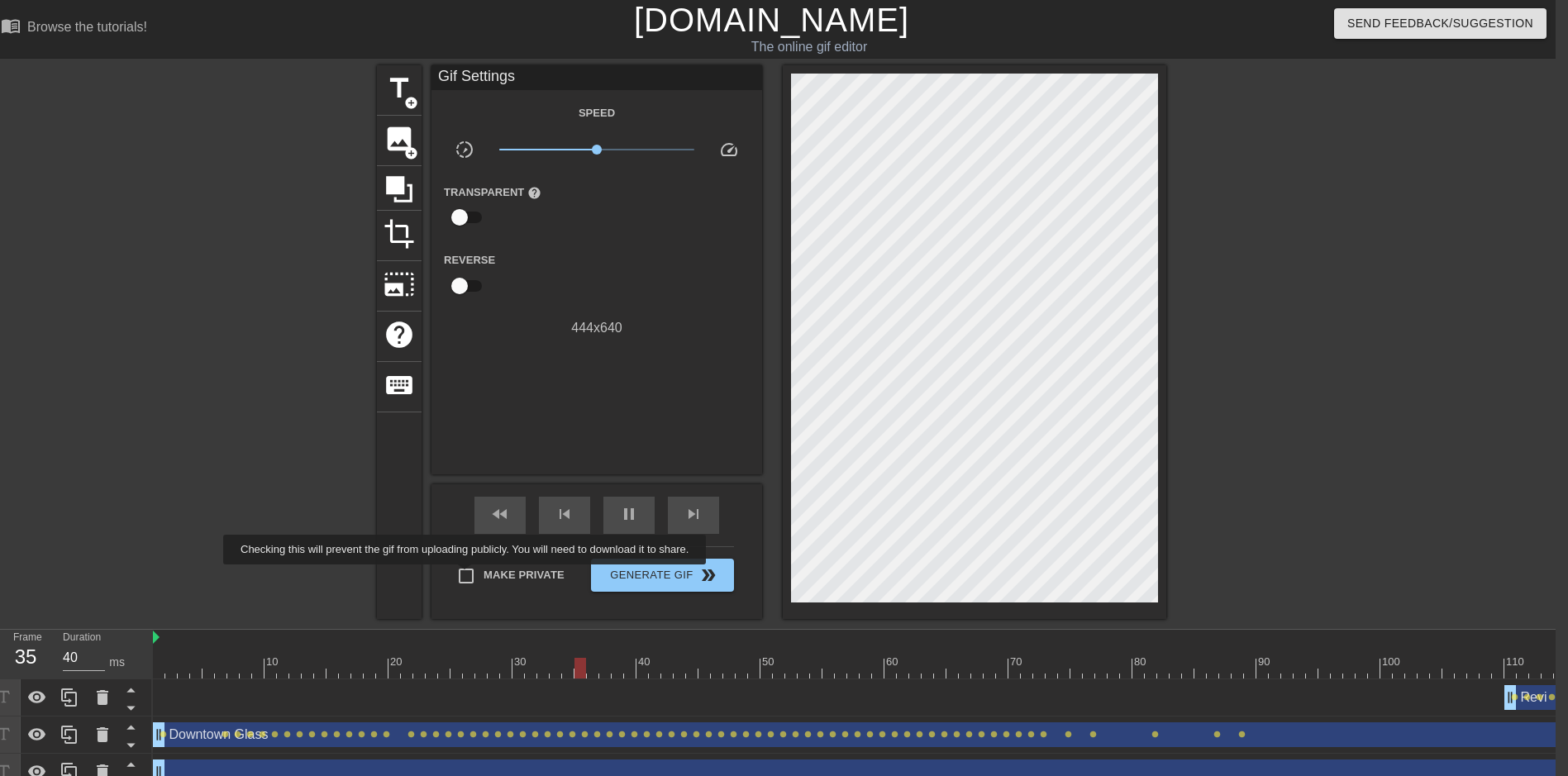
click at [467, 576] on input "Make Private" at bounding box center [467, 576] width 35 height 35
checkbox input "true"
click at [681, 583] on span "Generate Gif double_arrow" at bounding box center [662, 575] width 130 height 19
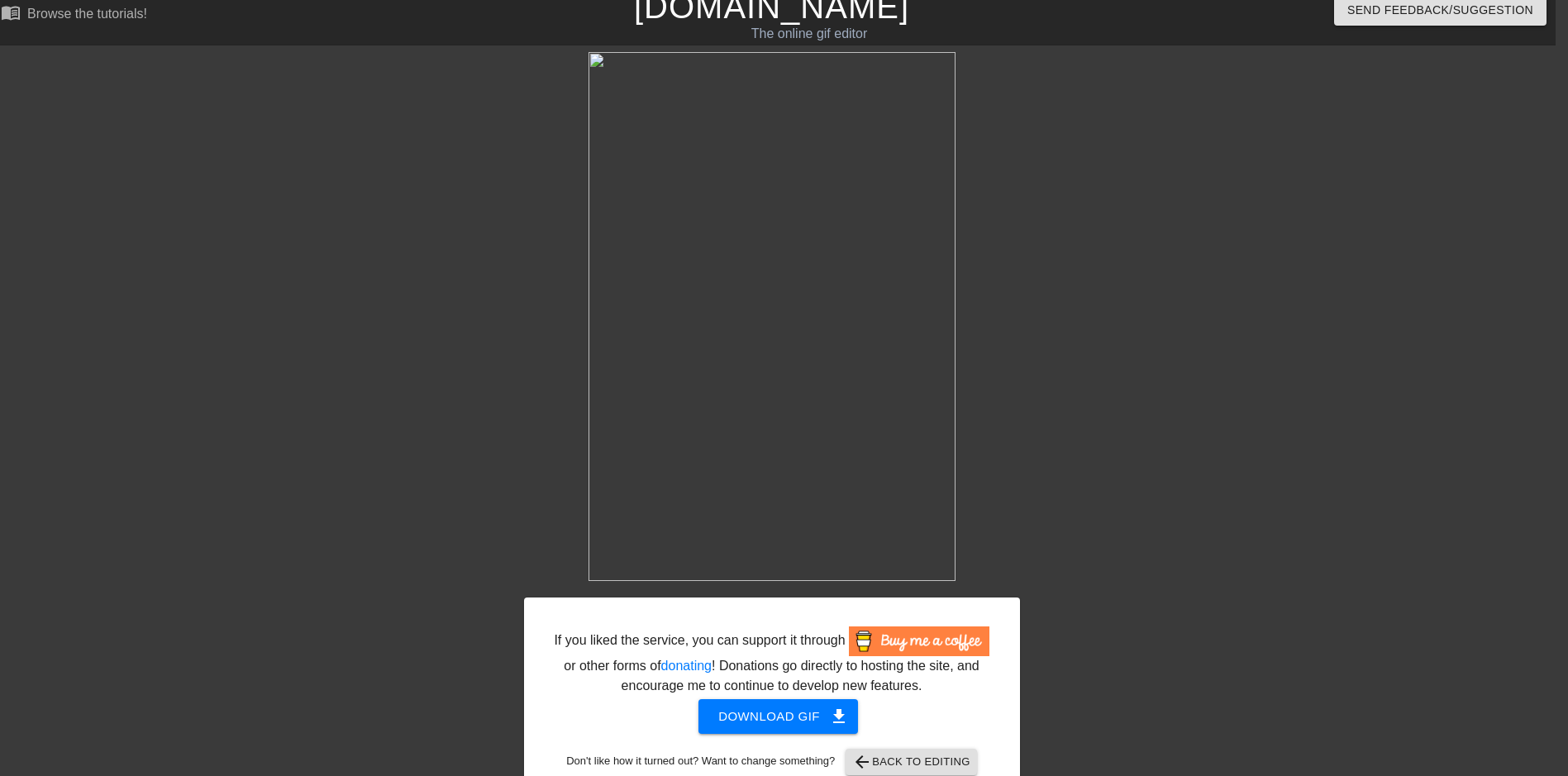
scroll to position [46, 13]
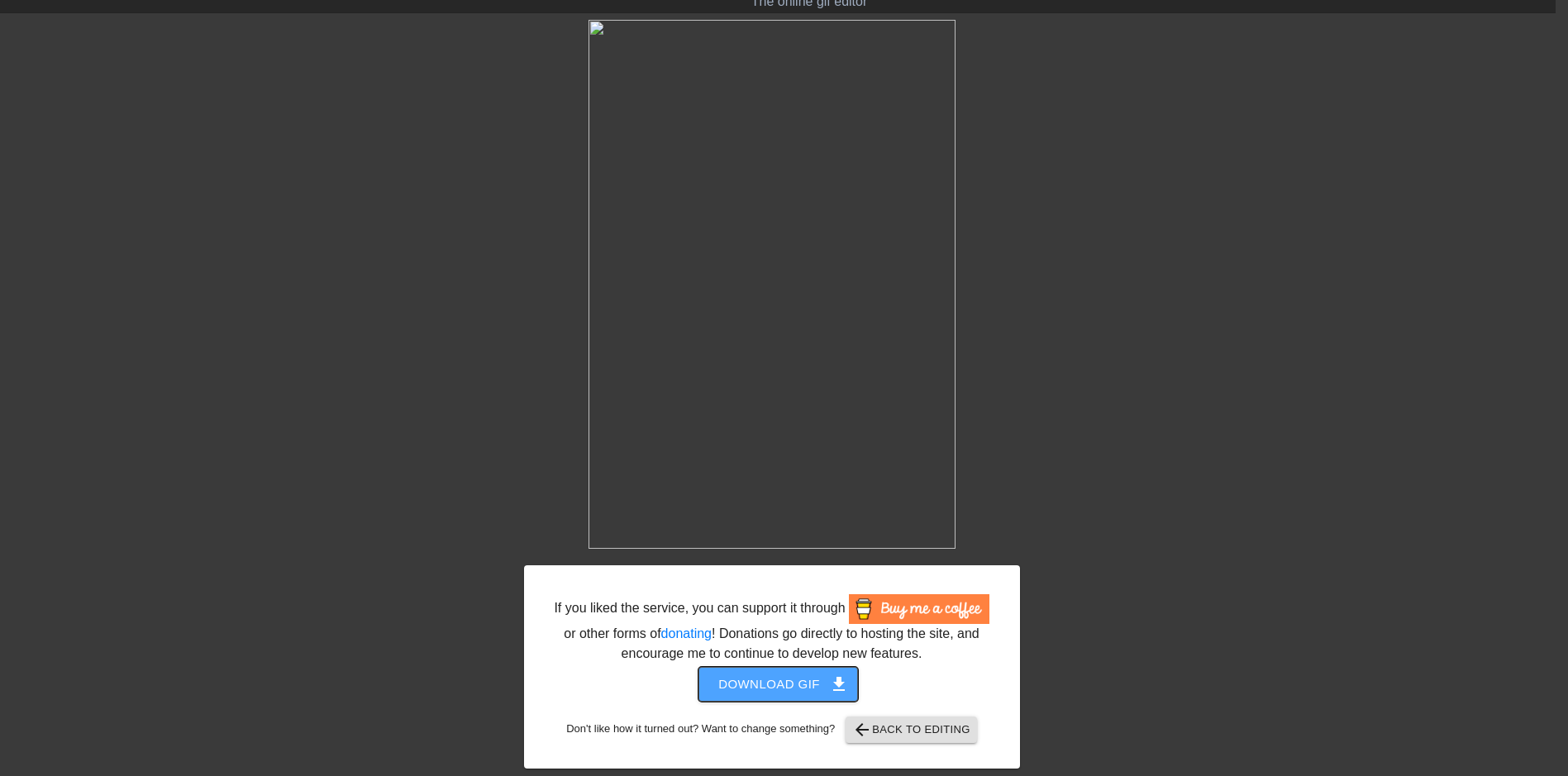
click at [795, 684] on span "Download gif get_app" at bounding box center [778, 684] width 120 height 21
